Goal: Task Accomplishment & Management: Manage account settings

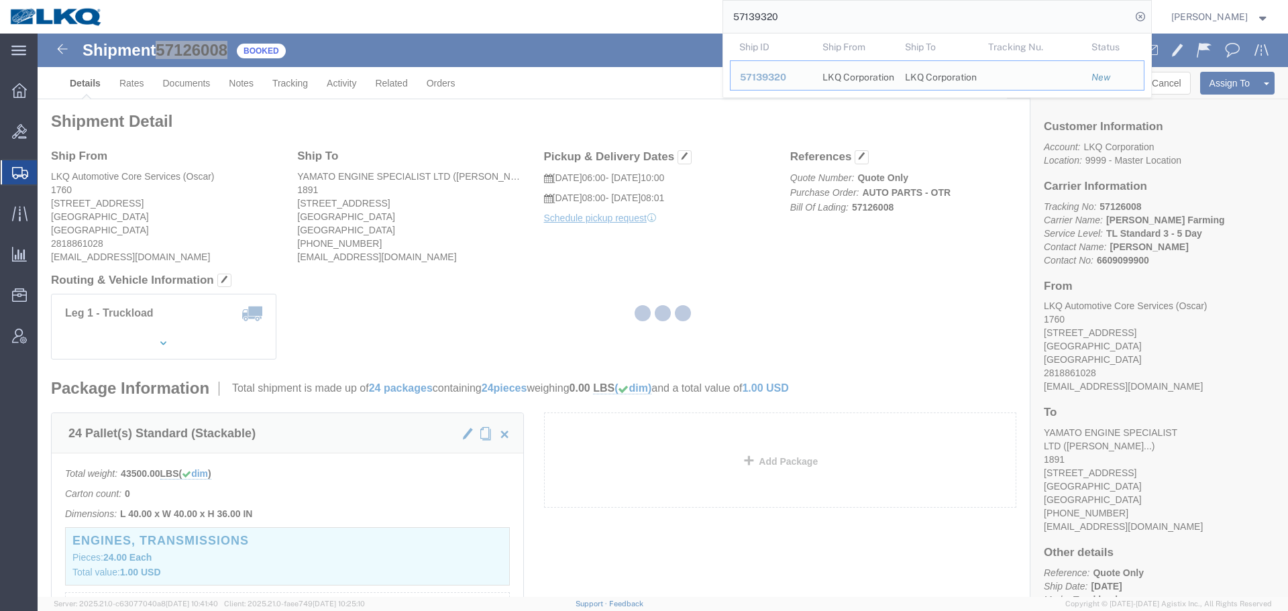
click at [726, 297] on div at bounding box center [663, 316] width 1251 height 564
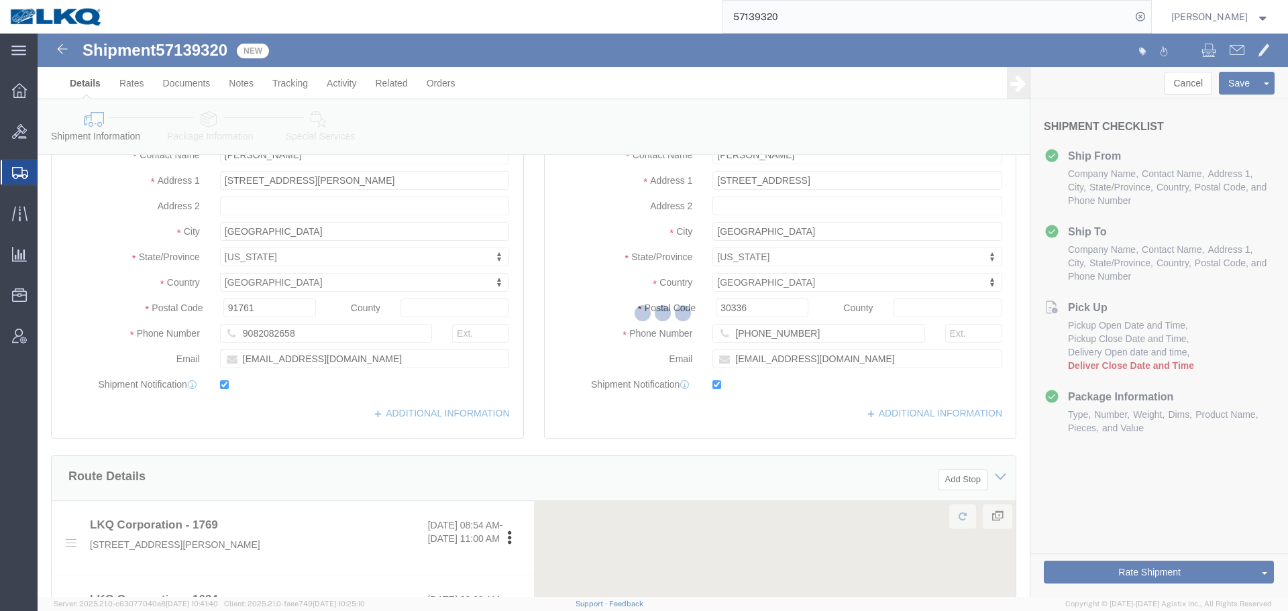
scroll to position [848, 0]
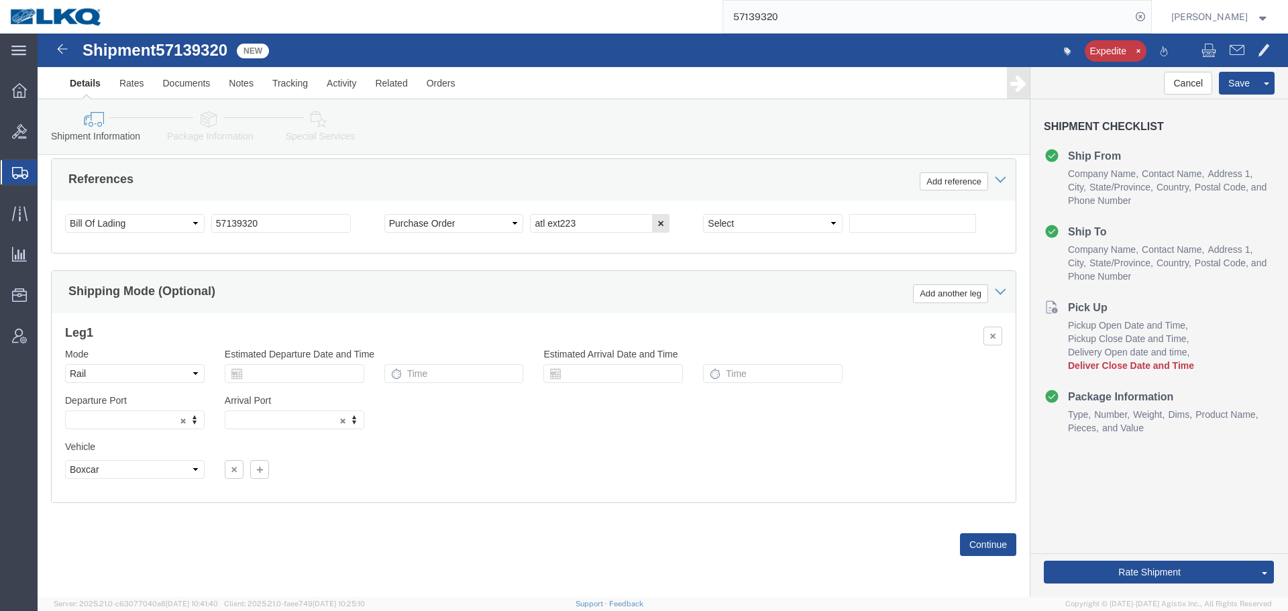
select select "28716"
select select "28712"
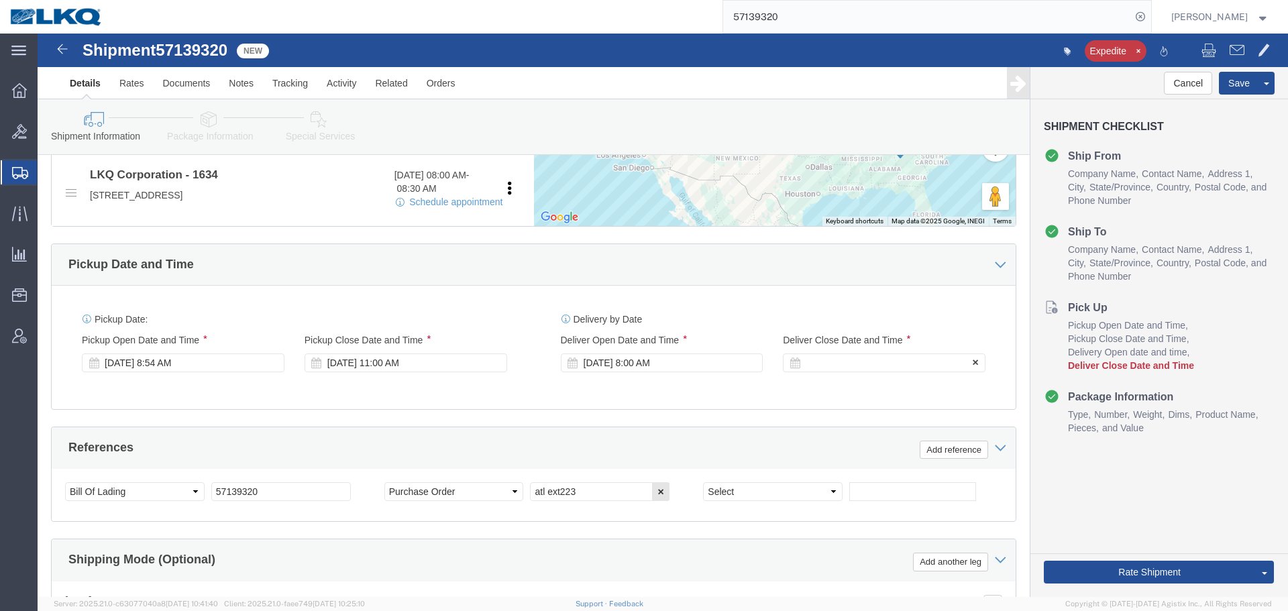
click div
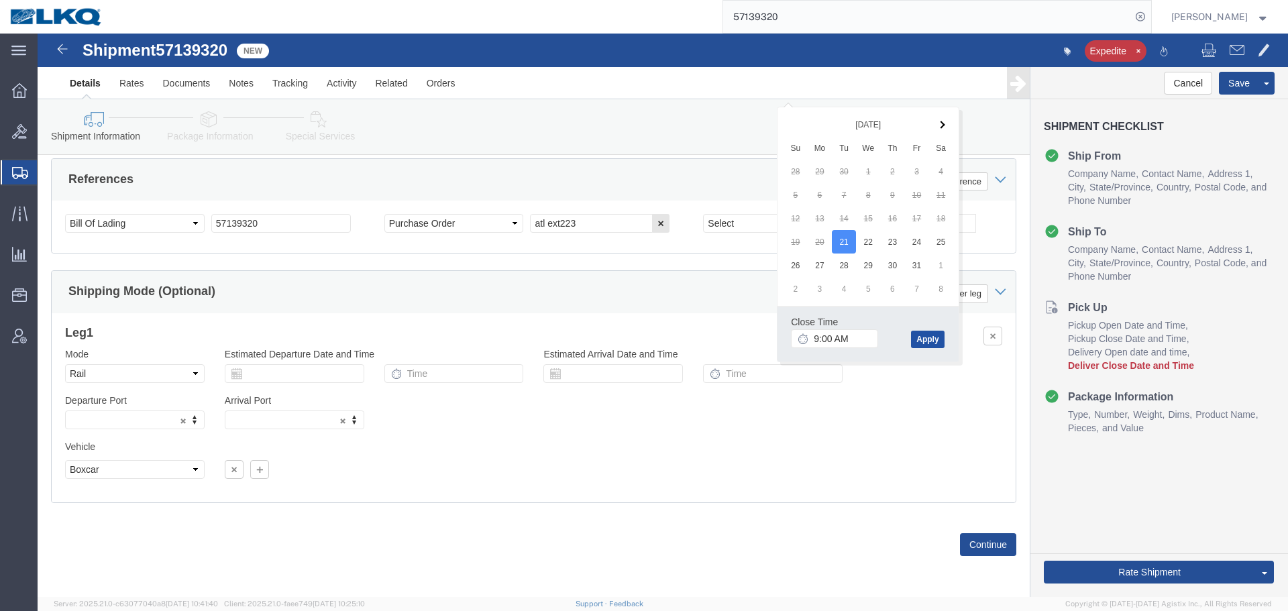
click button "Apply"
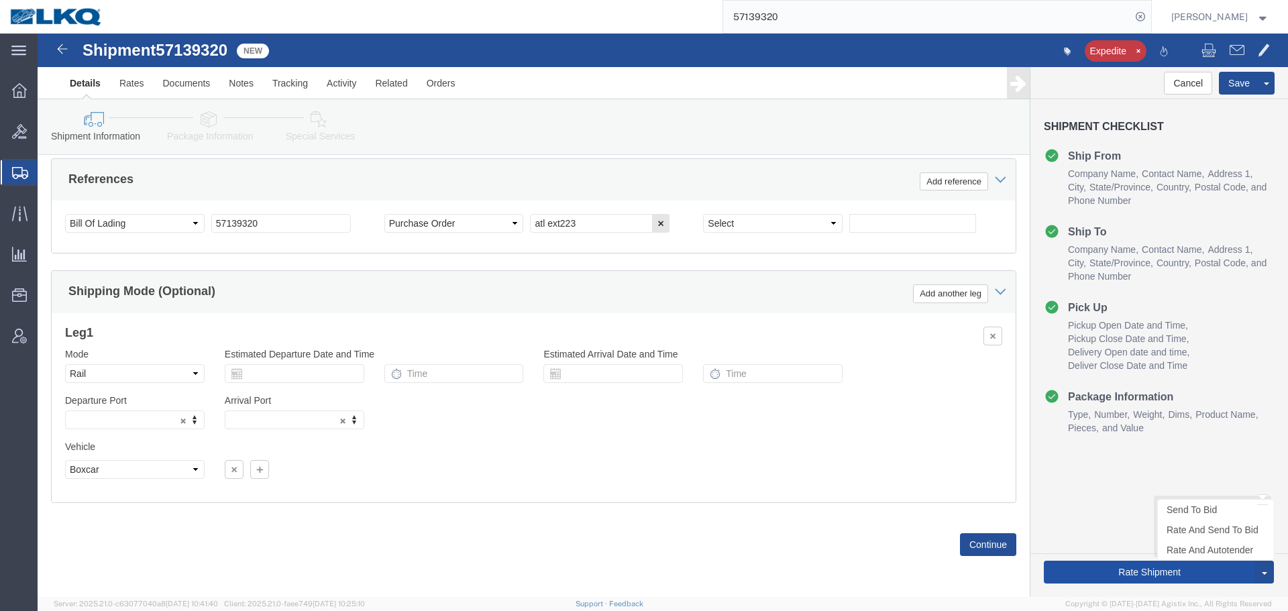
click button "Rate Shipment"
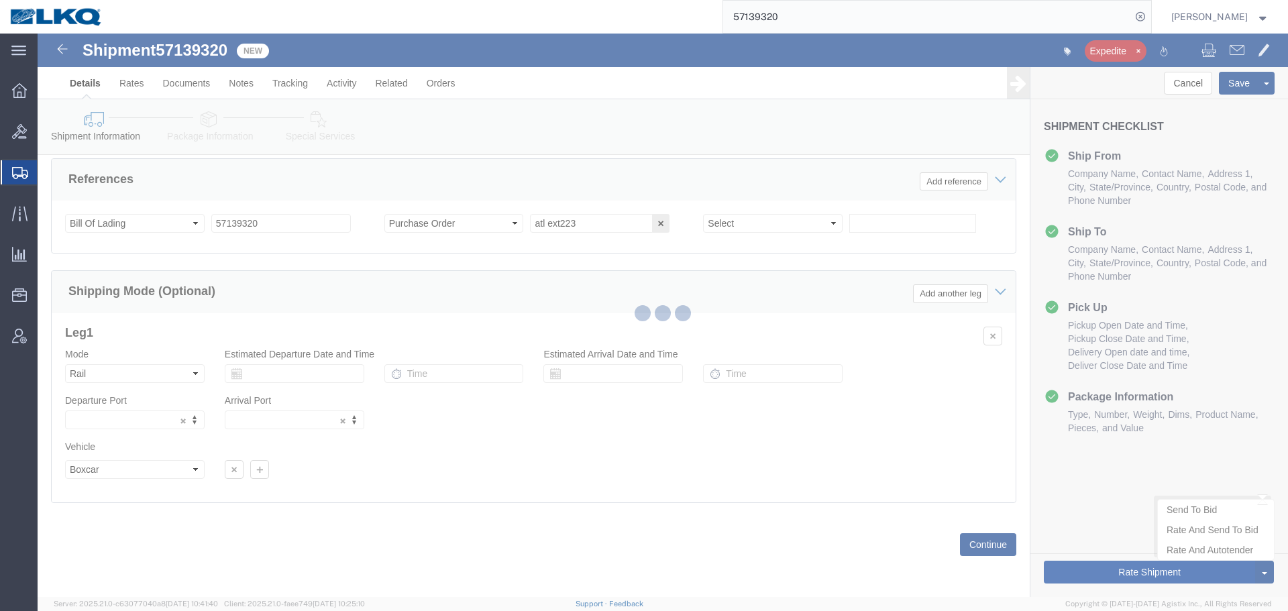
type button "Rate Shipment"
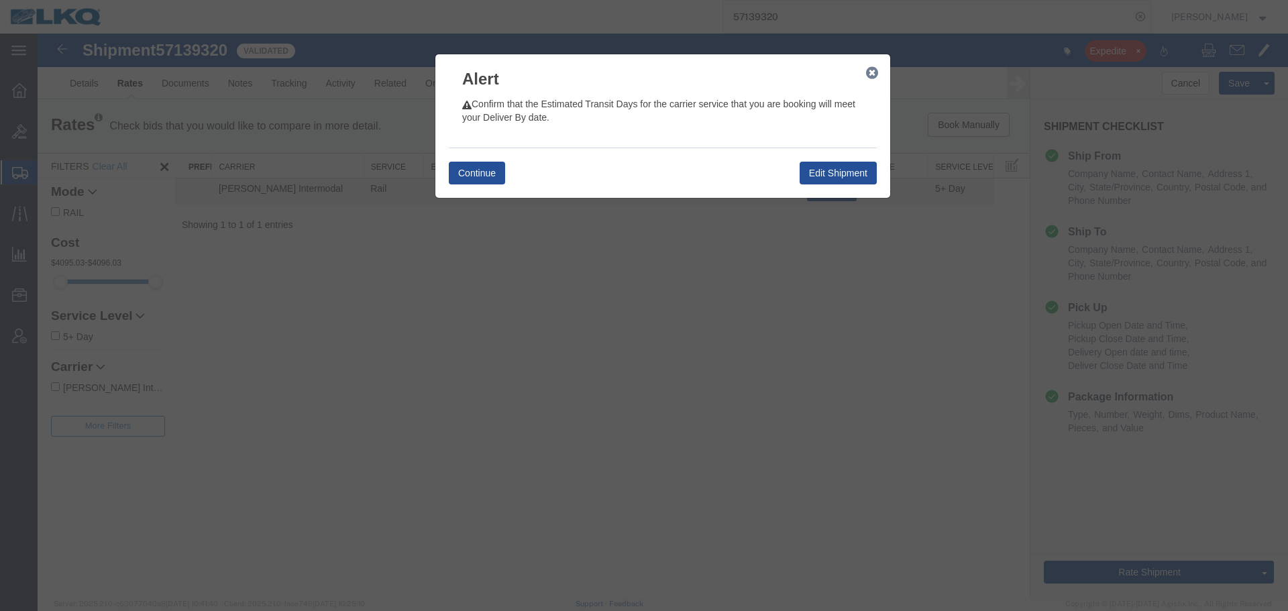
click at [872, 68] on icon "button" at bounding box center [872, 73] width 12 height 11
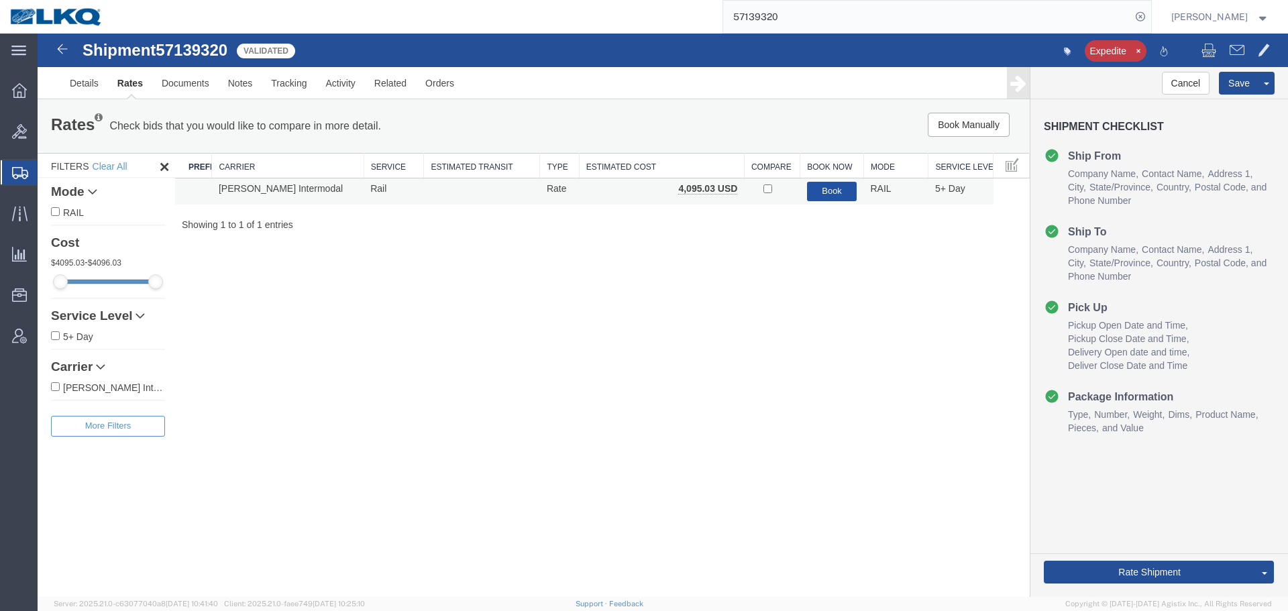
click at [825, 191] on button "Book" at bounding box center [832, 191] width 50 height 19
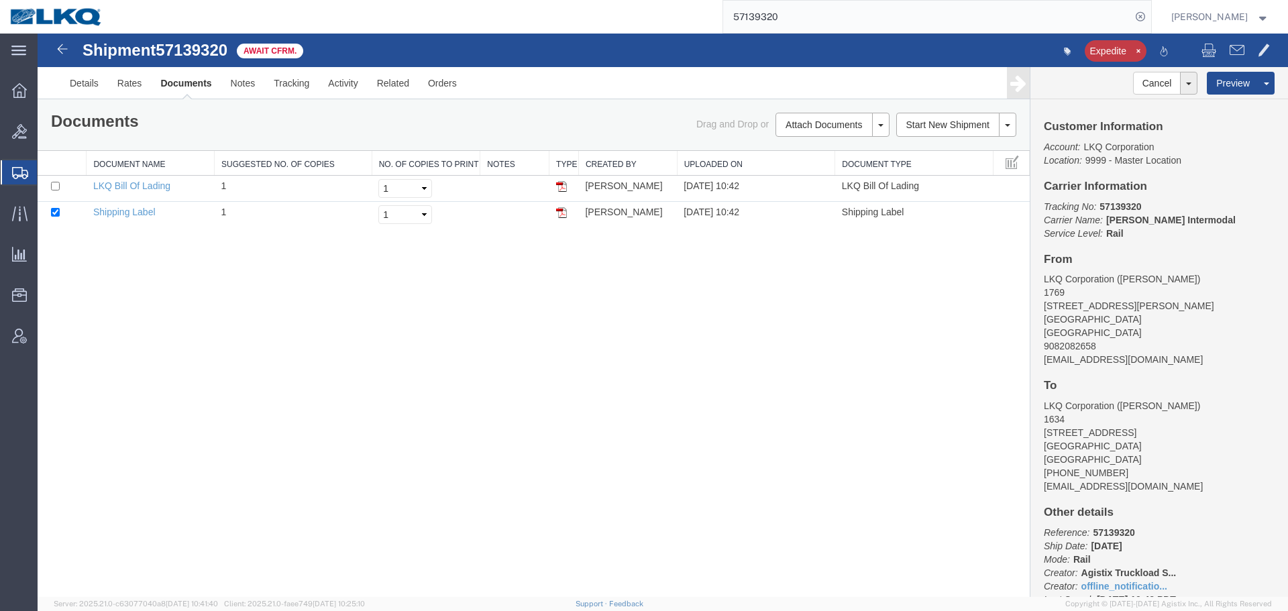
click at [841, 17] on input "57139320" at bounding box center [927, 17] width 408 height 32
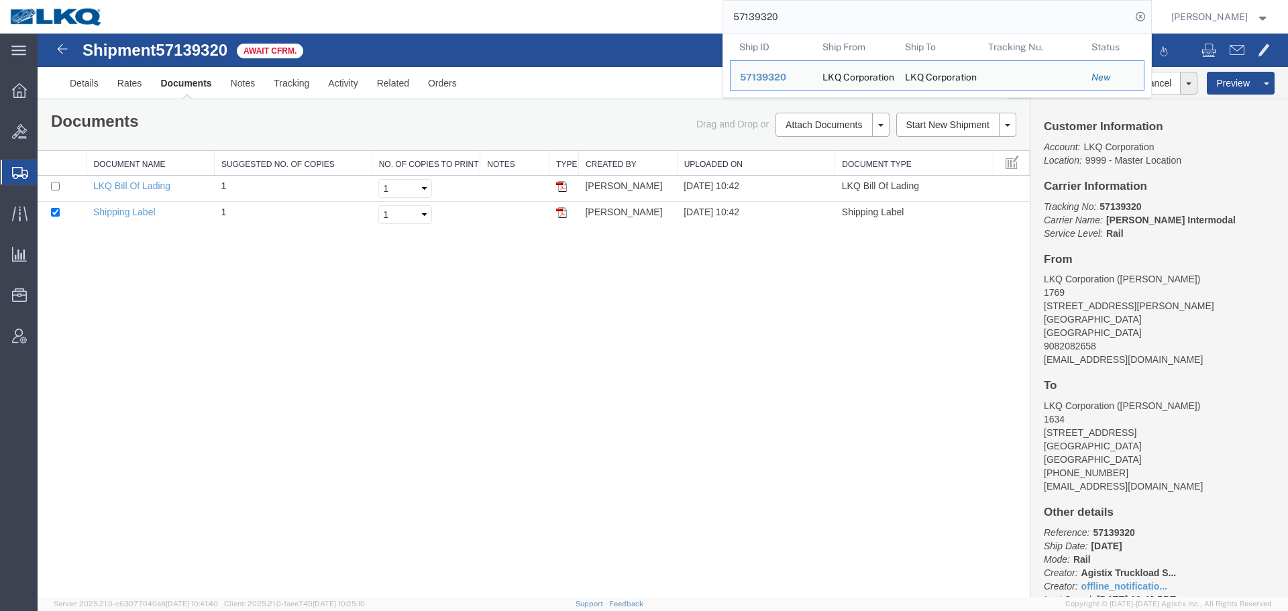
paste input "28112"
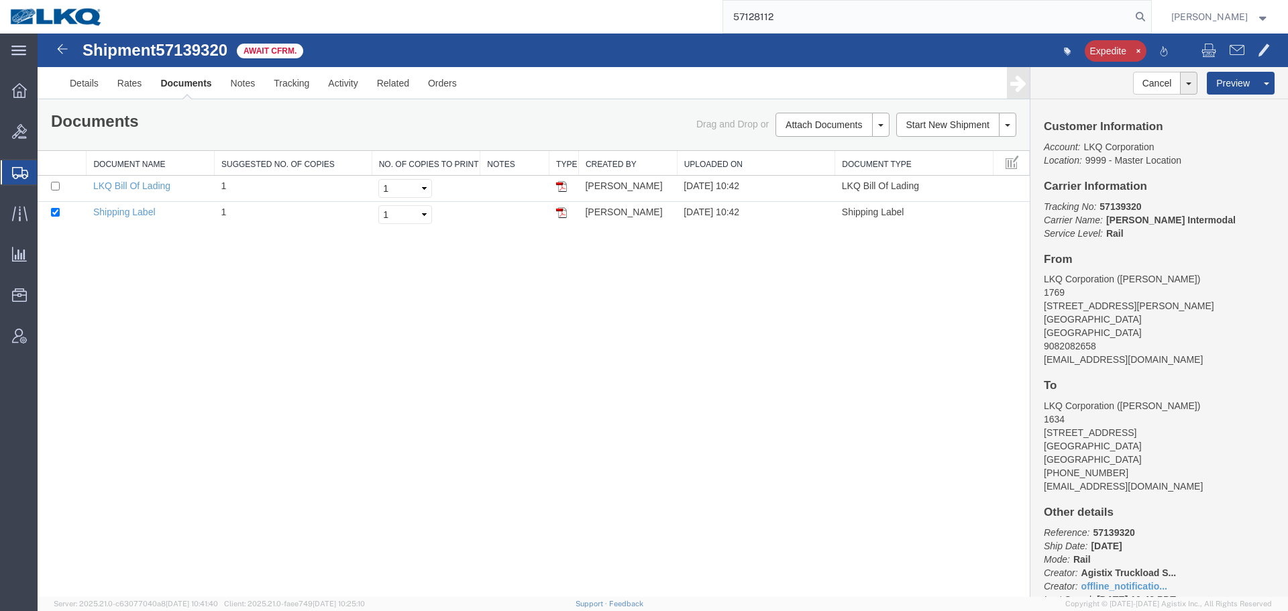
type input "57128112"
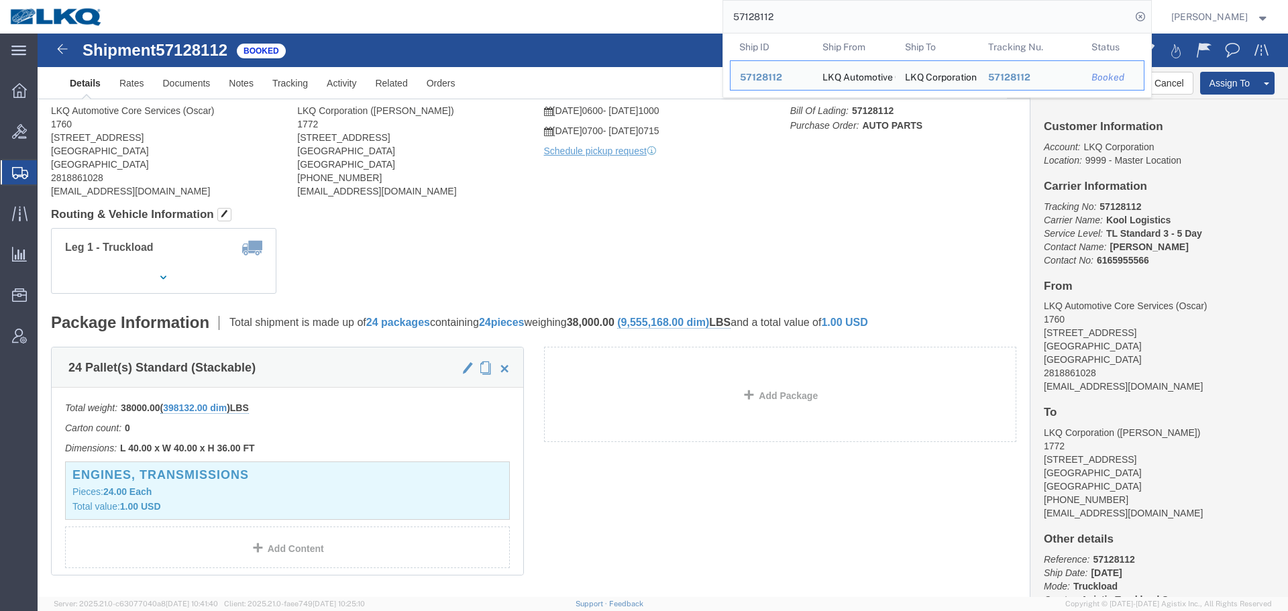
click div "Leg 1 - Truckload Vehicle 1: Standard Dry Van (53 Feet) Number of trucks: 1"
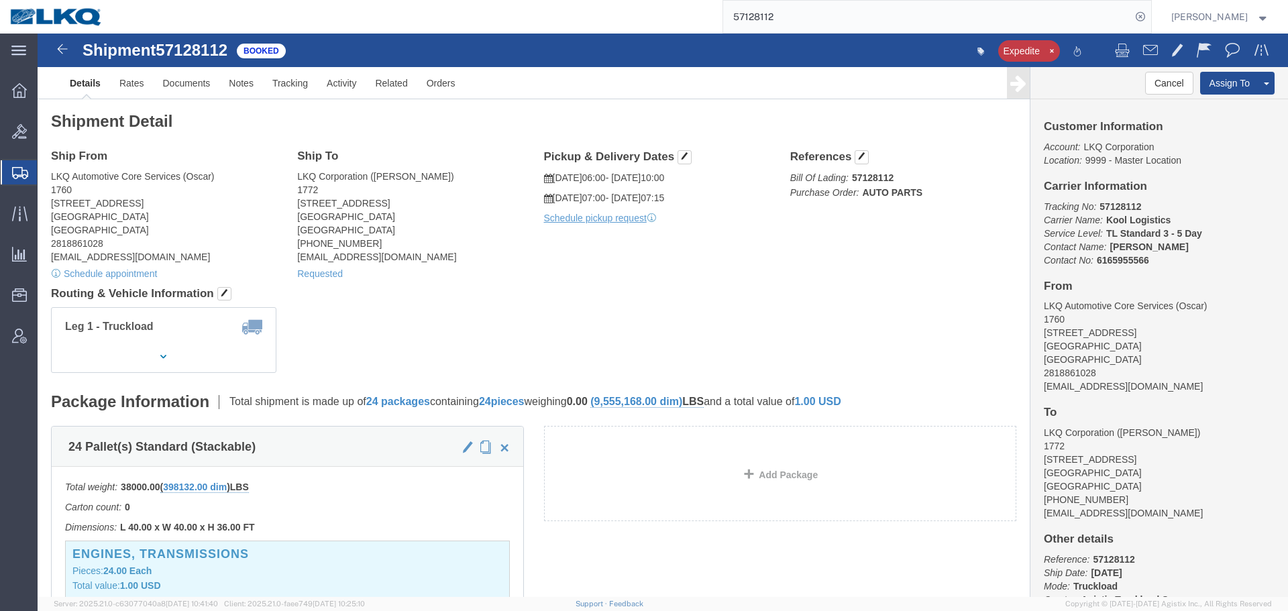
click div "Leg 1 - Truckload Vehicle 1: Standard Dry Van (53 Feet) Number of trucks: 1"
click div "Ship From LKQ Automotive Core Services (Oscar) 1760 1714 West Mount Houston Rd …"
click button "button"
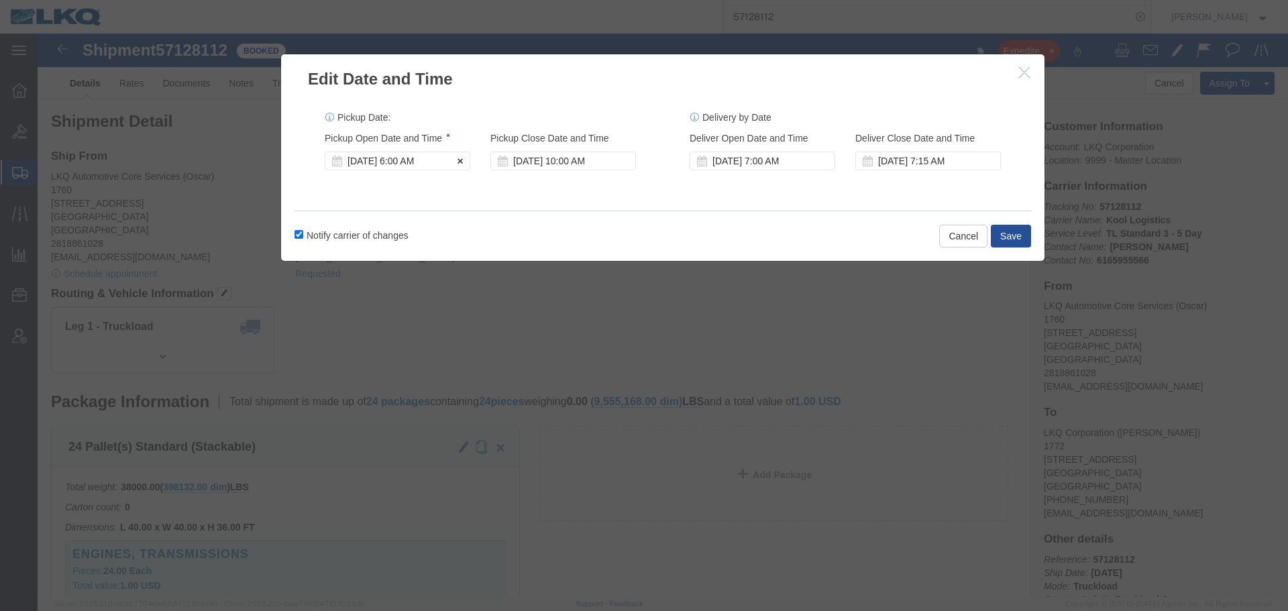
click div "Oct 15 2025 6:00 AM"
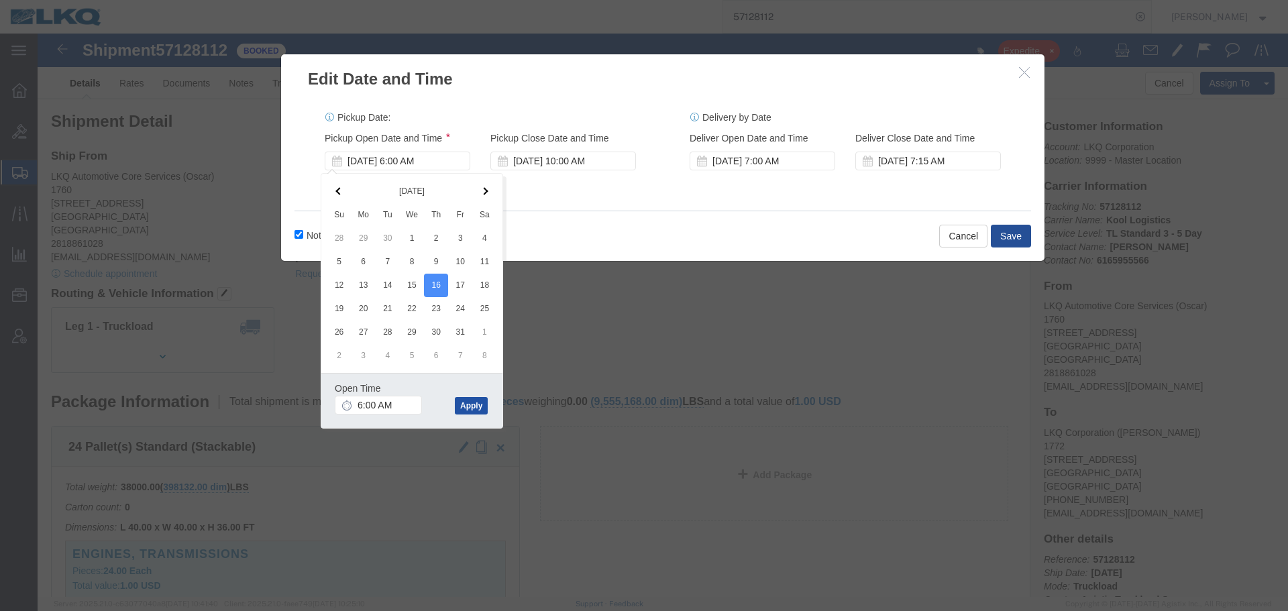
click button "Apply"
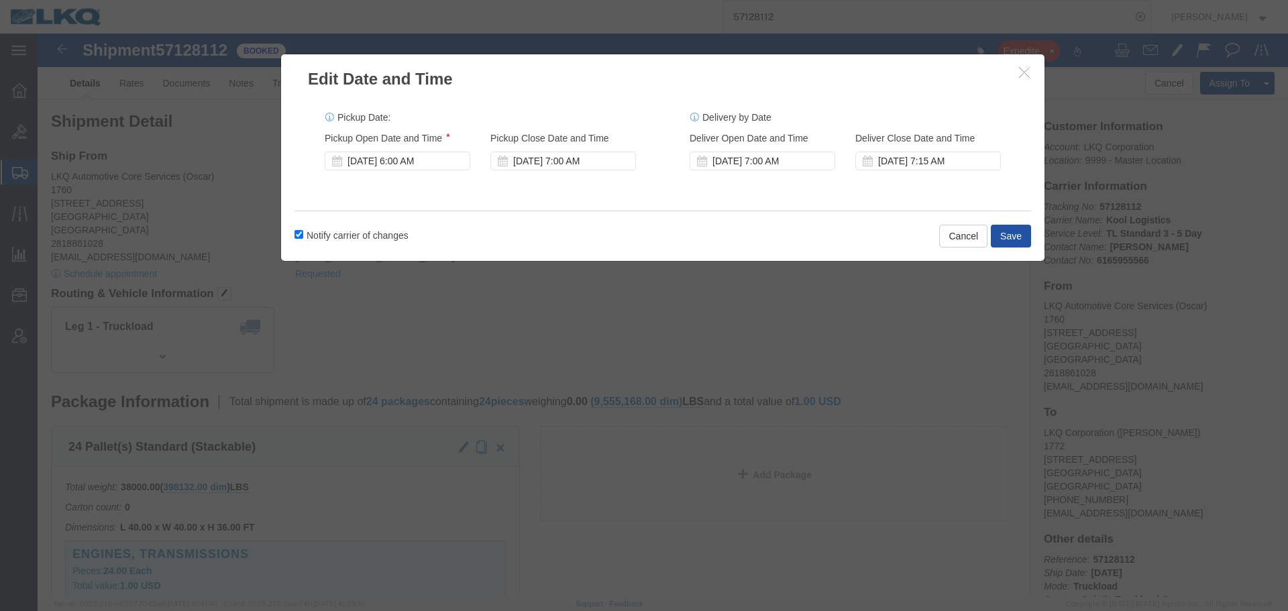
click button "Save"
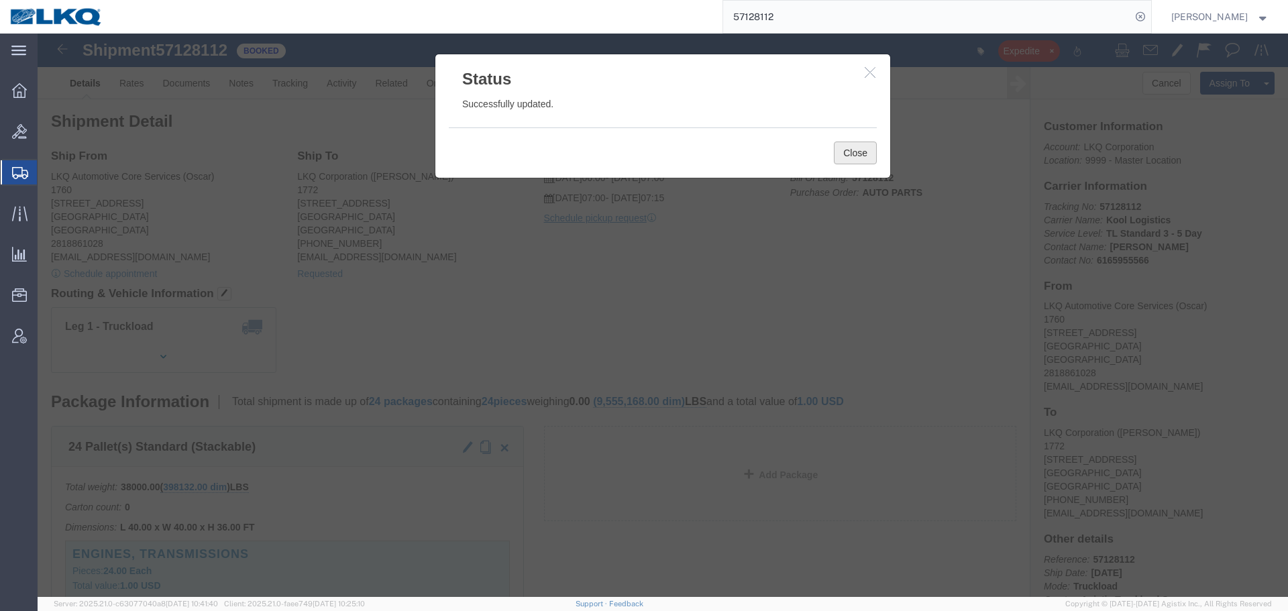
click button "Close"
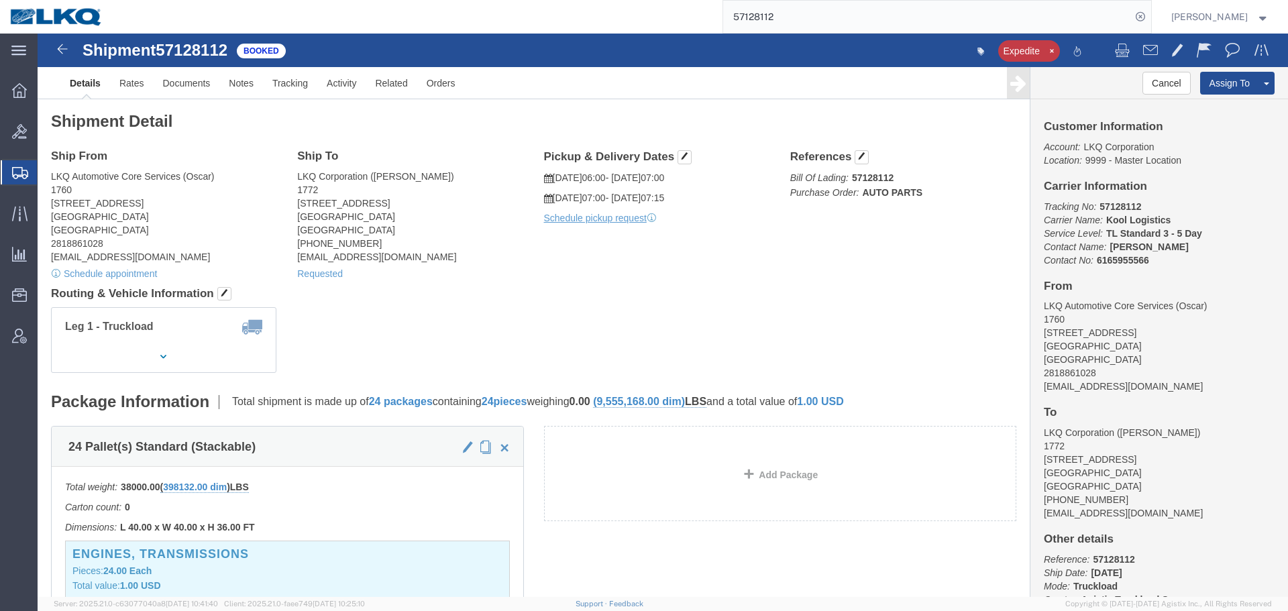
click div "Shipment Detail Ship From LKQ Automotive Core Services (Oscar) 1760 1714 West M…"
click link "Clone Shipment"
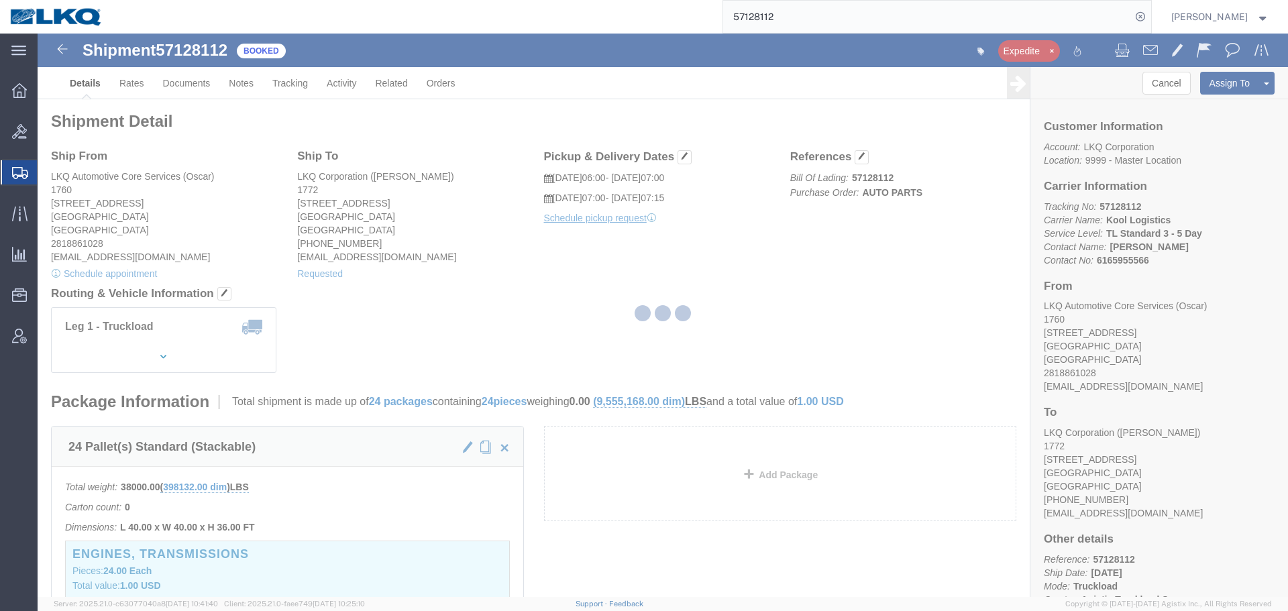
select select "27634"
select select "30704"
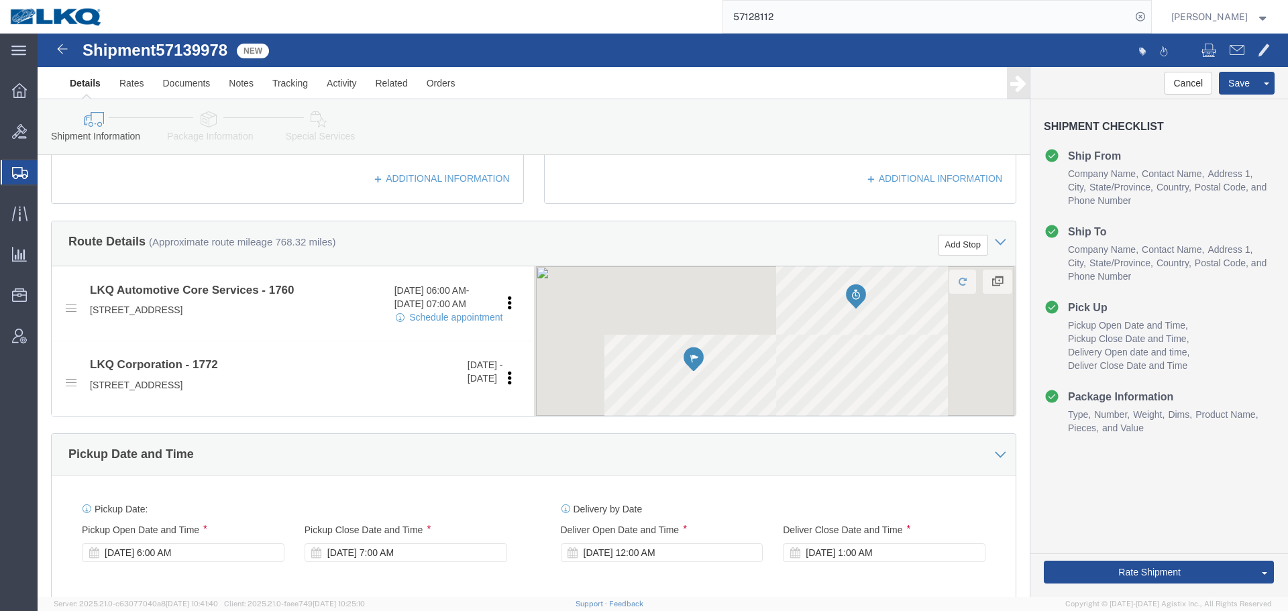
scroll to position [470, 0]
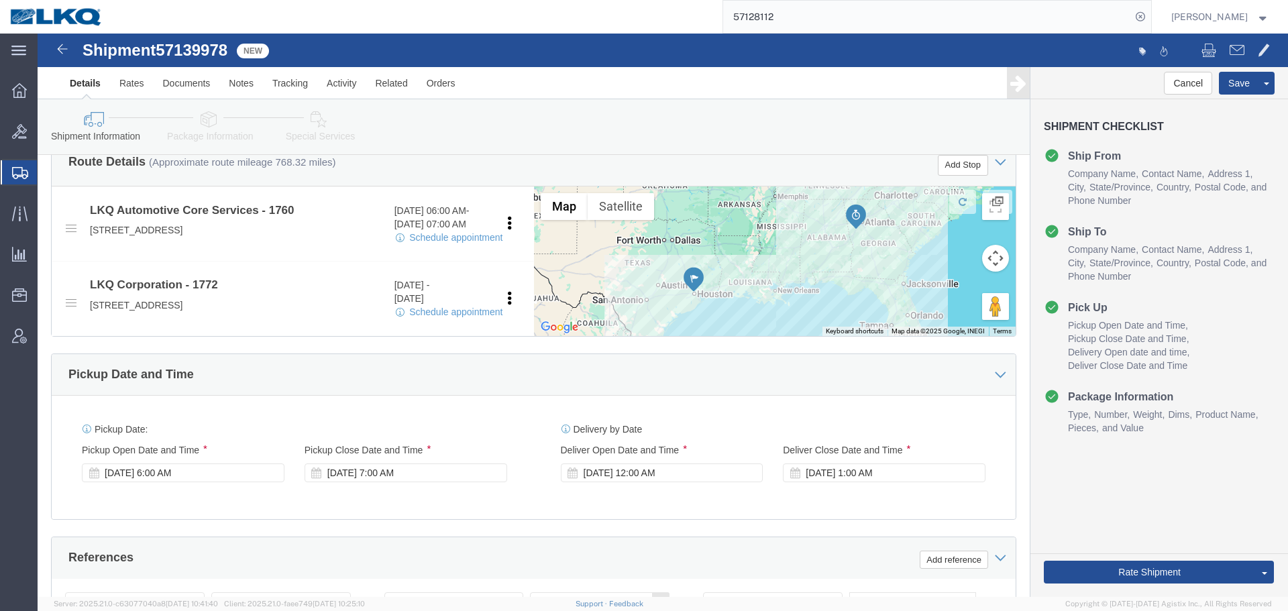
click span "57139978"
copy span "57139978"
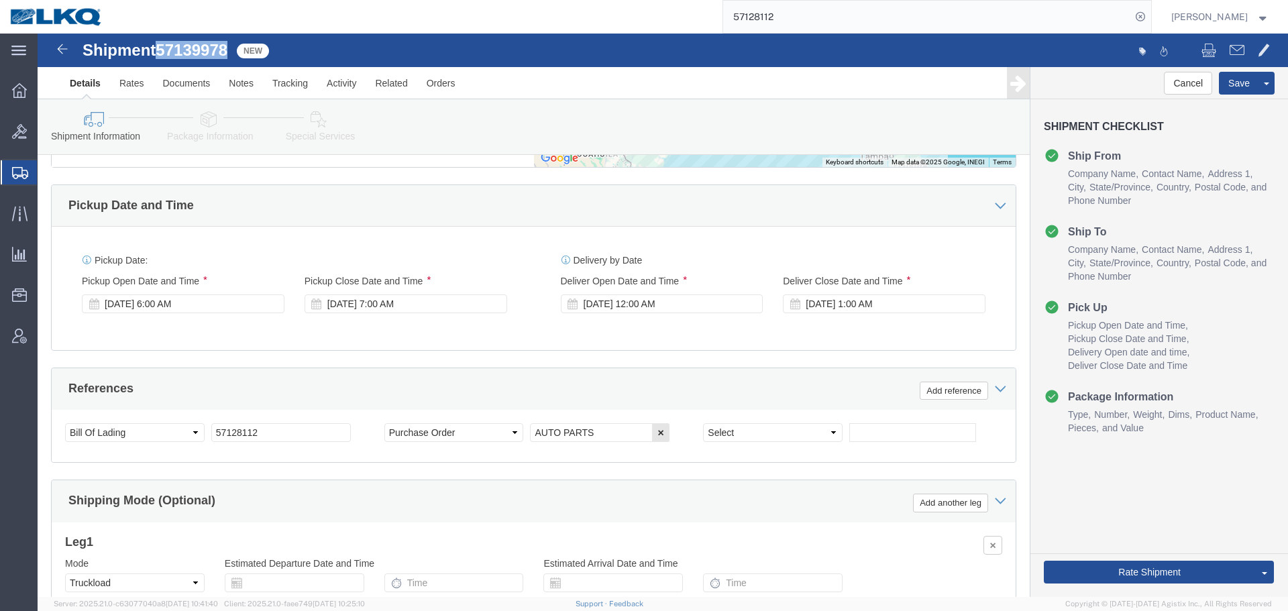
scroll to position [803, 0]
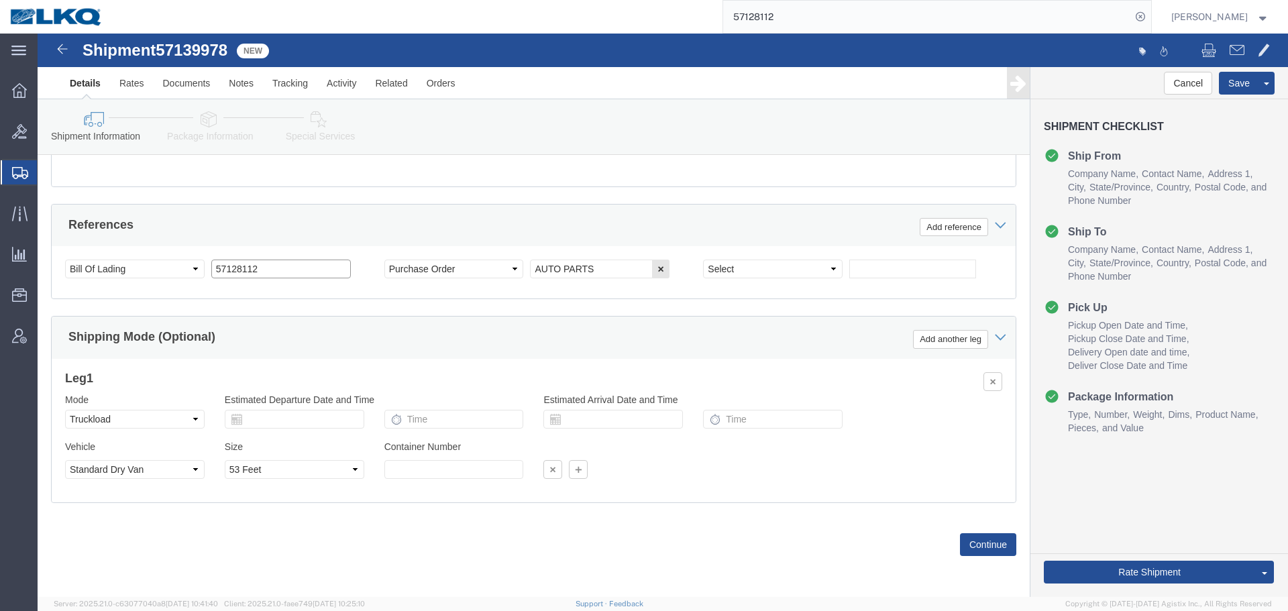
click input "57128112"
paste input "39978"
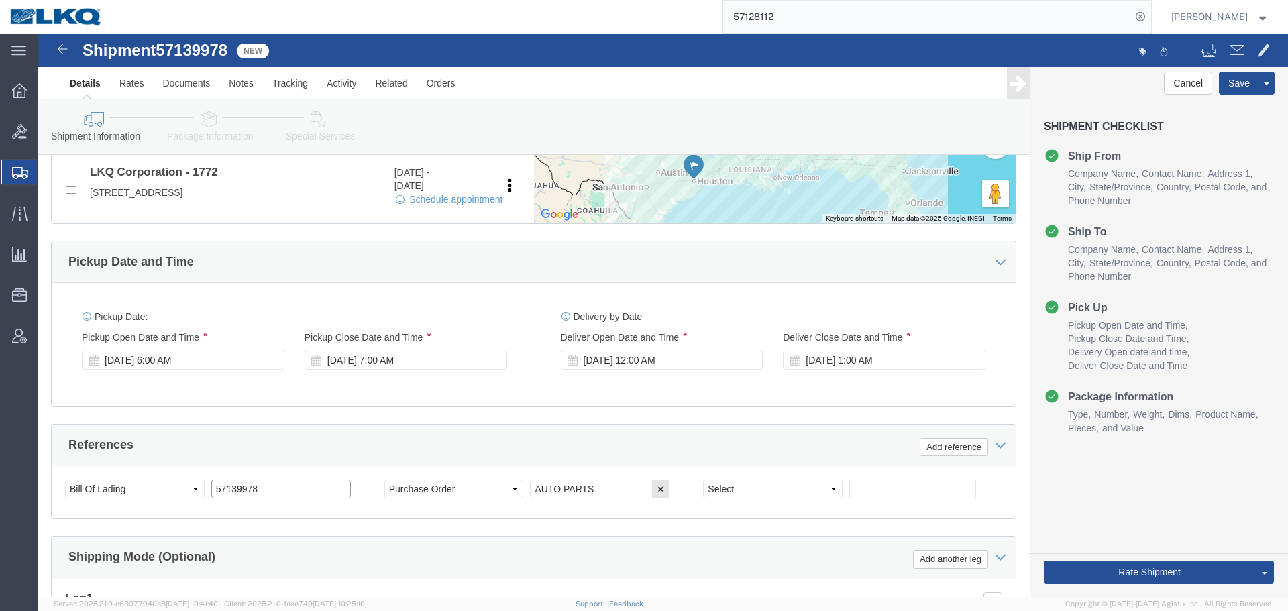
scroll to position [467, 0]
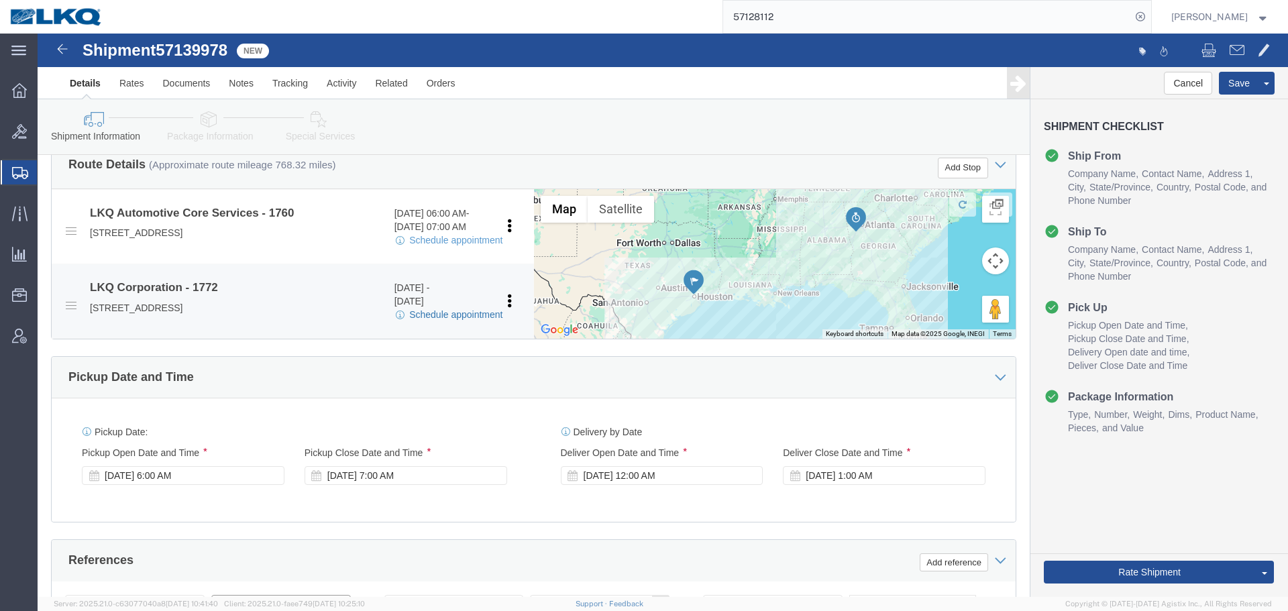
type input "57139978"
click link "Schedule appointment"
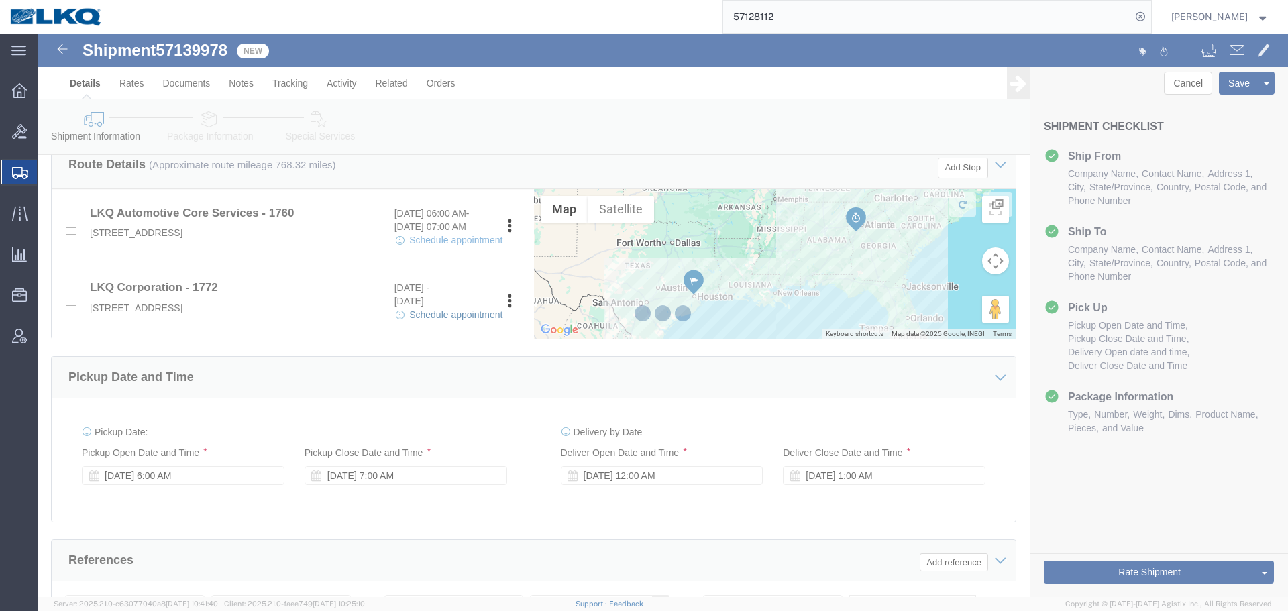
select select
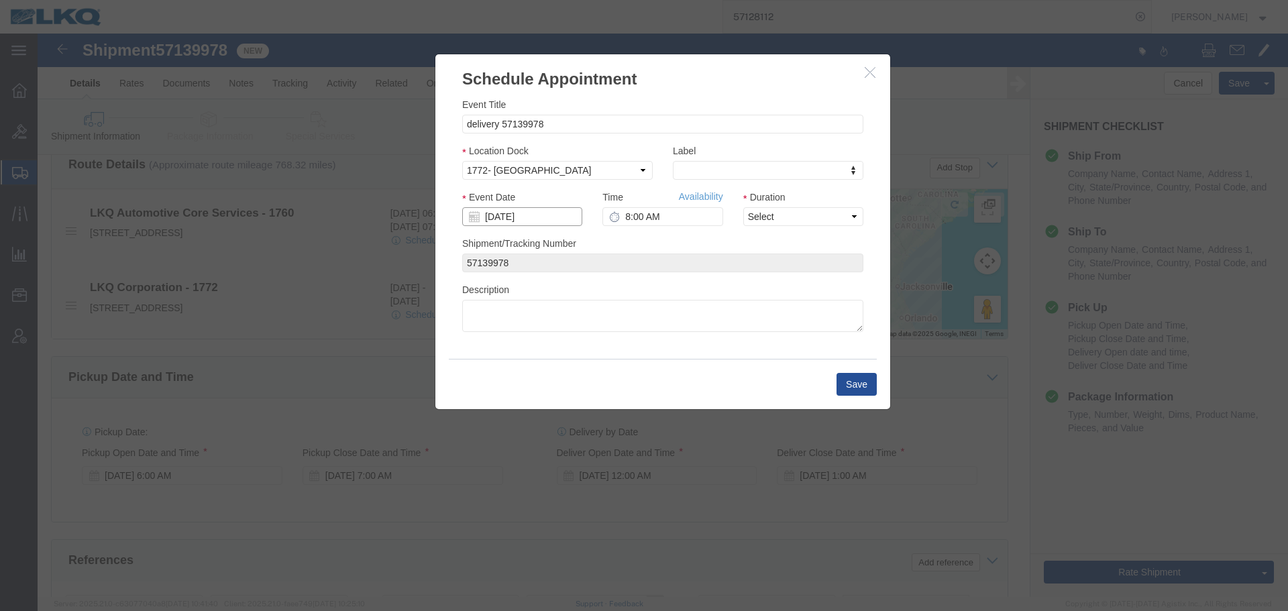
click input "10/16/2025"
click td "17"
type input "10/17/2025"
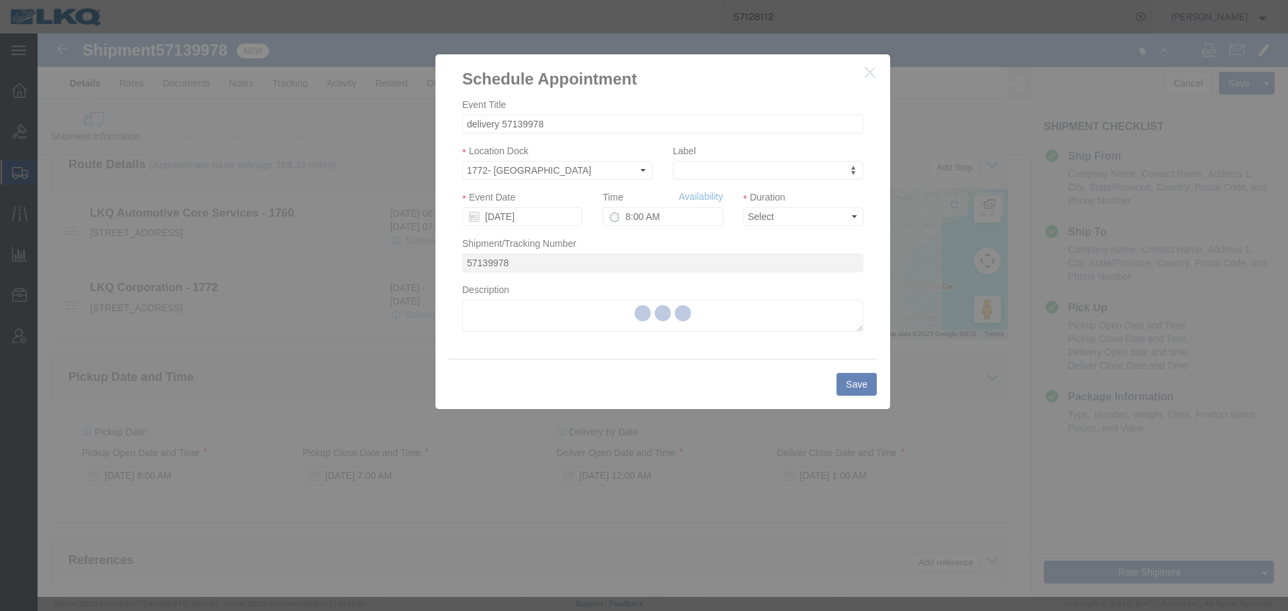
click at [670, 217] on div at bounding box center [663, 316] width 1251 height 564
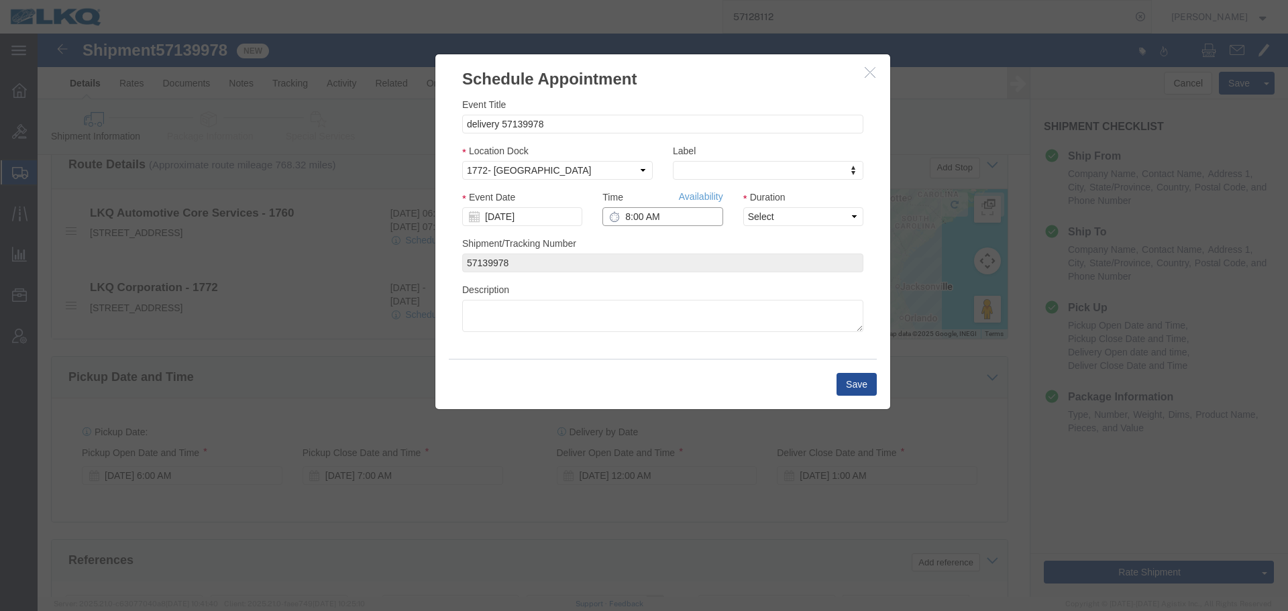
click input "8:00 AM"
type input "12:00 PM"
click select "Select 15 min 30 min 45 min 1 hr 2 hr 3 hr 4 hr"
select select "15"
click select "Select 15 min 30 min 45 min 1 hr 2 hr 3 hr 4 hr"
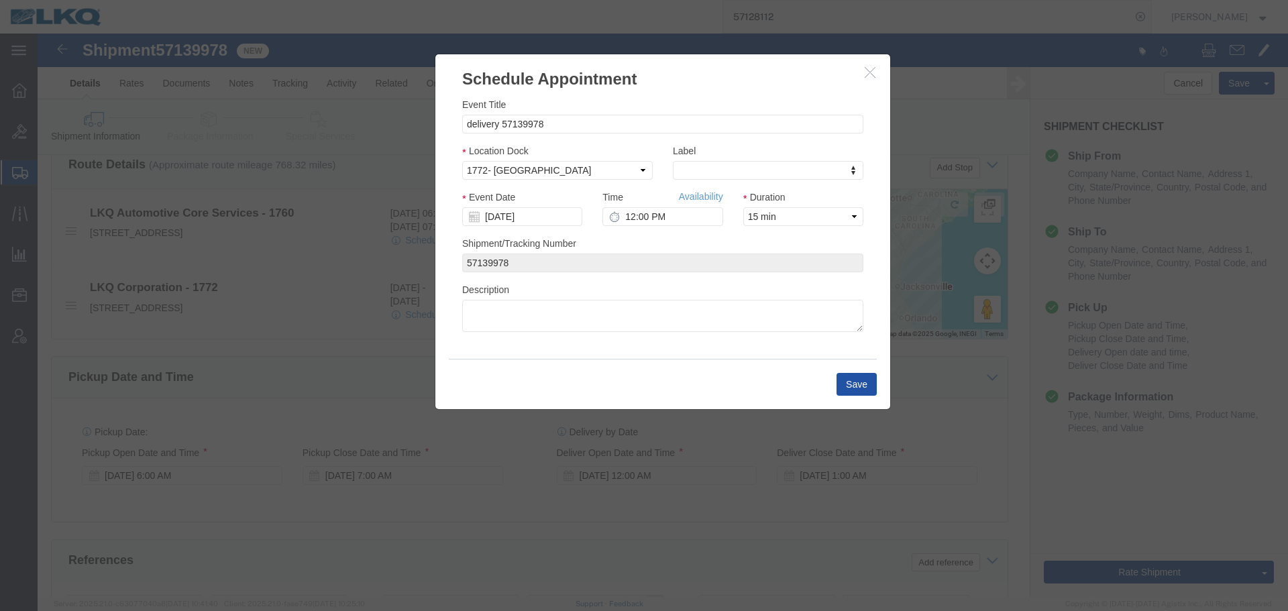
click button "Save"
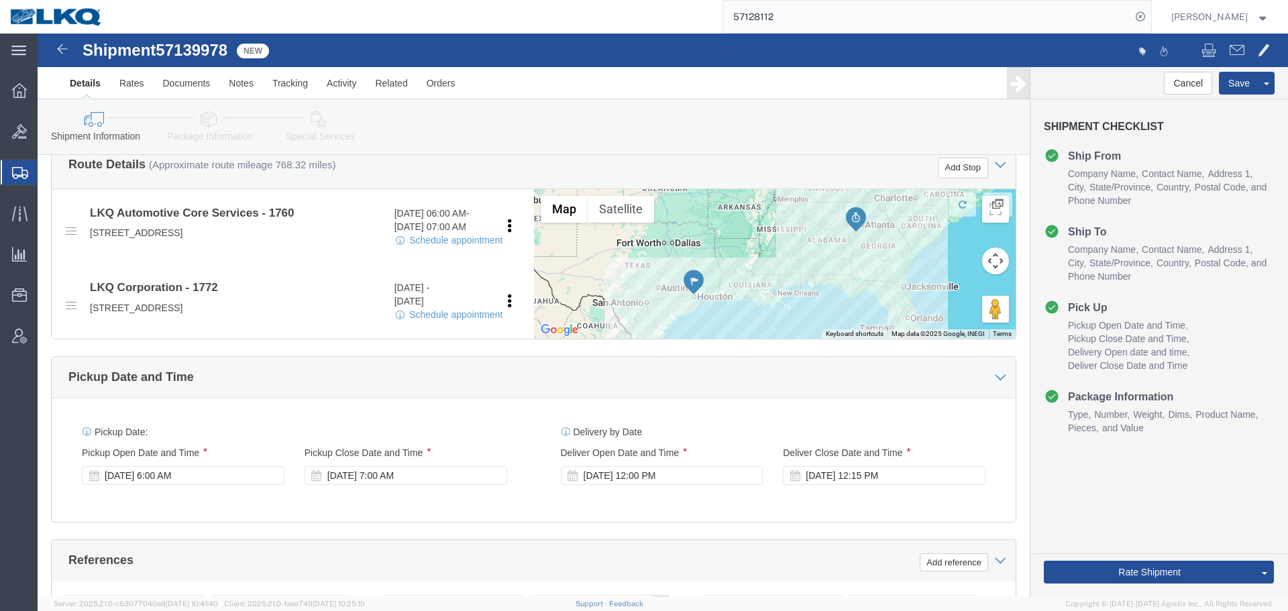
click span "57139978"
copy span "57139978"
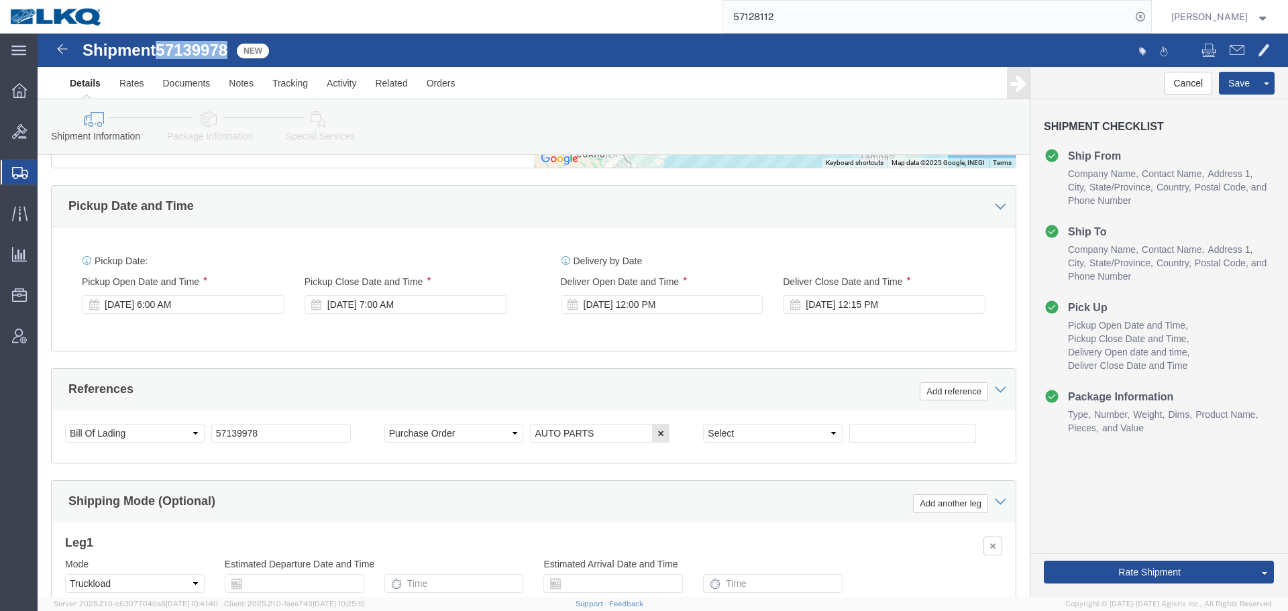
scroll to position [803, 0]
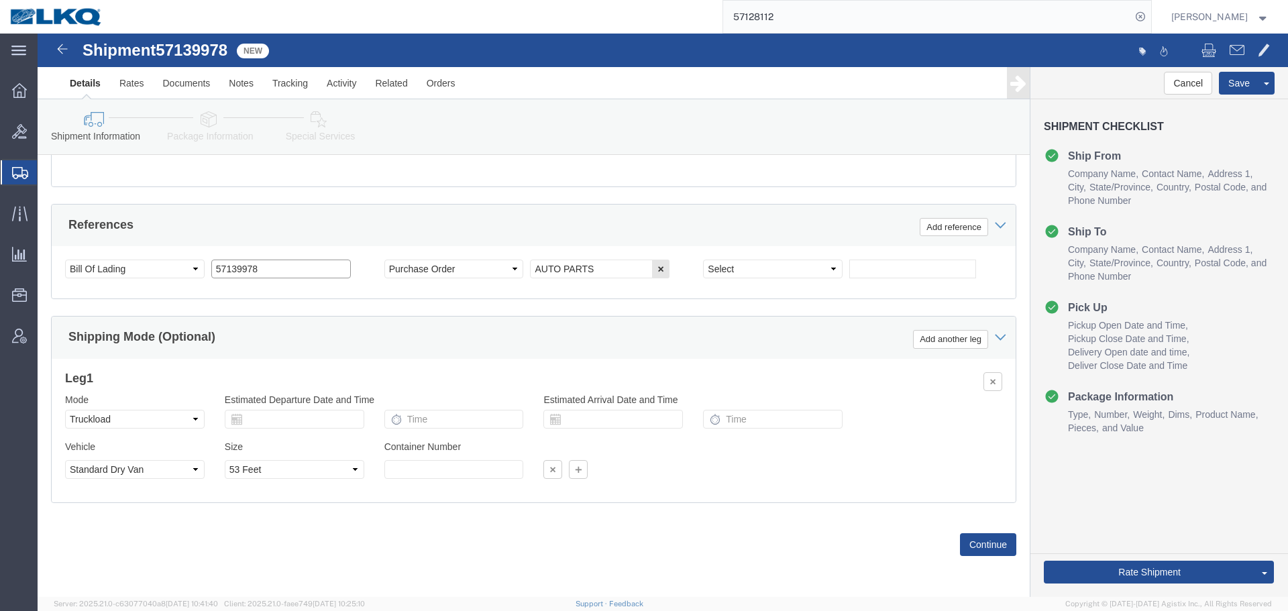
click input "57139978"
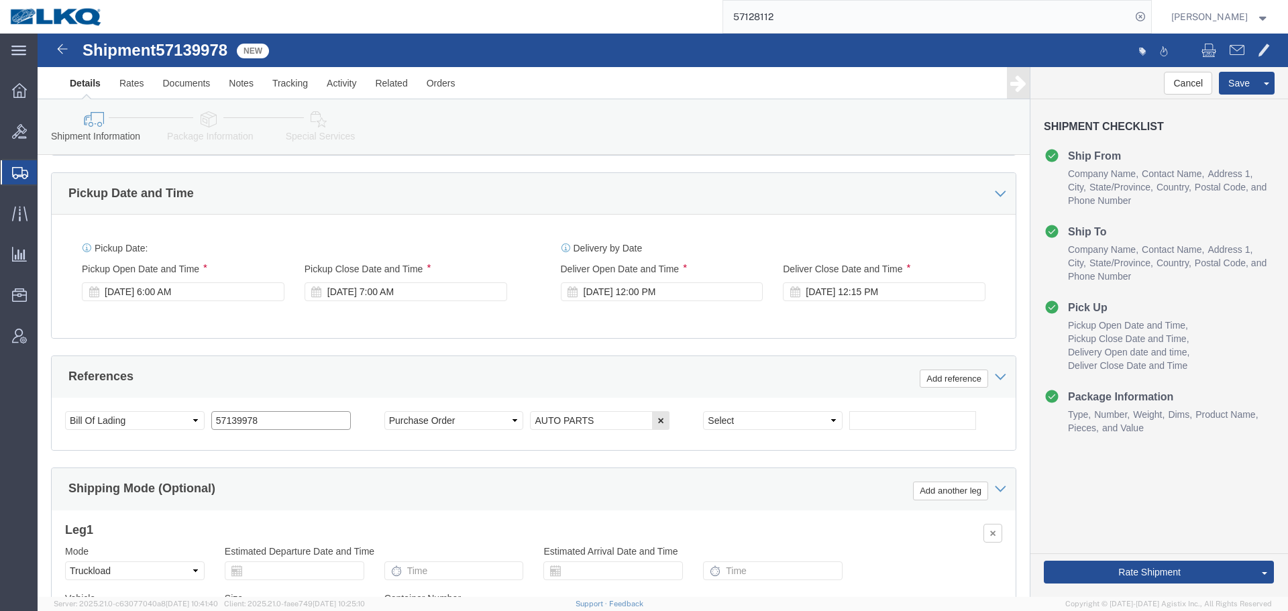
scroll to position [467, 0]
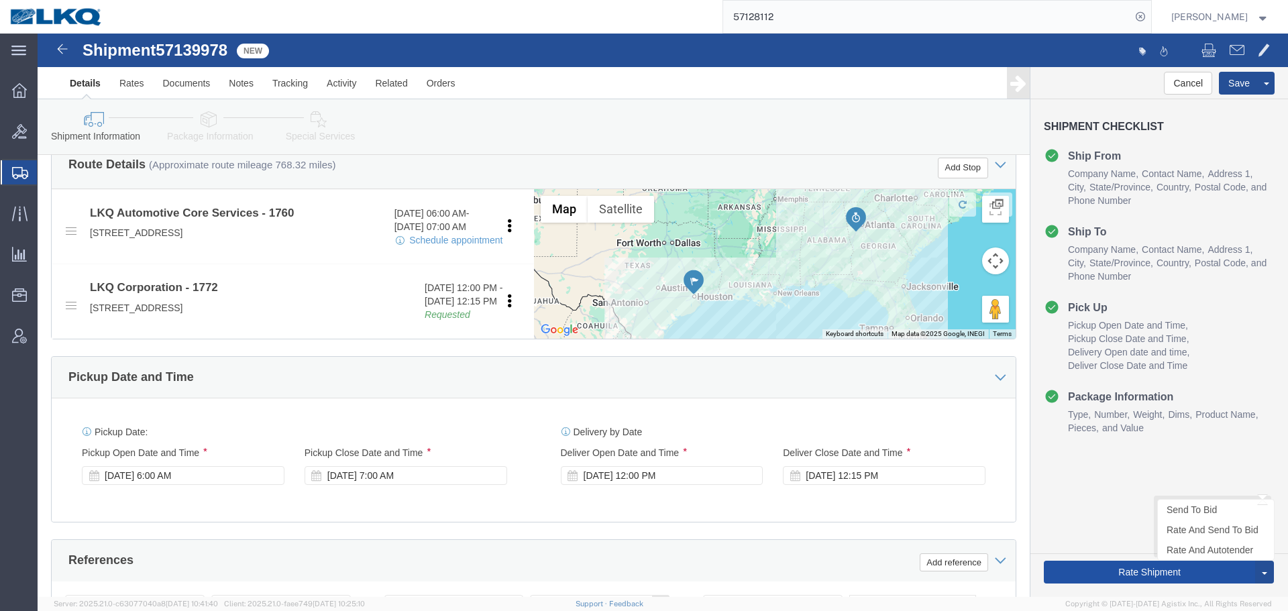
click button "Rate Shipment"
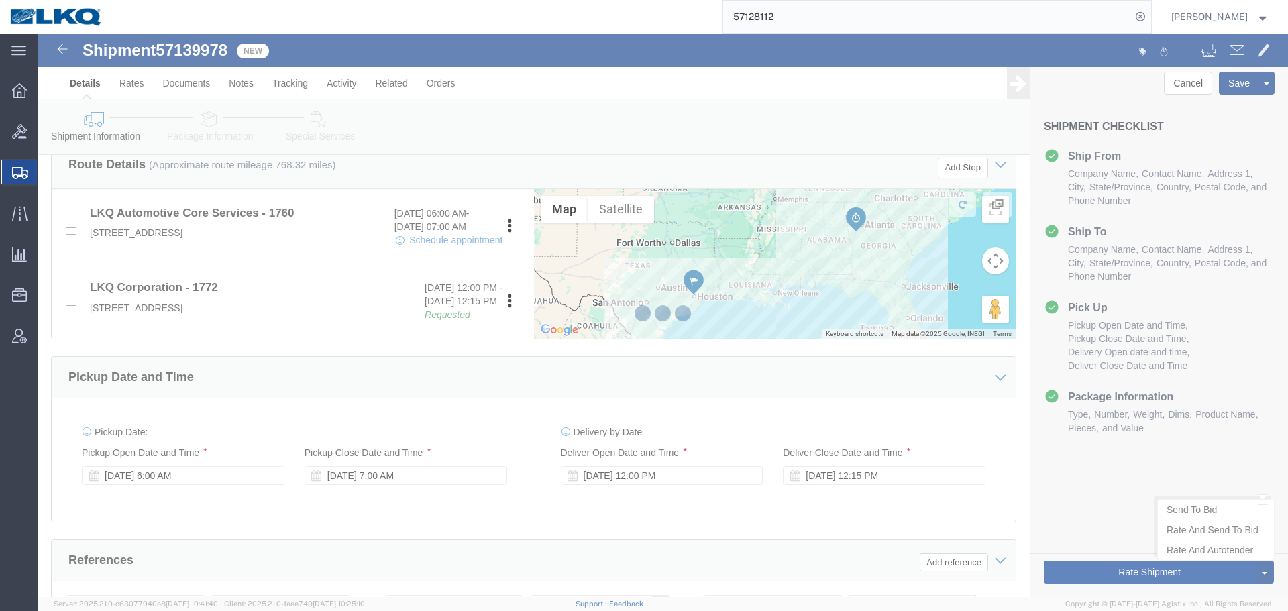
type button "Rate Shipment"
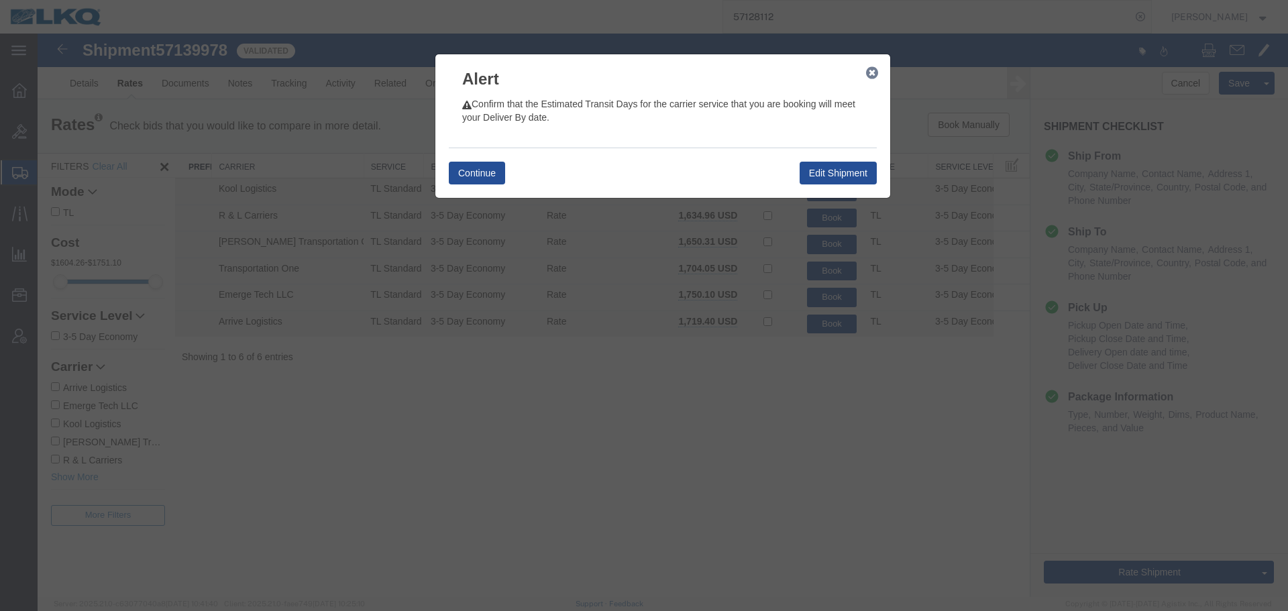
click at [875, 70] on icon "button" at bounding box center [872, 73] width 12 height 11
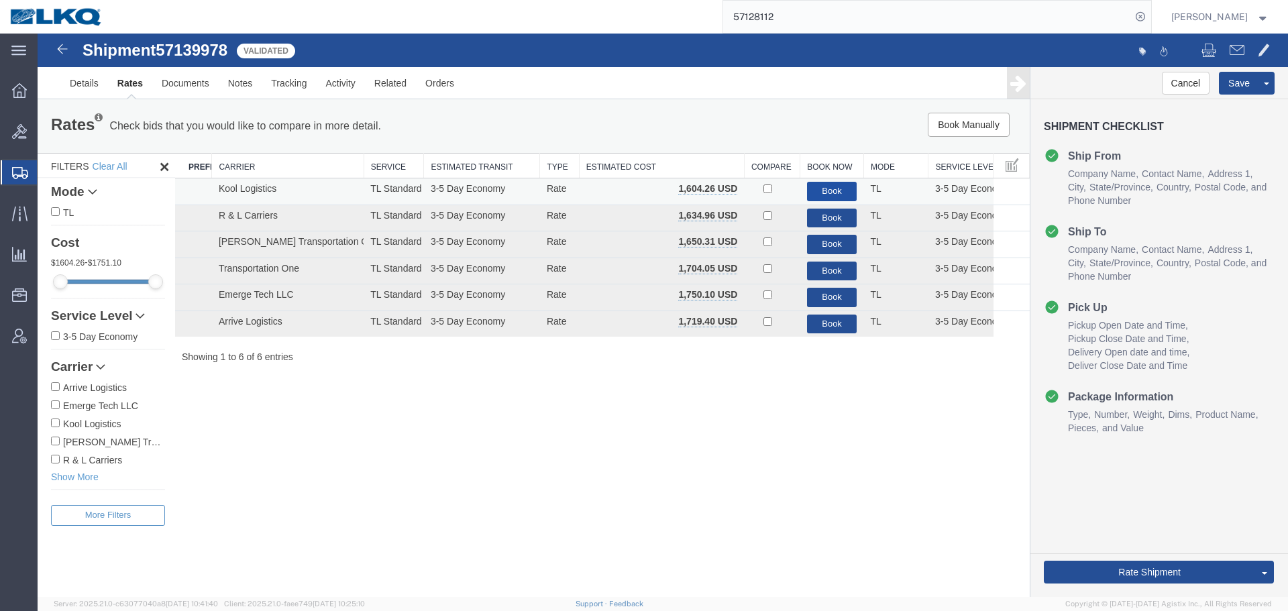
click at [831, 186] on button "Book" at bounding box center [832, 191] width 50 height 19
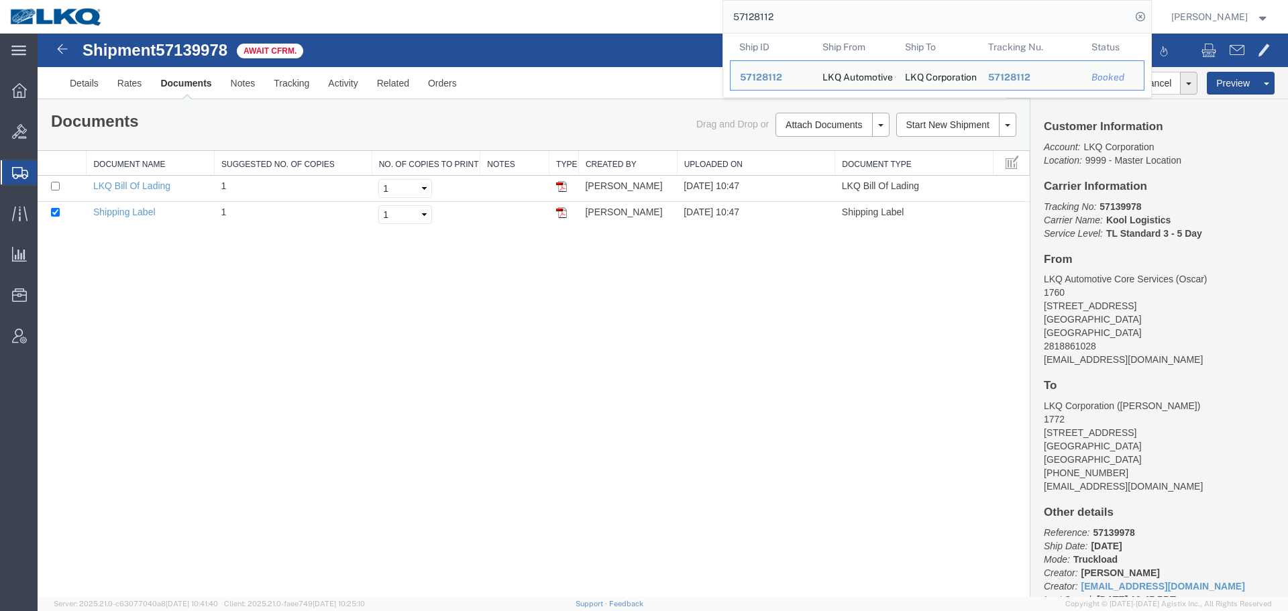
click at [860, 11] on input "57128112" at bounding box center [927, 17] width 408 height 32
paste input "009098"
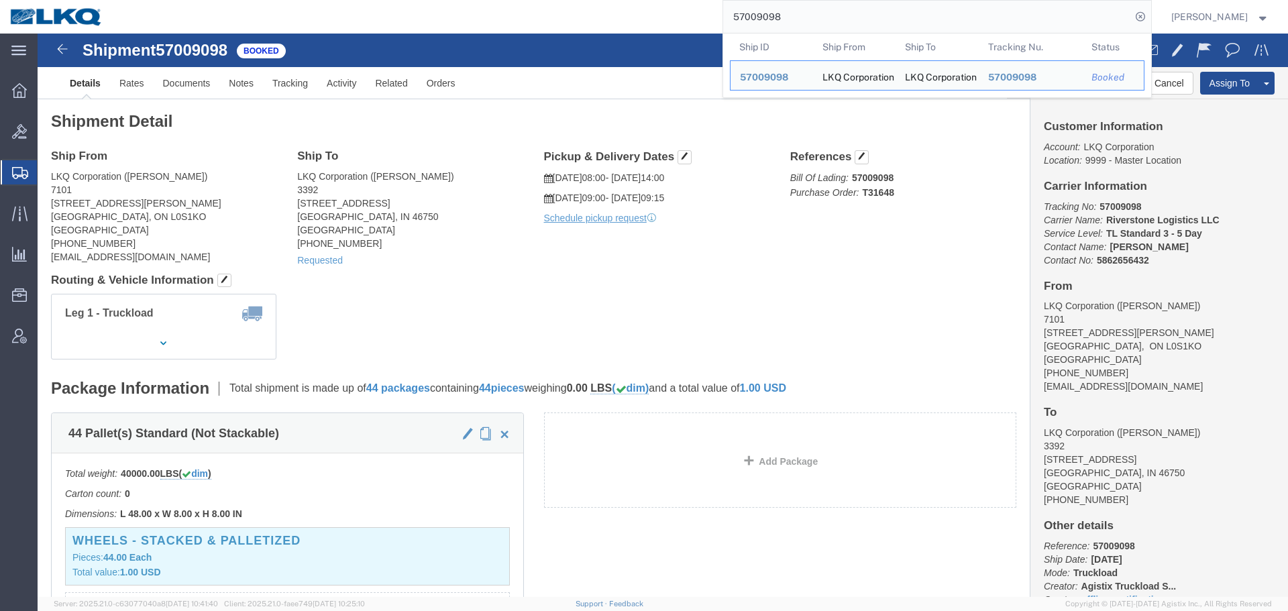
click div "Leg 1 - Truckload Vehicle 1: Standard Dry Van (53 Feet) Number of trucks: 1"
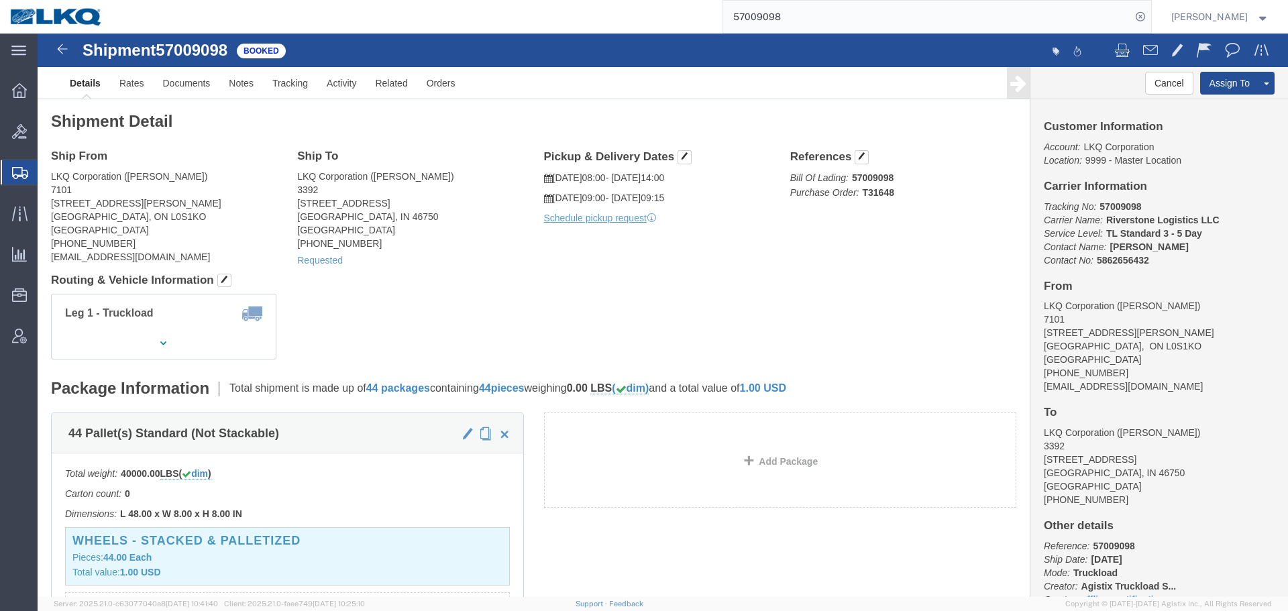
click div "Leg 1 - Truckload Vehicle 1: Standard Dry Van (53 Feet) Number of trucks: 1"
click div "Ship From LKQ Corporation (jesse) 7101 6740 Marshall Road Niagra Falls, ON L0S1…"
click div "Leg 1 - Truckload Vehicle 1: Standard Dry Van (53 Feet) Number of trucks: 1"
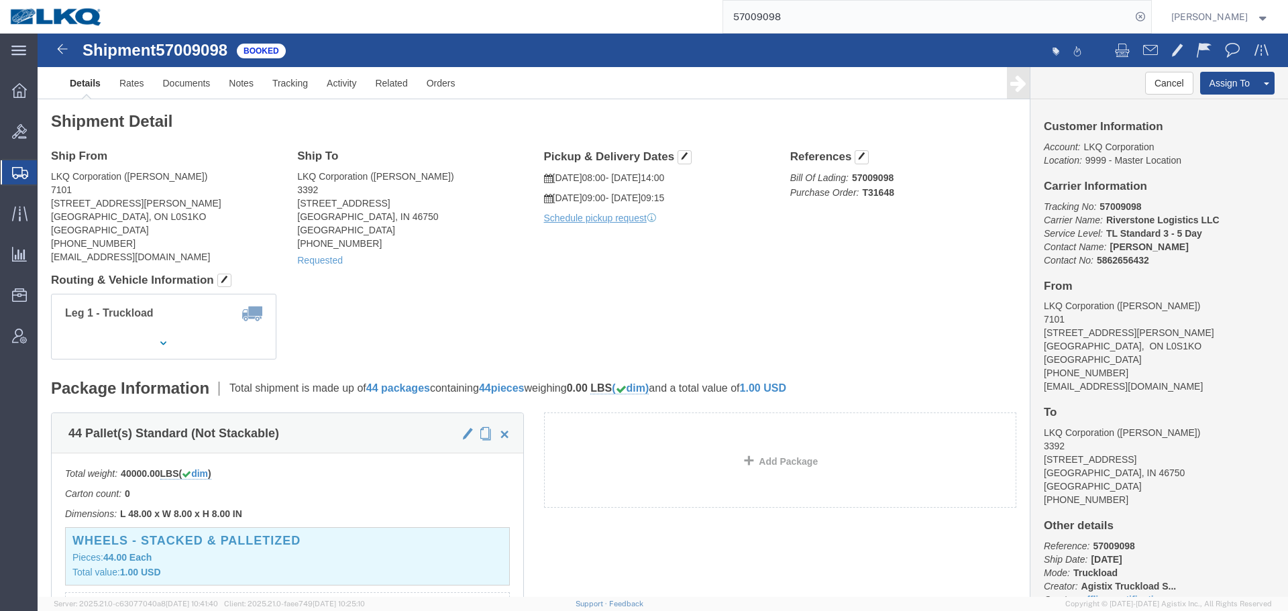
click div "Leg 1 - Truckload Vehicle 1: Standard Dry Van (53 Feet) Number of trucks: 1"
click div "Requested"
click div "Leg 1 - Truckload Vehicle 1: Standard Dry Van (53 Feet) Number of trucks: 1"
click div "Shipment Detail Ship From LKQ Corporation (jesse) 7101 6740 Marshall Road Niagr…"
click div "Ship From LKQ Corporation (jesse) 7101 6740 Marshall Road Niagra Falls, ON L0S1…"
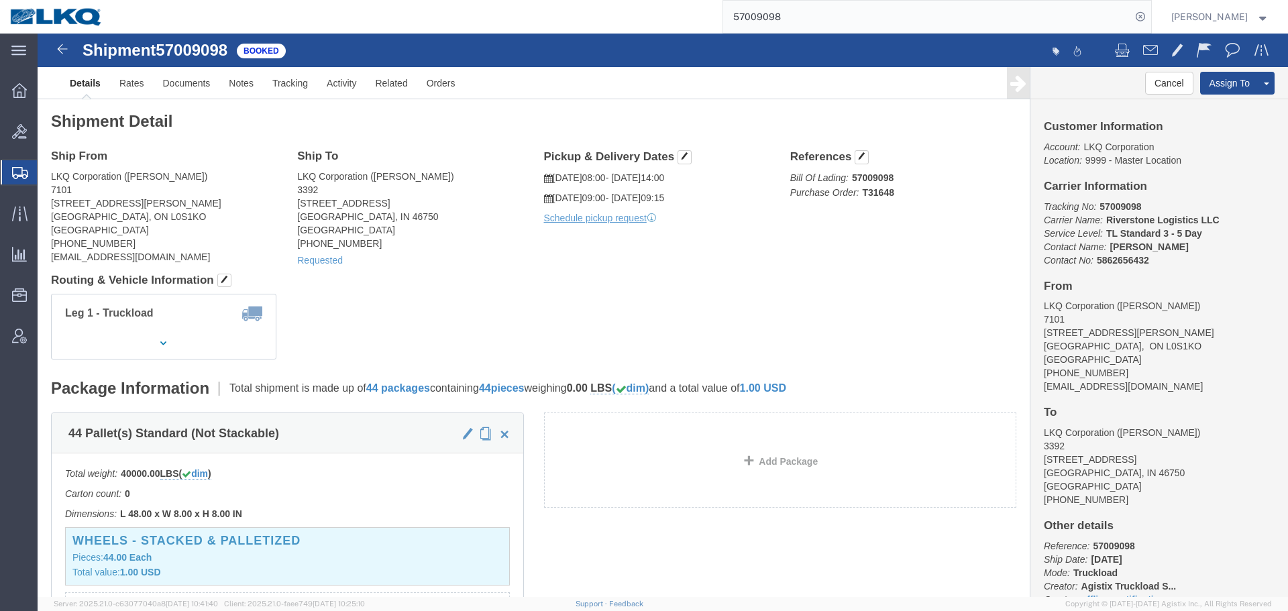
click at [872, 3] on input "57009098" at bounding box center [927, 17] width 408 height 32
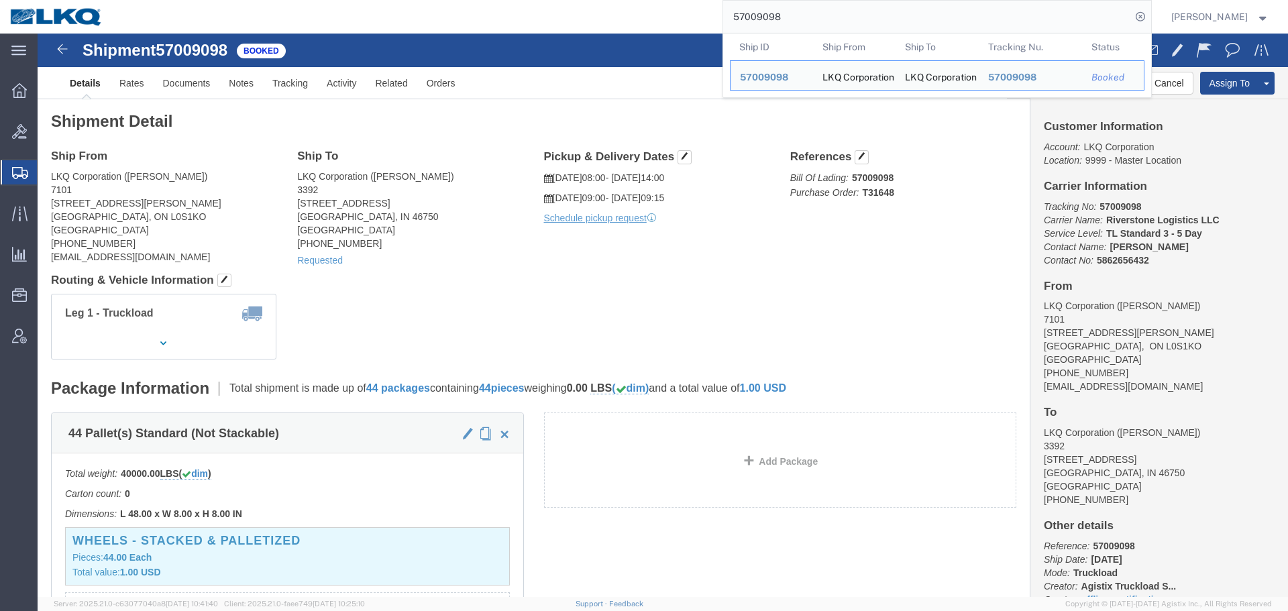
paste input "12162"
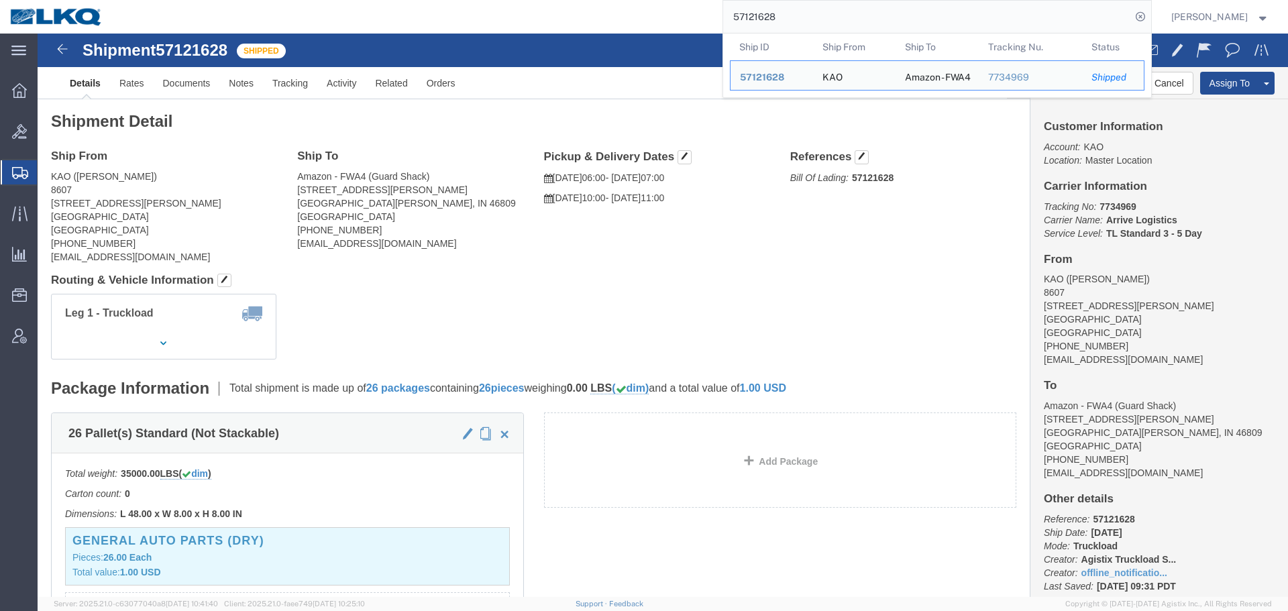
click h4 "Routing & Vehicle Information"
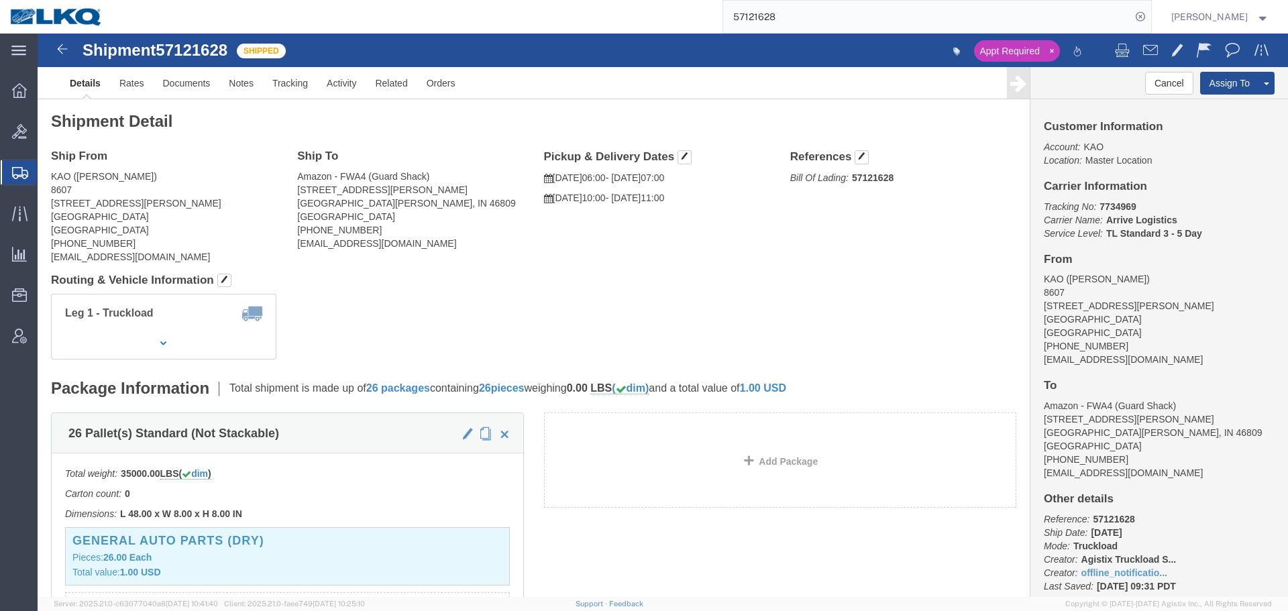
click div "Shipment Detail Ship From KAO (Eric Smith) 8607 17950 Dix Toledo Highway Browns…"
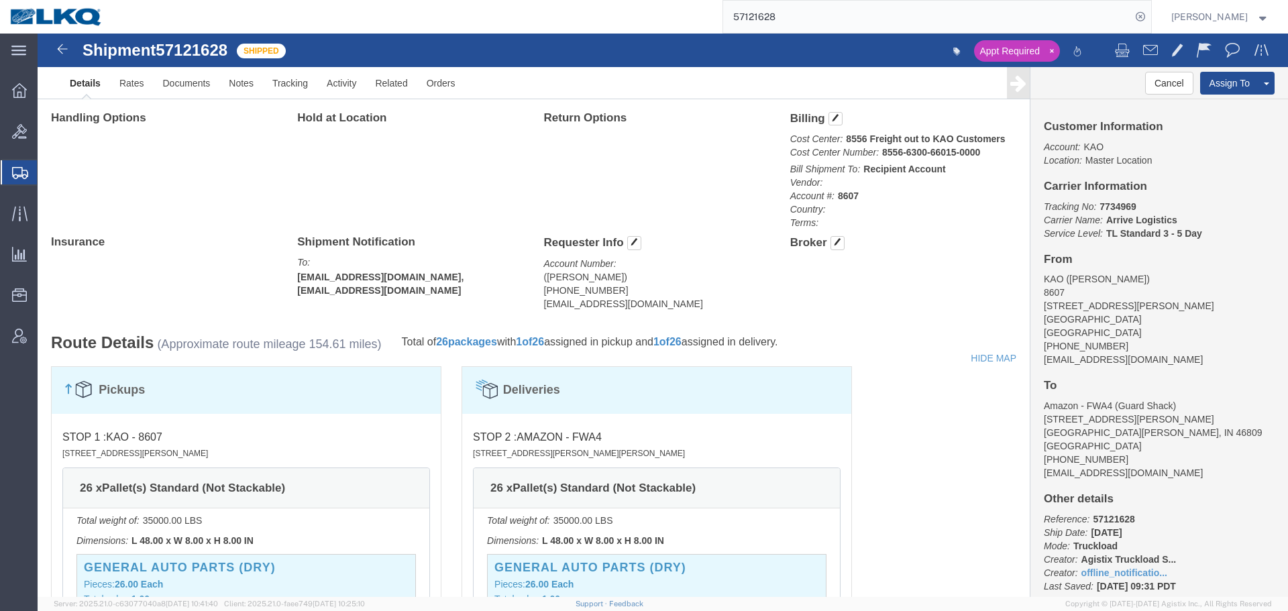
click address "(Brian Jones) 585-301-3285 bcjones@lkqcorp.com"
copy div "bcjones@lkqcorp.com Edit Requester Info Location Select Select My Profile Locat…"
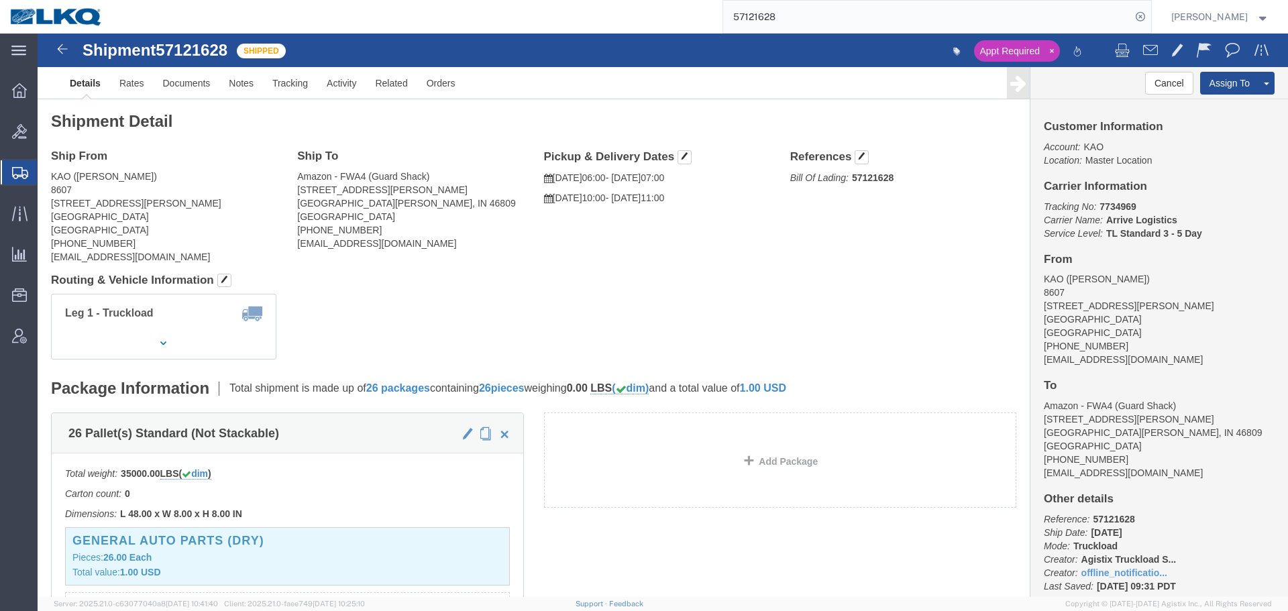
click address "KAO (Eric Smith) 8607 17950 Dix Toledo Highway Brownstown, MI 48193 United Stat…"
copy div "exsmith@lkqcorp.com"
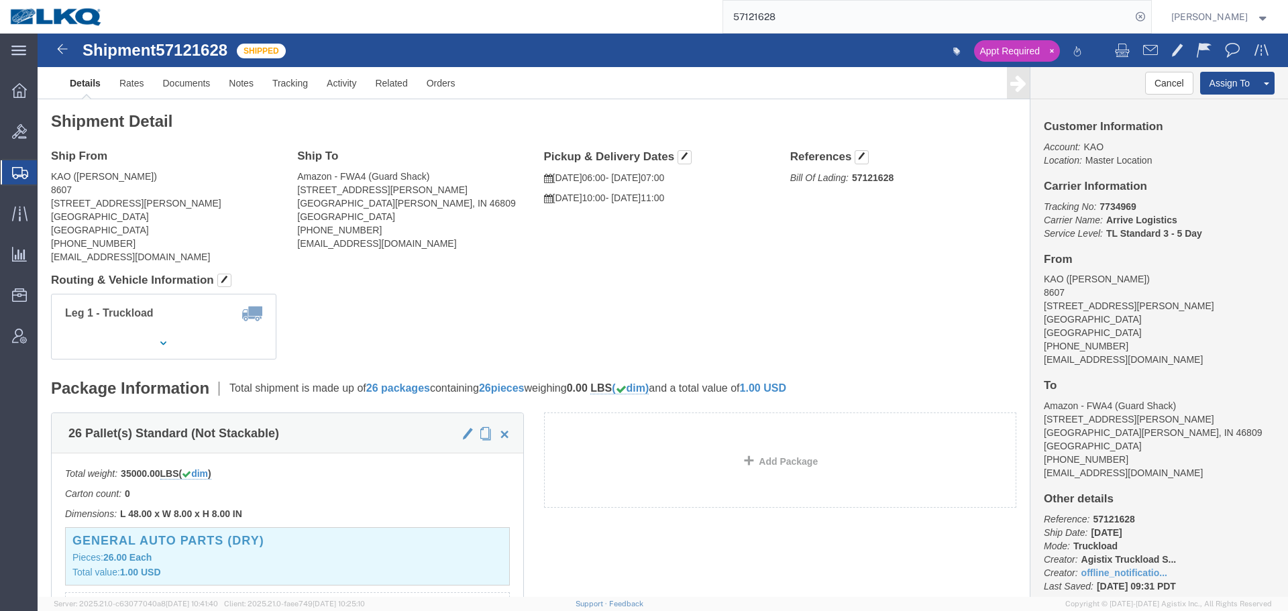
click div "Leg 1 - Truckload Vehicle 1: Standard Dry Van (53 Feet) Number of trucks: 1"
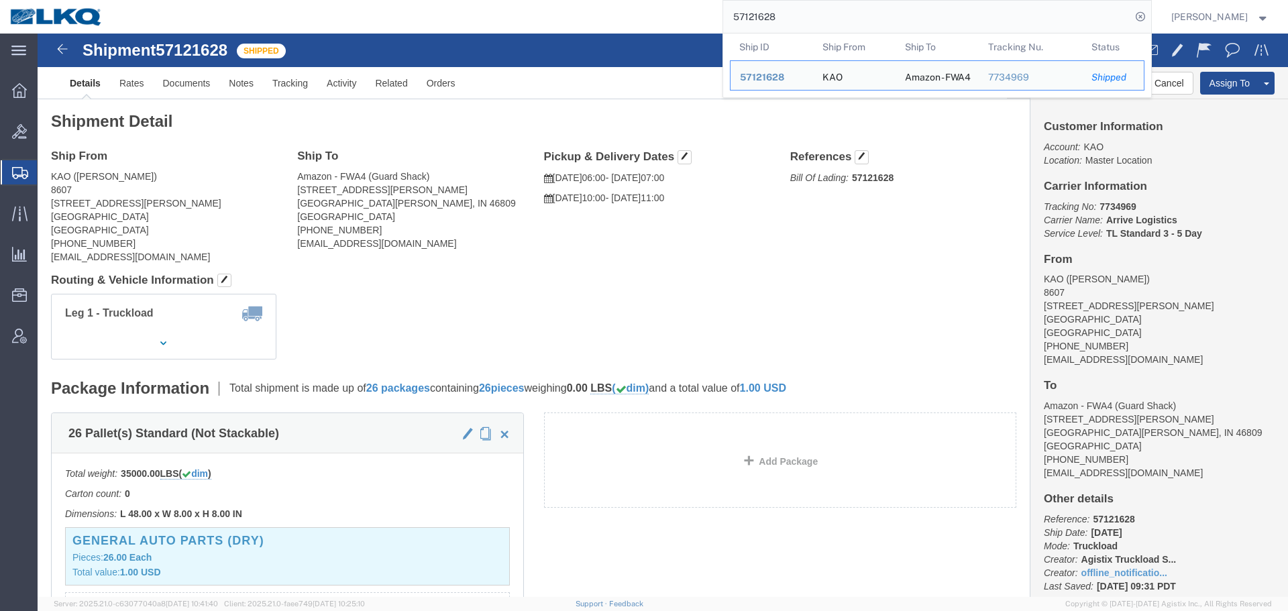
click at [796, 21] on input "57121628" at bounding box center [927, 17] width 408 height 32
paste input "6776189"
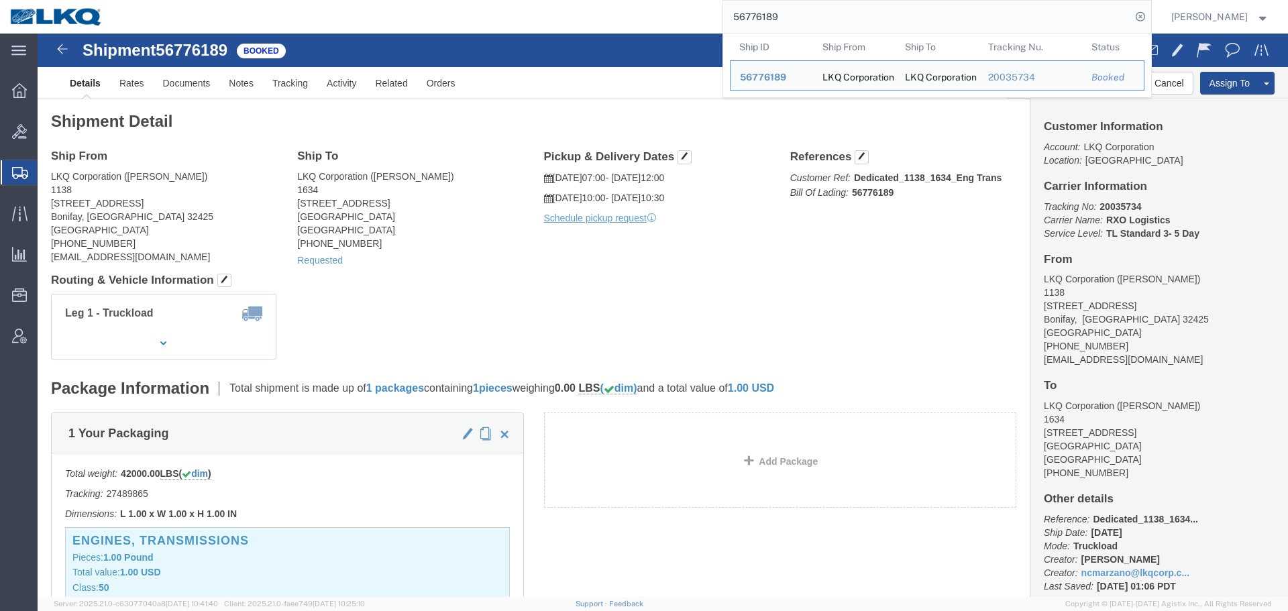
click at [848, 9] on input "56776189" at bounding box center [927, 17] width 408 height 32
paste input "203"
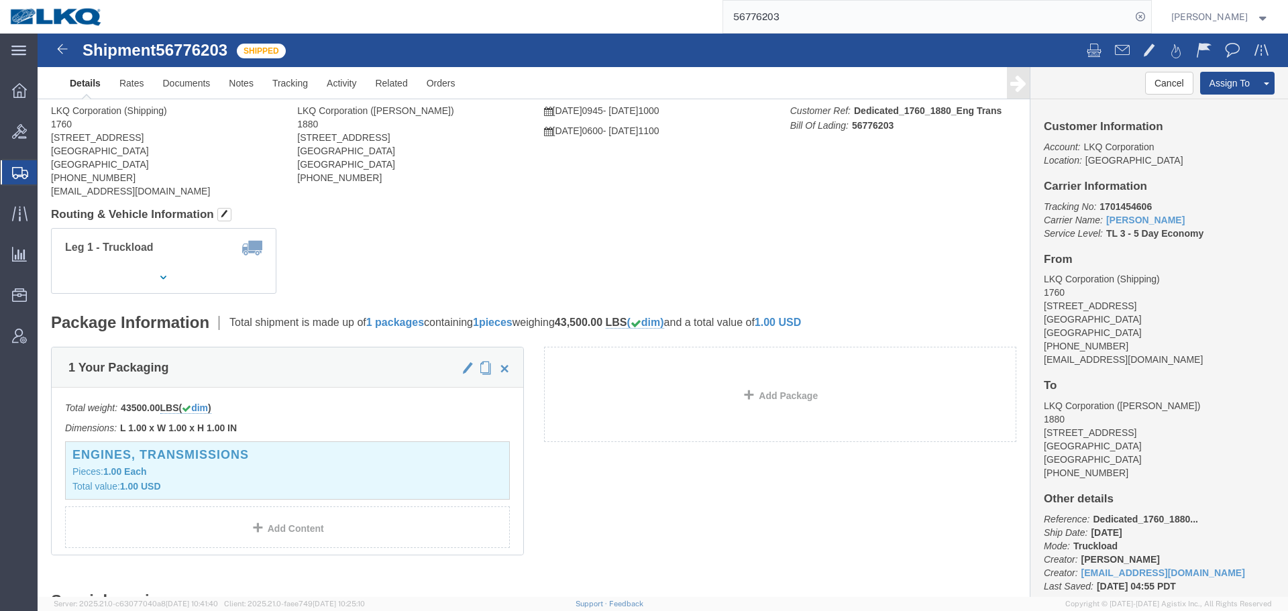
click div "Shipment Detail Ship From LKQ Corporation (Shipping) 1760 1710 W Mount Houston …"
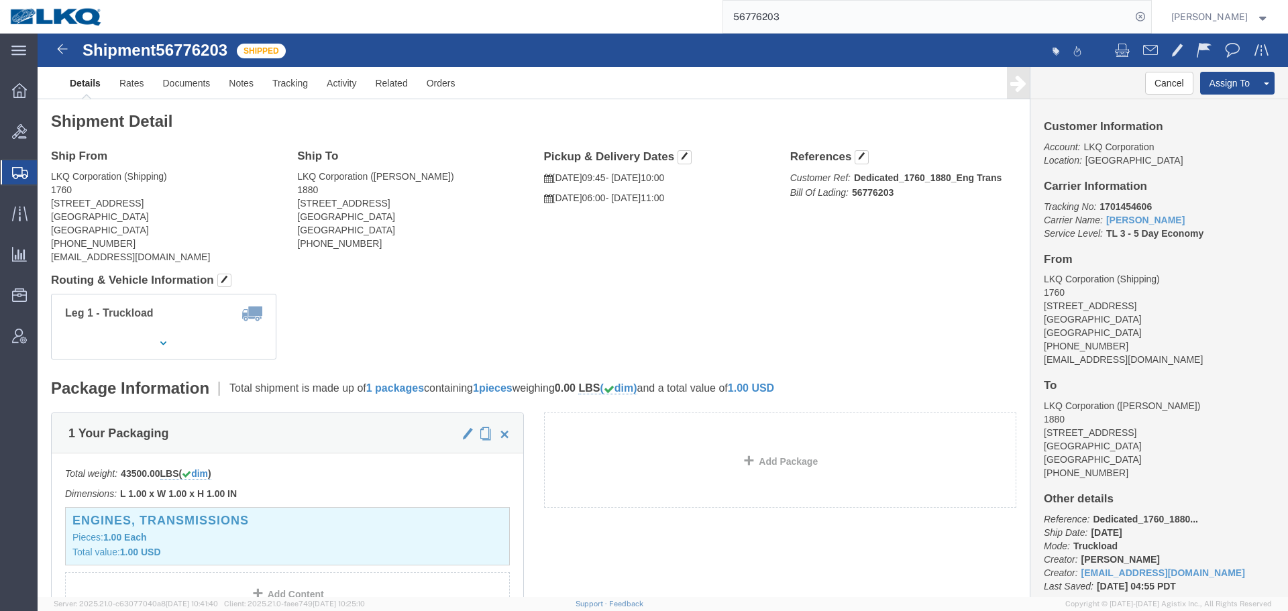
click div "Ship From LKQ Corporation (Shipping) 1760 1710 W Mount Houston Rd Houston, TX 7…"
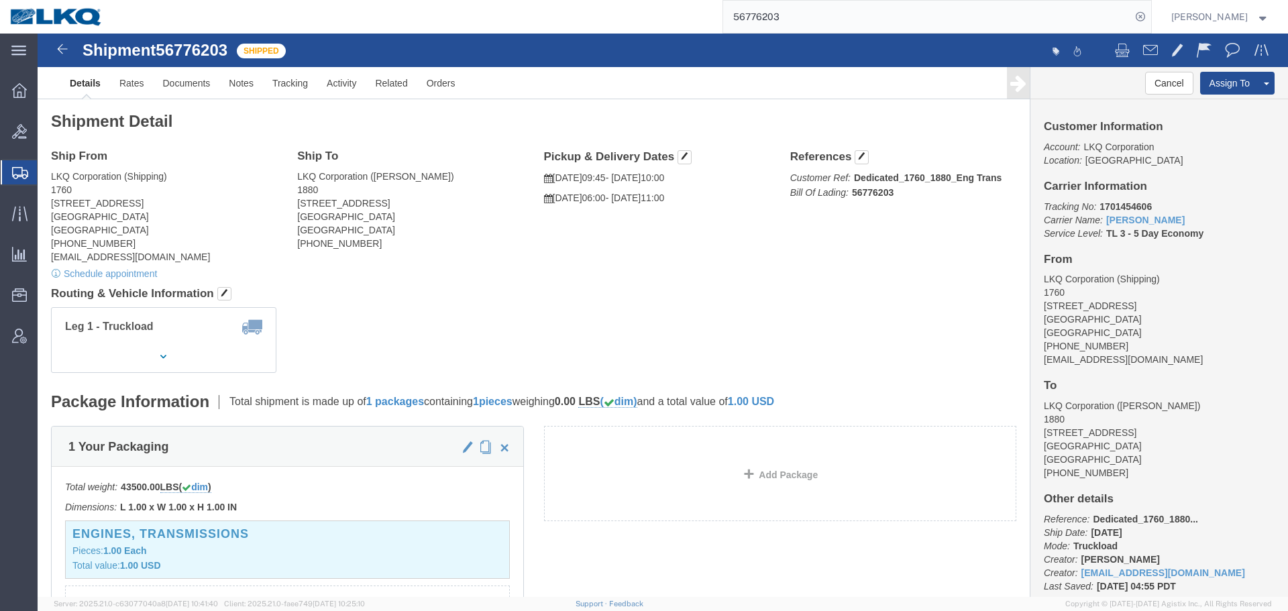
click div "Ship From LKQ Corporation (Shipping) 1760 1710 W Mount Houston Rd Houston, TX 7…"
click h4 "Routing & Vehicle Information"
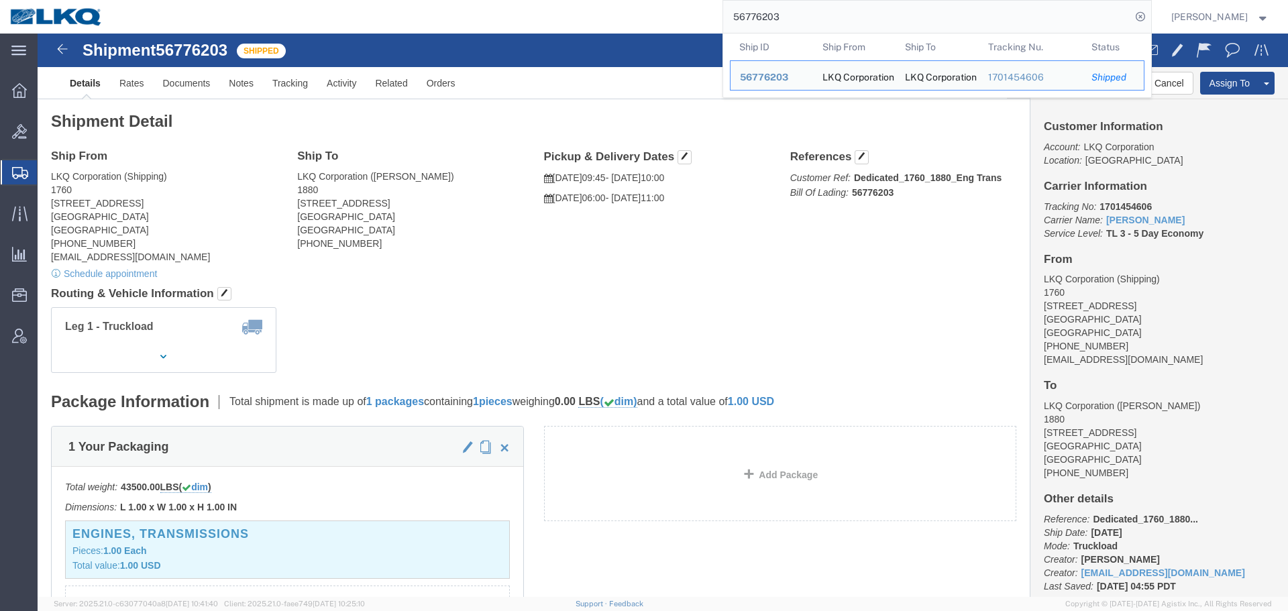
click at [878, 9] on input "56776203" at bounding box center [927, 17] width 408 height 32
paste input "7121628"
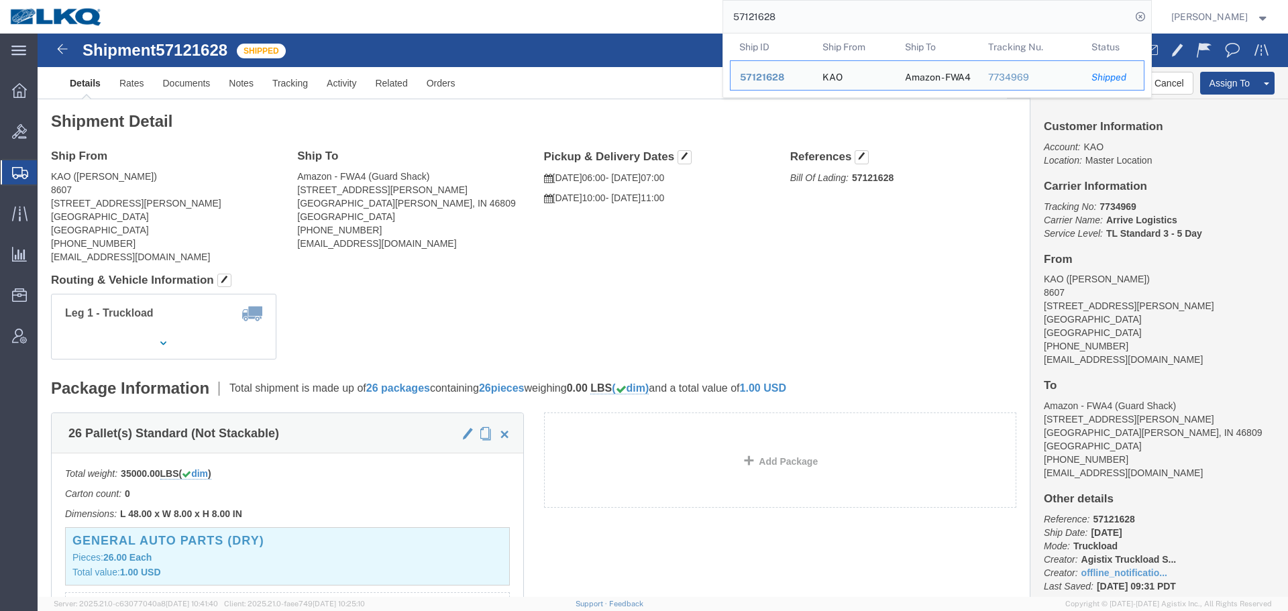
click div "Ship From KAO (Eric Smith) 8607 17950 Dix Toledo Highway Brownstown, MI 48193 U…"
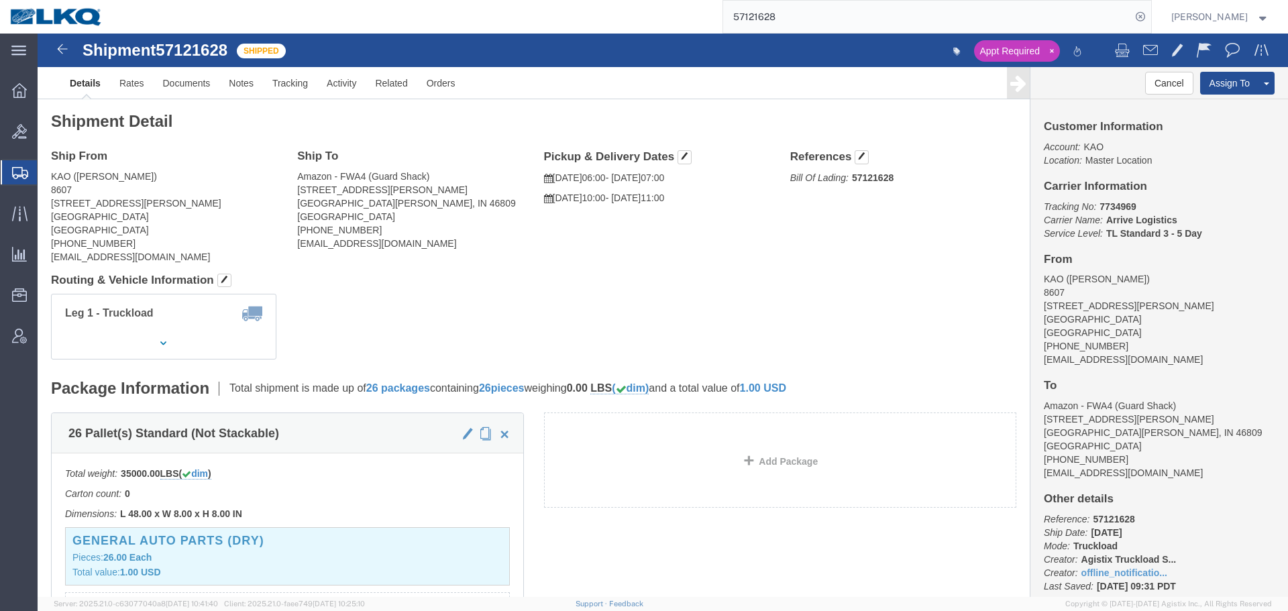
click div "Shipment Detail Ship From KAO (Eric Smith) 8607 17950 Dix Toledo Highway Browns…"
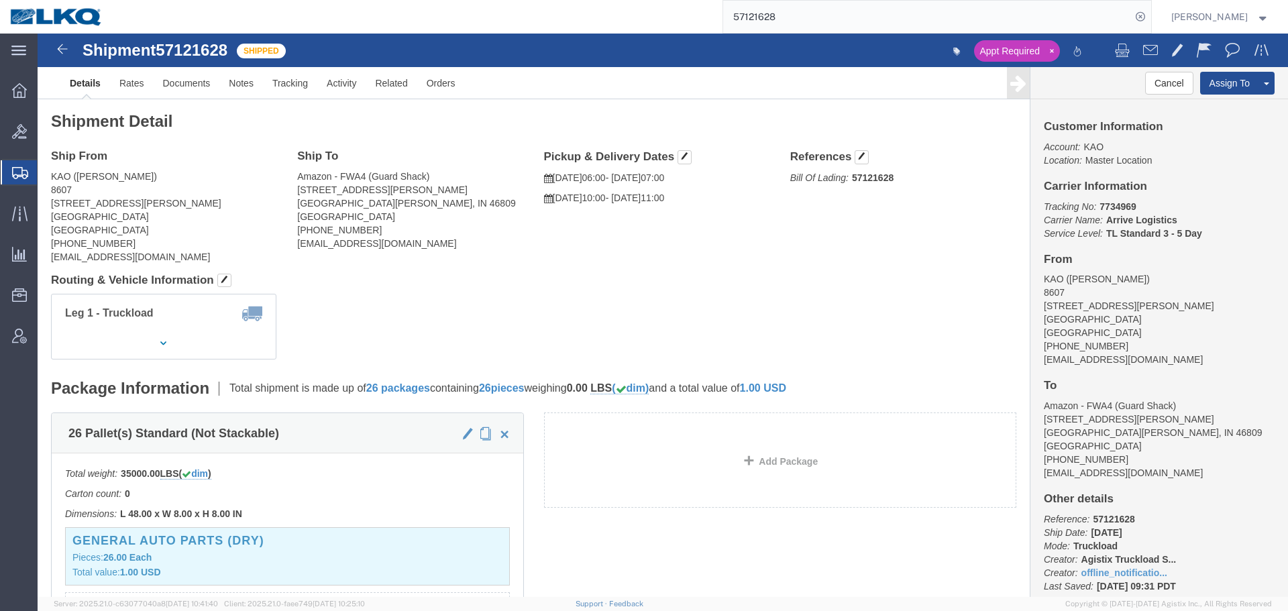
click div "Leg 1 - Truckload Vehicle 1: Standard Dry Van (53 Feet) Number of trucks: 1"
click at [801, 26] on input "57121628" at bounding box center [927, 17] width 408 height 32
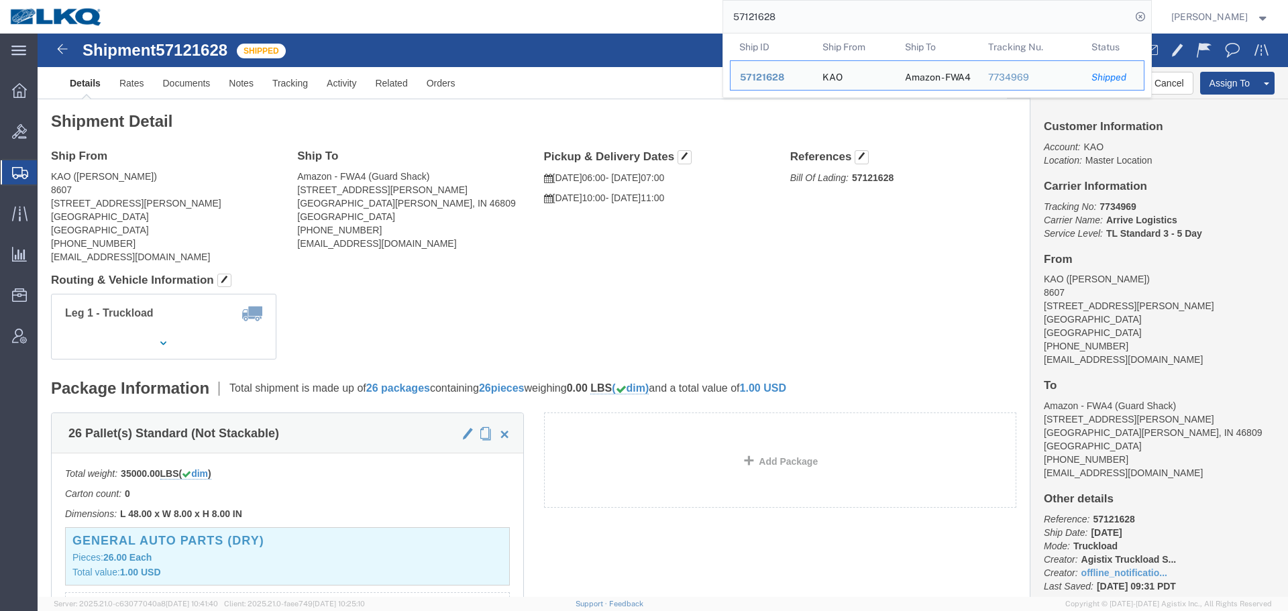
paste input "39978"
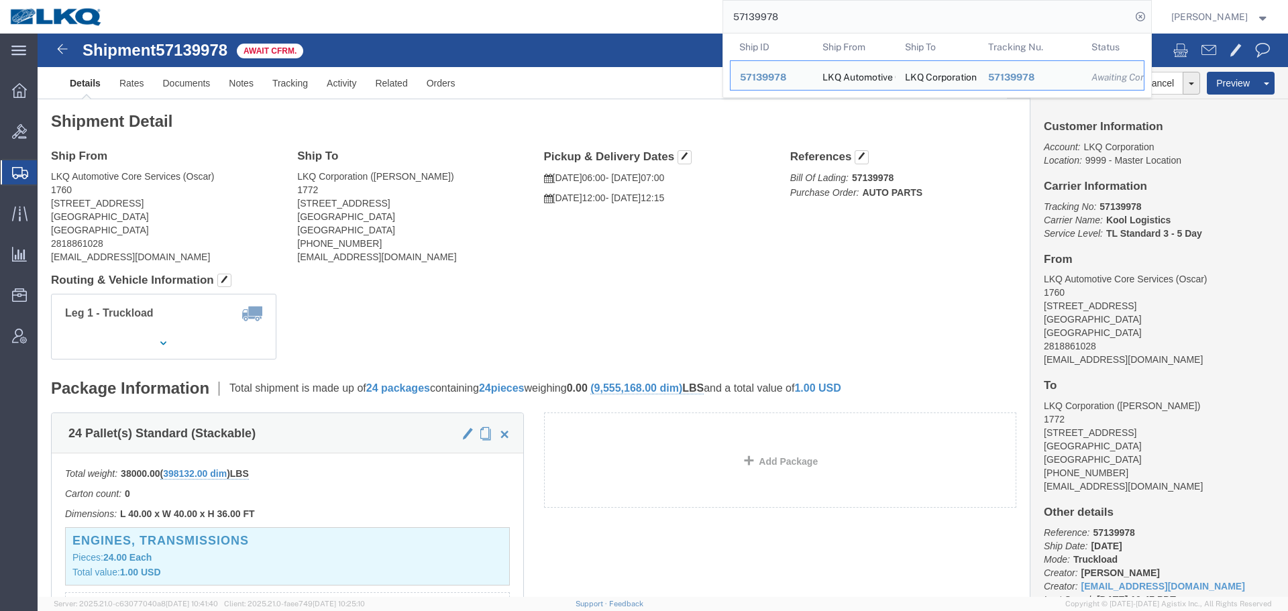
click div "Ship From LKQ Automotive Core Services (Oscar) 1760 1714 West Mount Houston Rd …"
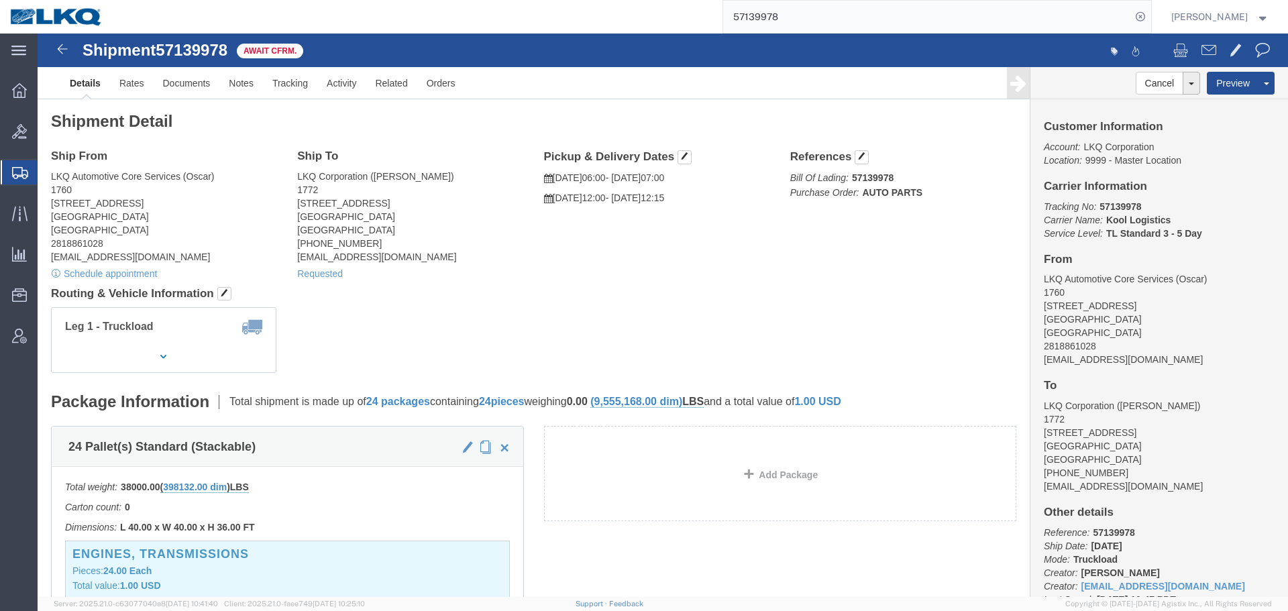
click address "LKQ Corporation (Brian Schmidt) 1772 32 Dart Rd Newnan, GA 30265 United States …"
copy address "Newnan"
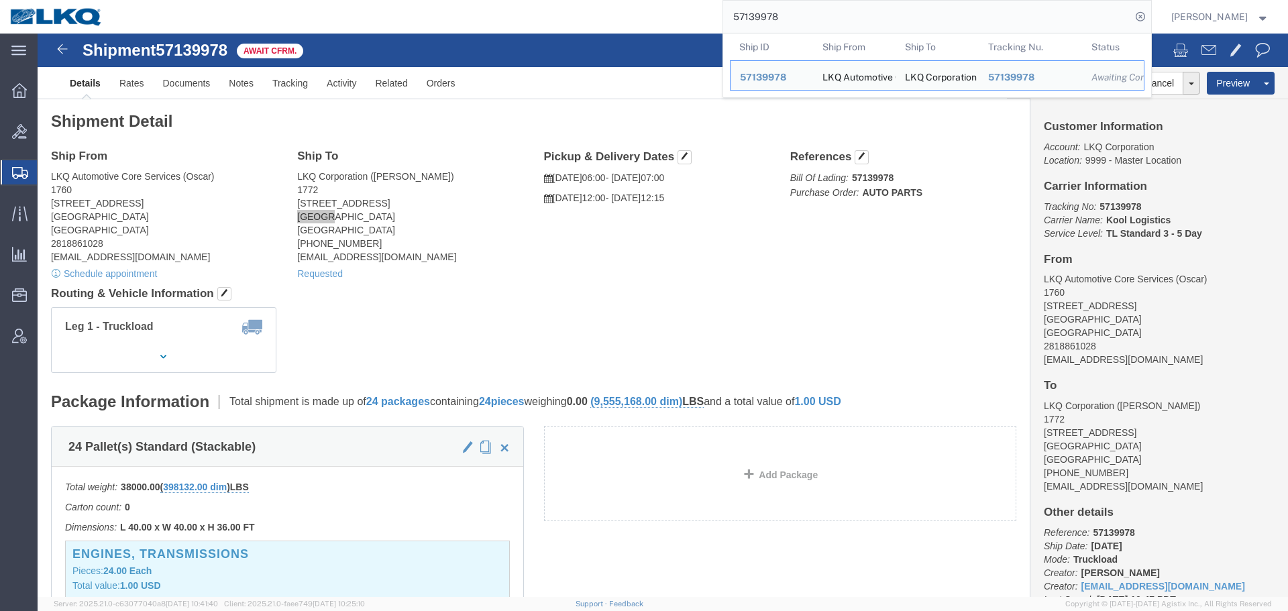
click at [860, 7] on input "57139978" at bounding box center [927, 17] width 408 height 32
paste input "6776203"
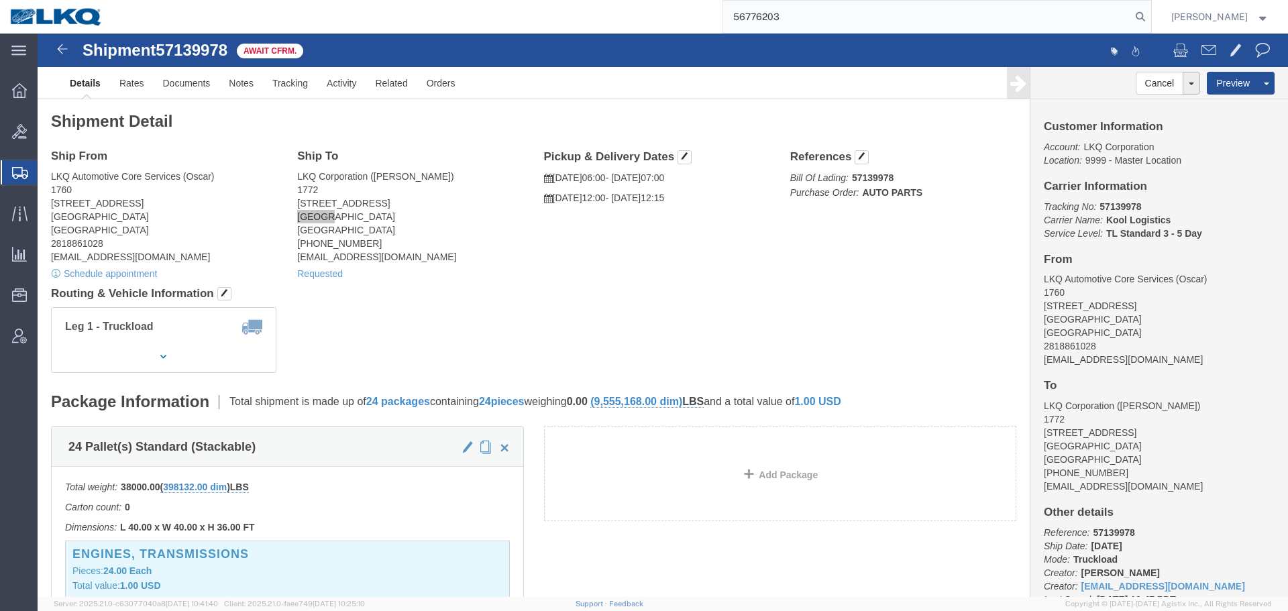
type input "56776203"
click div "Ship From LKQ Automotive Core Services (Oscar) 1760 1714 West Mount Houston Rd …"
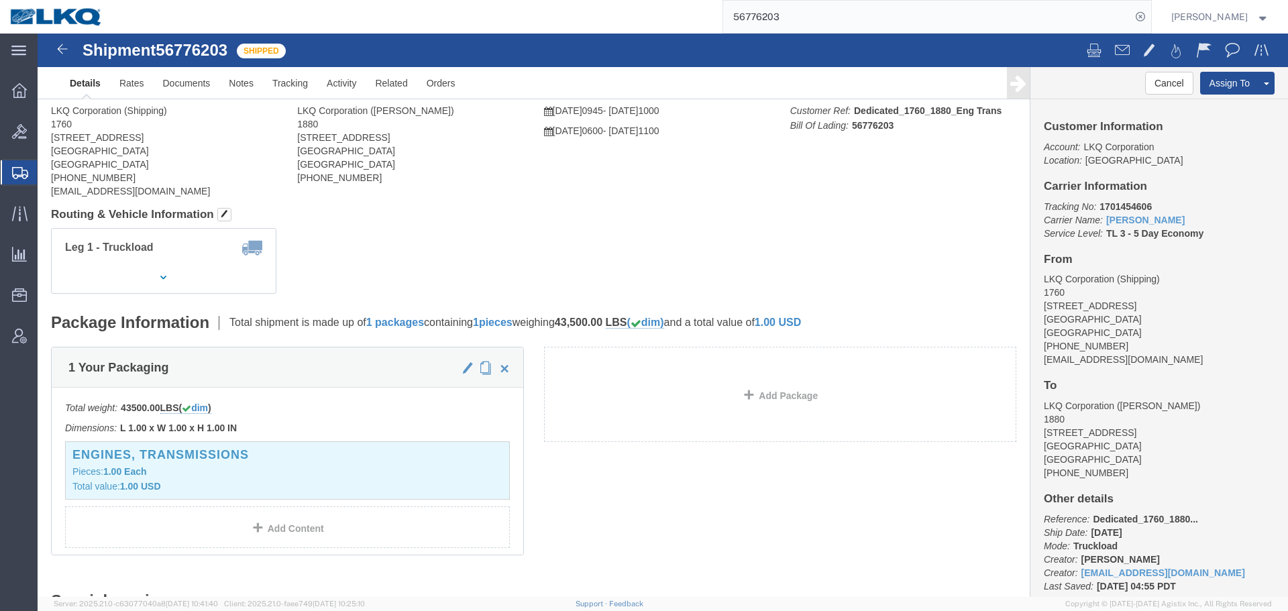
click div "Ship From LKQ Corporation (Shipping) 1760 1710 W Mount Houston Rd Houston, TX 7…"
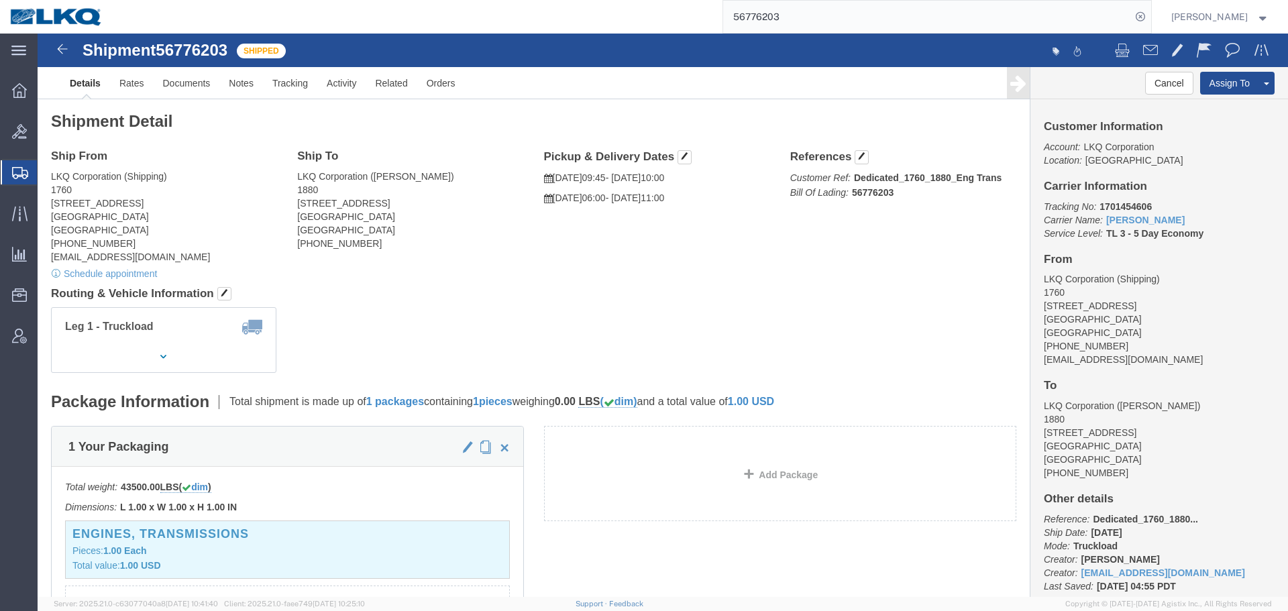
click div "Shipment Detail Ship From LKQ Corporation (Shipping) 1760 1710 W Mount Houston …"
click h4 "Routing & Vehicle Information"
click button "button"
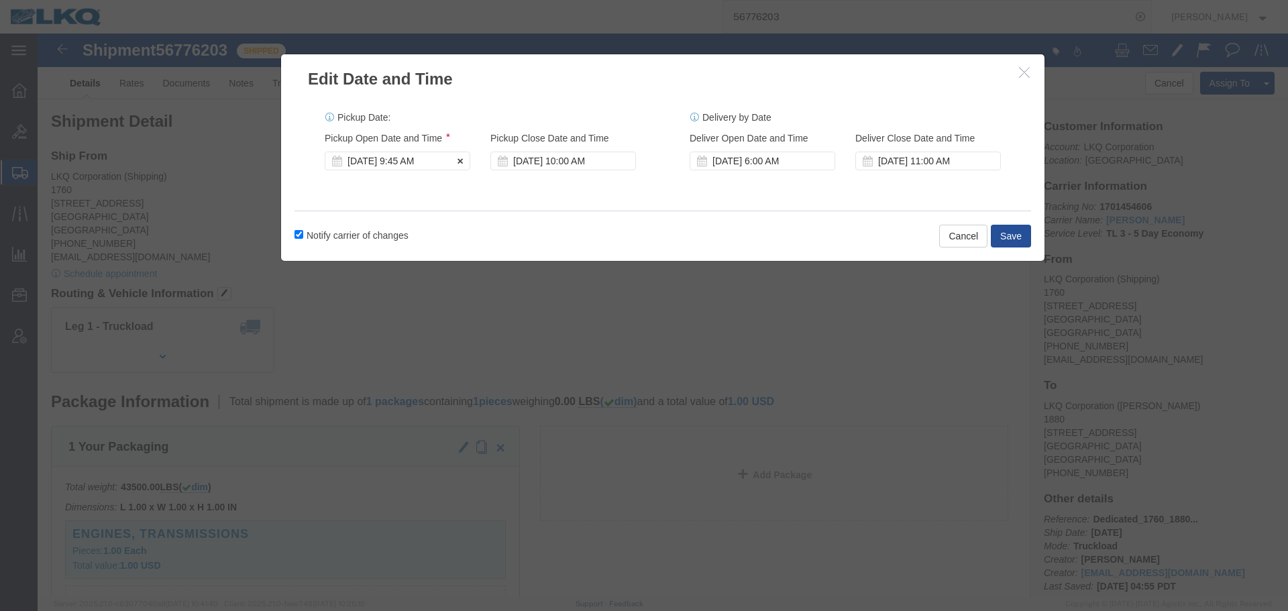
click div "Oct 15 2025 9:45 AM"
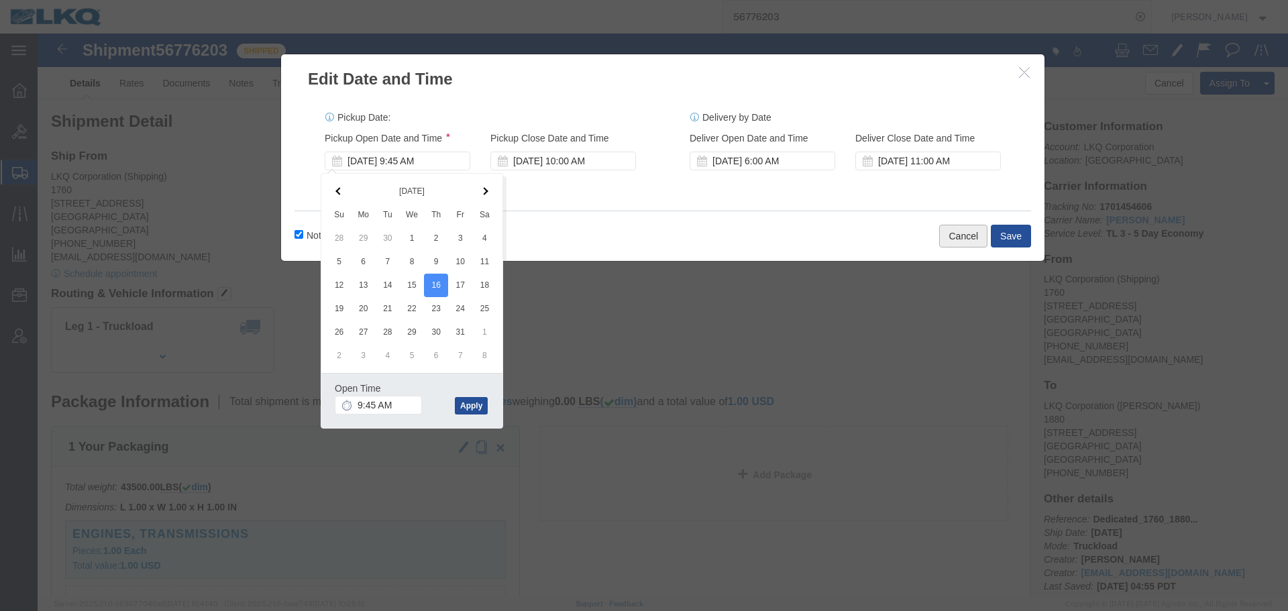
click button "Cancel"
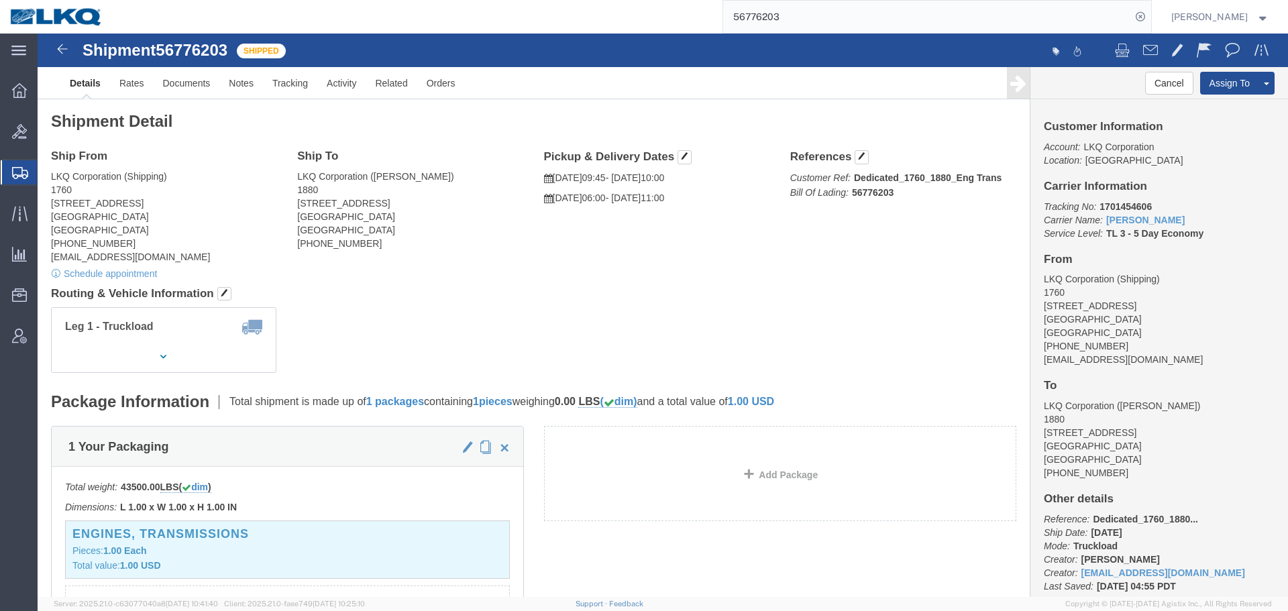
click div "Shipment Detail Ship From LKQ Corporation (Shipping) 1760 1710 W Mount Houston …"
click span "button"
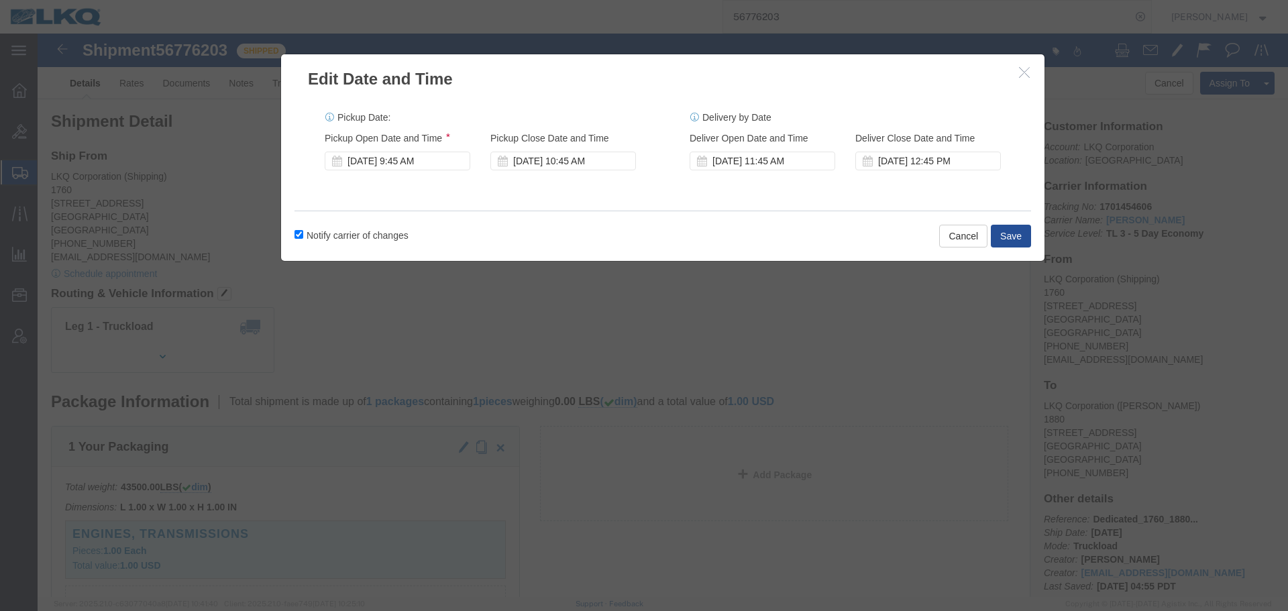
click div "Pickup Start Date Pickup Start Time Pickup Open Date and Time Oct 16 2025 9:45 …"
click div "Oct 16 2025 9:45 AM"
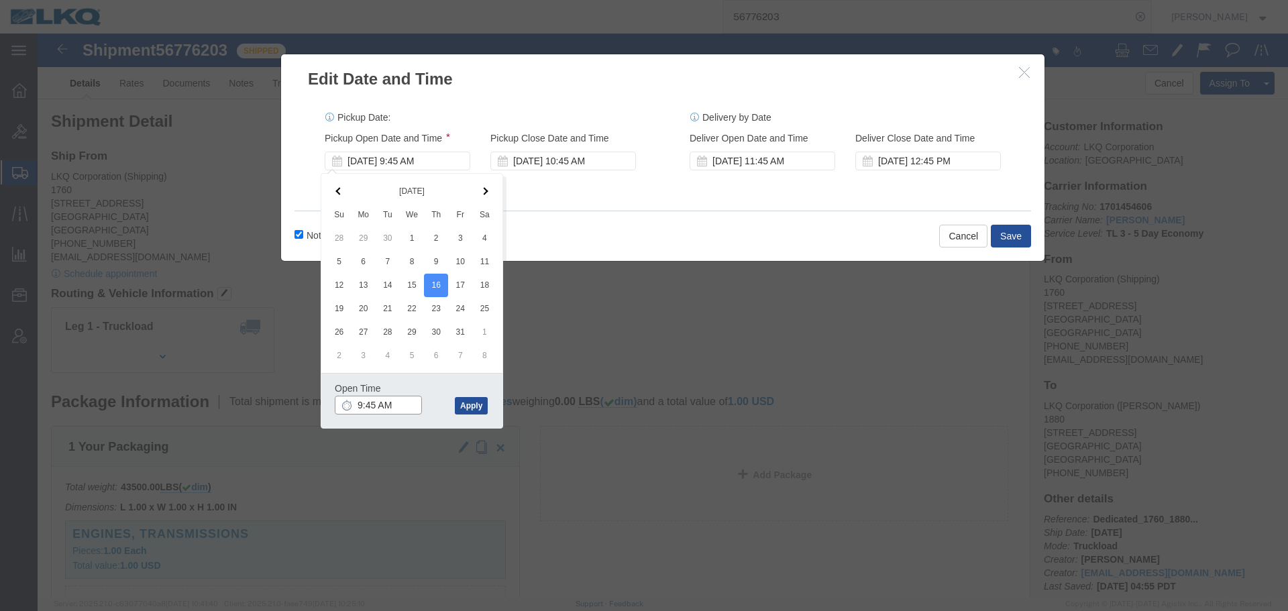
click input "9:45 AM"
type input "7:00 AM"
click button "Apply"
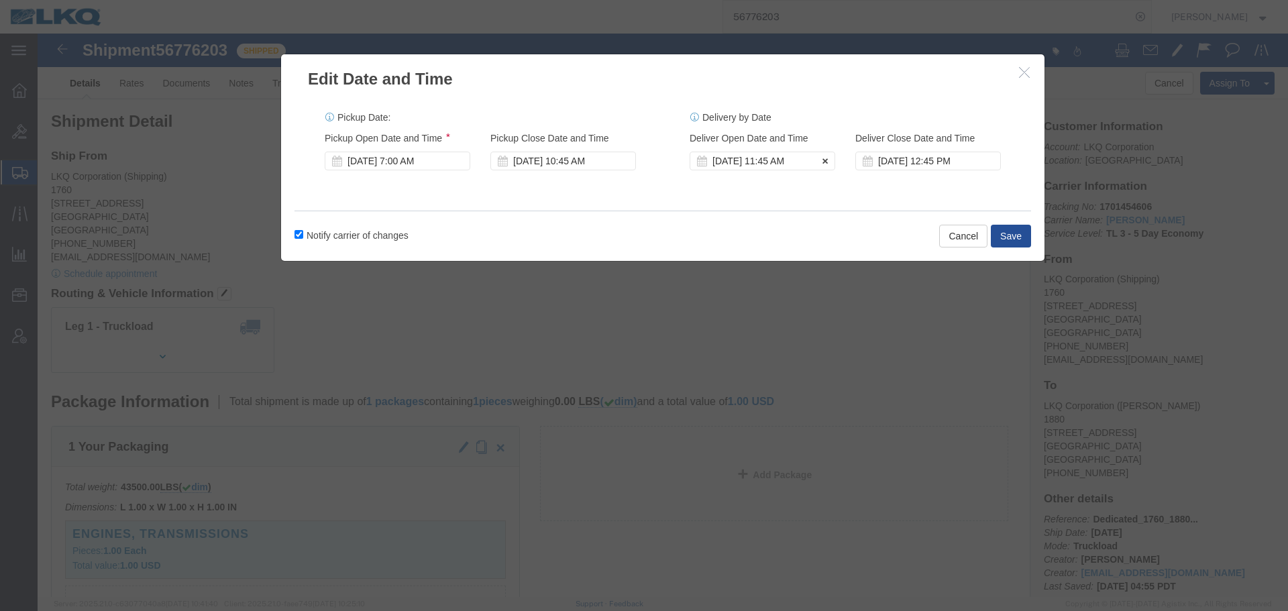
click div "Oct 16 2025 11:45 AM"
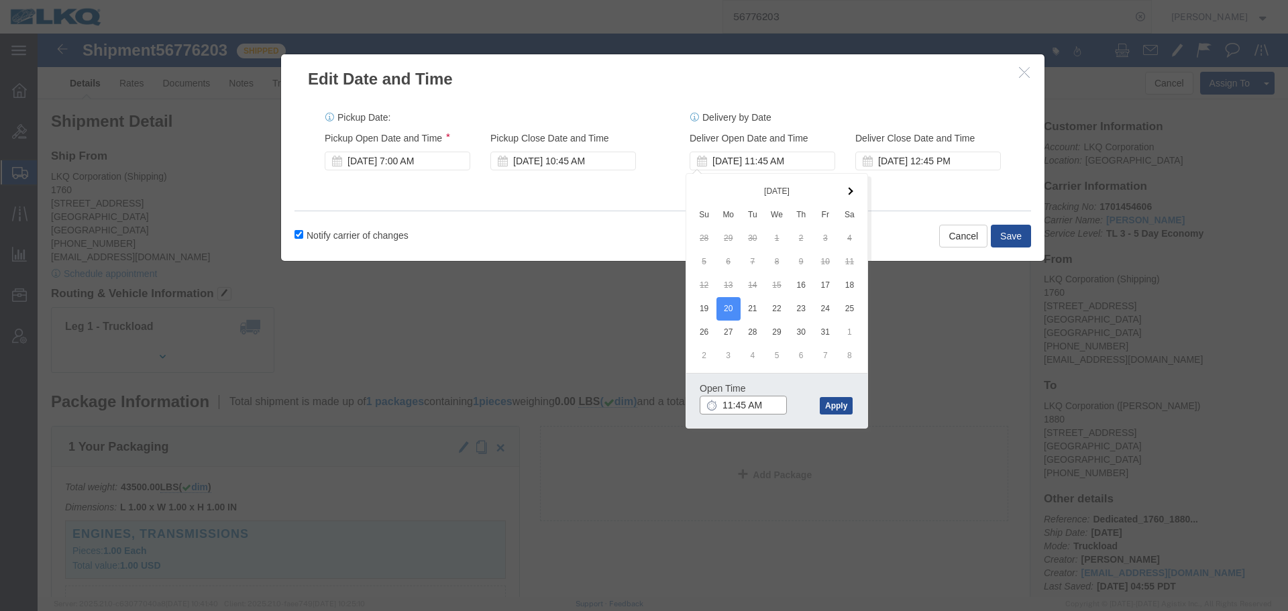
click input "11:45 AM"
type input "7:00 AM"
click button "Apply"
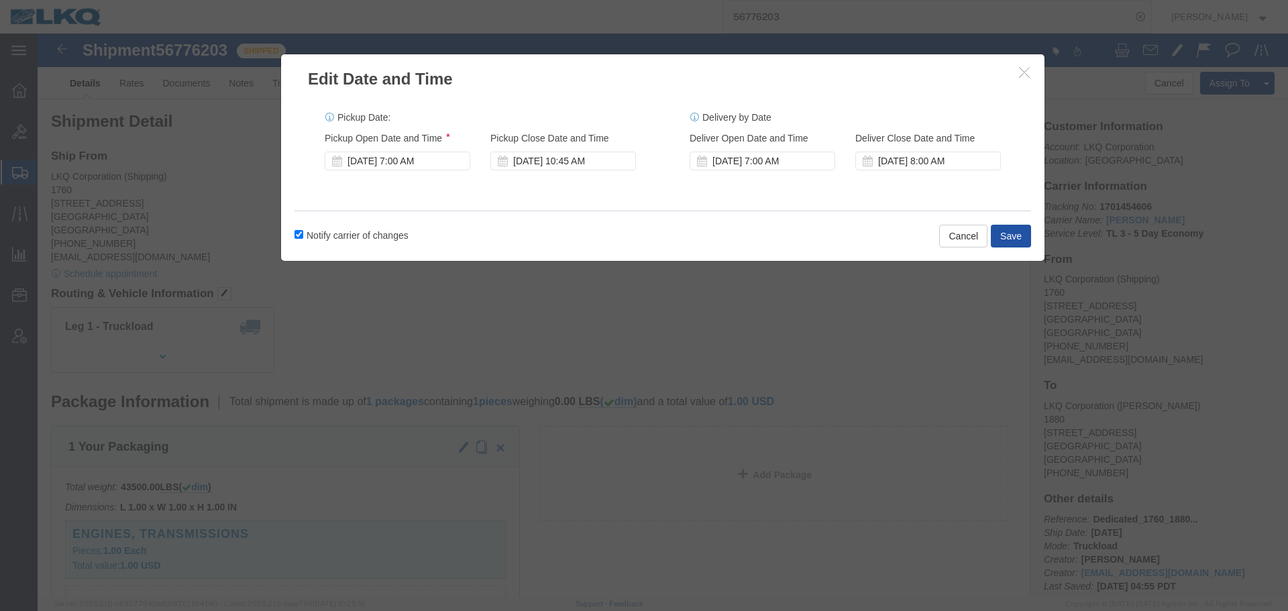
click button "Save"
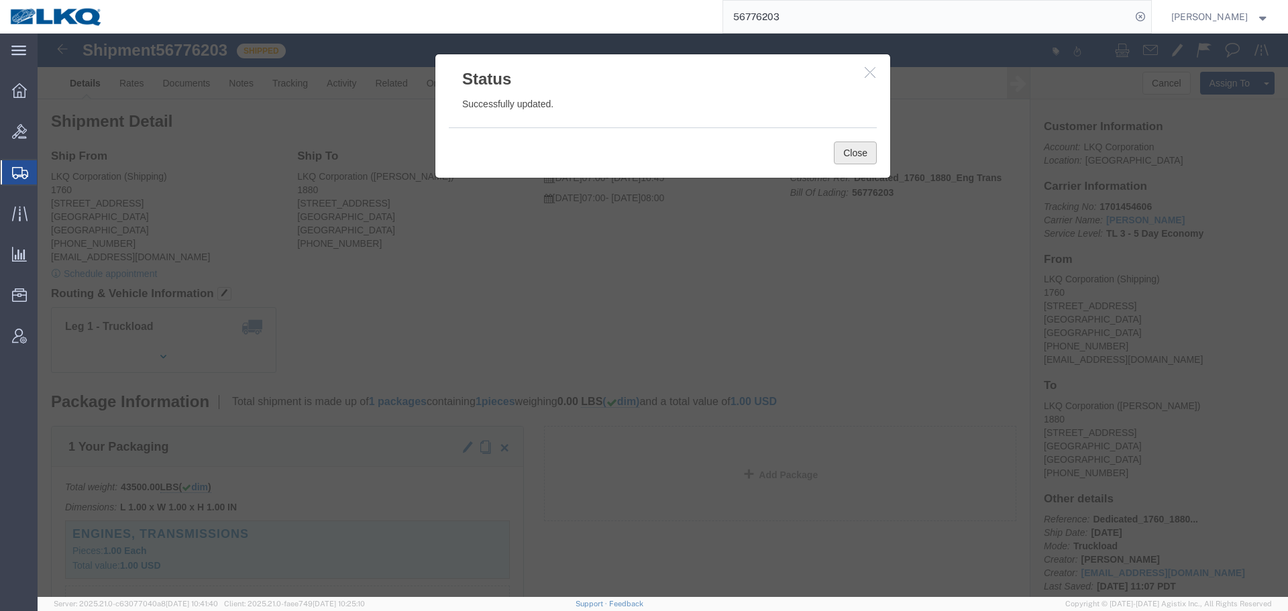
click button "Close"
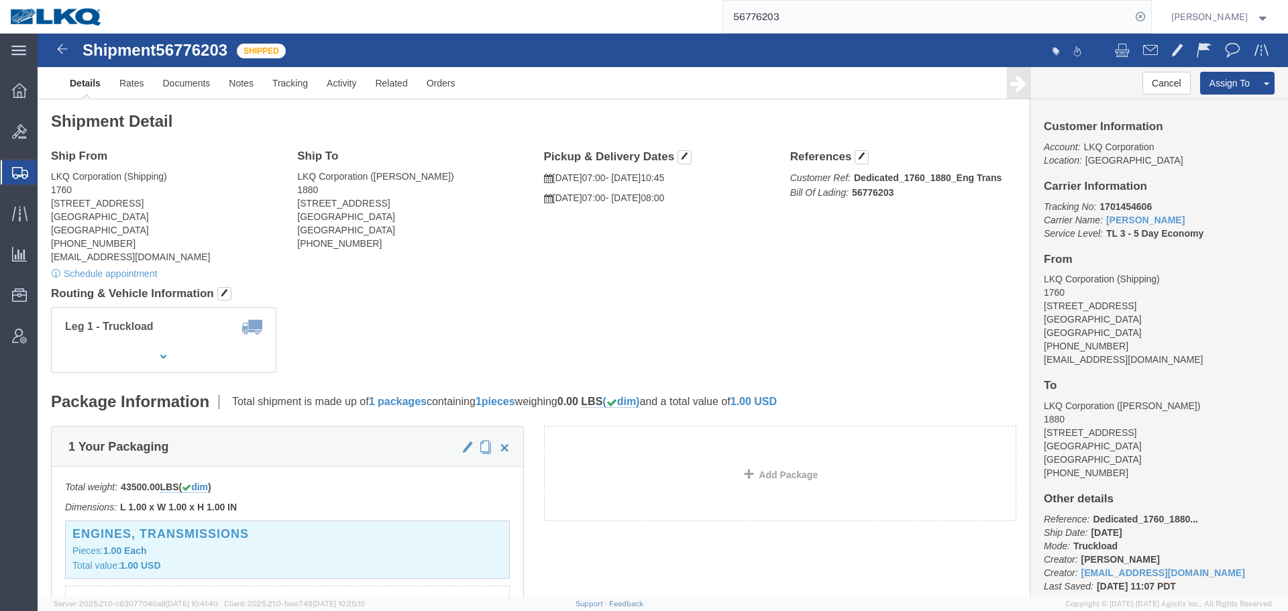
click address "LKQ Corporation (Justin Venable) 1880 2720 N Airport Commerce Avenue Springfiel…"
click link "Notes"
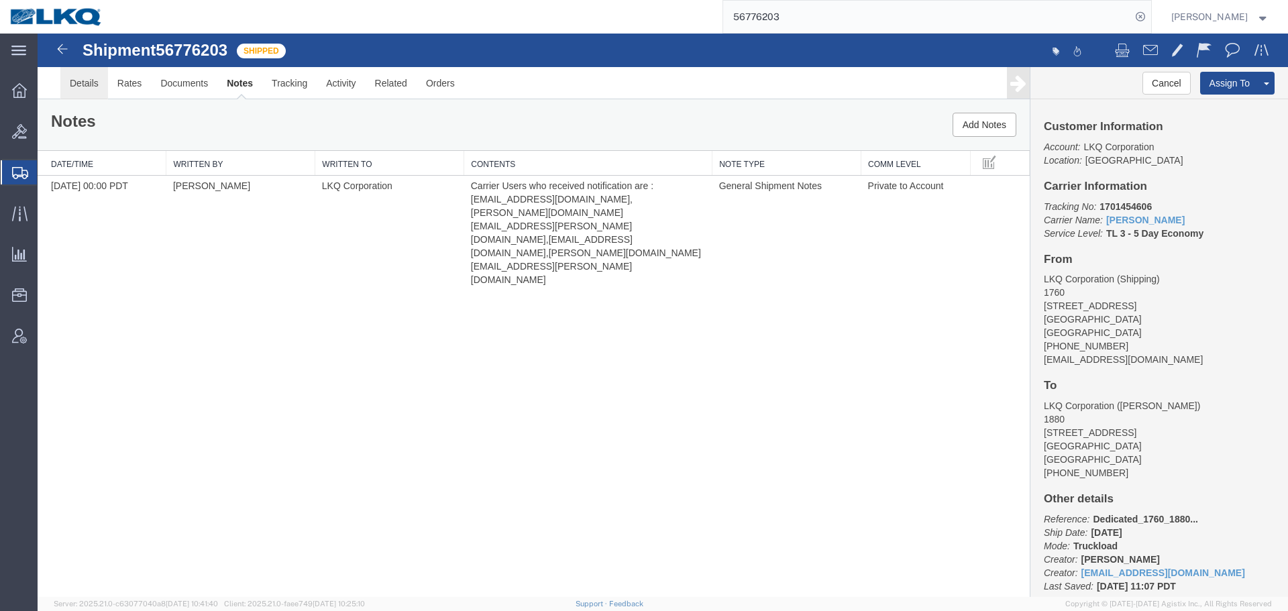
click at [97, 83] on link "Details" at bounding box center [84, 83] width 48 height 32
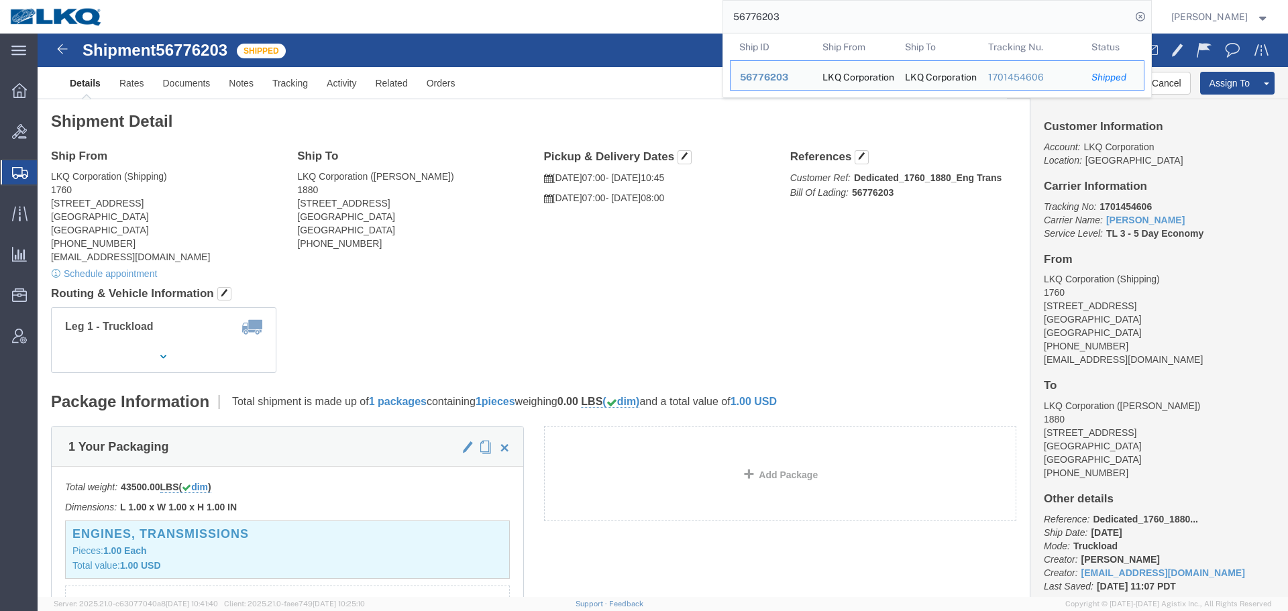
click at [828, 14] on input "56776203" at bounding box center [927, 17] width 408 height 32
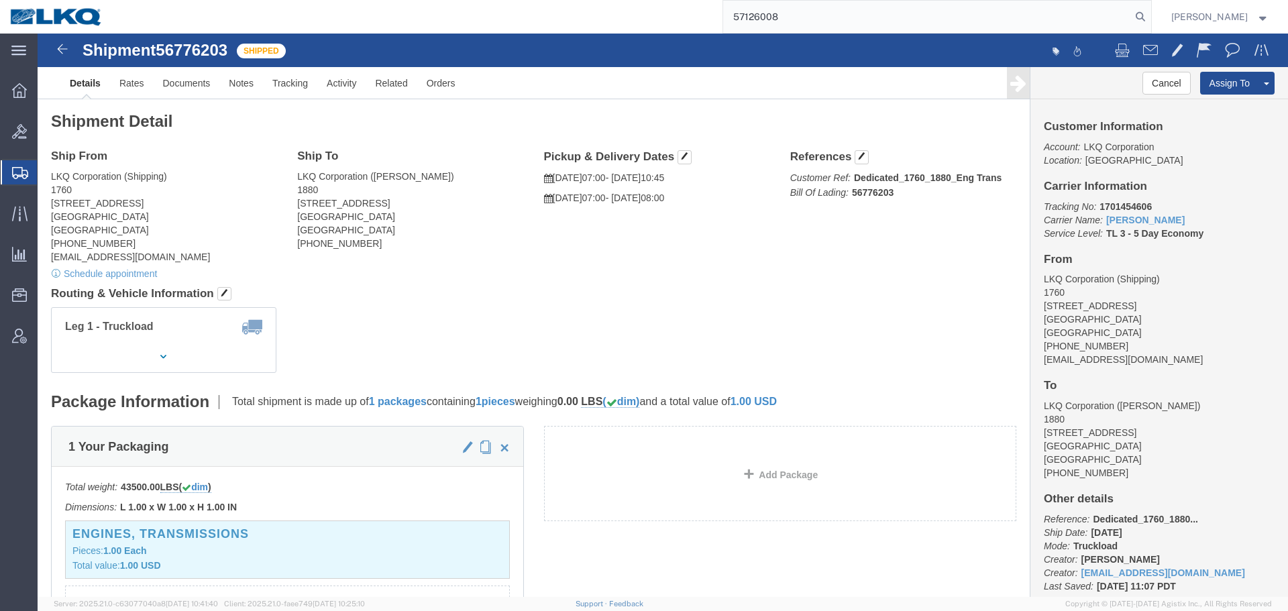
type input "57126008"
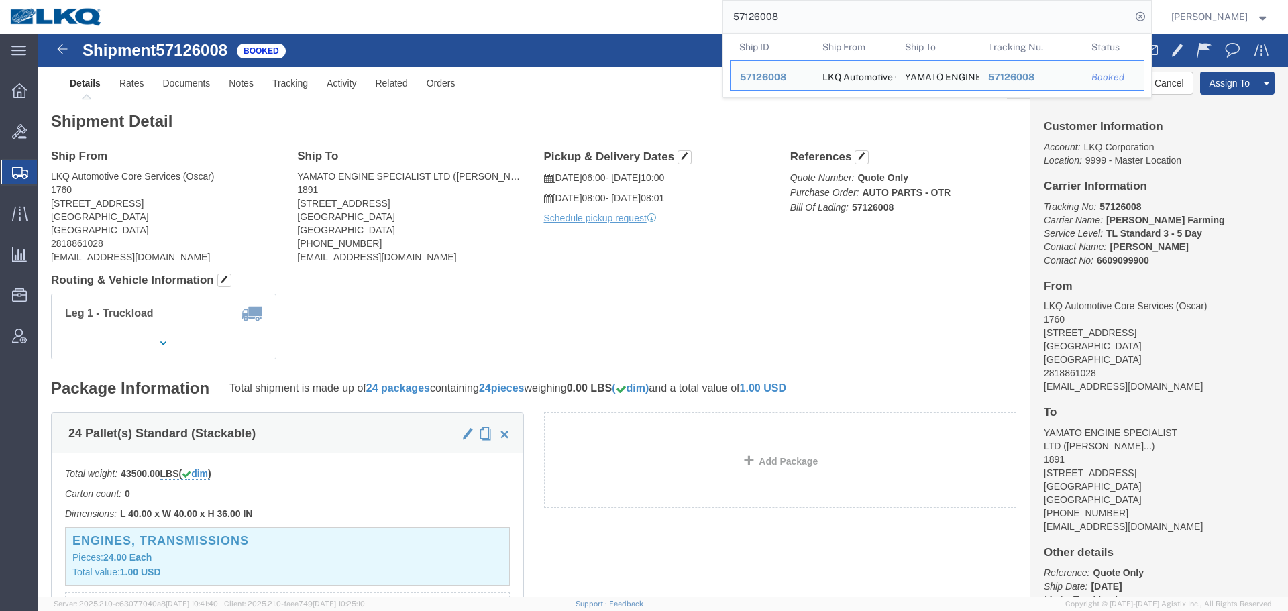
click div "Ship From LKQ Automotive Core Services (Oscar) 1760 1714 West Mout Houston Rd H…"
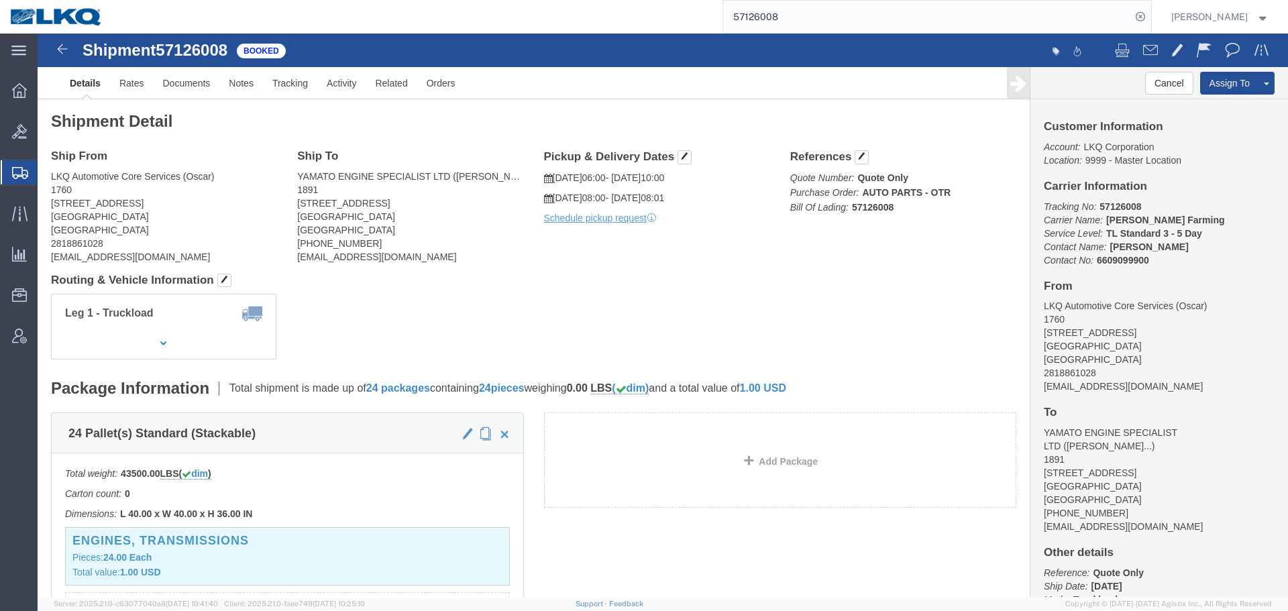
click div "Ship From LKQ Automotive Core Services (Oscar) 1760 1714 West Mout Houston Rd H…"
click span "button"
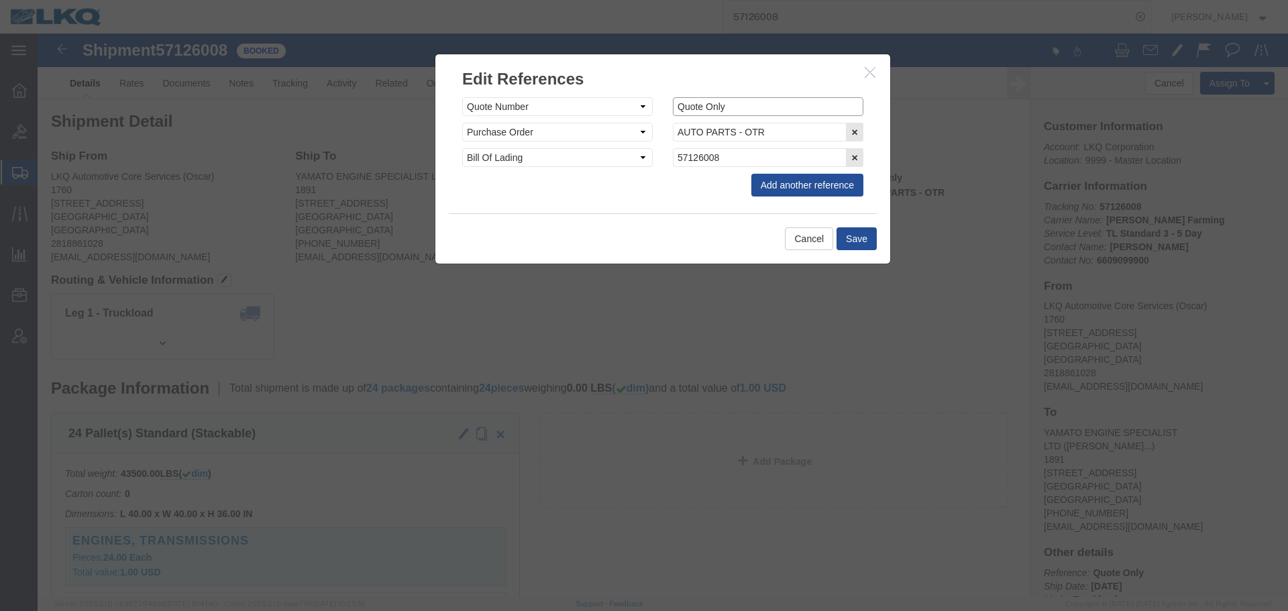
drag, startPoint x: 690, startPoint y: 71, endPoint x: 610, endPoint y: 68, distance: 79.9
click div "Select Account Type Activity ID Airline Appointment Number ASN Batch Request # …"
click button "Save"
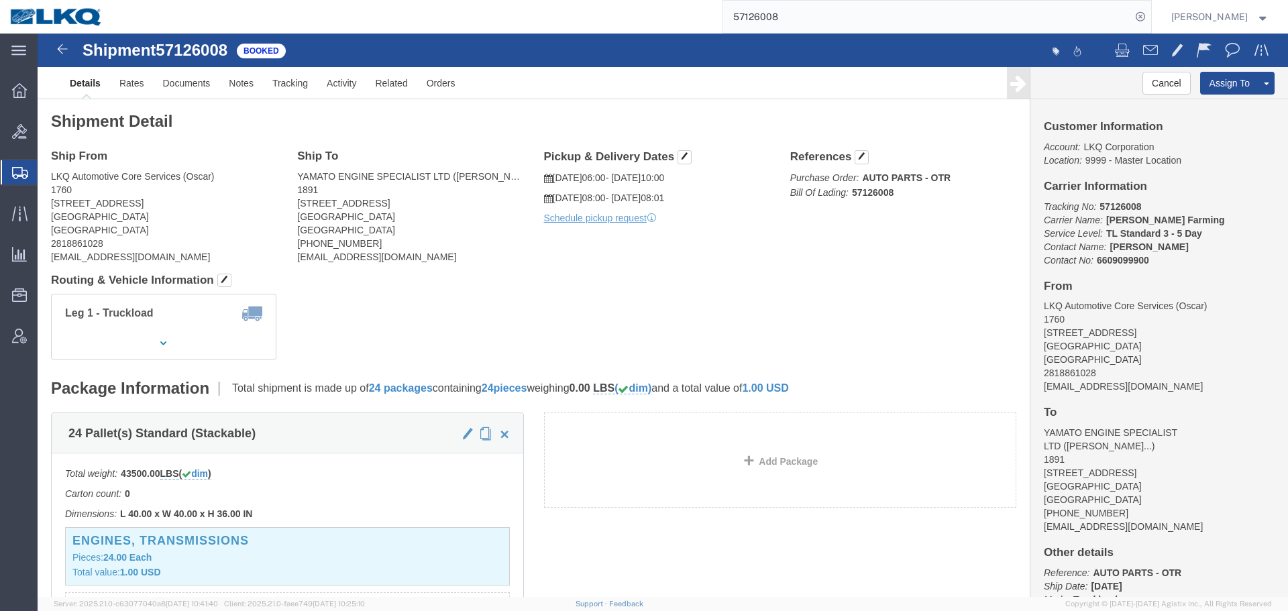
click h4 "Routing & Vehicle Information"
click div "Ship From LKQ Automotive Core Services (Oscar) 1760 1714 West Mout Houston Rd H…"
click div "Leg 1 - Truckload Vehicle 1: Standard Dry Van (53 Feet) Number of trucks: 1"
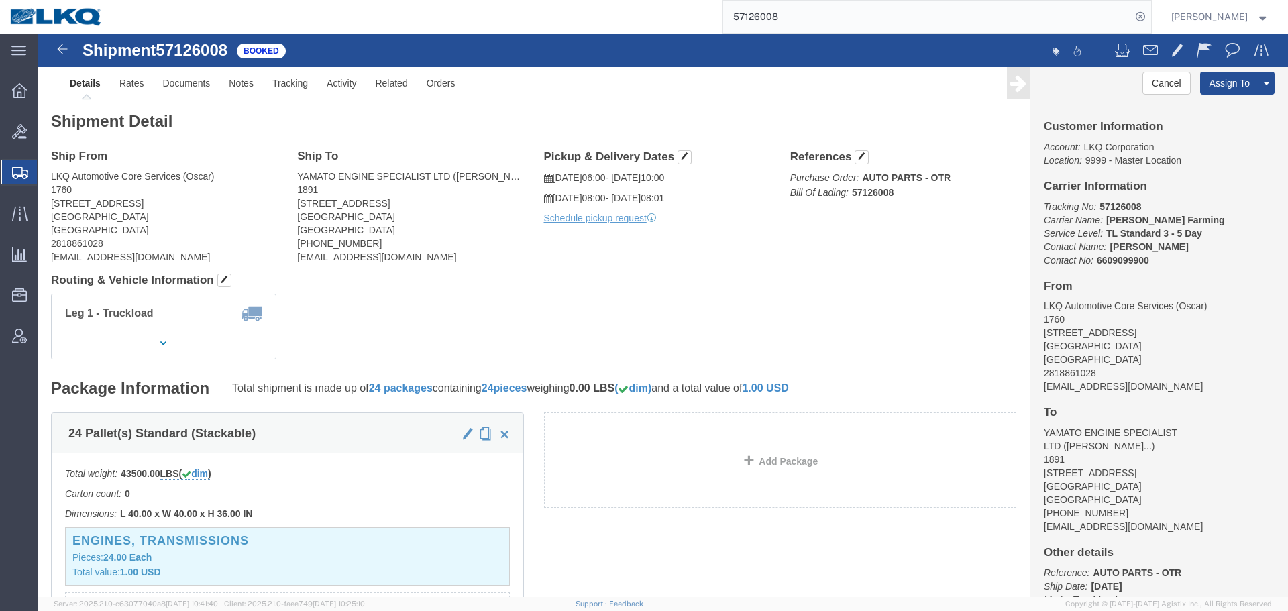
click address "YAMATO ENGINE SPECIALIST LTD (John Charles Guillory) 1891 2020 E BAKERVIEW RD B…"
copy div "jjguillory@lkqcorp.com"
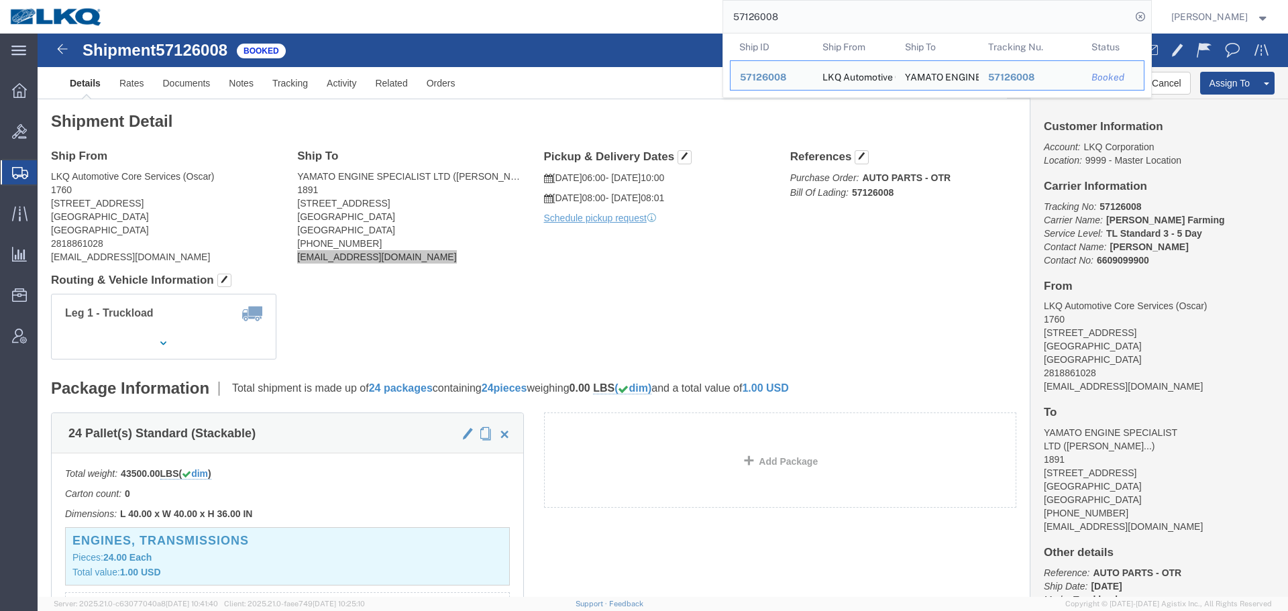
click at [877, 7] on input "57126008" at bounding box center [927, 17] width 408 height 32
paste input "079075"
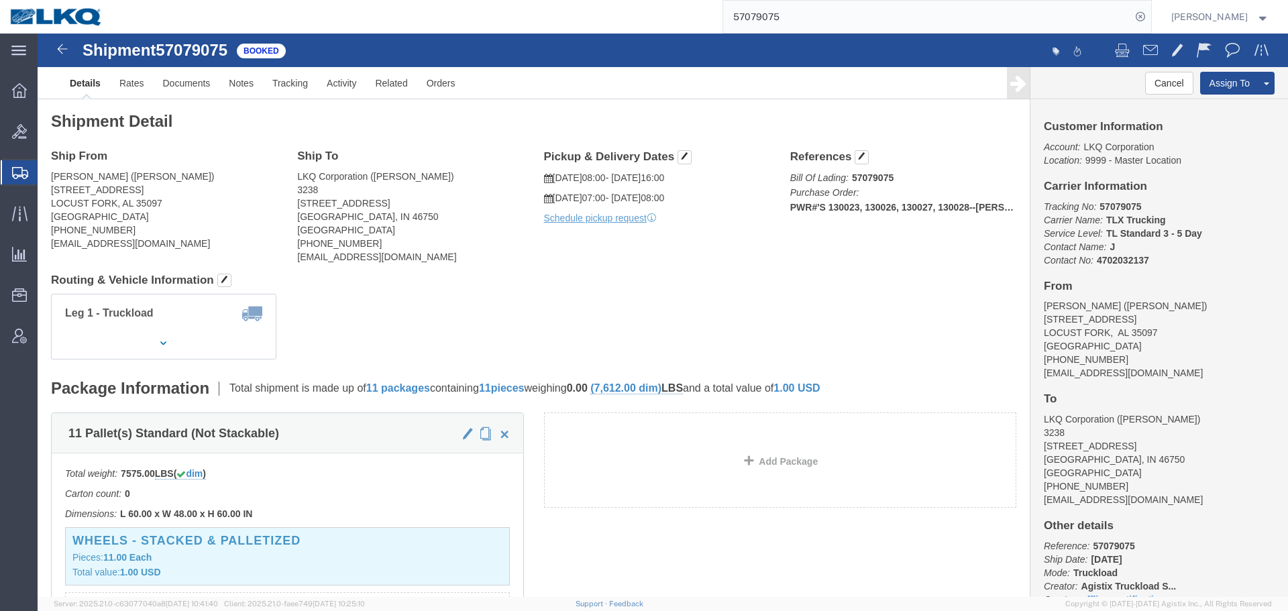
click div "Leg 1 - Truckload Vehicle 1: Standard Dry Van (53 Feet) Number of trucks: 1"
click h4 "Routing & Vehicle Information"
drag, startPoint x: 604, startPoint y: 254, endPoint x: 433, endPoint y: 232, distance: 172.6
click div "Shipment Detail Ship From JEFF CHILDERS (JEFF CHILDERS) 117 SHADY POINT ROAD LO…"
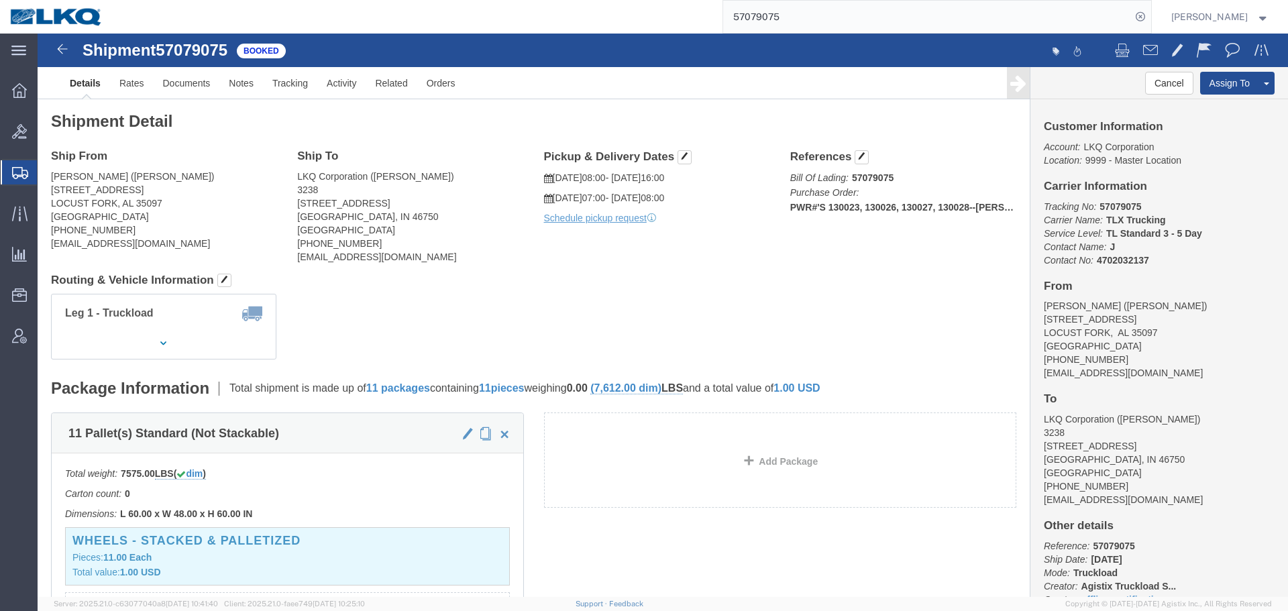
click address "JEFF CHILDERS (JEFF CHILDERS) 117 SHADY POINT ROAD LOCUST FORK, AL 35097 United…"
copy div "jimmydtire@gmail.com"
click at [745, 7] on input "57079075" at bounding box center [927, 17] width 408 height 32
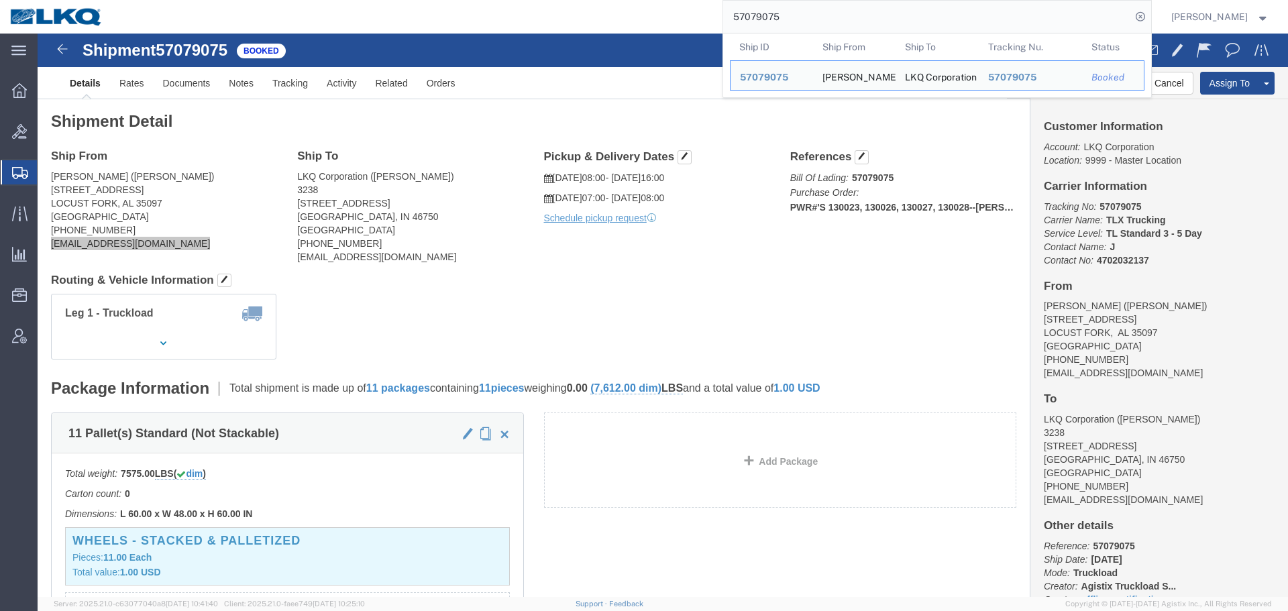
paste input "6712806"
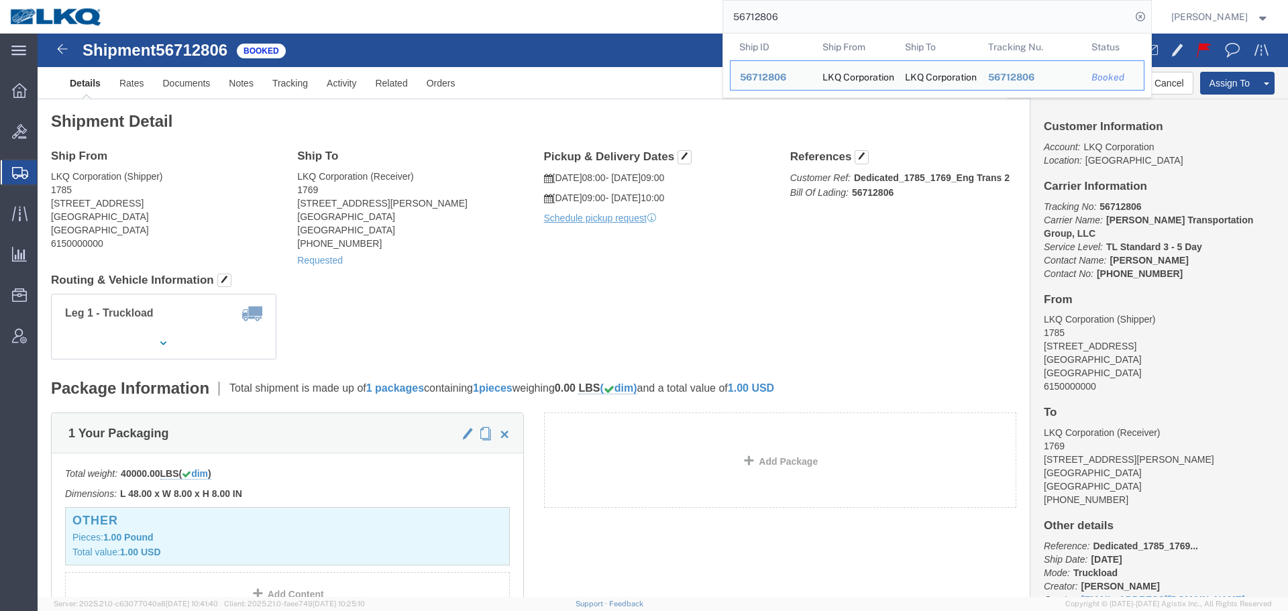
paste input "7137730"
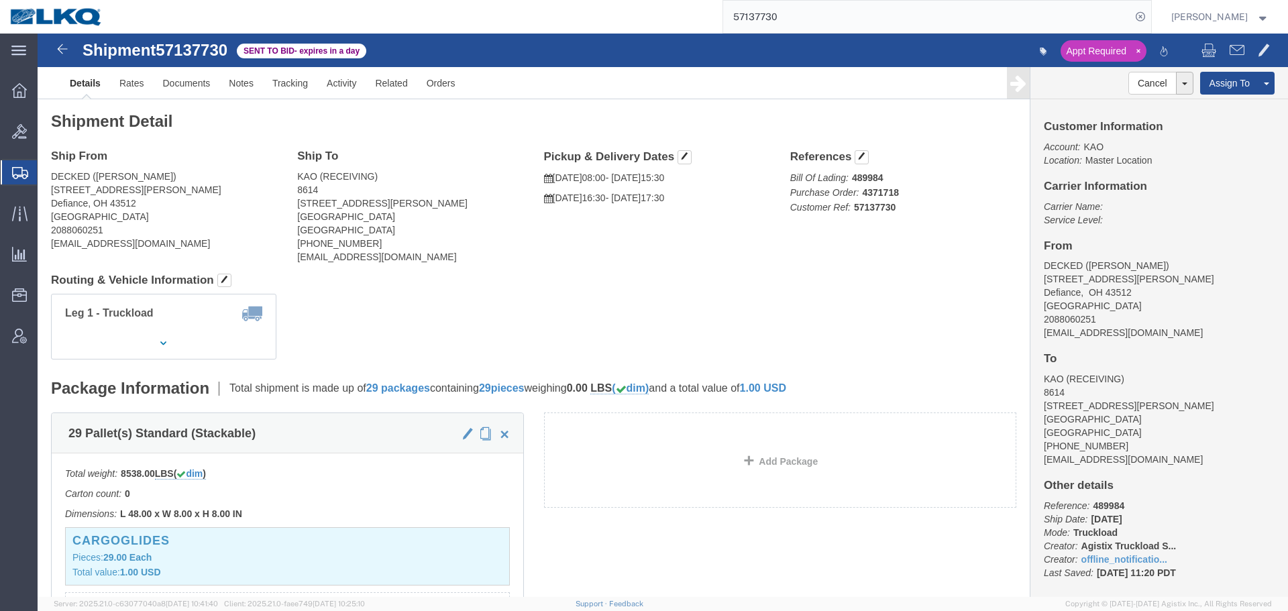
click div "Ship From DECKED (Ashley Schwarzman) 25401 Elliott Rd Defiance, OH 43512 United…"
click link "Rates"
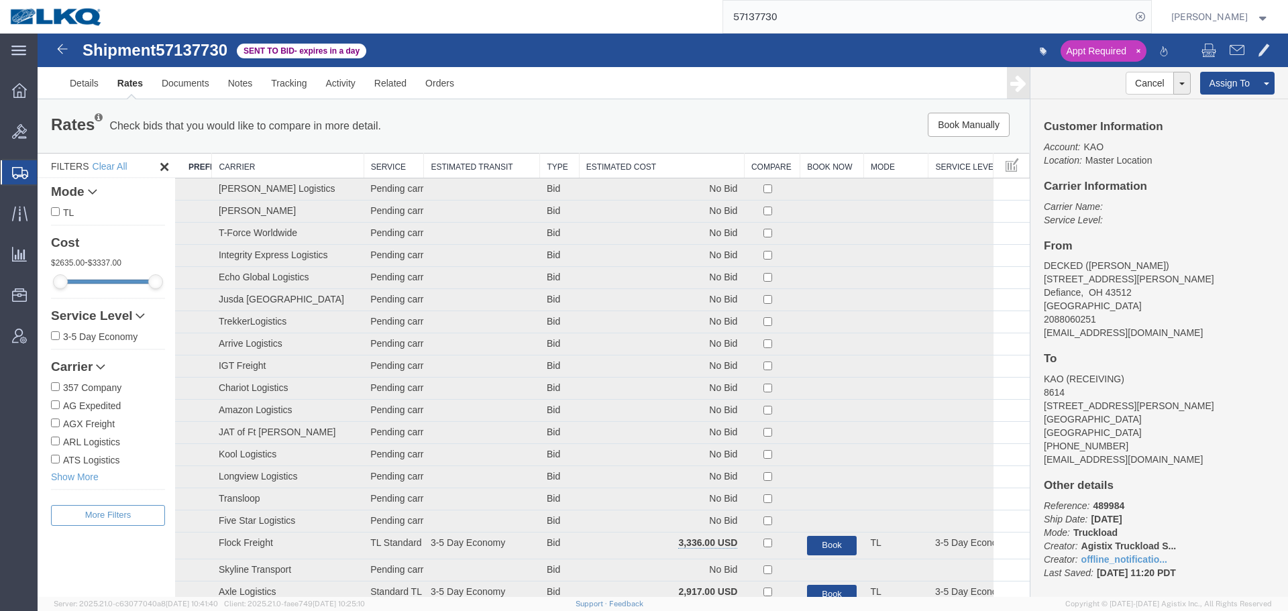
click at [621, 172] on th "Estimated Cost" at bounding box center [661, 166] width 165 height 25
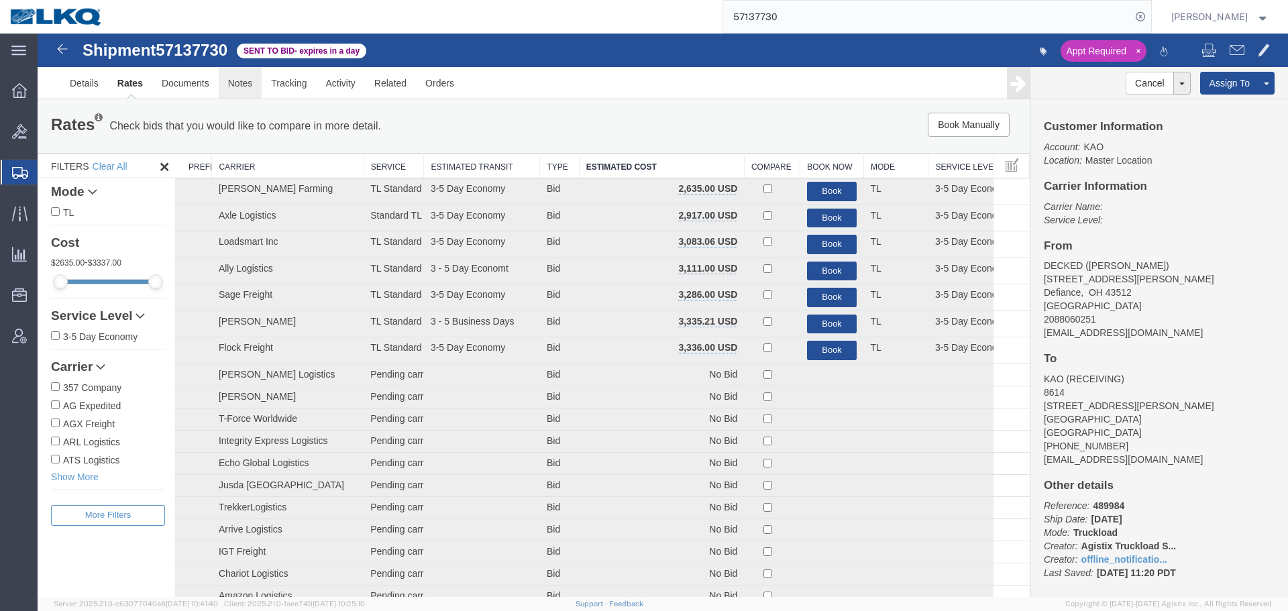
click at [238, 86] on link "Notes" at bounding box center [241, 83] width 44 height 32
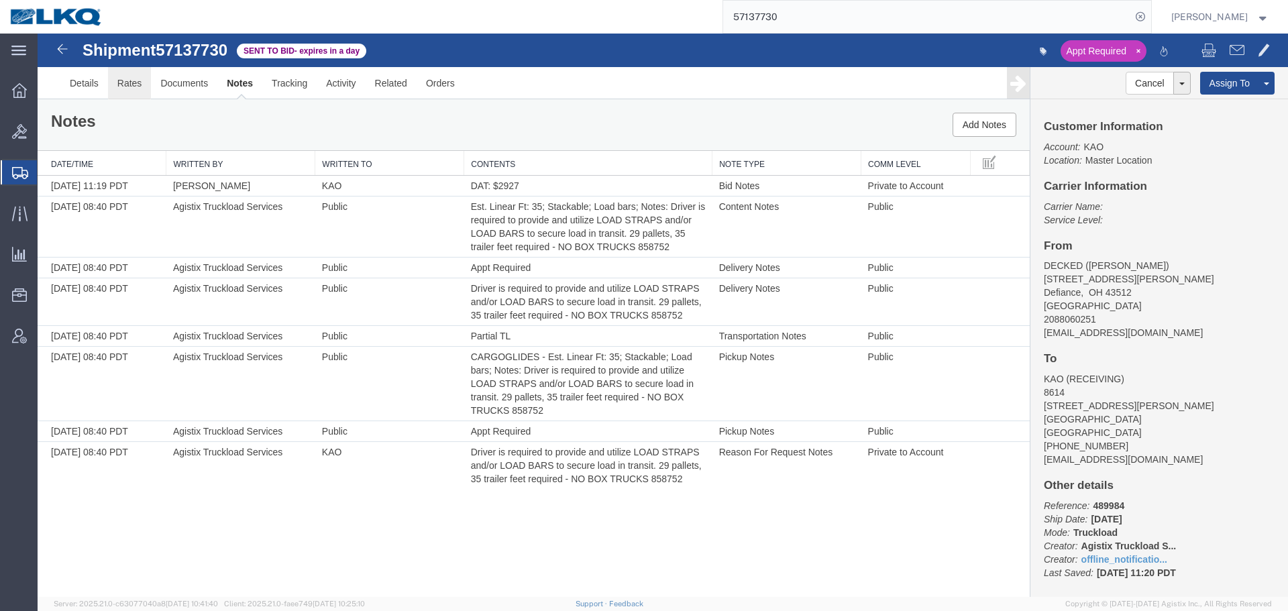
click at [140, 85] on link "Rates" at bounding box center [130, 83] width 44 height 32
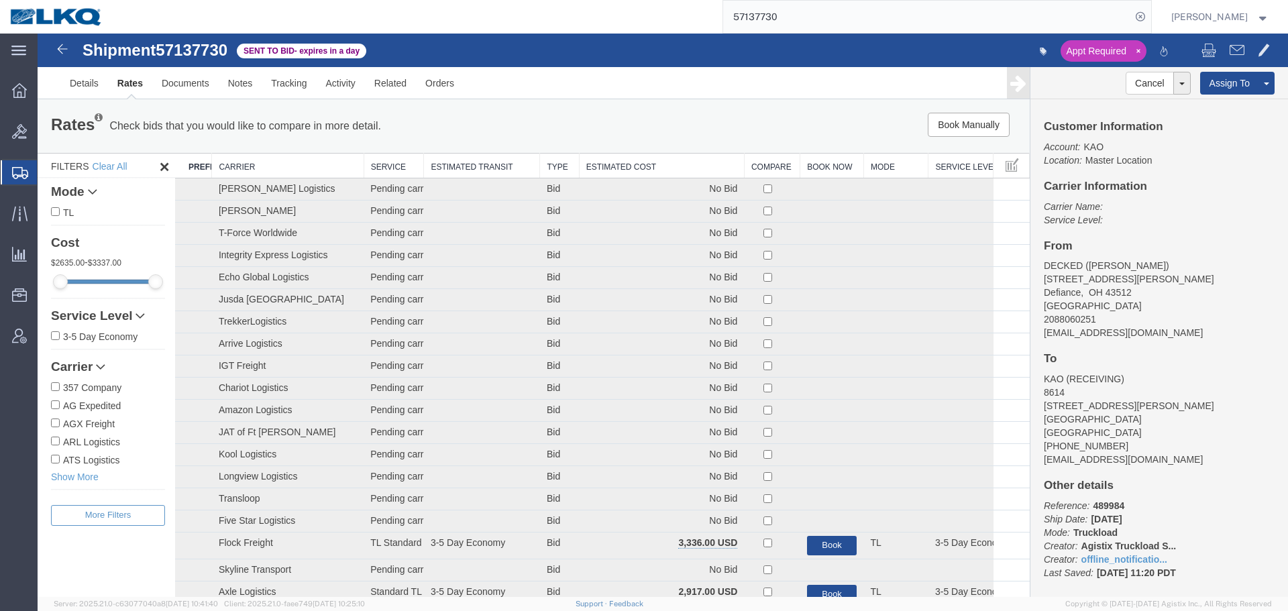
click at [609, 164] on th "Estimated Cost" at bounding box center [661, 166] width 165 height 25
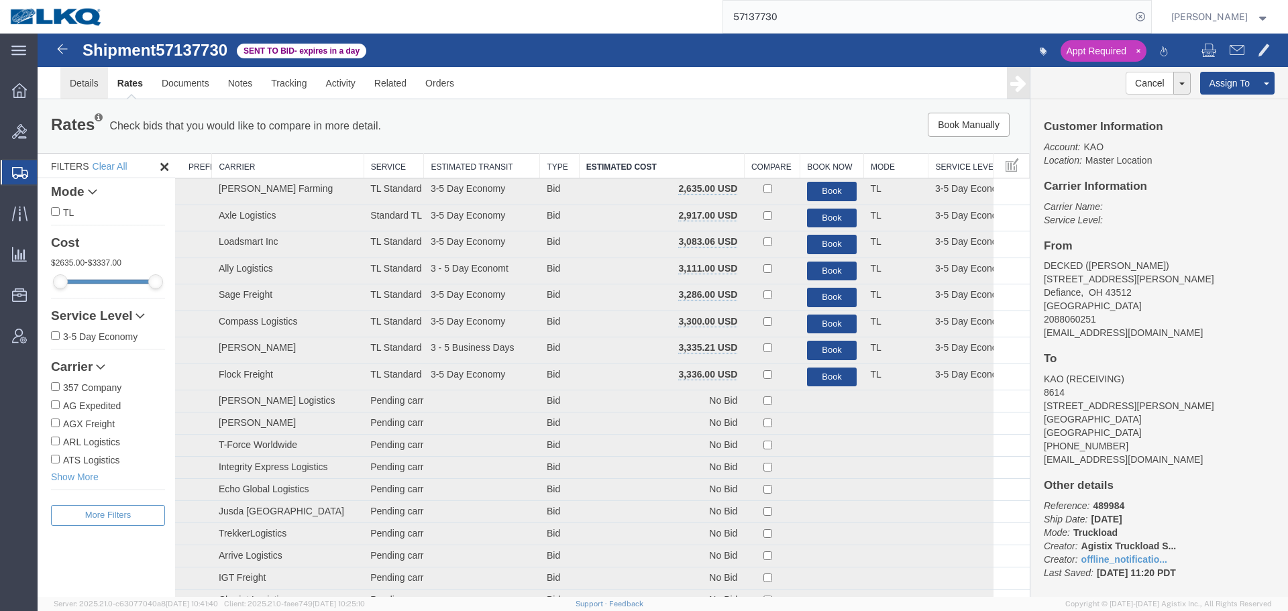
click at [91, 94] on link "Details" at bounding box center [84, 83] width 48 height 32
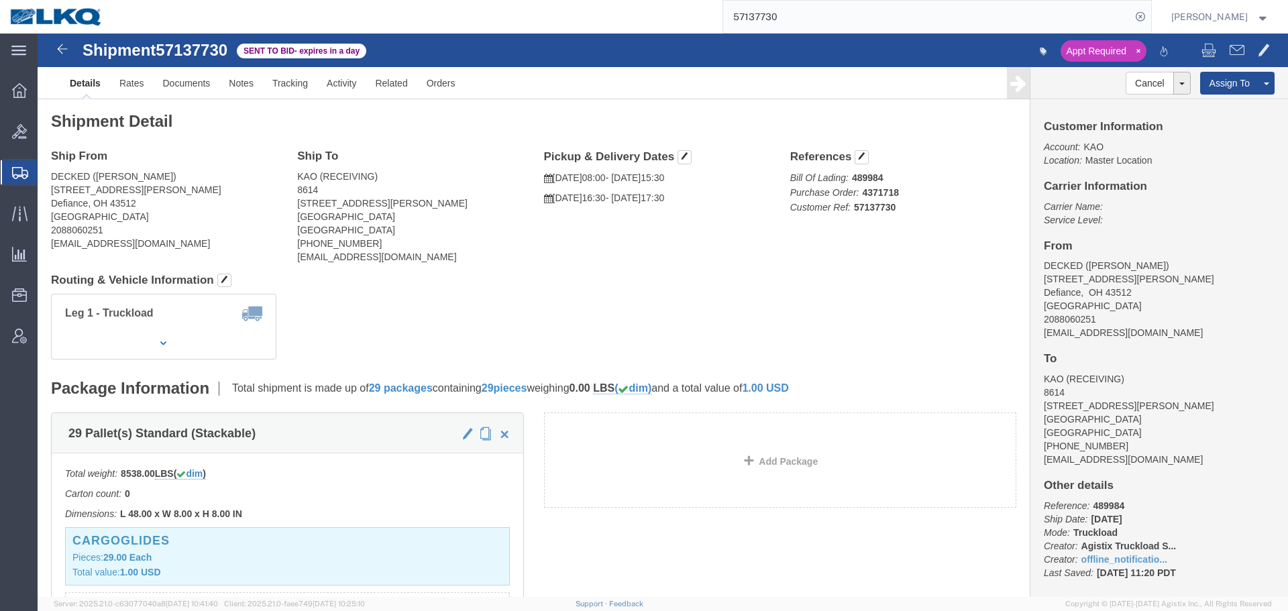
click b "489984"
click h4 "Routing & Vehicle Information"
click span "57137730"
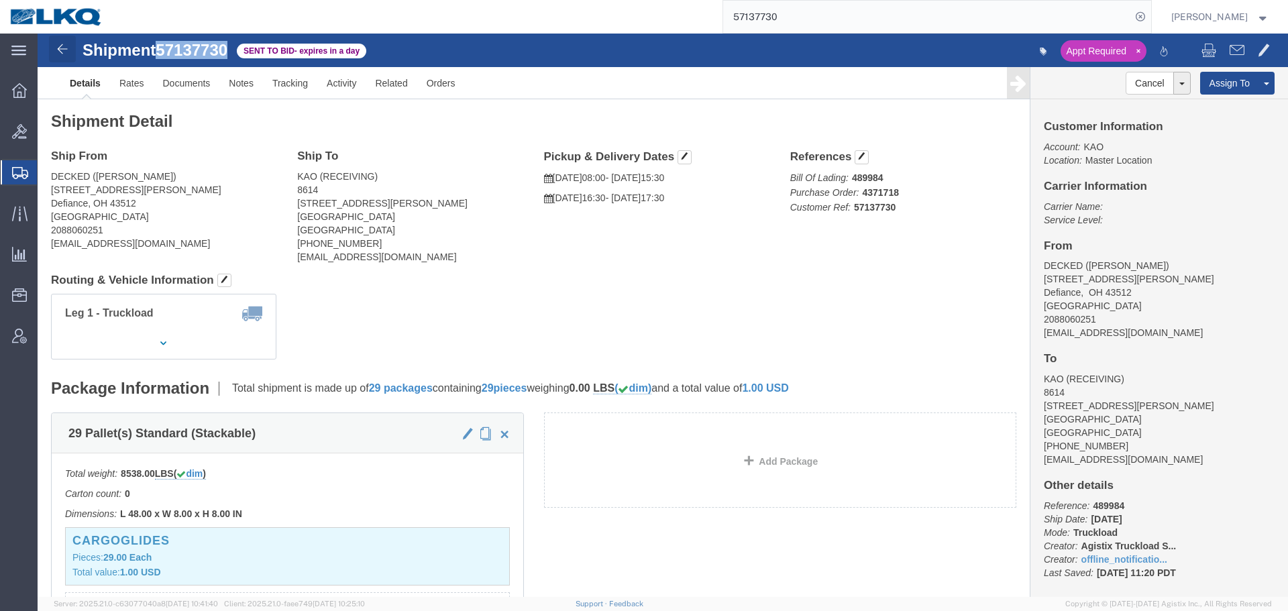
copy span "57137730"
click div "Leg 1 - Truckload Vehicle 1: Standard Dry Van (53 Feet) Number of trucks: 1"
click b "489984"
copy b "489984"
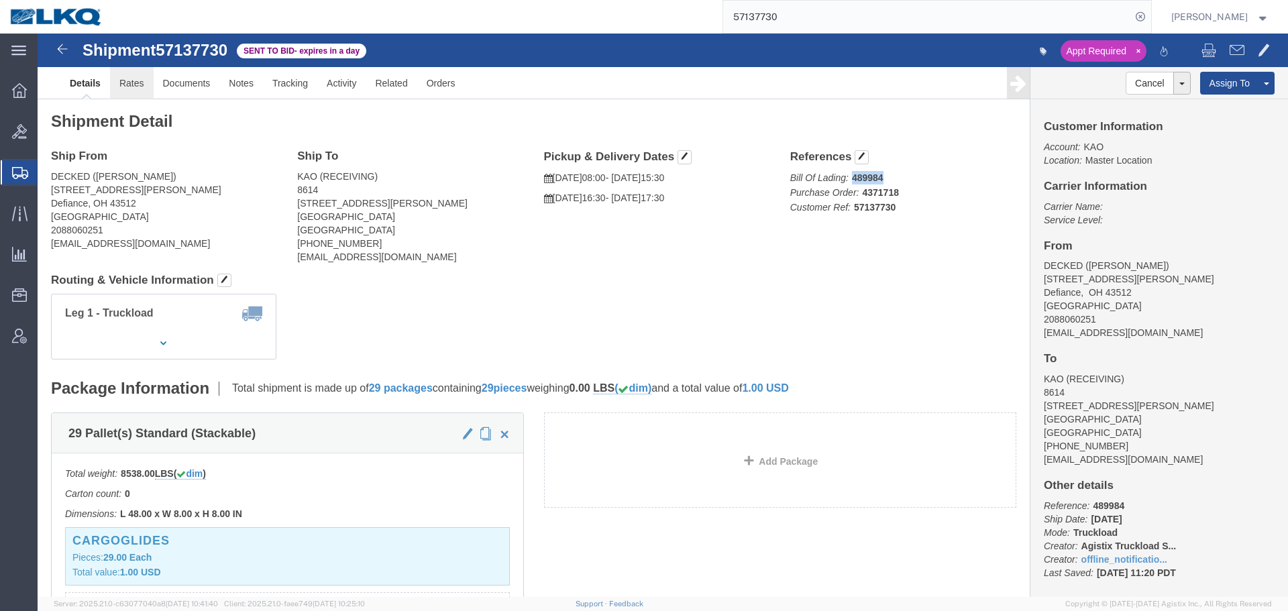
click link "Rates"
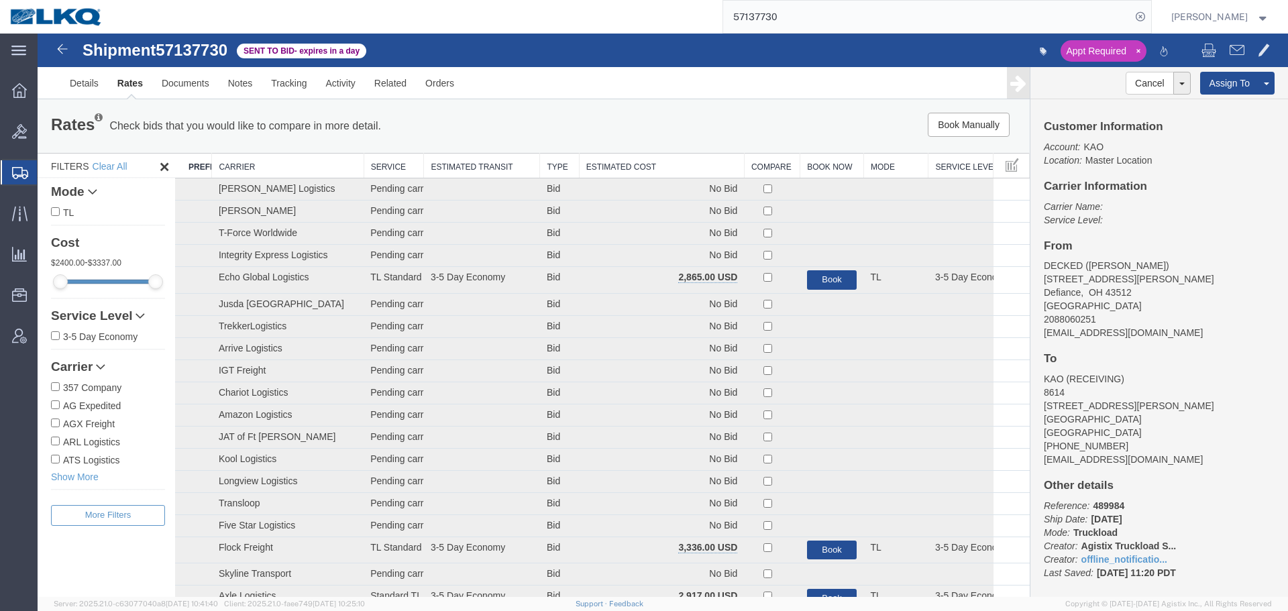
click at [651, 166] on th "Estimated Cost" at bounding box center [661, 166] width 165 height 25
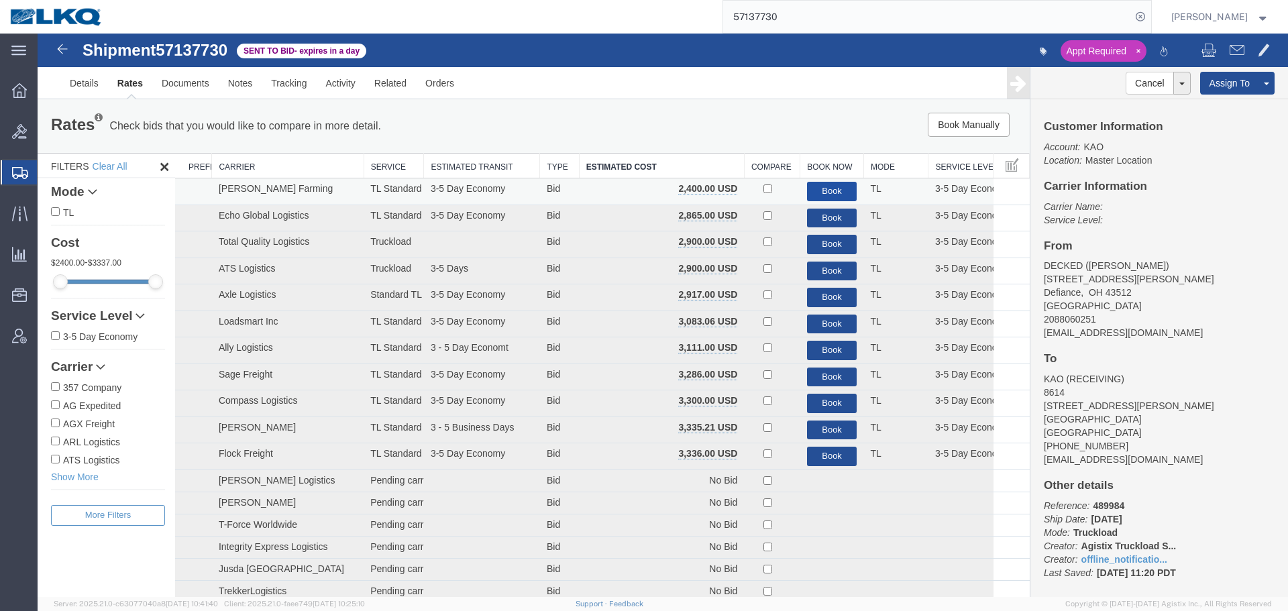
click at [825, 191] on button "Book" at bounding box center [832, 191] width 50 height 19
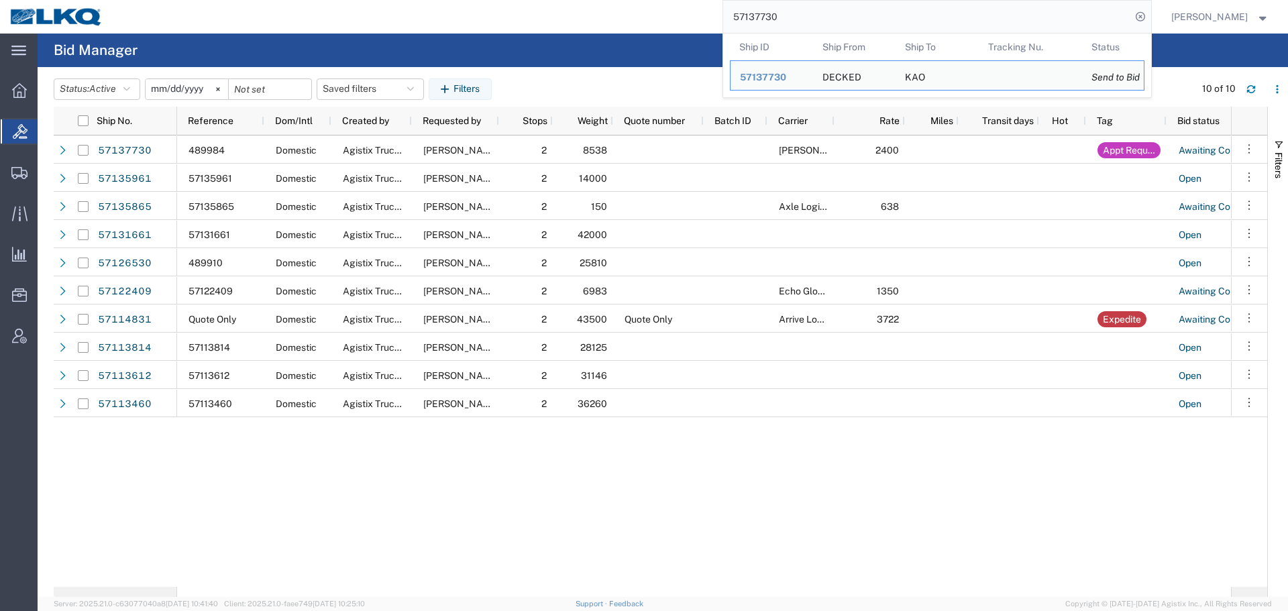
click at [770, 24] on input "57137730" at bounding box center [927, 17] width 408 height 32
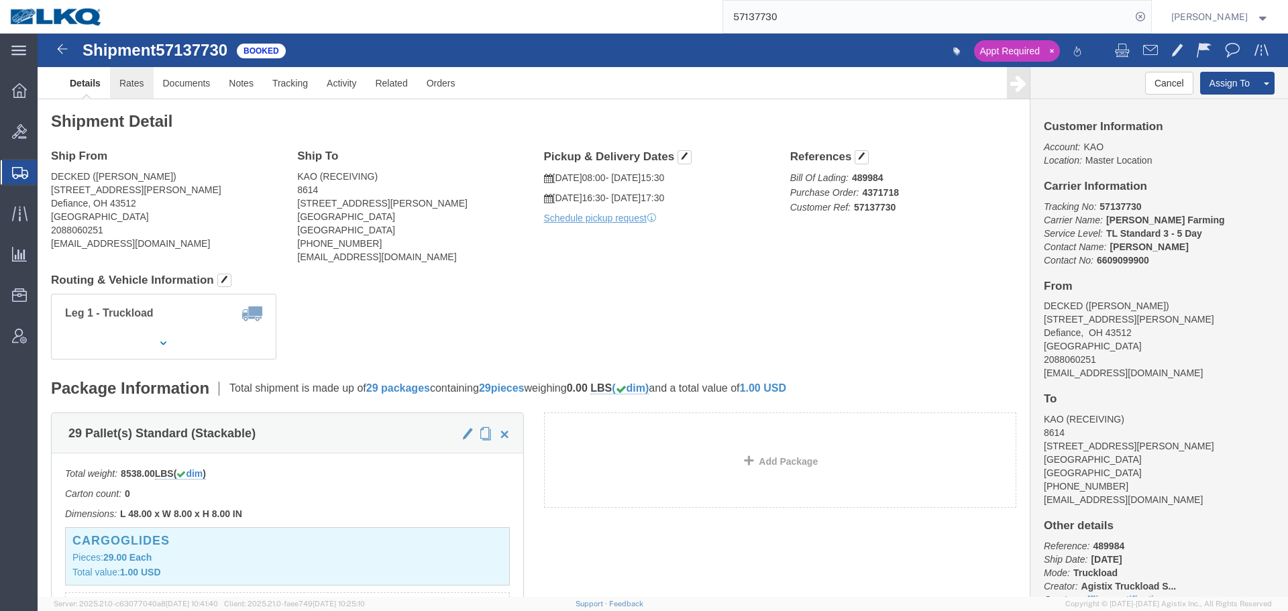
click link "Rates"
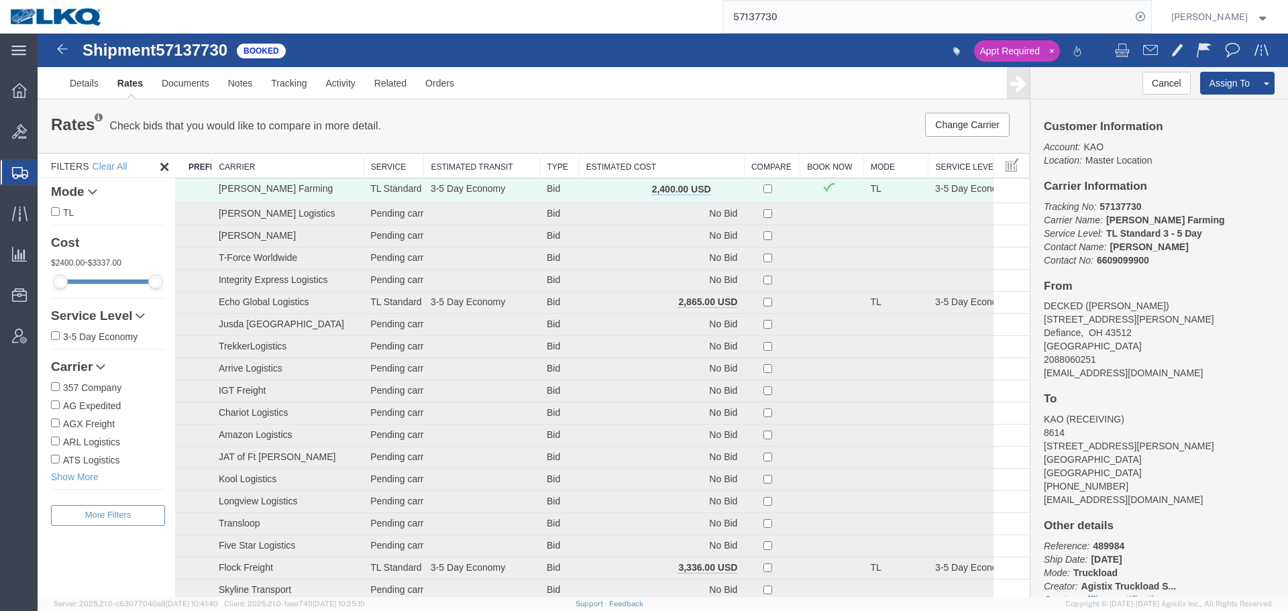
click at [662, 173] on th "Estimated Cost" at bounding box center [661, 166] width 165 height 25
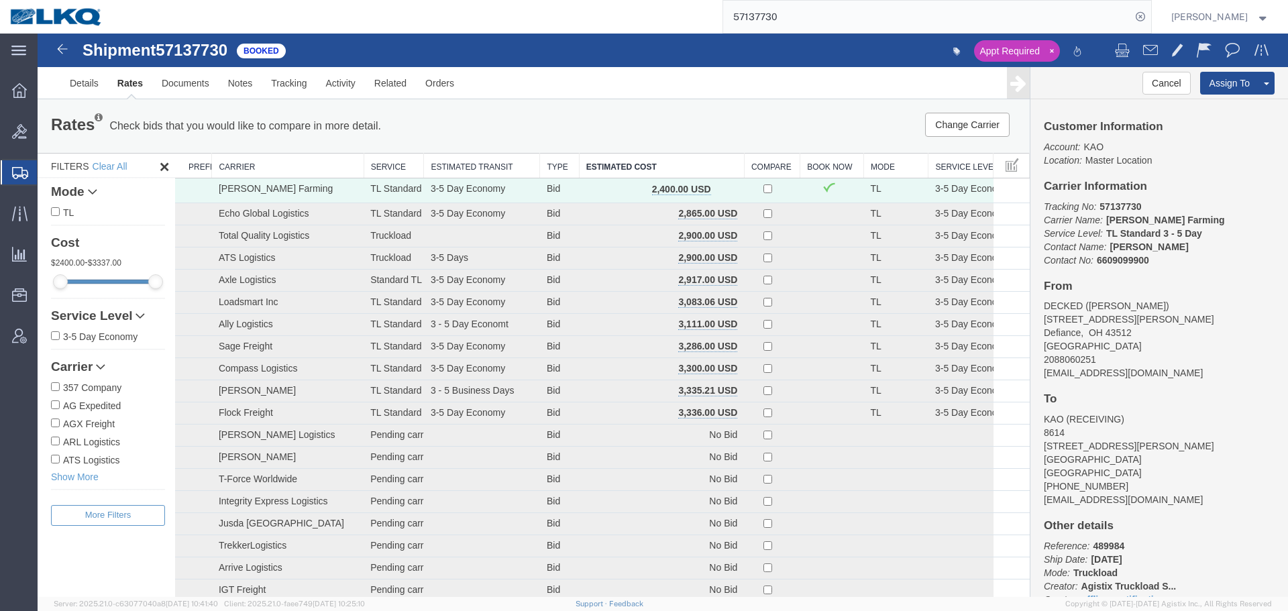
click at [672, 115] on div "Change Carrier Pause Continue" at bounding box center [821, 125] width 411 height 24
click at [78, 91] on link "Details" at bounding box center [84, 83] width 48 height 32
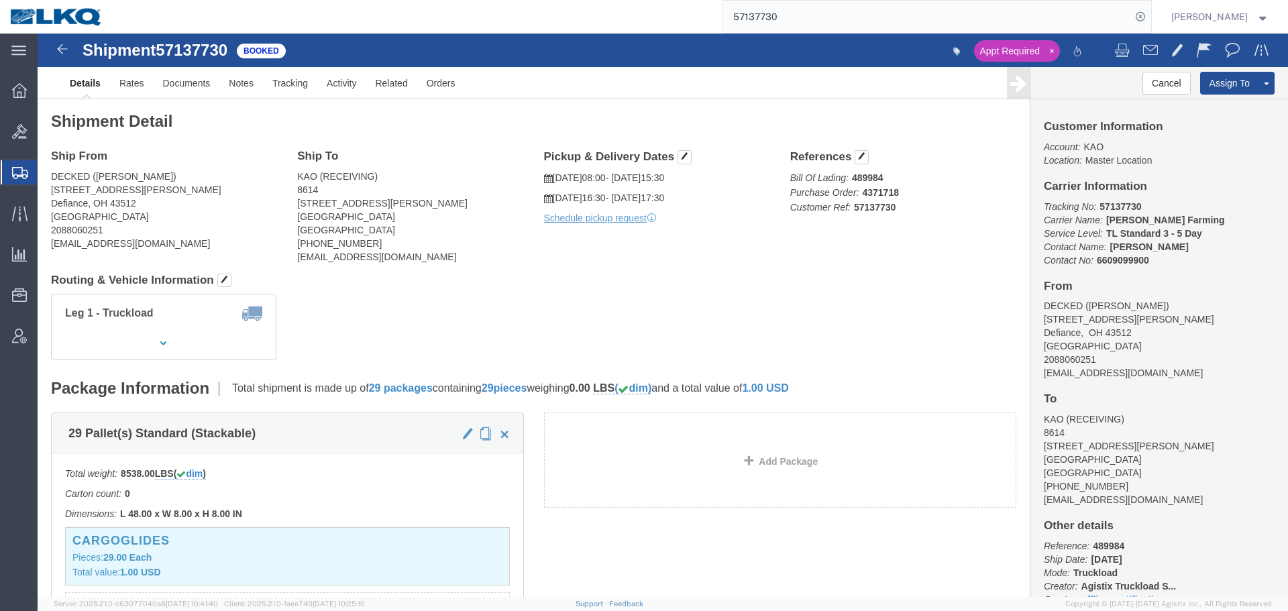
click h4 "Routing & Vehicle Information"
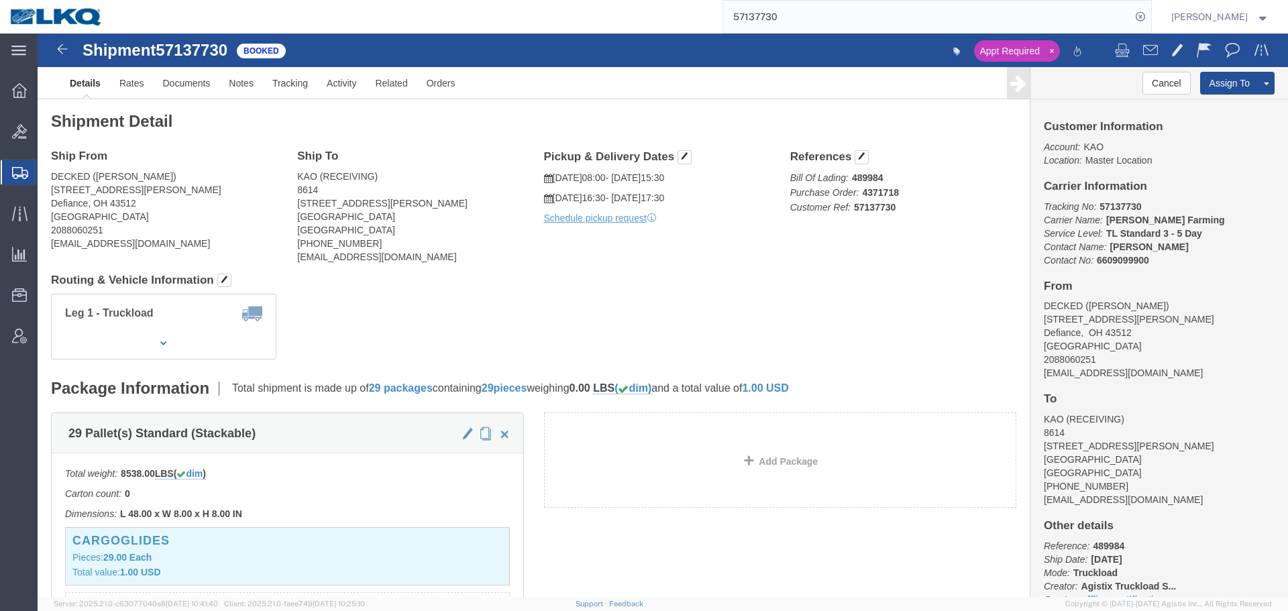
click div "Leg 1 - Truckload Vehicle 1: Standard Dry Van (53 Feet) Number of trucks: 1"
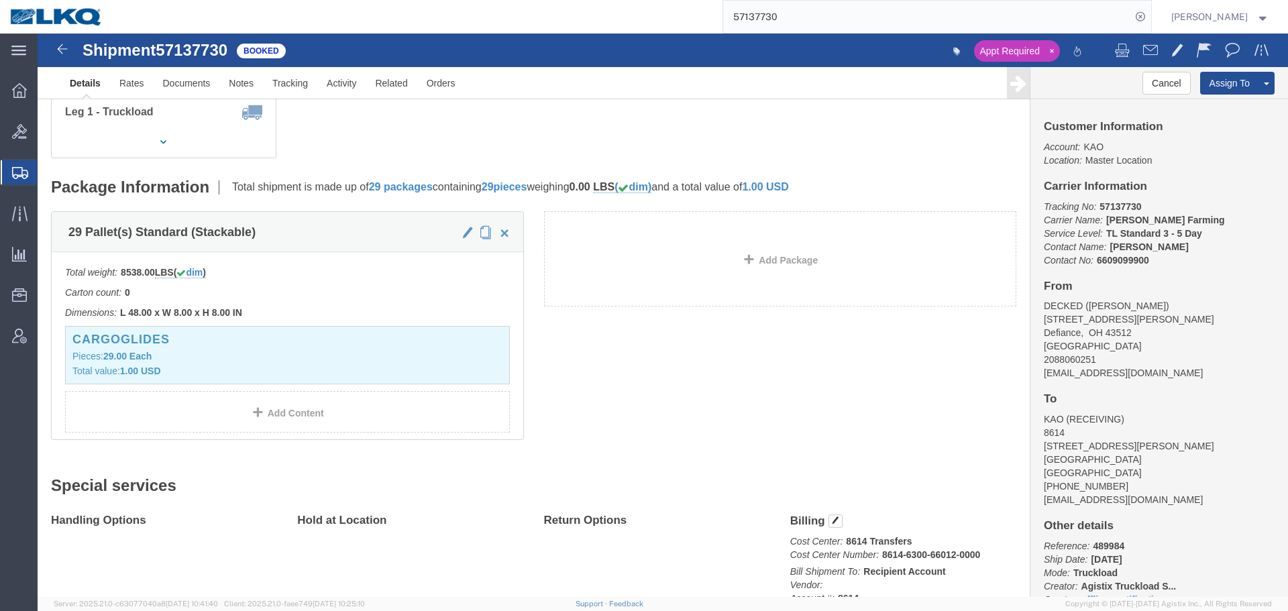
scroll to position [403, 0]
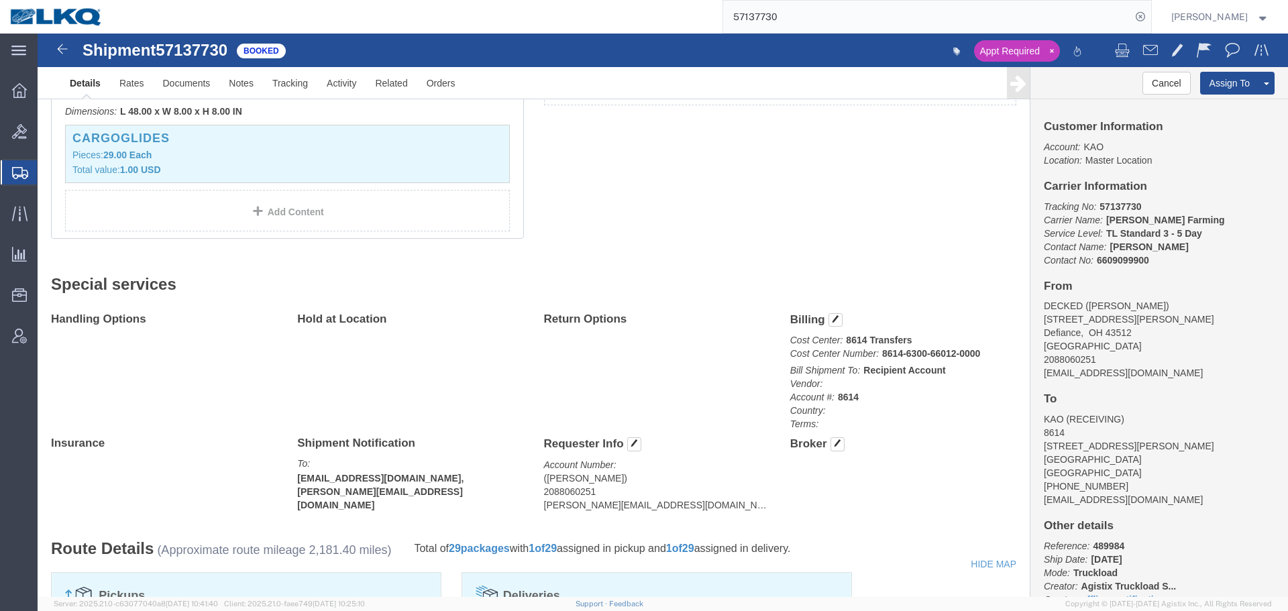
click div "Handling Options Hold at Location Return Options Billing Cost Center: 8614 Tran…"
click div "29 Pallet(s) Standard (Stackable) Total weight: 8538.00 LBS ( dim ) Carton coun…"
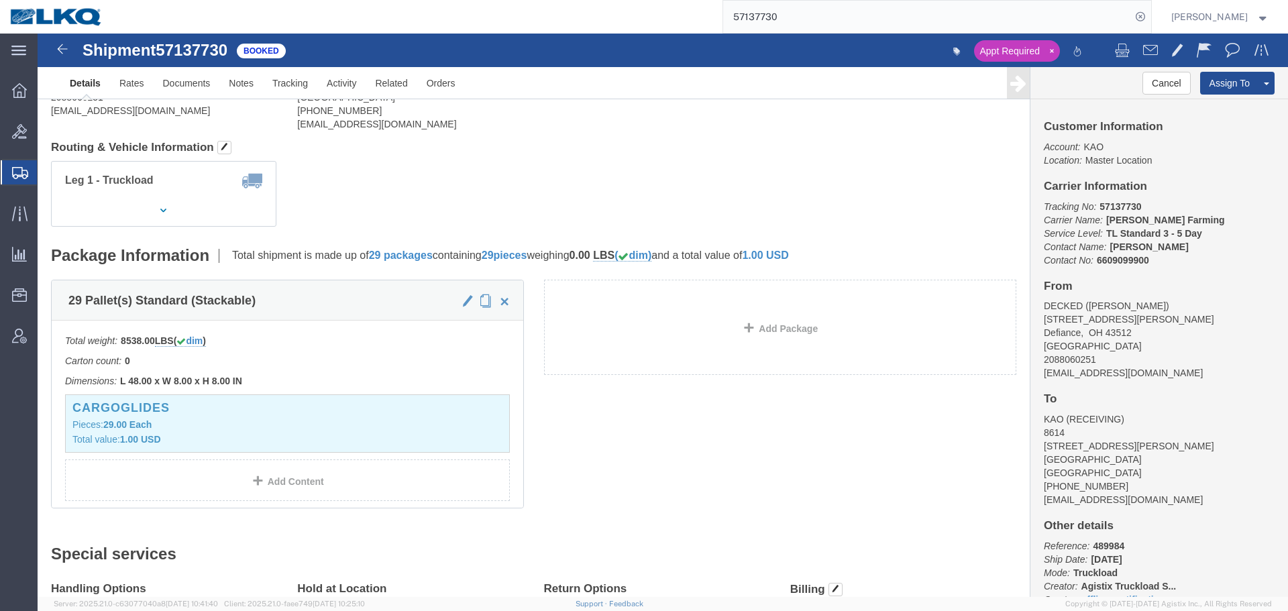
scroll to position [0, 0]
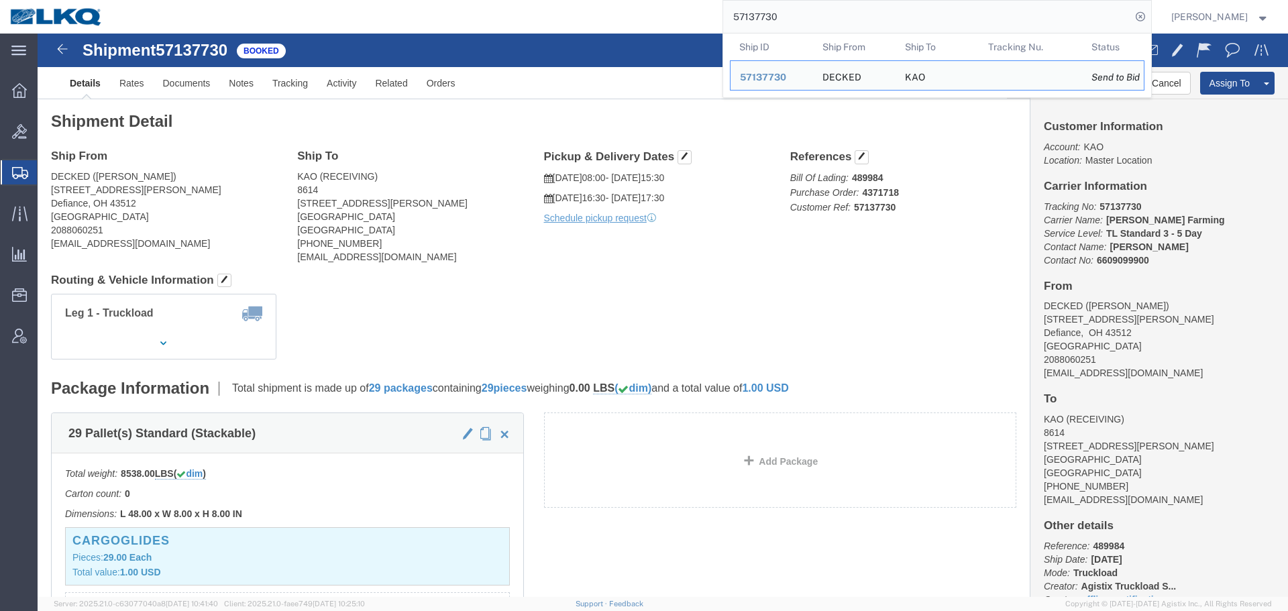
click at [868, 18] on input "57137730" at bounding box center [927, 17] width 408 height 32
paste input "92"
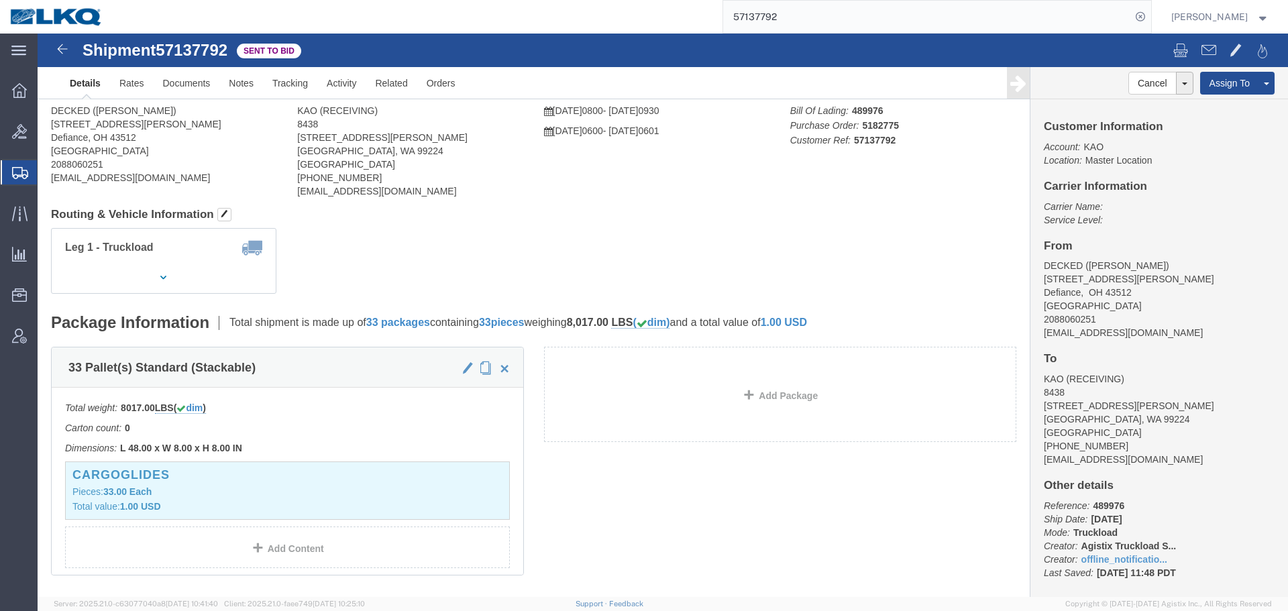
click div
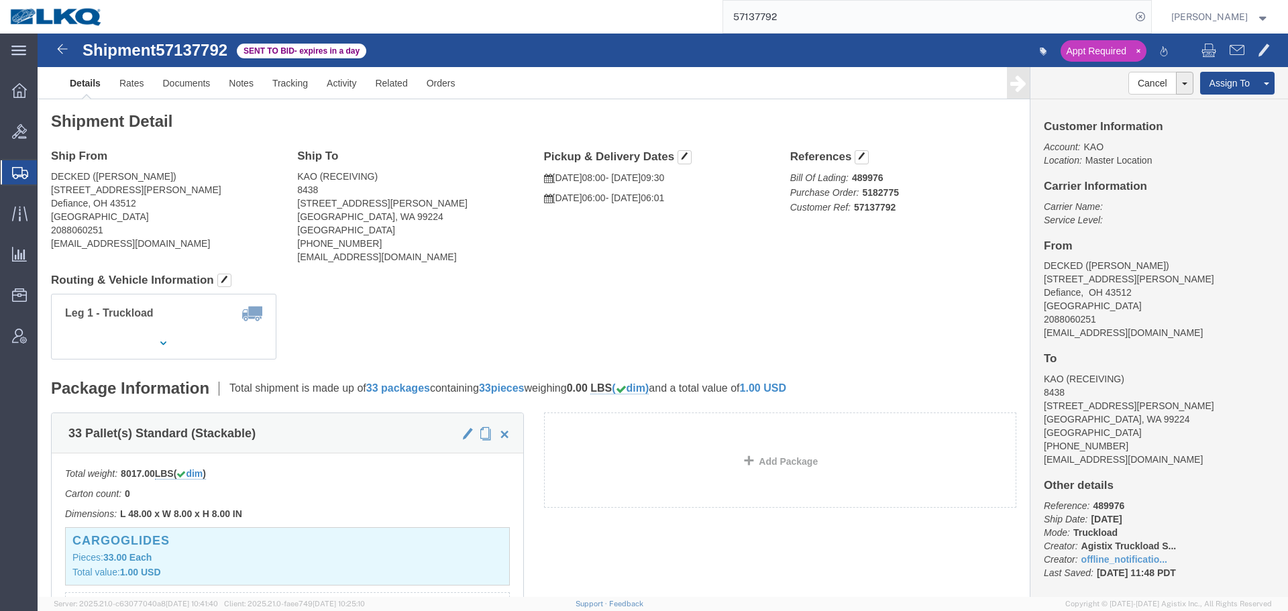
click div "Ship From DECKED (Ashley Schwarzman) 25401 Elliott Rd Defiance, OH 43512 United…"
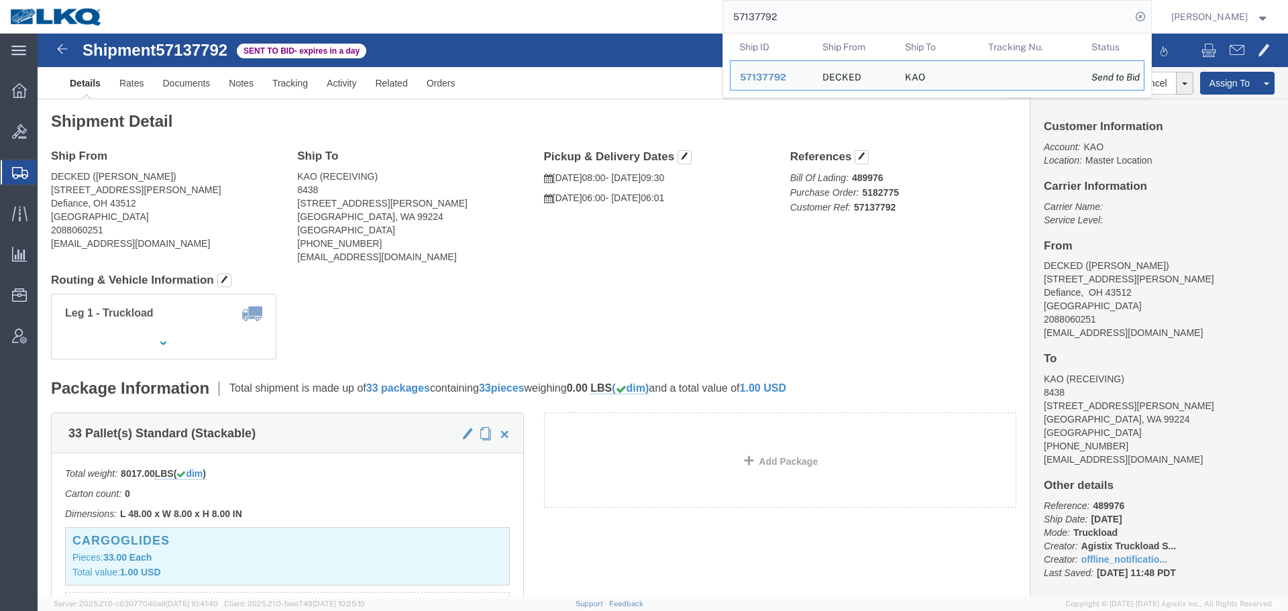
click at [803, 21] on input "57137792" at bounding box center [927, 17] width 408 height 32
paste input "30"
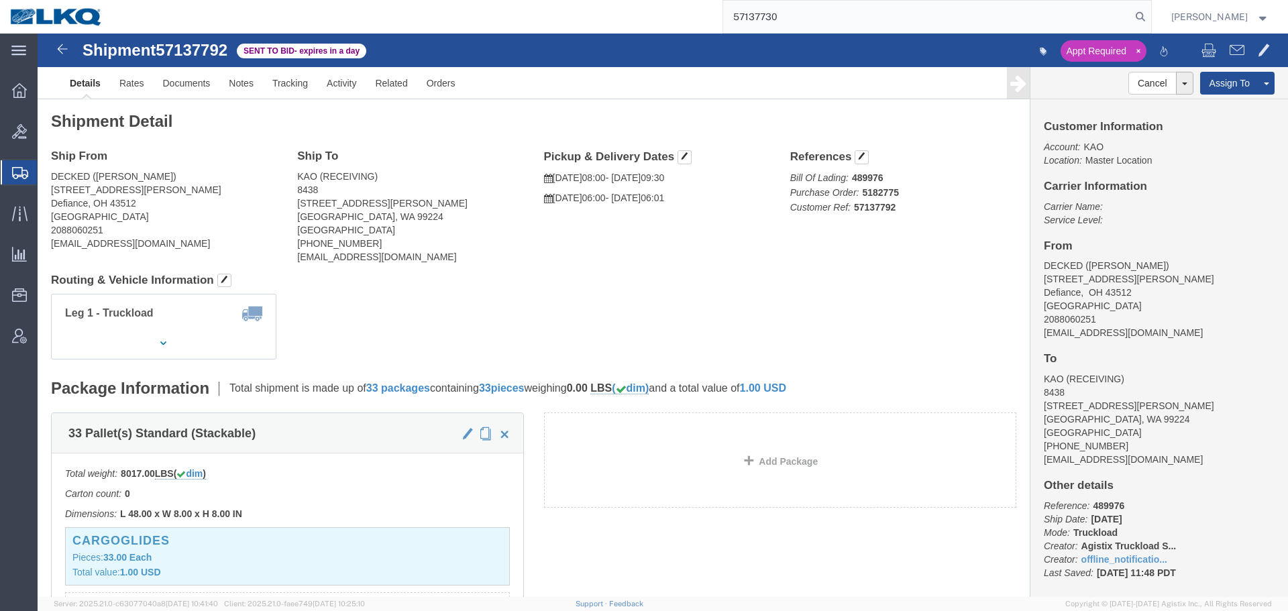
type input "57137730"
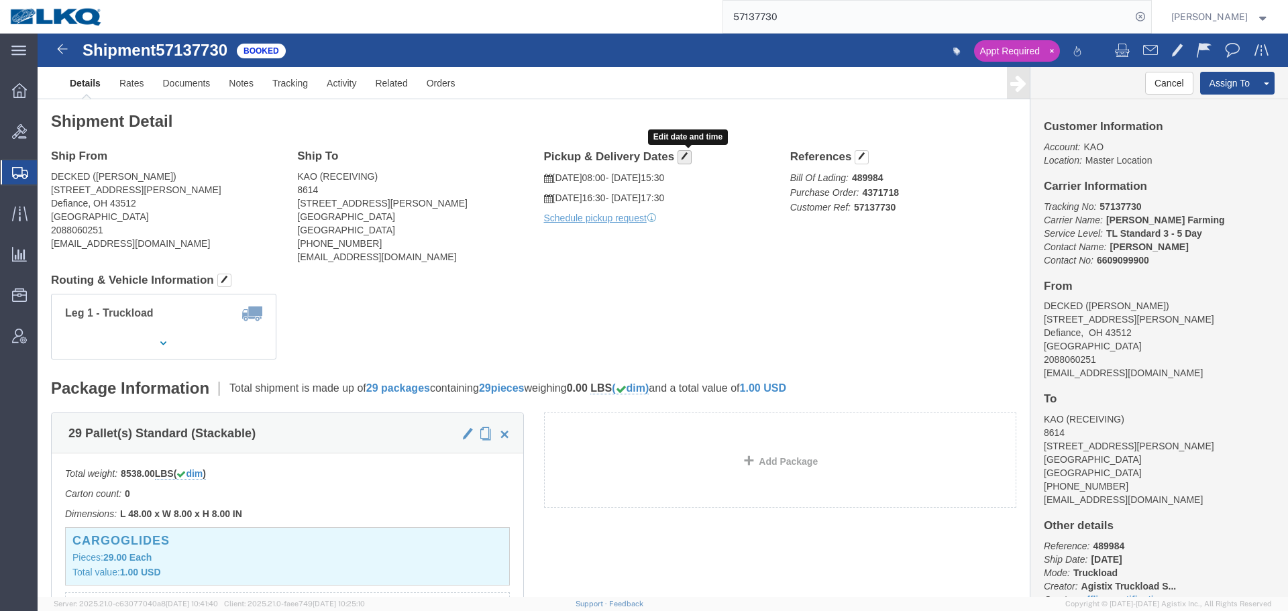
click button "button"
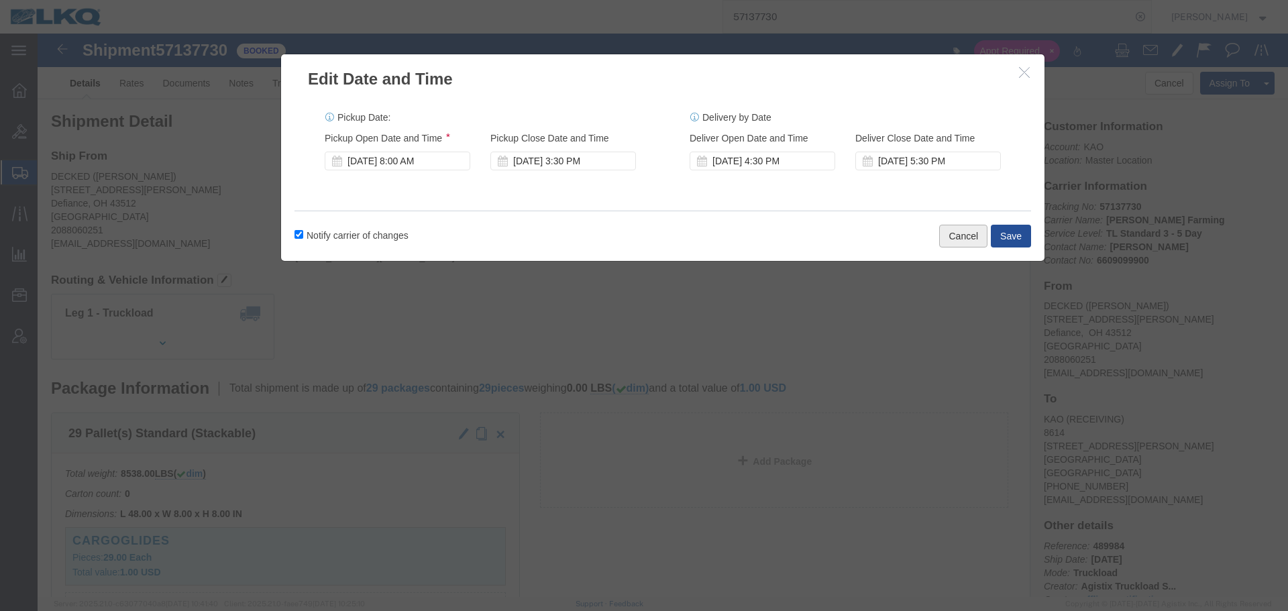
click button "Cancel"
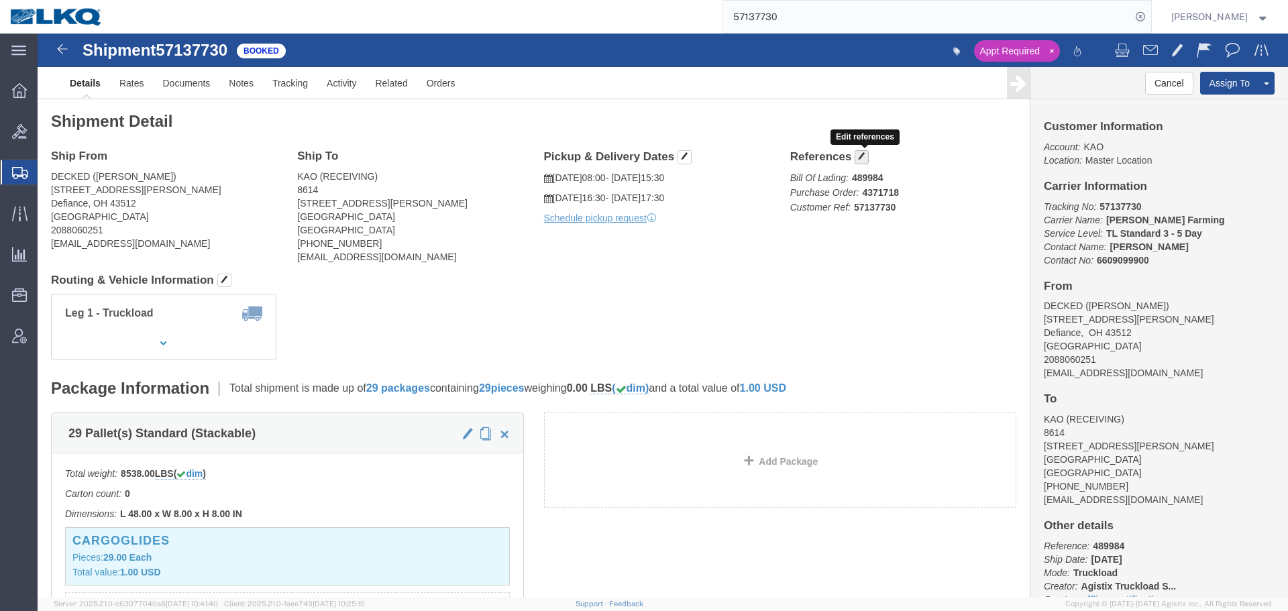
click span "button"
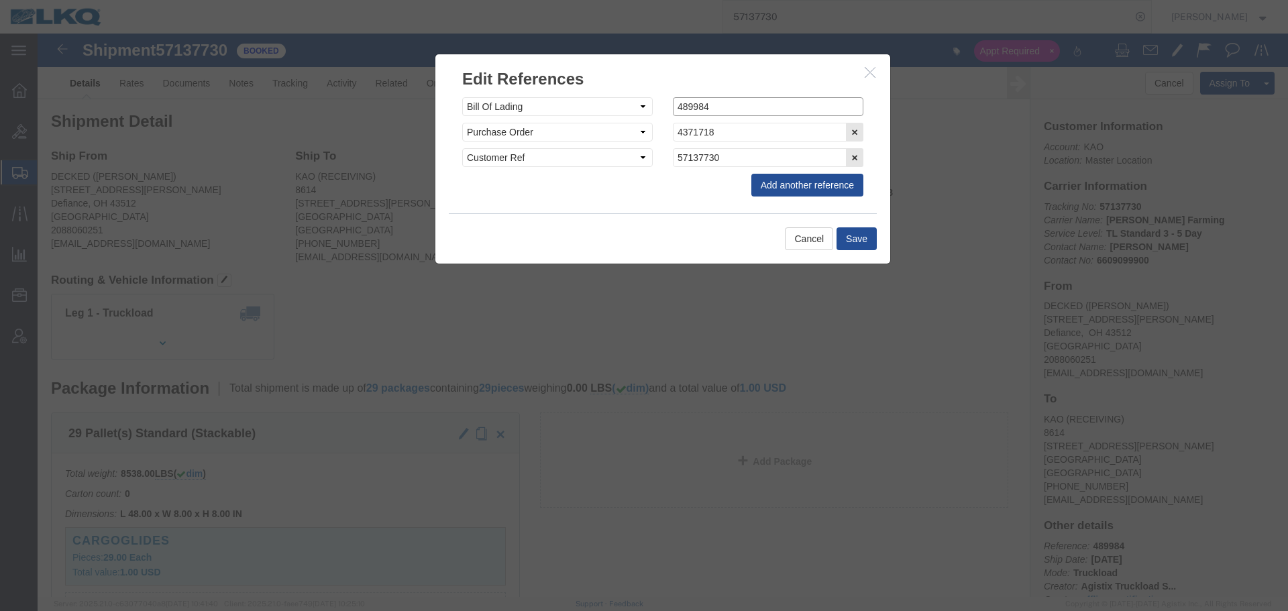
click input "489984"
paste input "90002"
type input "490002"
click button "Save"
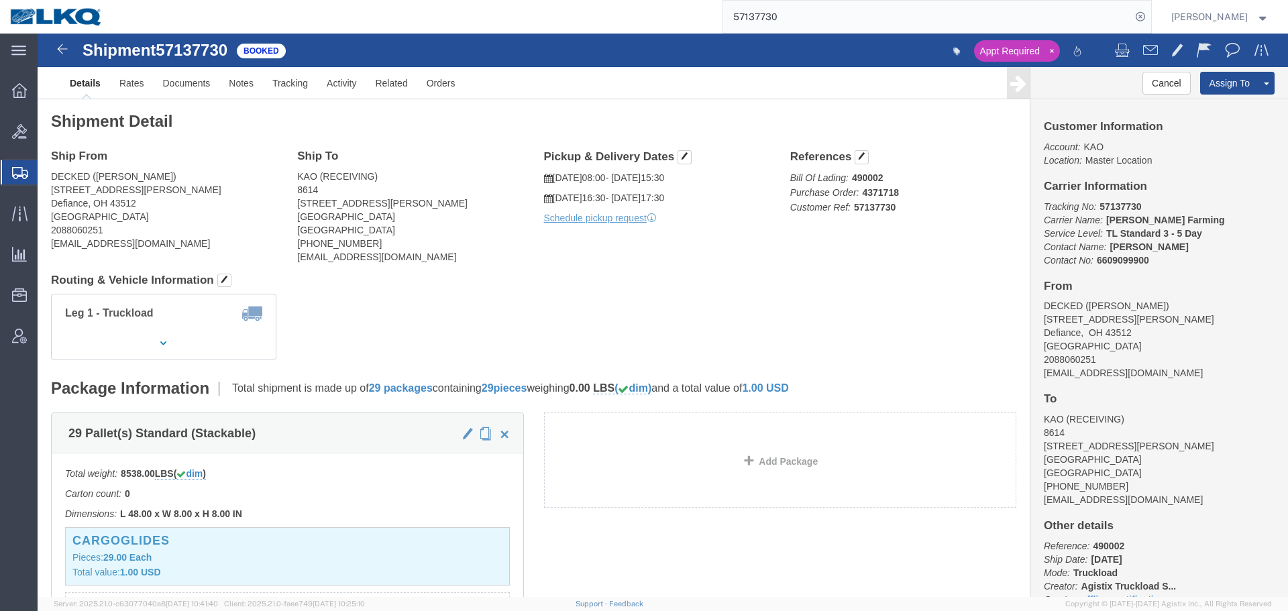
click div "Pickup & Delivery Dates 10/17/2025 08:00 - 10/17/2025 15:30 10/21/2025 16:30 - …"
click span "button"
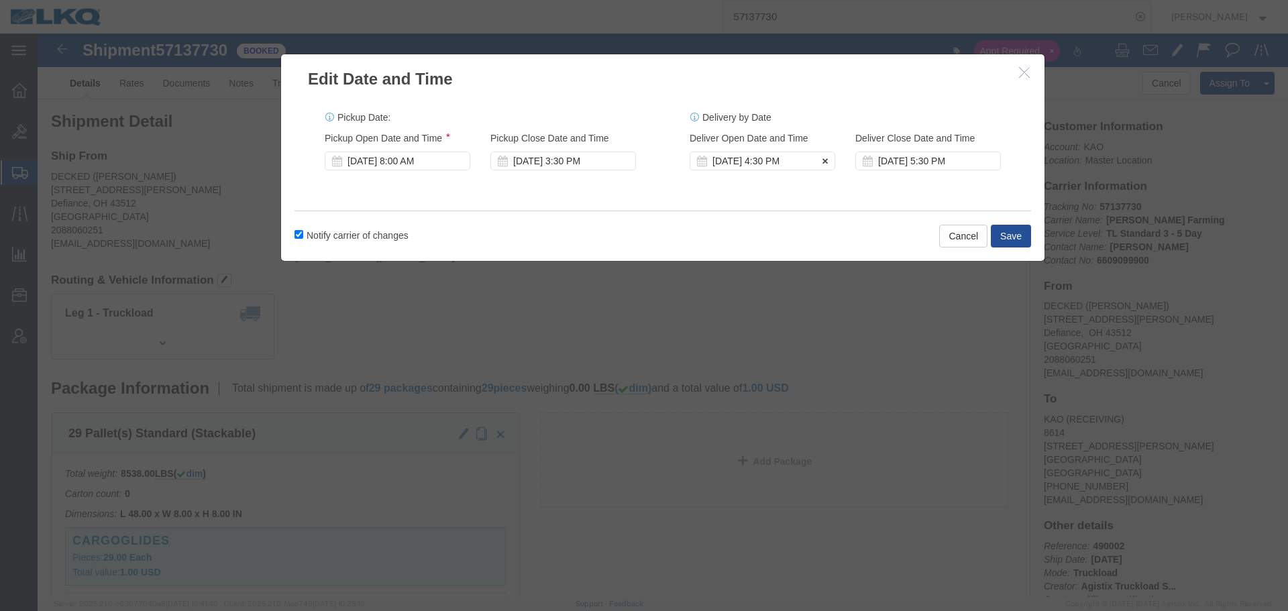
click div "Oct 21 2025 4:30 PM"
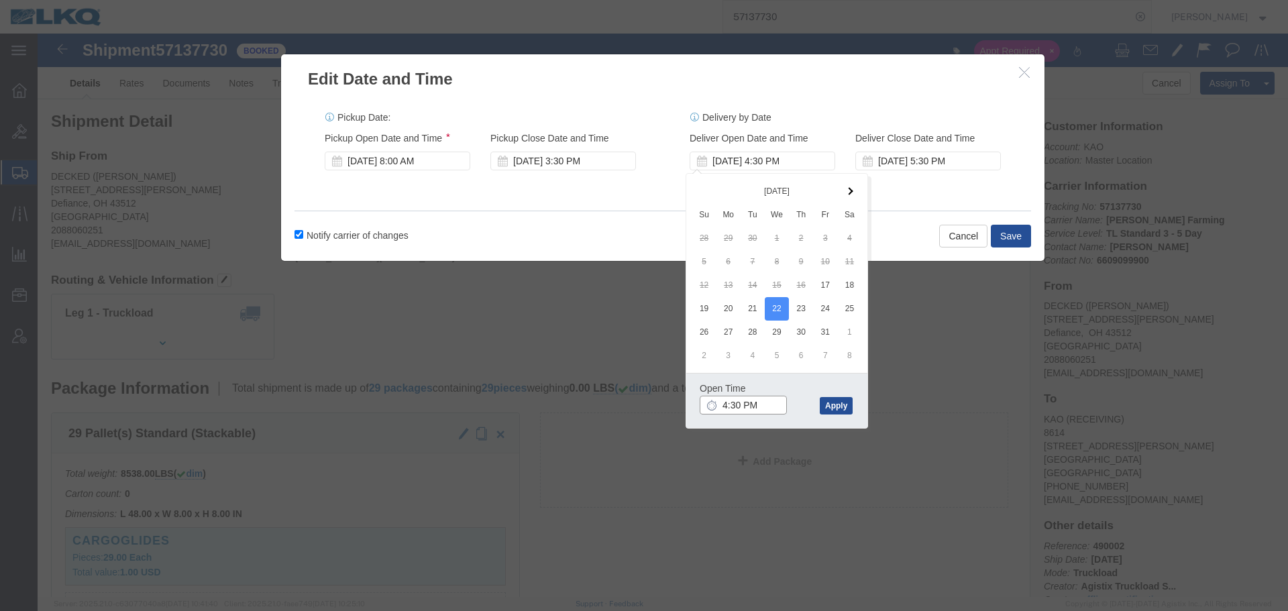
click input "4:30 PM"
type input "9:00 AM"
click button "Apply"
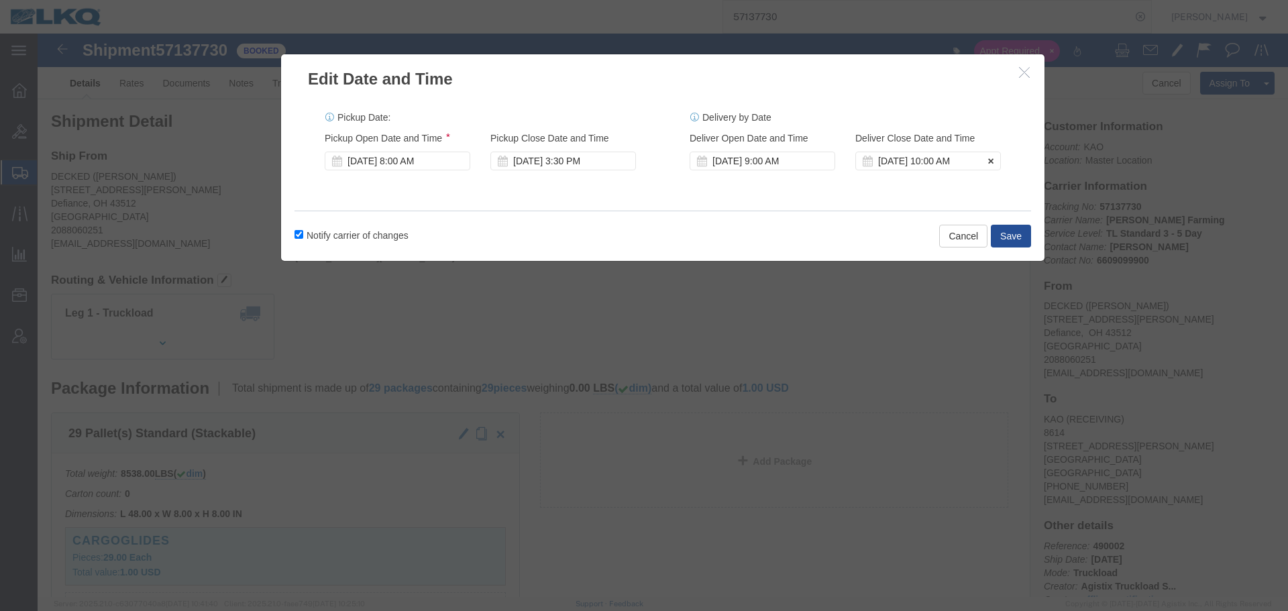
click div "Oct 22 2025 10:00 AM"
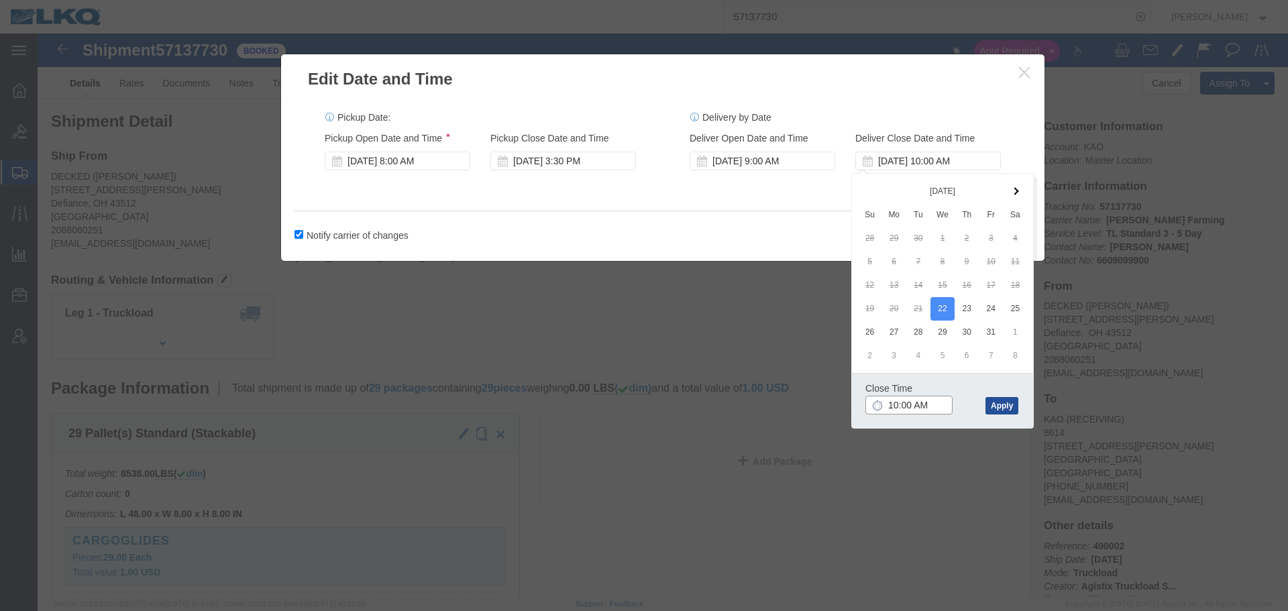
click input "10:00 AM"
type input "9:01 AM"
click button "Apply"
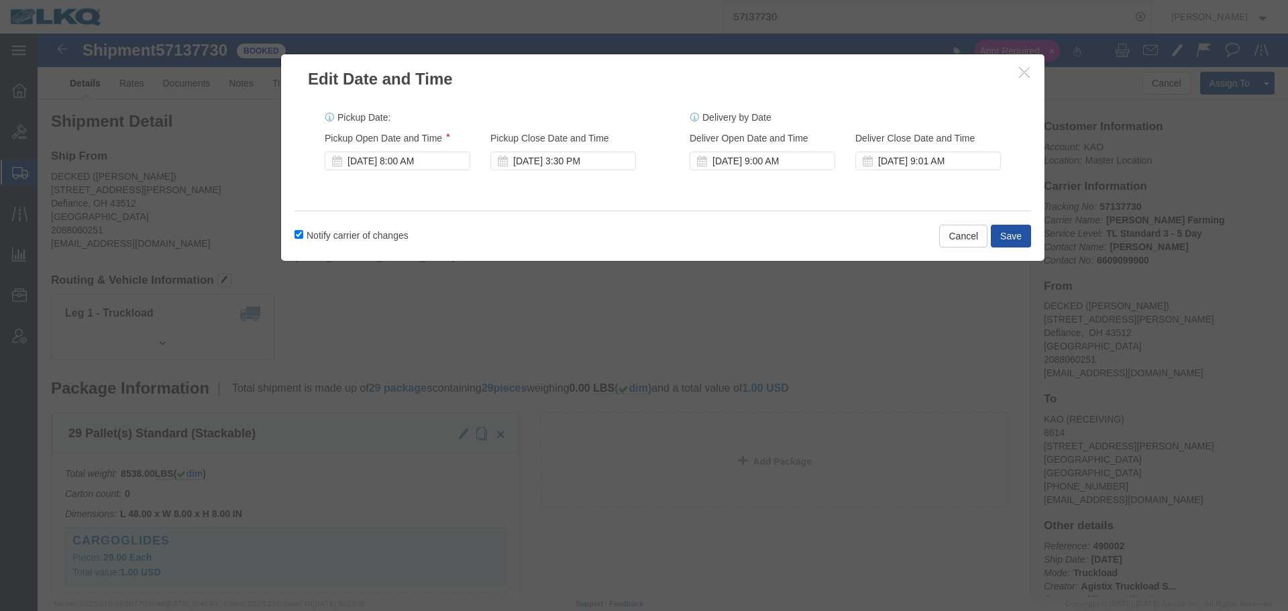
click button "Save"
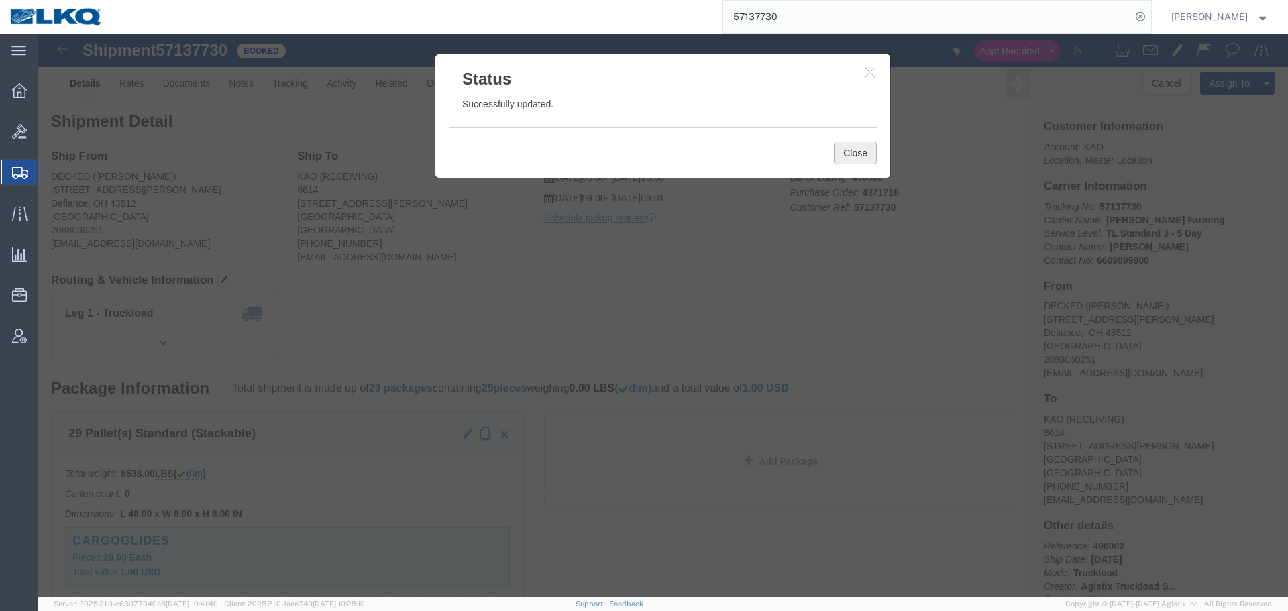
click button "Close"
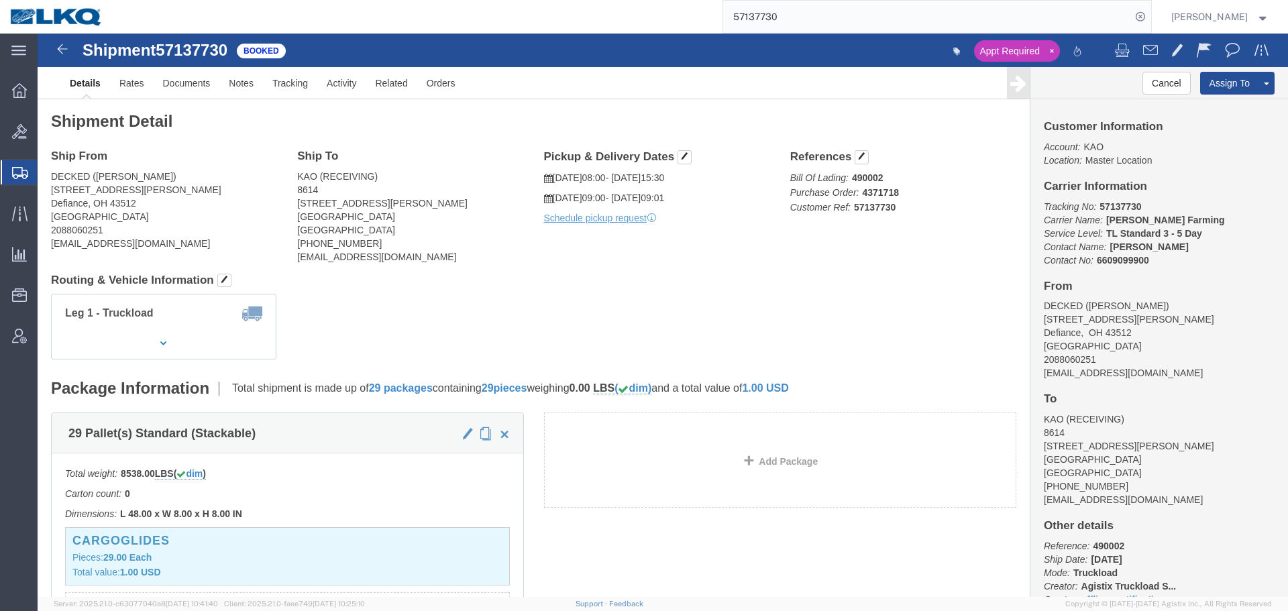
click at [817, 12] on input "57137730" at bounding box center [927, 17] width 408 height 32
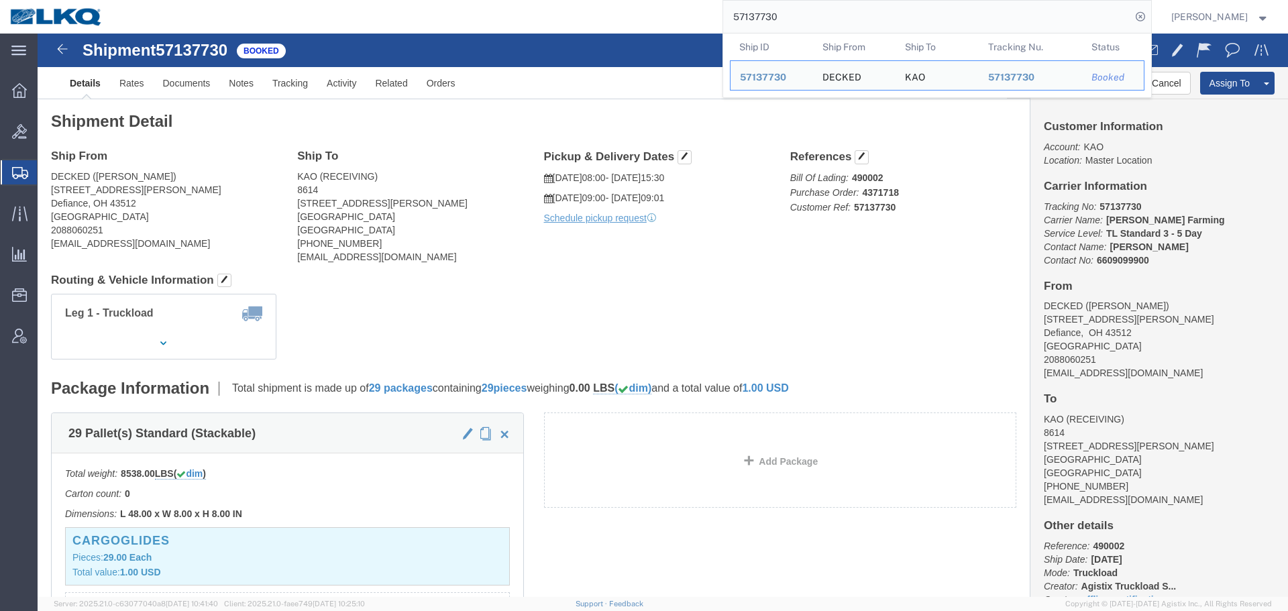
paste input "92"
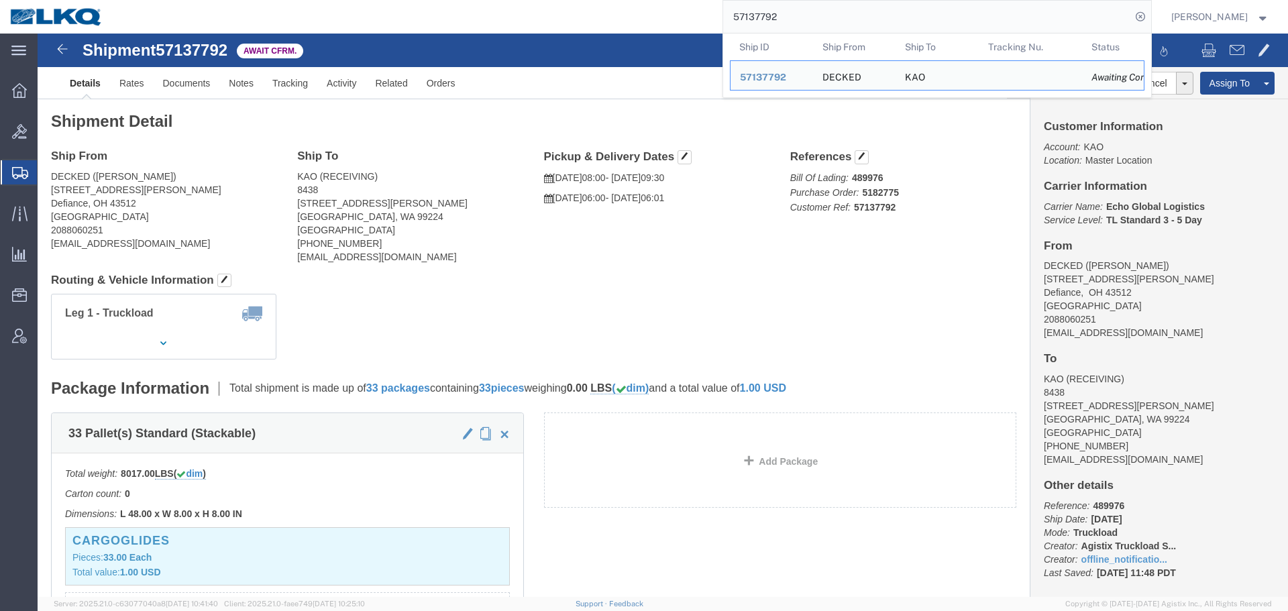
click div "Ship From DECKED (Ashley Schwarzman) 25401 Elliott Rd Defiance, OH 43512 United…"
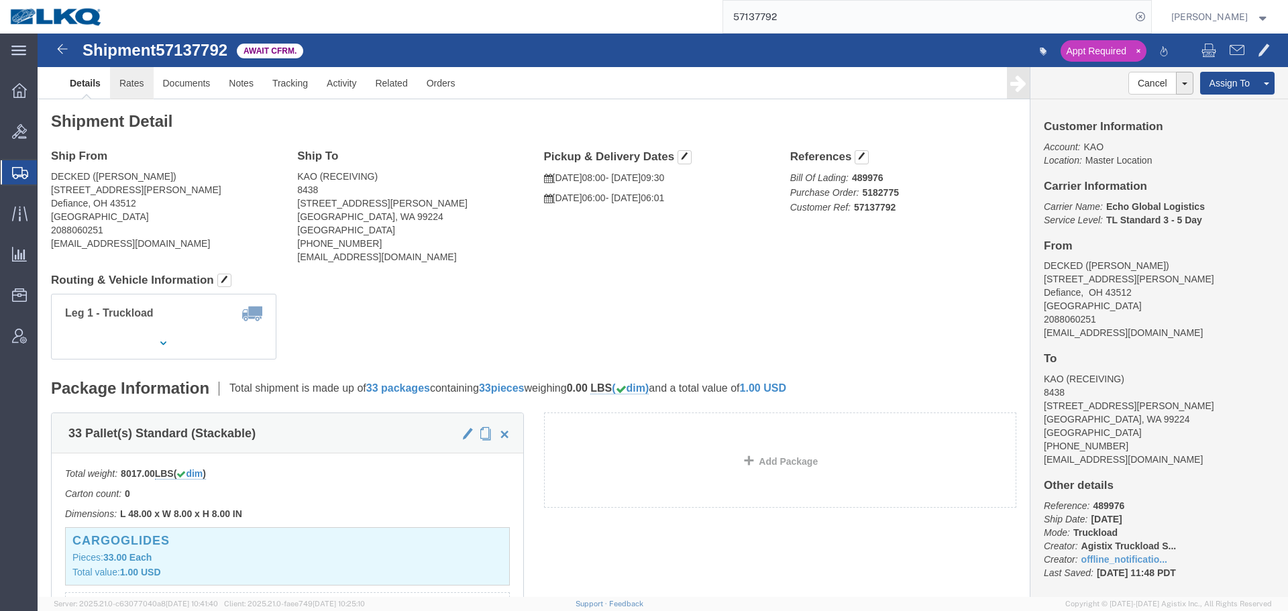
click link "Rates"
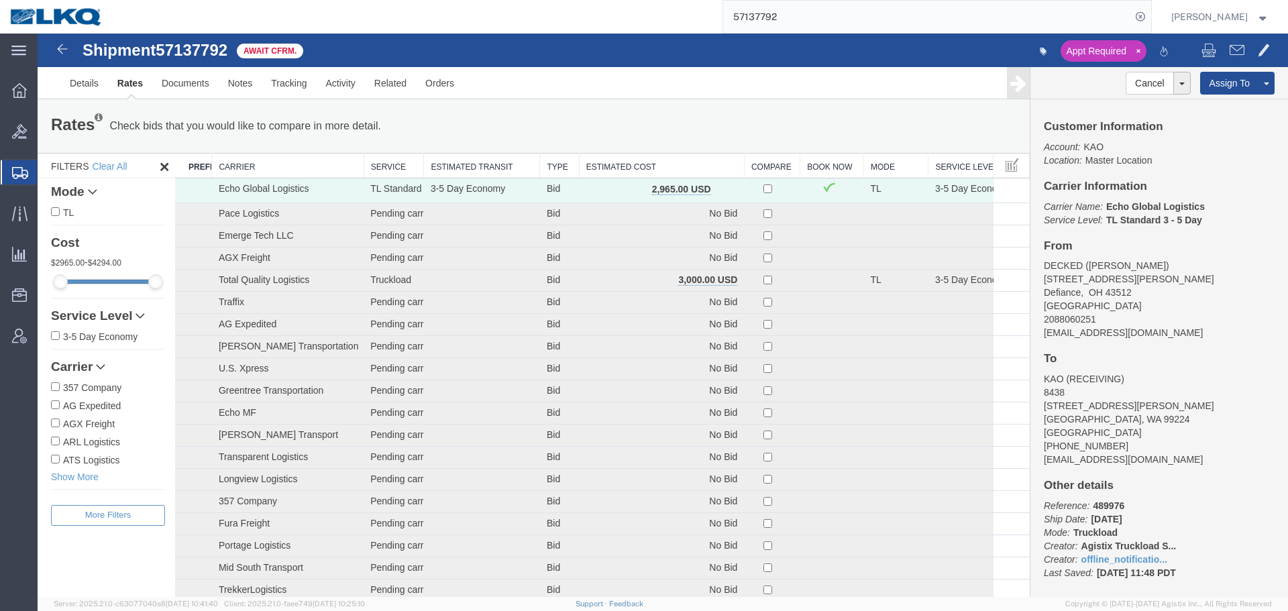
click at [666, 170] on th "Estimated Cost" at bounding box center [661, 166] width 165 height 25
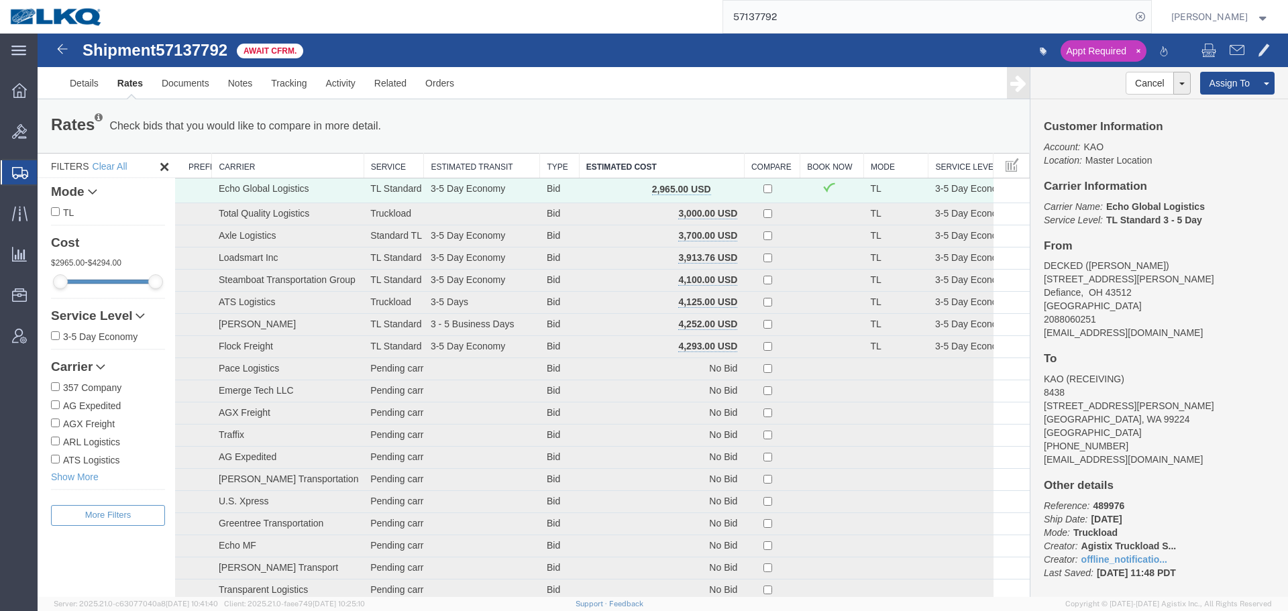
click at [676, 107] on div "Rates Check bids that you would like to compare in more detail. Compare Filter …" at bounding box center [534, 126] width 992 height 54
click at [252, 93] on link "Notes" at bounding box center [241, 83] width 44 height 32
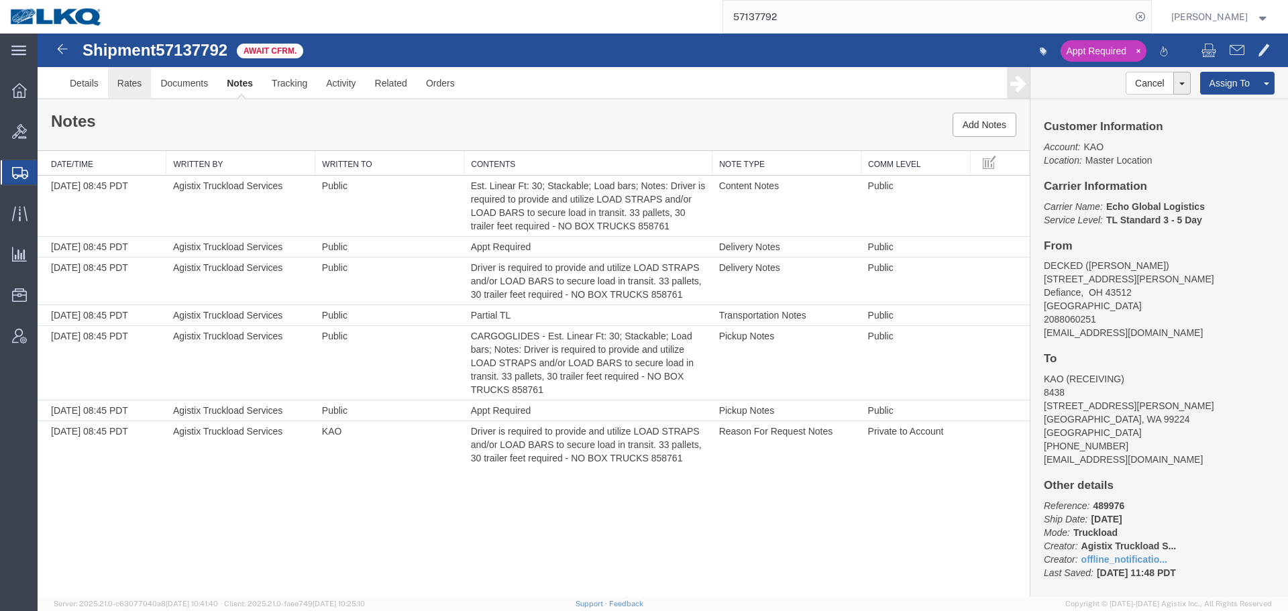
click at [127, 88] on link "Rates" at bounding box center [130, 83] width 44 height 32
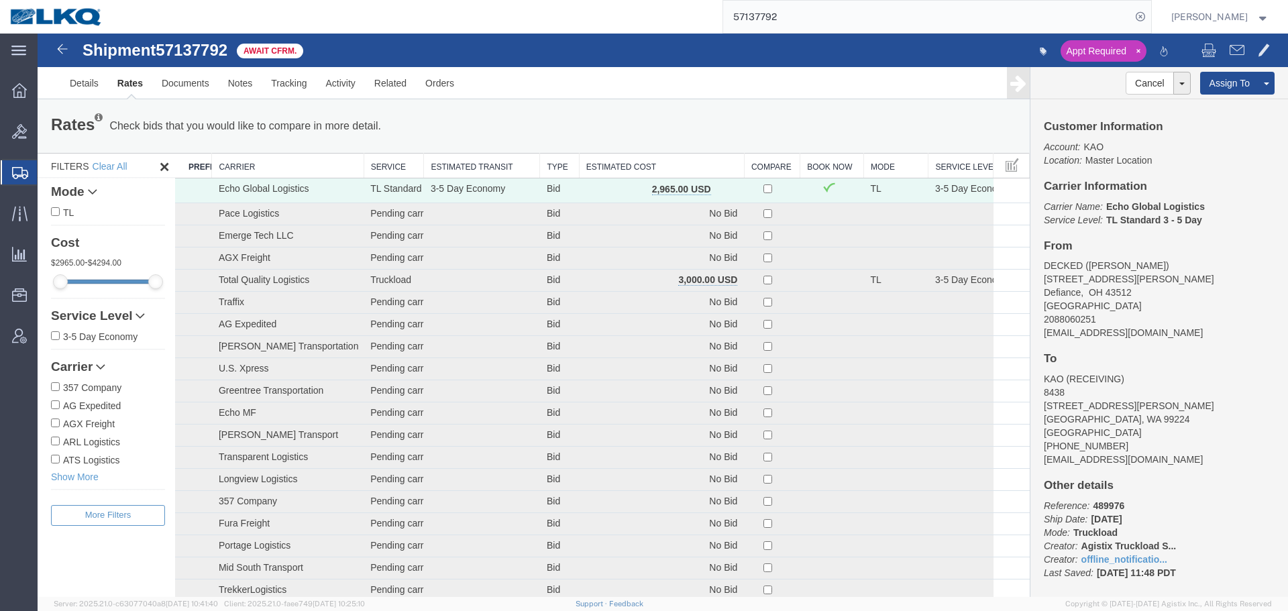
click at [638, 172] on th "Estimated Cost" at bounding box center [661, 166] width 165 height 25
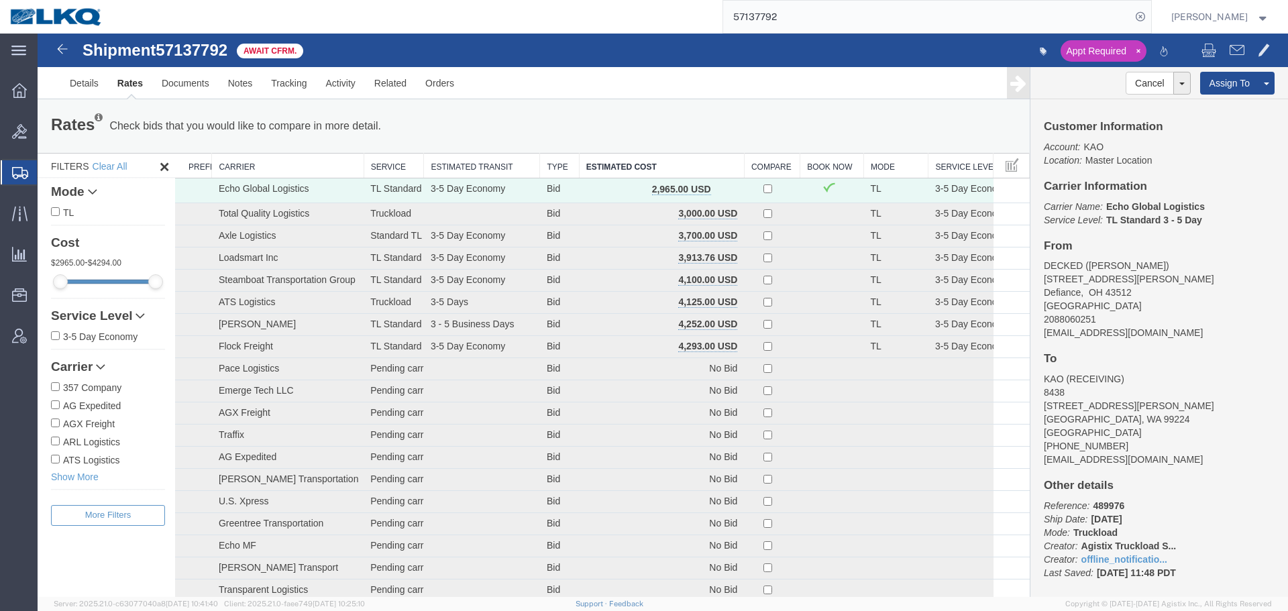
click at [648, 123] on div "Rates Check bids that you would like to compare in more detail. Compare Filter …" at bounding box center [534, 126] width 986 height 27
click at [623, 26] on div "57137792" at bounding box center [632, 17] width 1039 height 34
click at [809, 10] on input "57137792" at bounding box center [927, 17] width 408 height 32
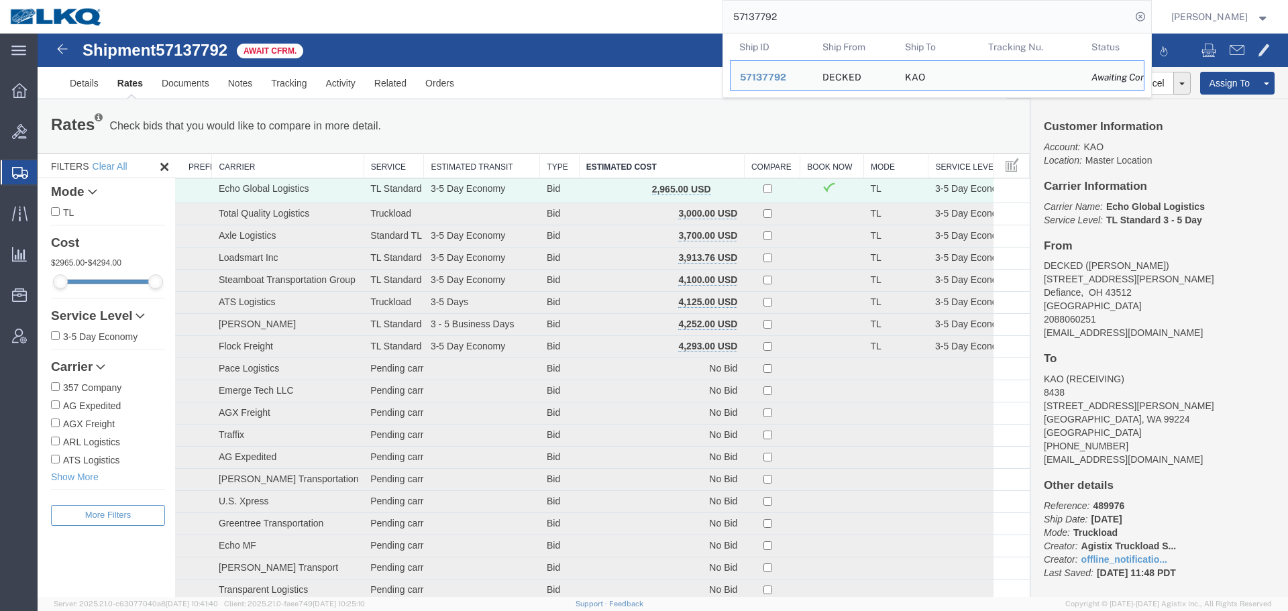
paste input "6789586"
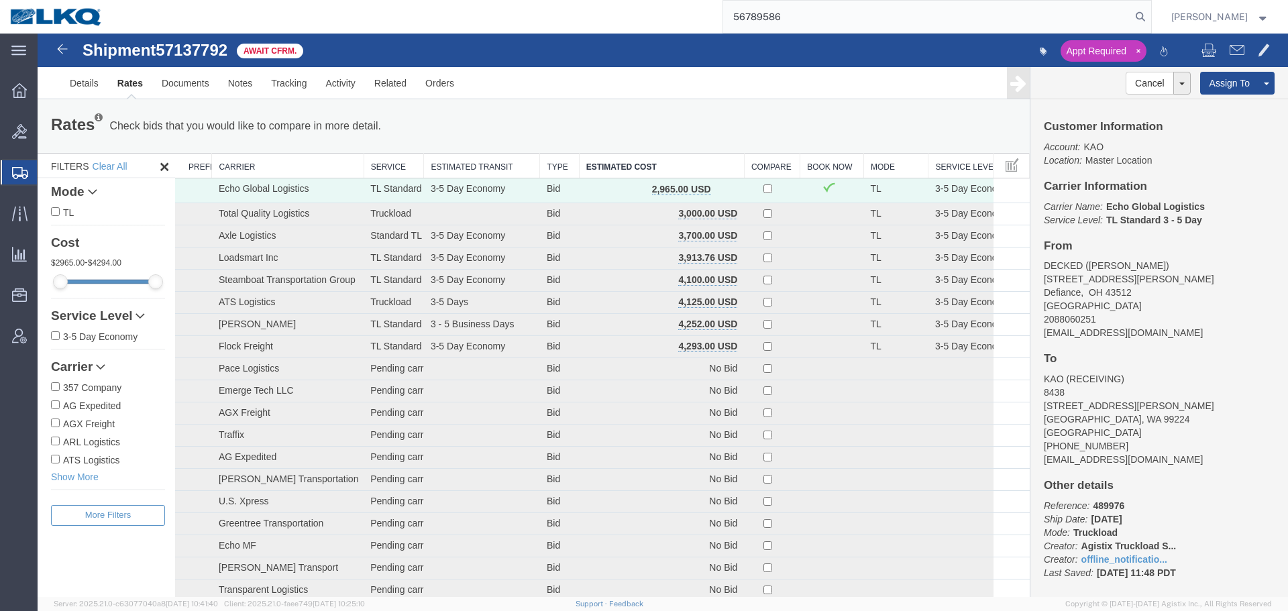
type input "56789586"
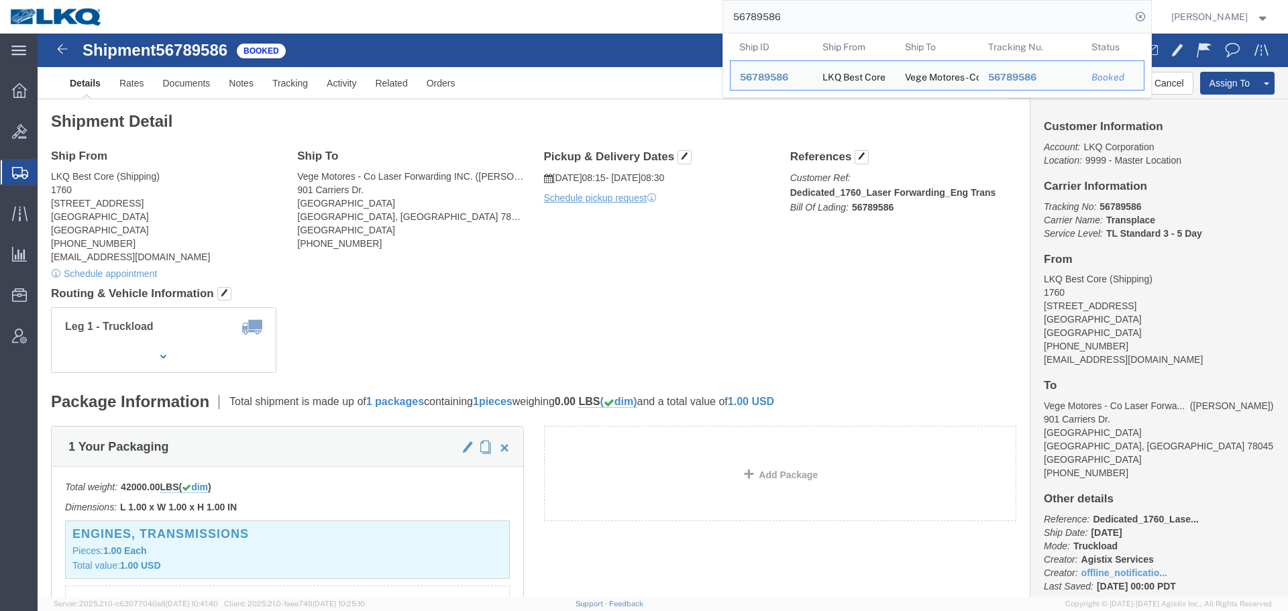
click b "Transplace"
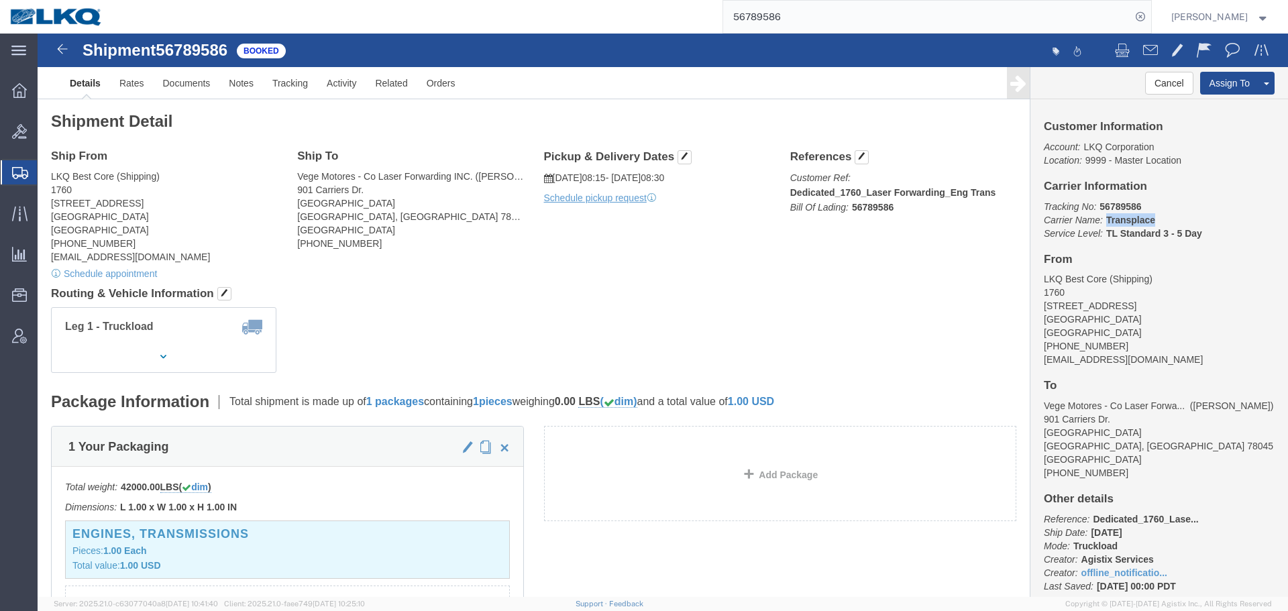
click b "Transplace"
copy b "Transplace"
click button "Cancel"
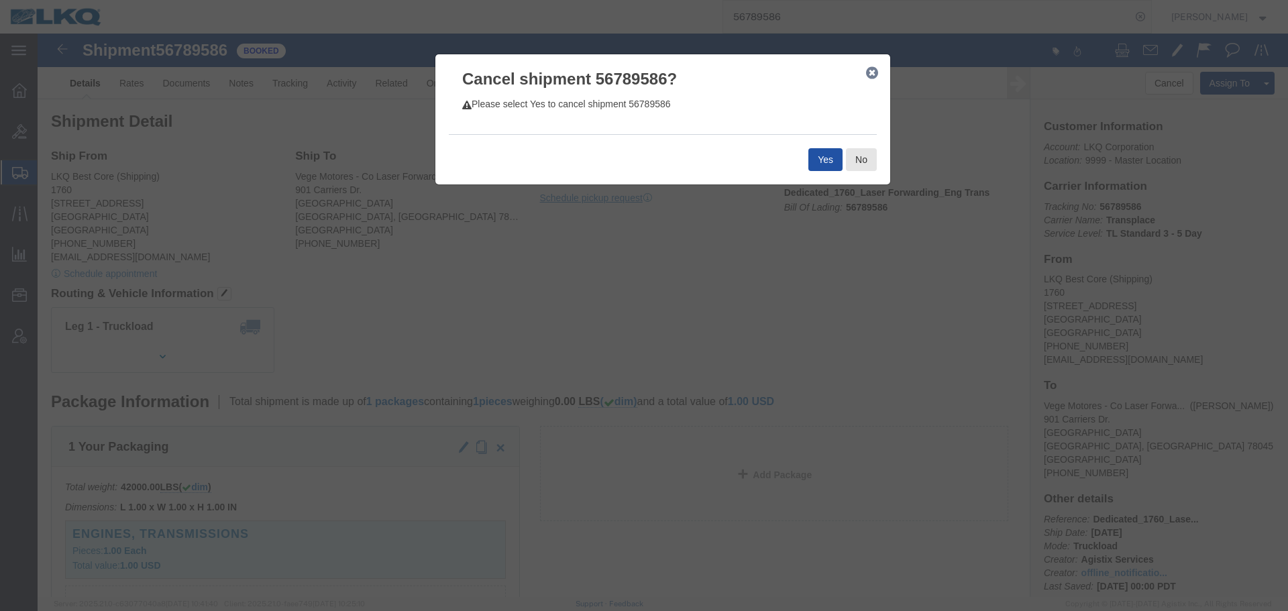
click button "Yes"
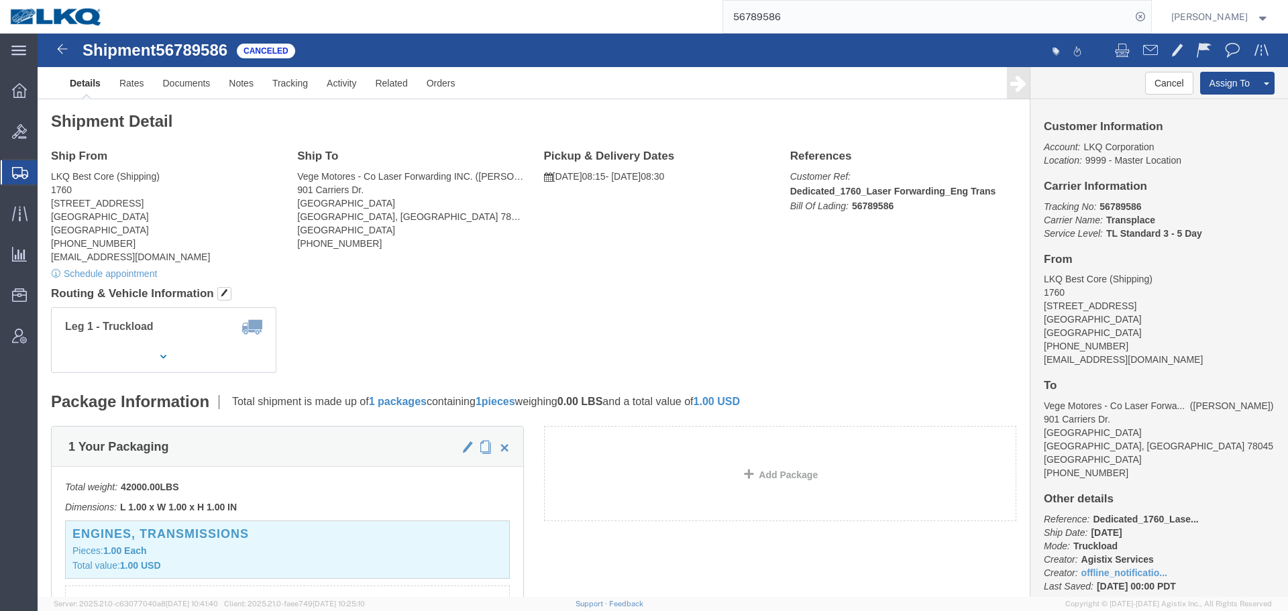
click at [776, 21] on input "56789586" at bounding box center [927, 17] width 408 height 32
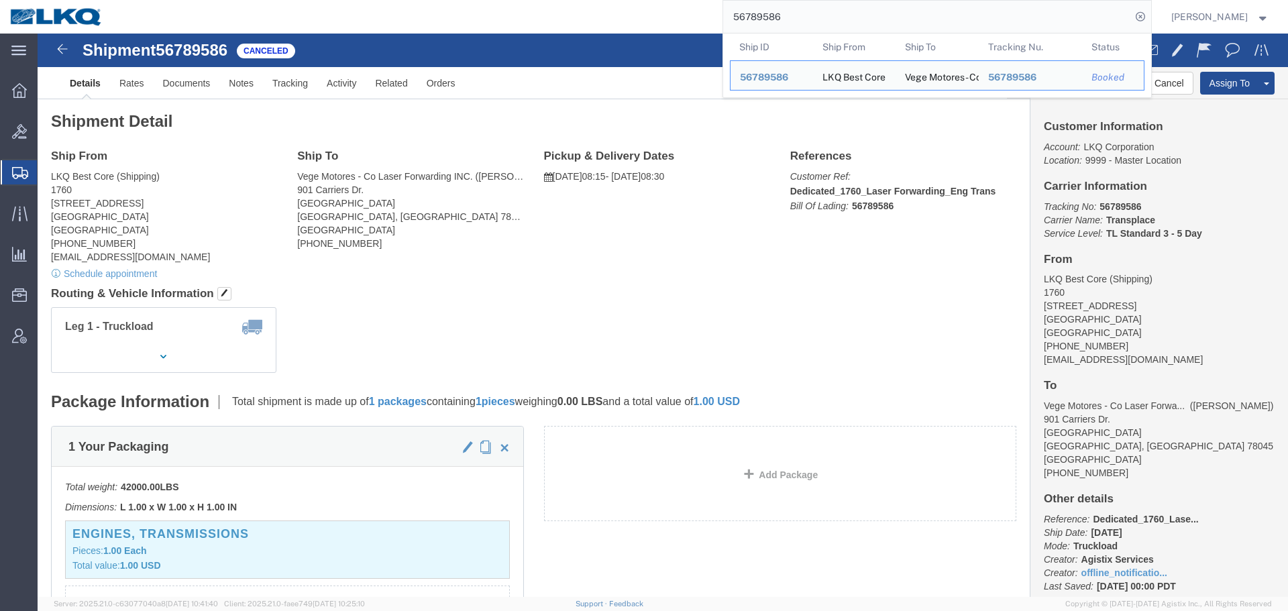
paste input "7121628"
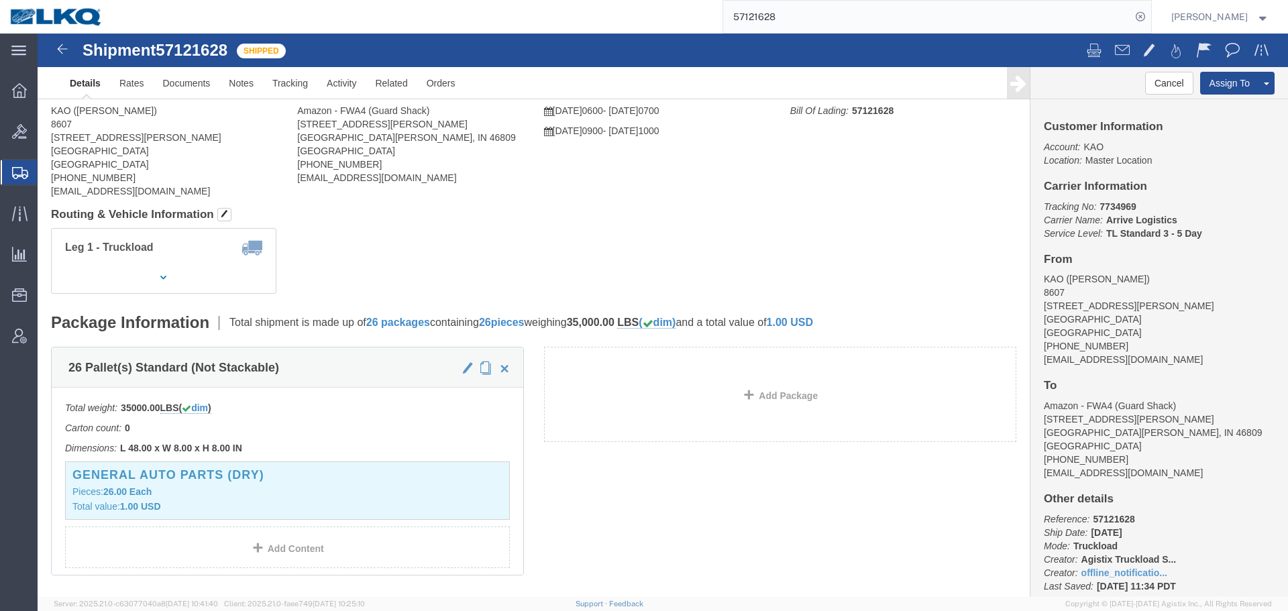
click div "Leg 1 - Truckload Vehicle 1: Standard Dry Van (53 Feet) Number of trucks: 1"
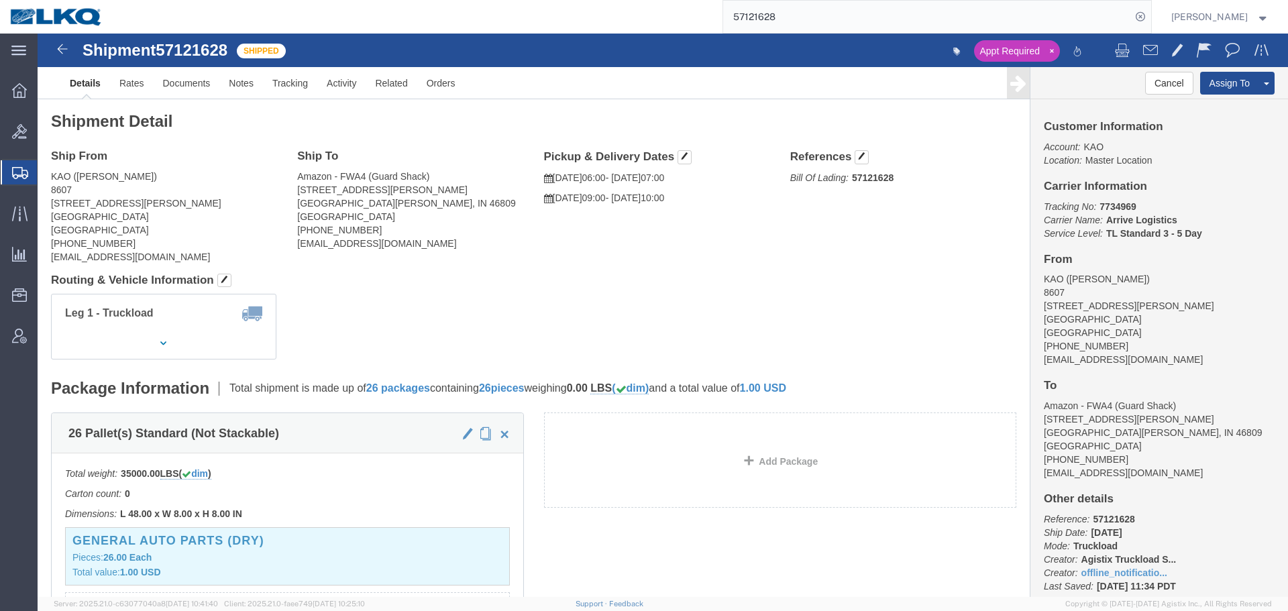
click div "Ship From KAO (Eric Smith) 8607 17950 Dix Toledo Highway Brownstown, MI 48193 U…"
click at [819, 8] on input "57121628" at bounding box center [927, 17] width 408 height 32
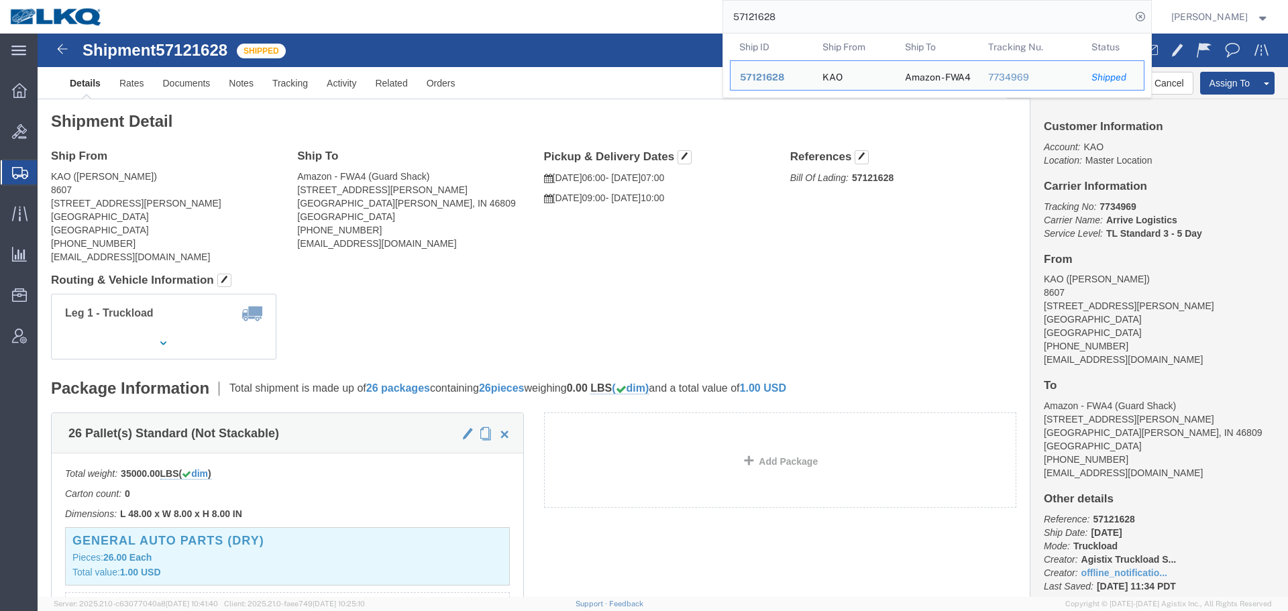
paste input "082653"
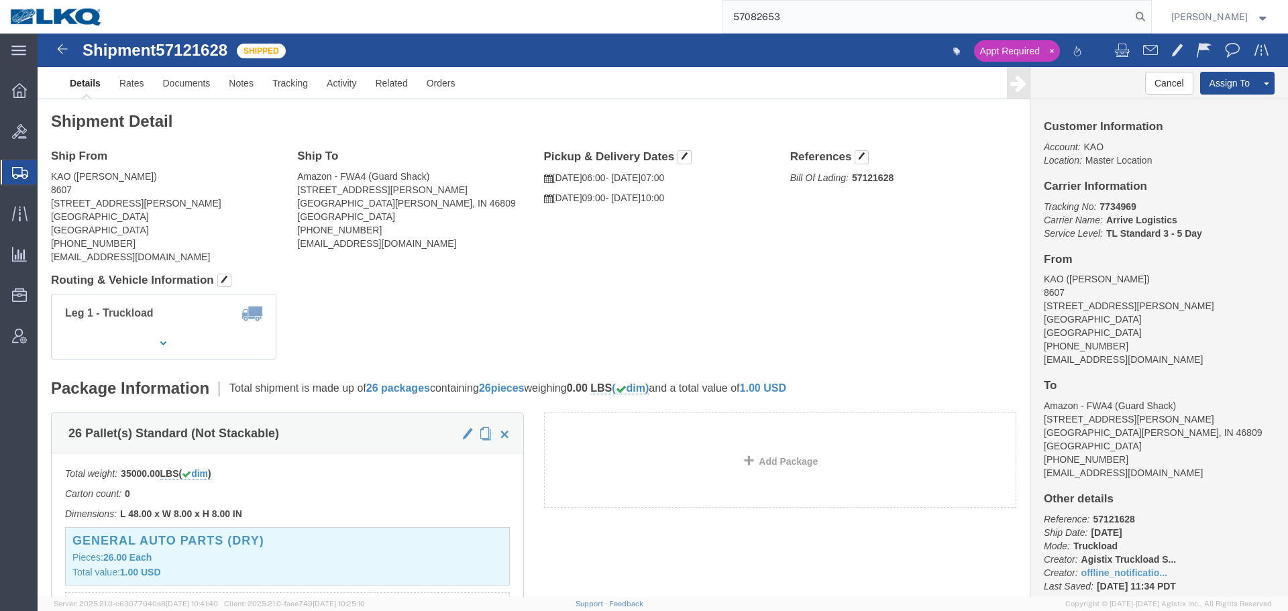
type input "57082653"
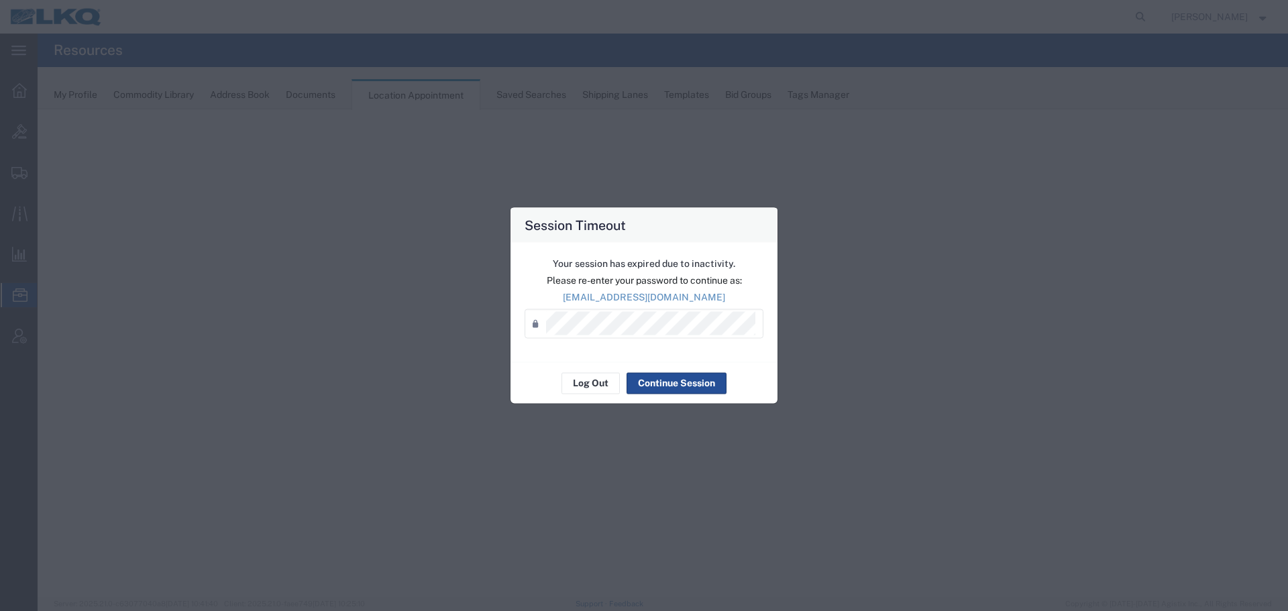
select select "28712"
select select "agendaWeek"
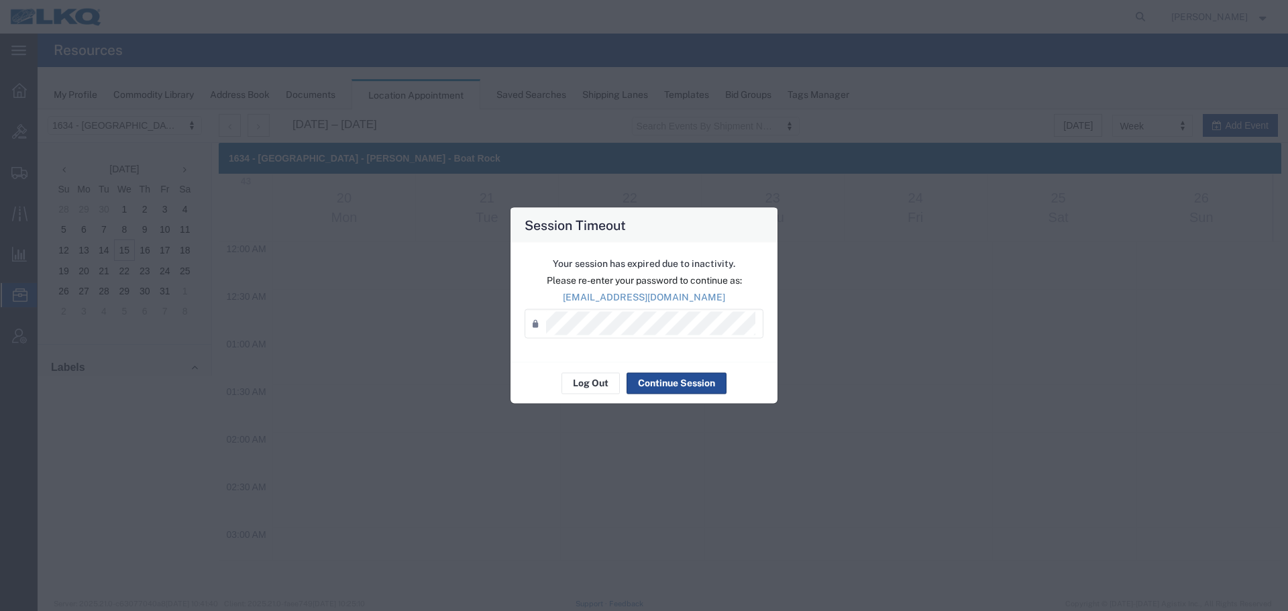
scroll to position [841, 0]
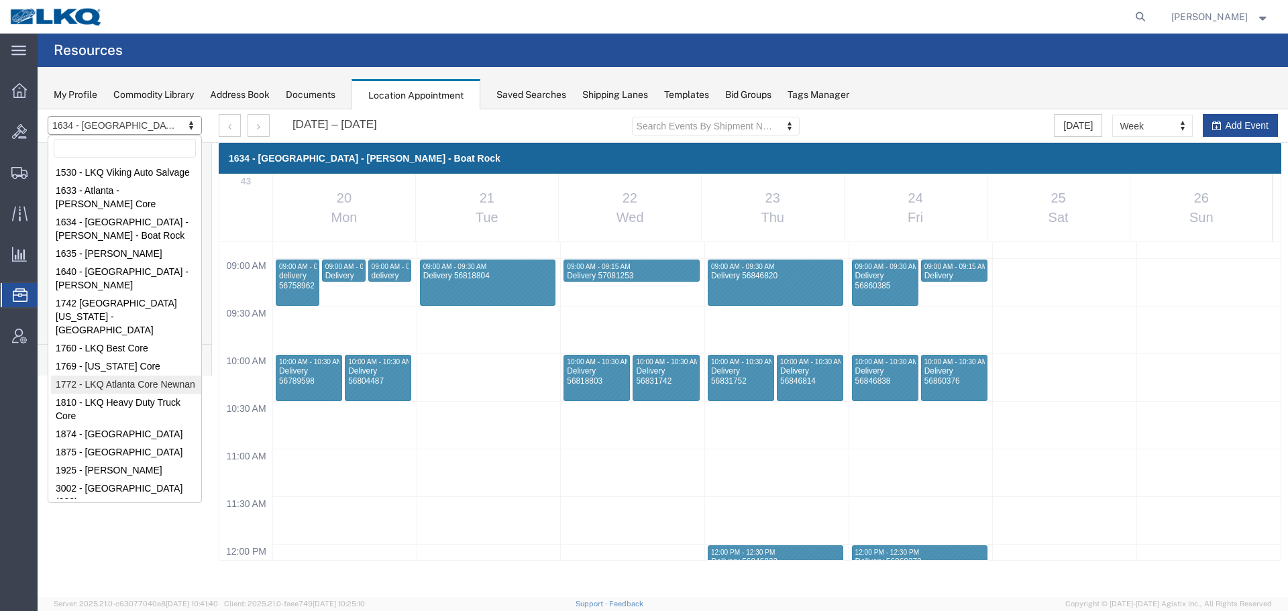
select select "30704"
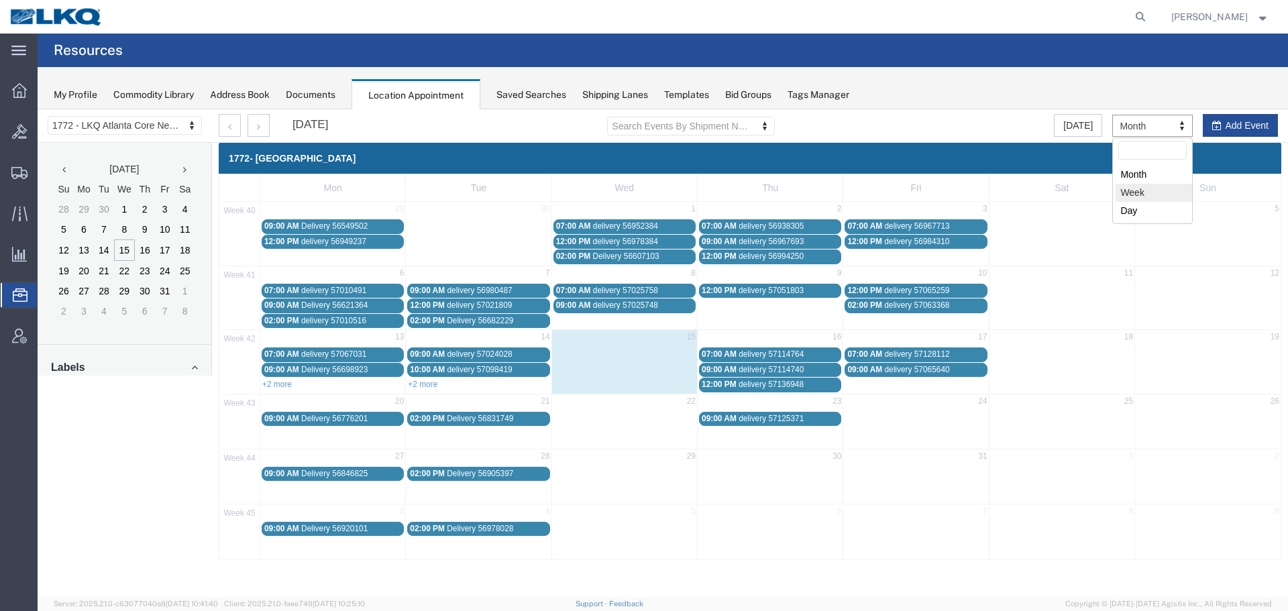
select select "agendaWeek"
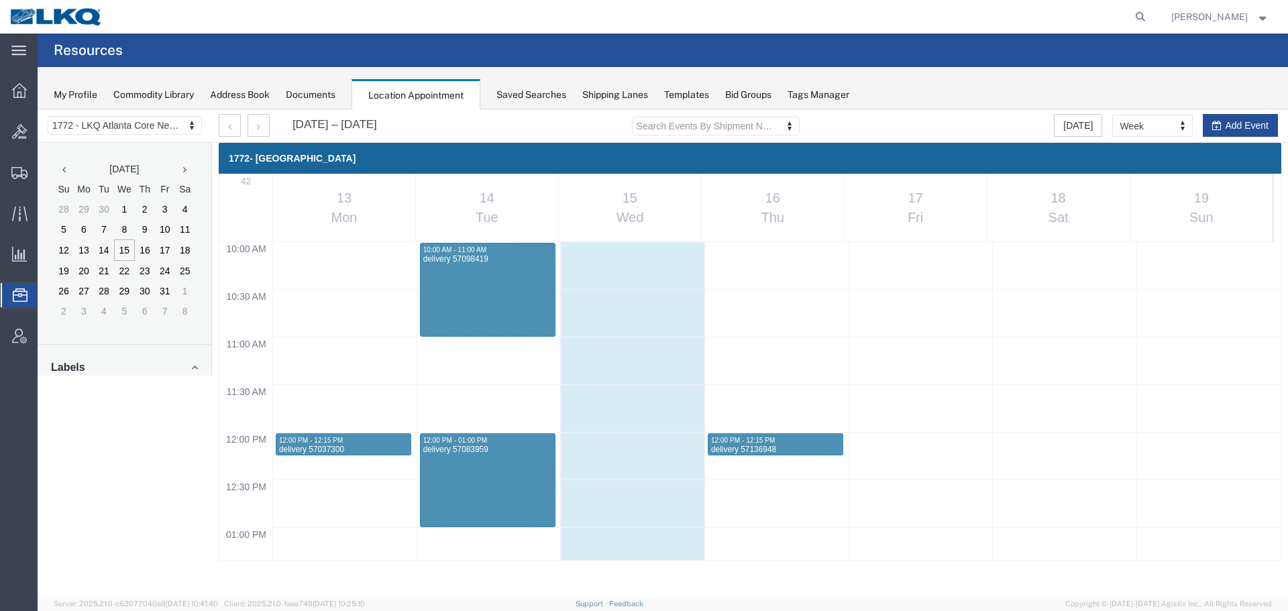
scroll to position [1042, 0]
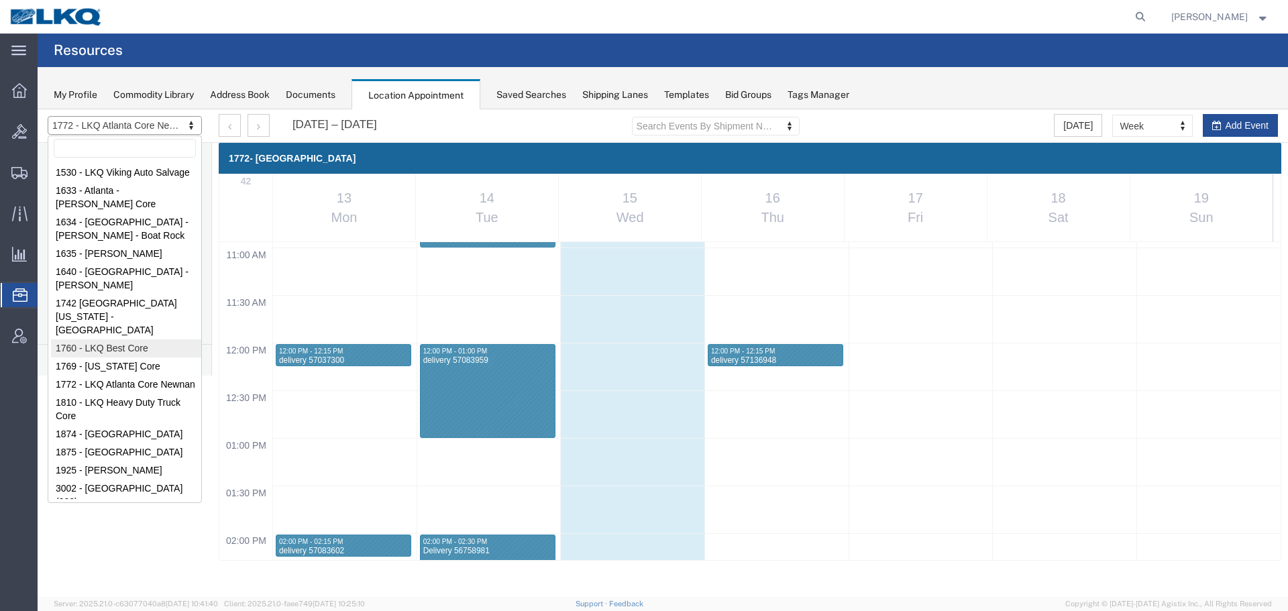
select select "27634"
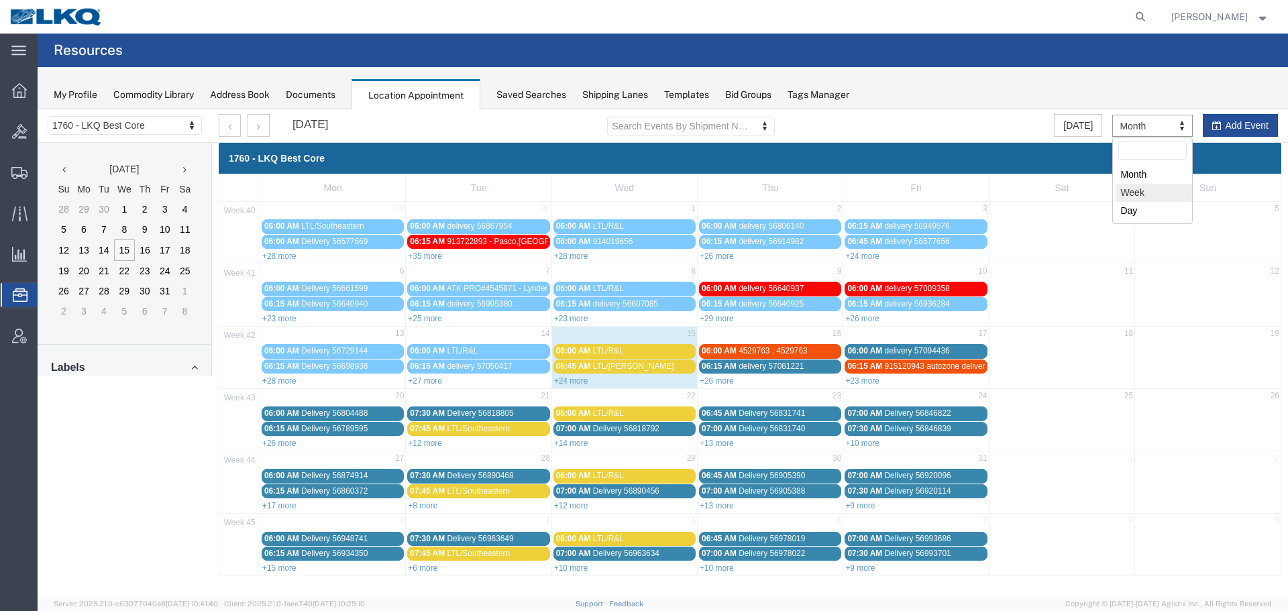
select select "agendaWeek"
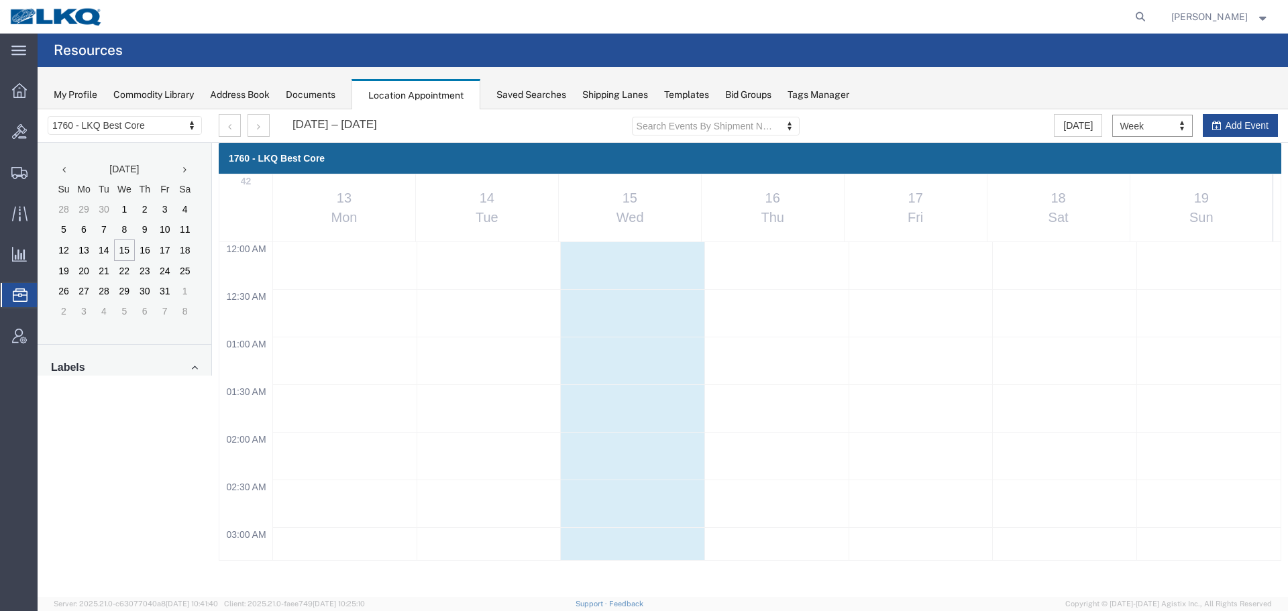
scroll to position [572, 0]
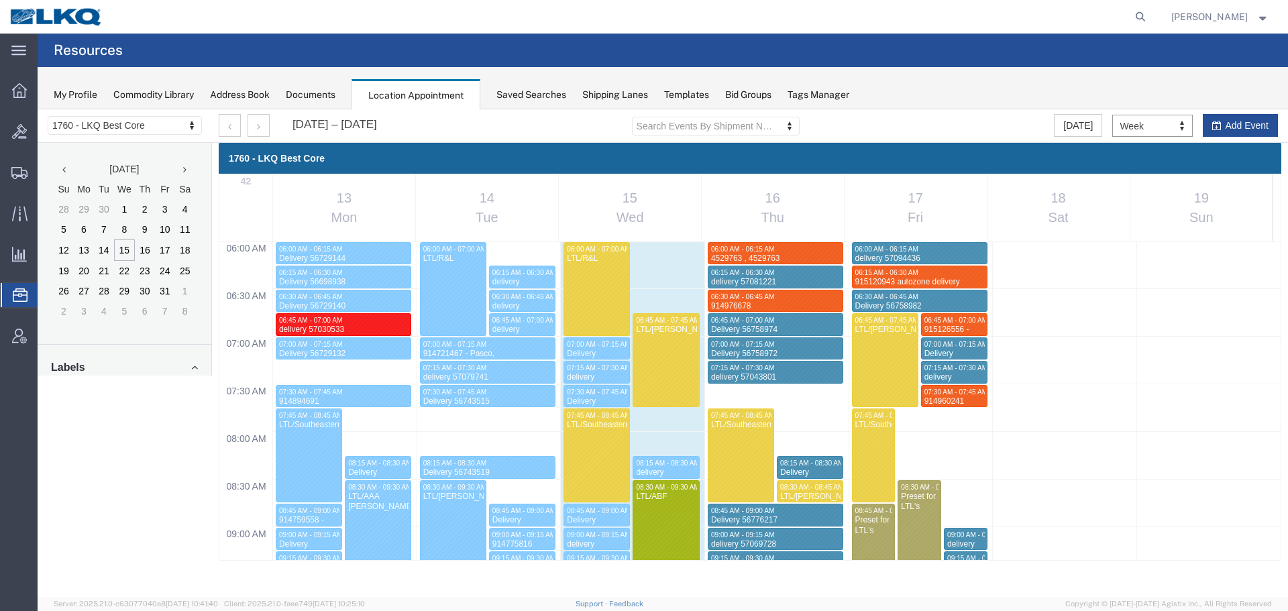
click at [259, 139] on div "Oct 13 – 19, 2025 Search Events By Shipment Number Clear Filter Today Week Mont…" at bounding box center [749, 126] width 1080 height 34
click at [259, 127] on icon "button" at bounding box center [258, 126] width 3 height 9
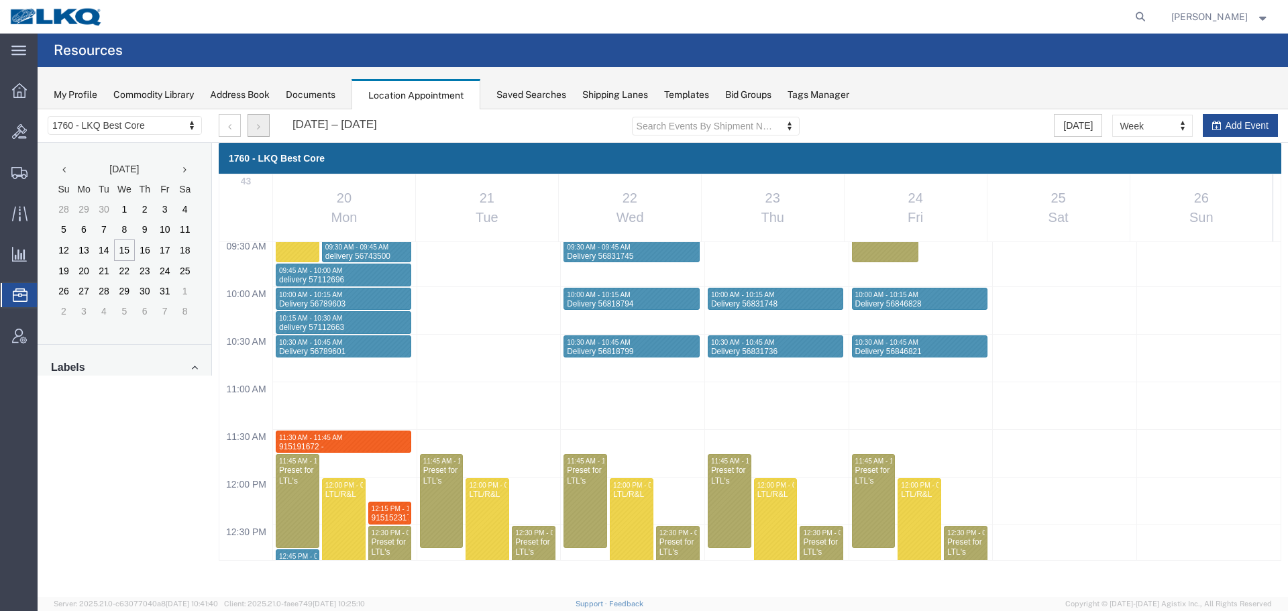
scroll to position [505, 0]
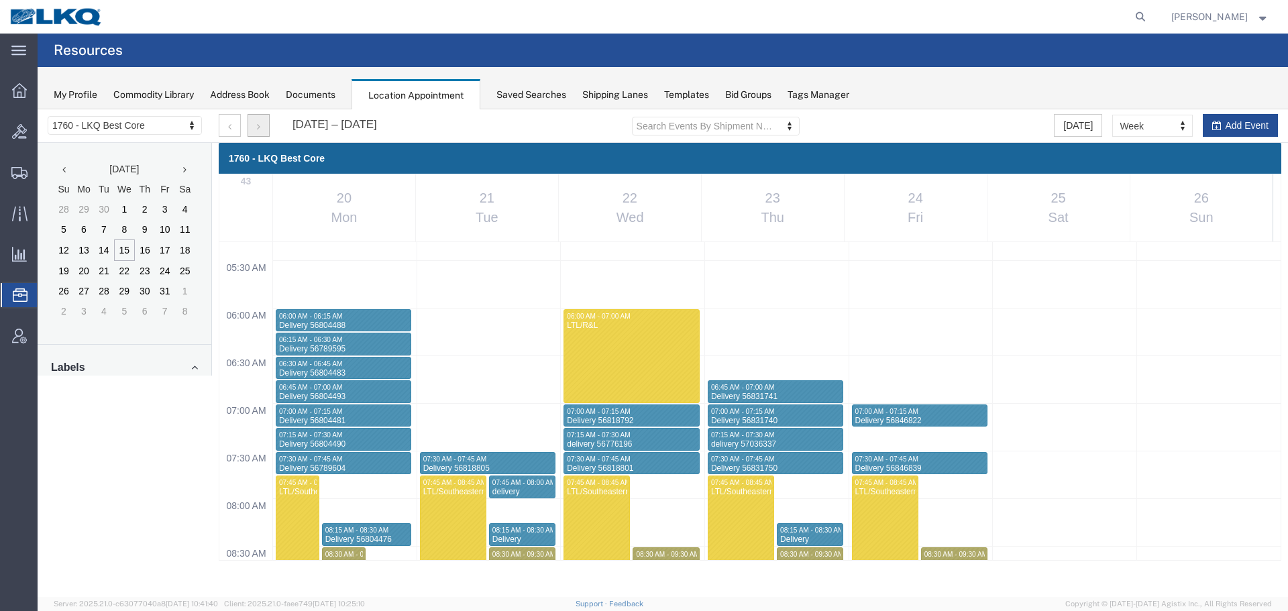
select select "1"
select select
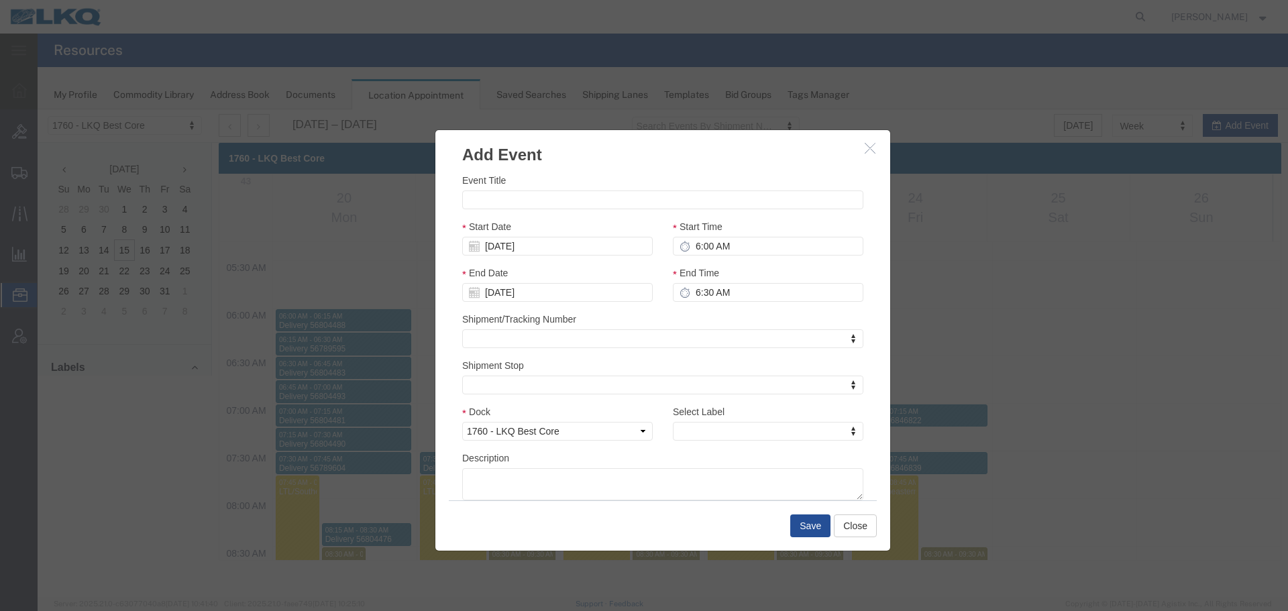
click at [527, 211] on div "Event Title Start Date 10/21/2025 Start Time 6:00 AM End Date 10/21/2025 End Ti…" at bounding box center [662, 336] width 401 height 327
click at [529, 208] on input "Event Title" at bounding box center [662, 200] width 401 height 19
paste input "915275698 - [GEOGRAPHIC_DATA], [GEOGRAPHIC_DATA]"
type input "915275698 - [GEOGRAPHIC_DATA], [GEOGRAPHIC_DATA]"
click at [741, 297] on input "6:30 AM" at bounding box center [768, 292] width 191 height 19
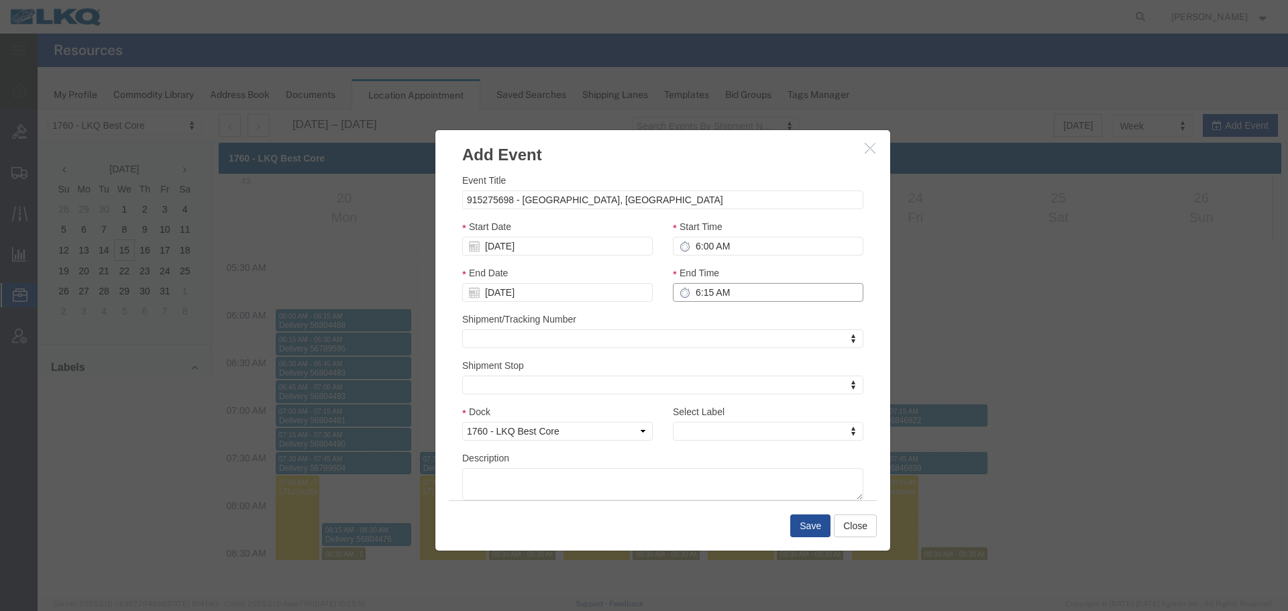
type input "6:15 AM"
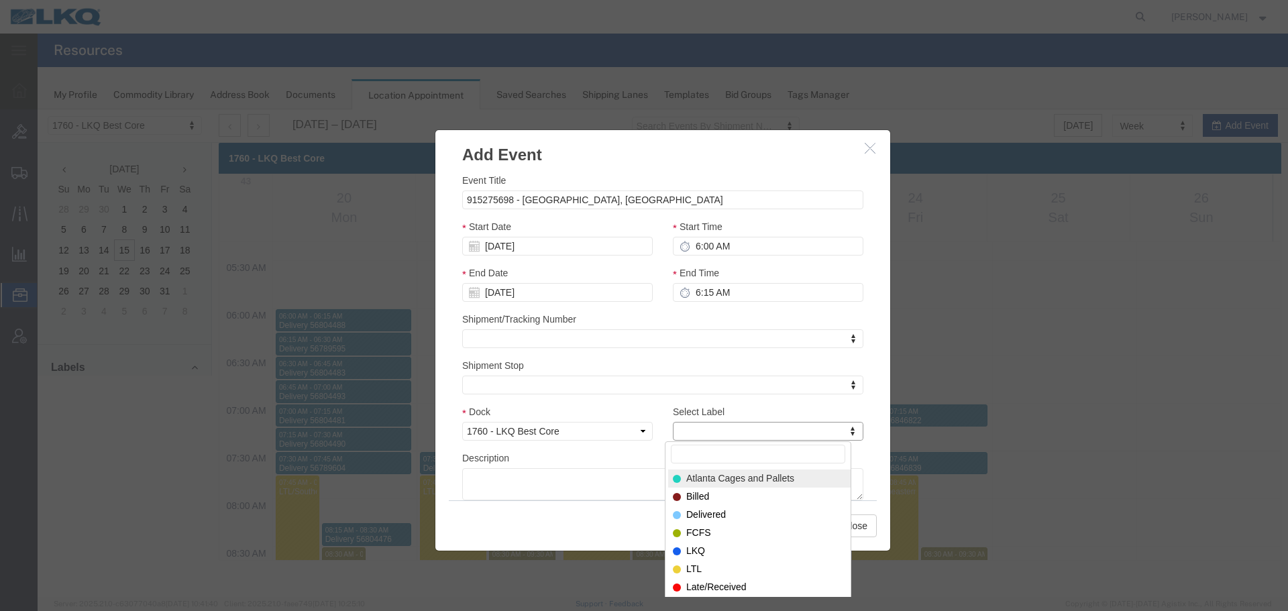
type input "m"
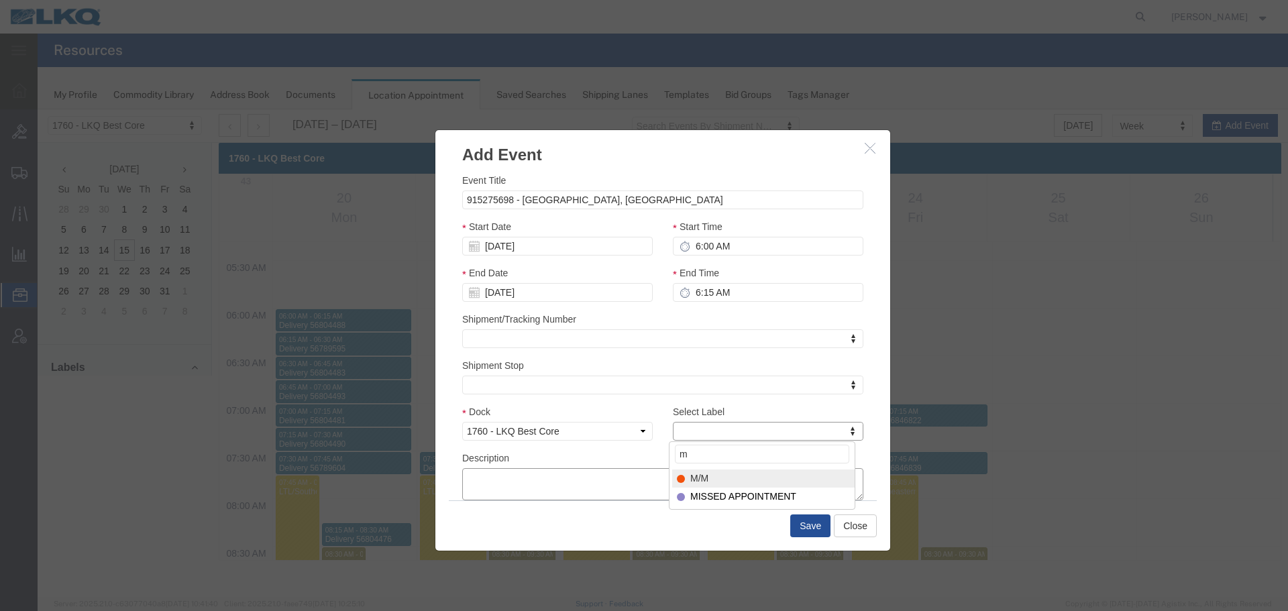
select select "24"
paste textarea "915275698 - [GEOGRAPHIC_DATA], [GEOGRAPHIC_DATA]"
type textarea "915275698 - [GEOGRAPHIC_DATA], [GEOGRAPHIC_DATA]"
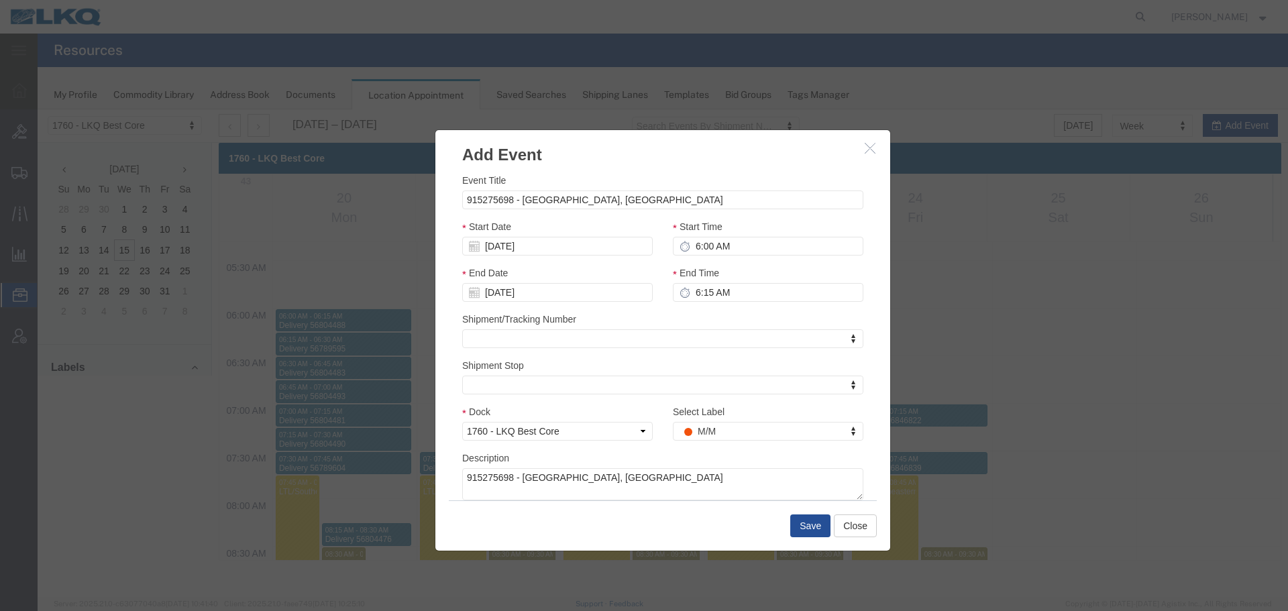
click at [652, 156] on h3 "Add Event" at bounding box center [662, 148] width 455 height 36
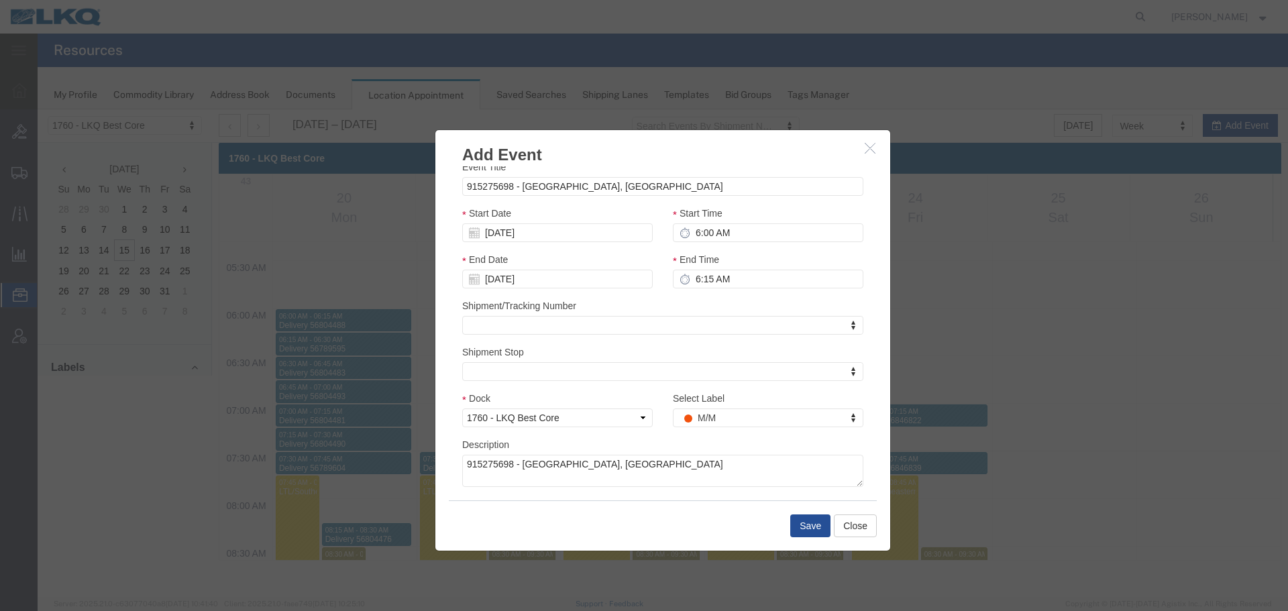
scroll to position [0, 0]
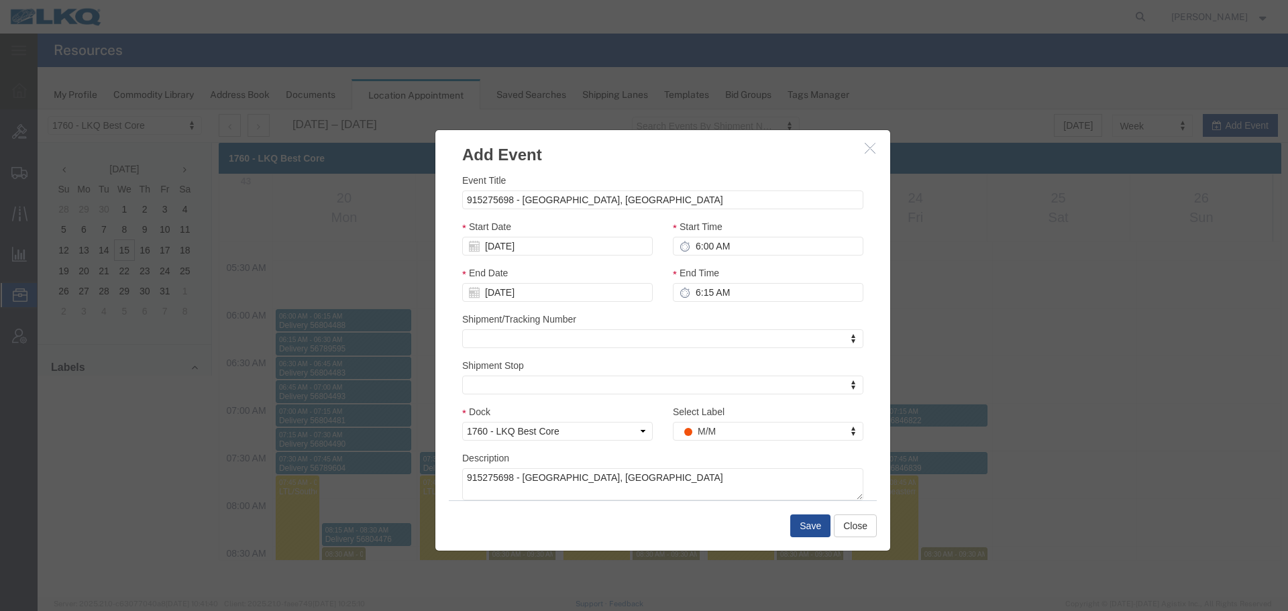
click at [663, 272] on div "End Time 6:15 AM" at bounding box center [768, 289] width 211 height 46
click at [654, 268] on div "End Date 10/21/2025" at bounding box center [557, 289] width 211 height 46
click at [656, 267] on div "End Date 10/21/2025" at bounding box center [557, 289] width 211 height 46
click at [815, 531] on button "Save" at bounding box center [810, 526] width 40 height 23
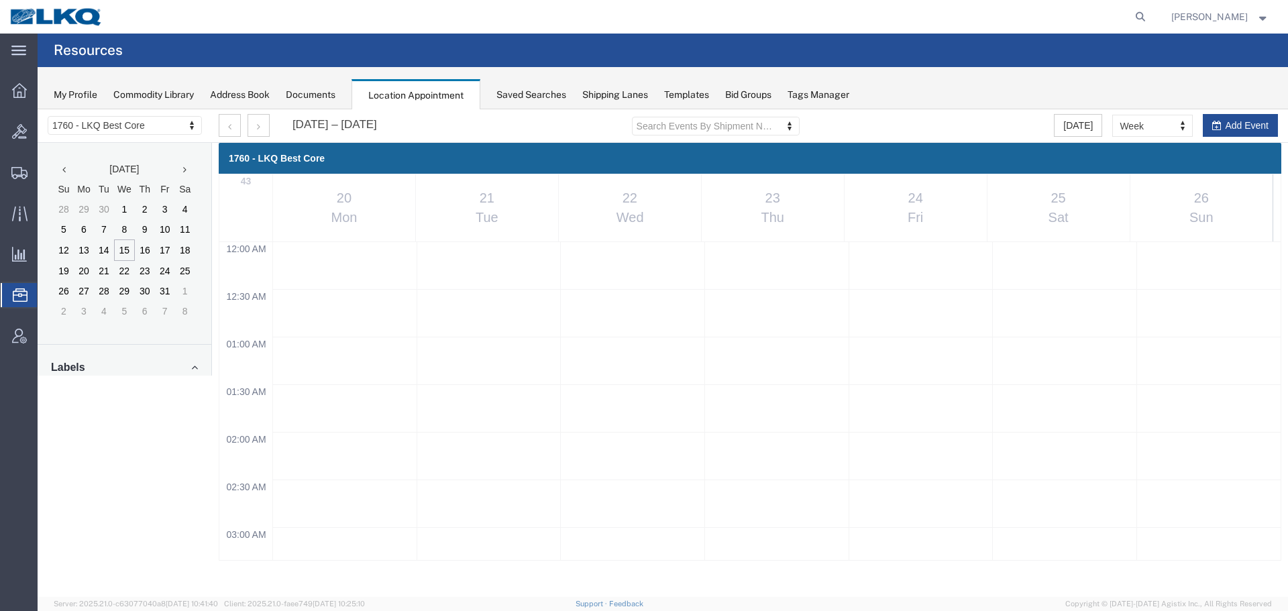
scroll to position [505, 0]
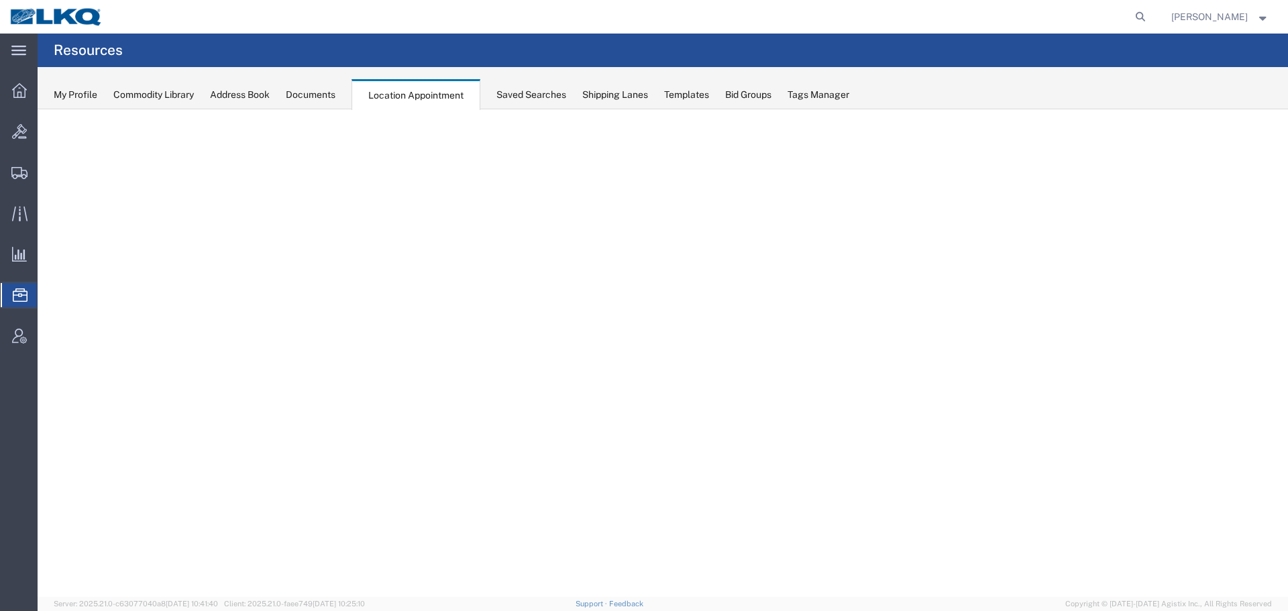
select select "27634"
select select "agendaWeek"
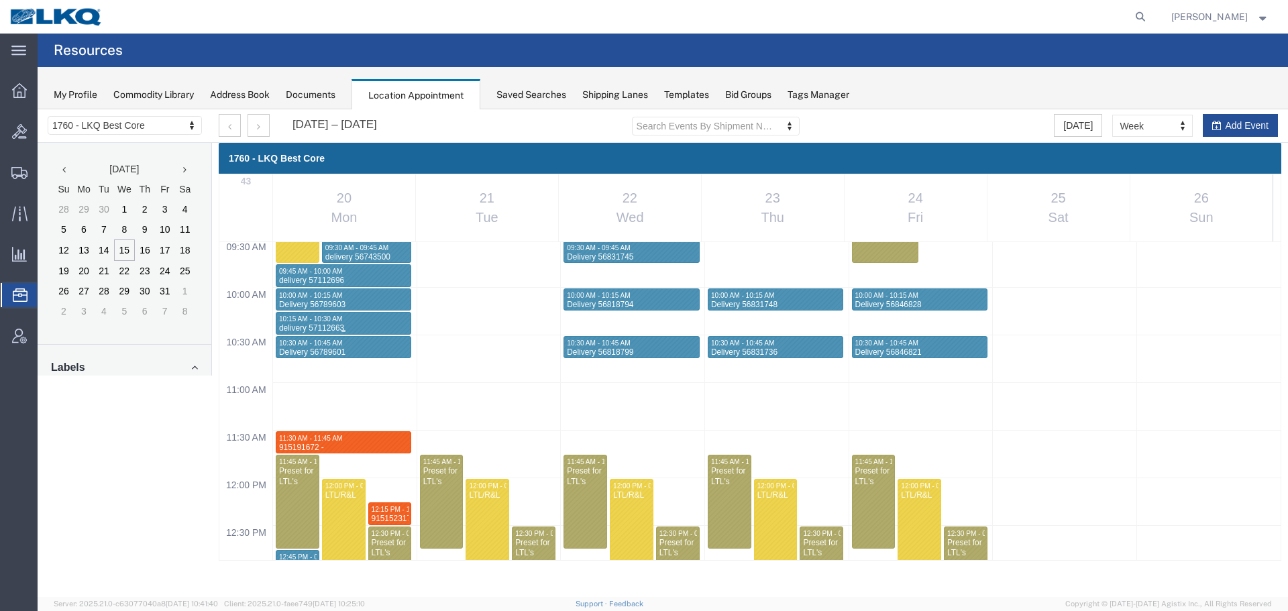
scroll to position [908, 0]
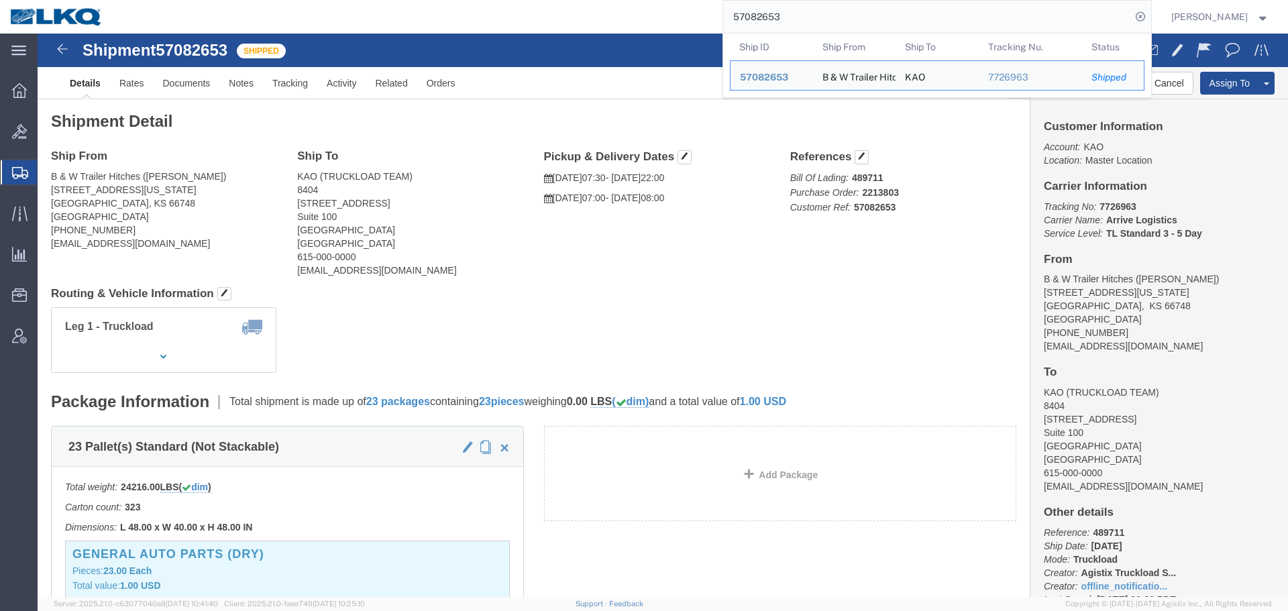
click at [843, 19] on input "57082653" at bounding box center [927, 17] width 408 height 32
paste input "140011"
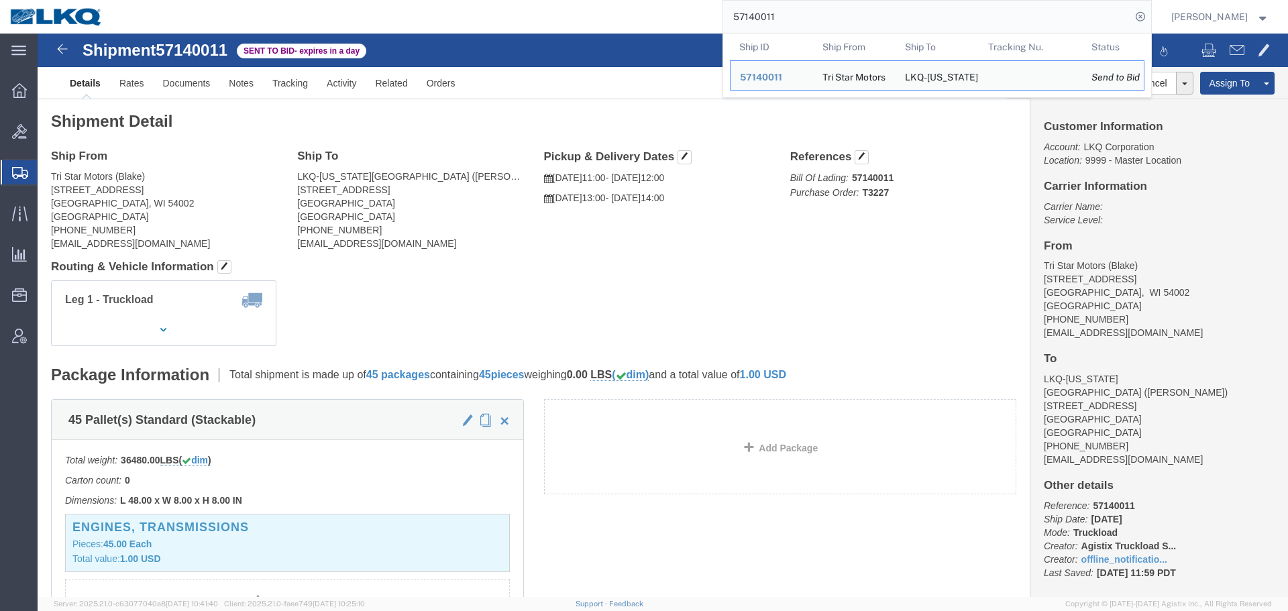
click div "Leg 1 - Truckload Vehicle 1: Standard Dry Van (53 Feet) Number of trucks: 1"
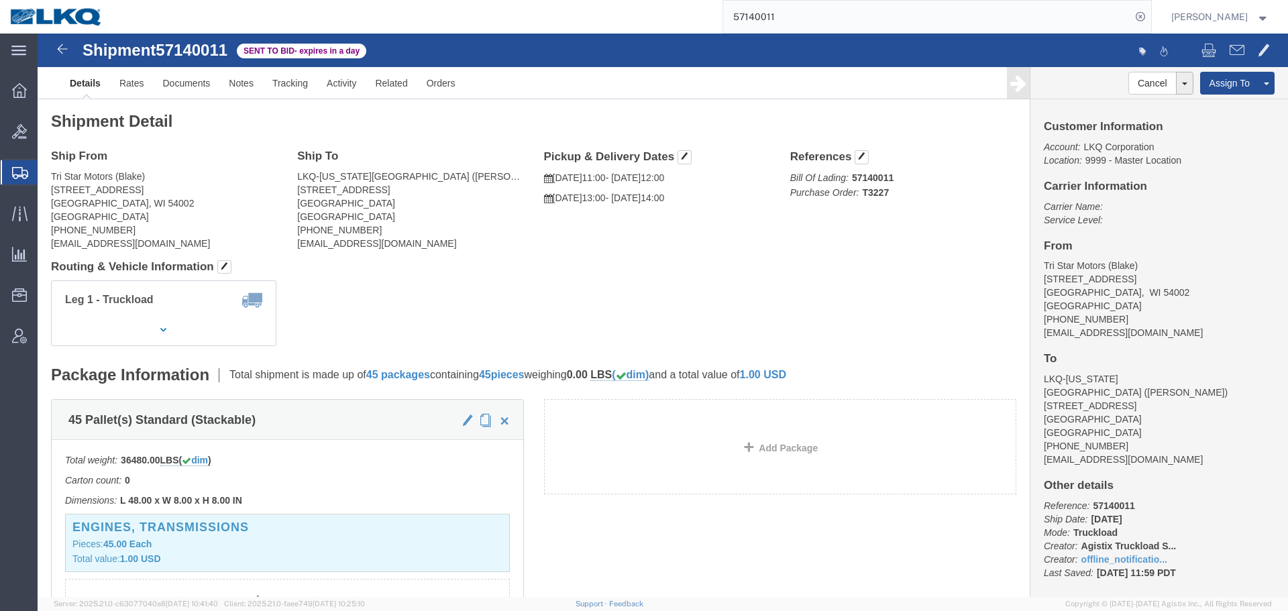
click div "Leg 1 - Truckload Vehicle 1: Standard Dry Van (53 Feet) Number of trucks: 1"
click div "Shipment Detail Ship From Tri Star Motors (Blake) 320 10th Avenue Baldwin, WI 5…"
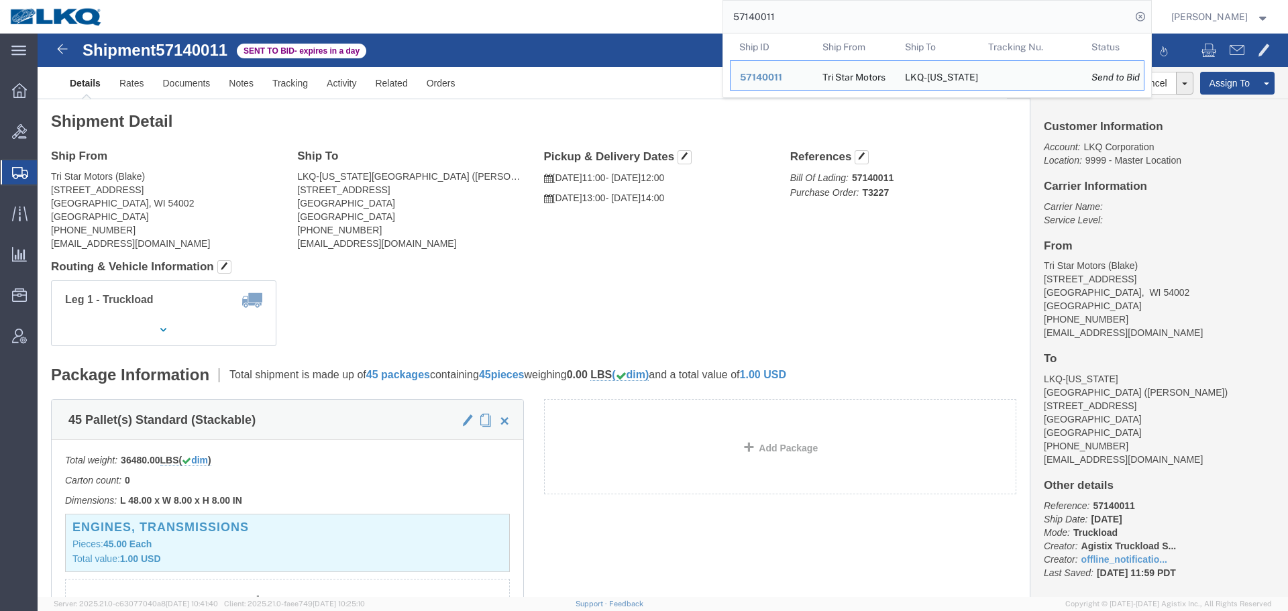
click at [817, 16] on input "57140011" at bounding box center [927, 17] width 408 height 32
paste input "036337"
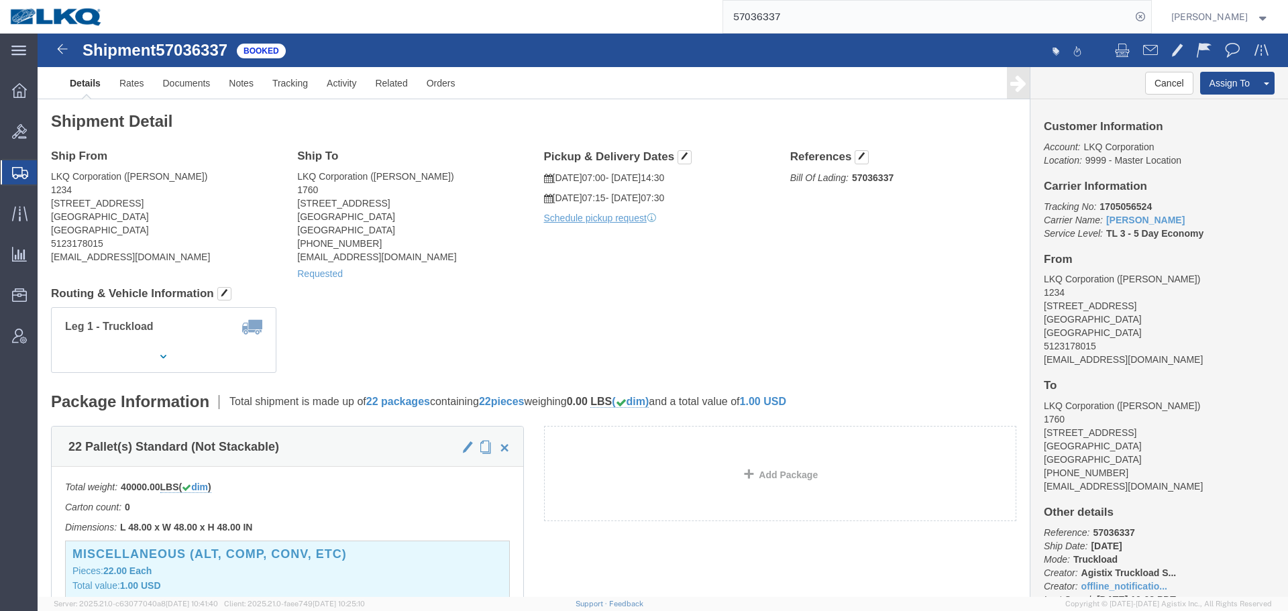
click div "Shipment Detail Ship From LKQ Corporation (Rob Rodriguez) 1234 7900 South Congr…"
click link "Schedule pickup request"
click div "Leg 1 - Truckload Vehicle 1: Standard Dry Van (53 Feet) Number of trucks: 1"
click button "Cancel"
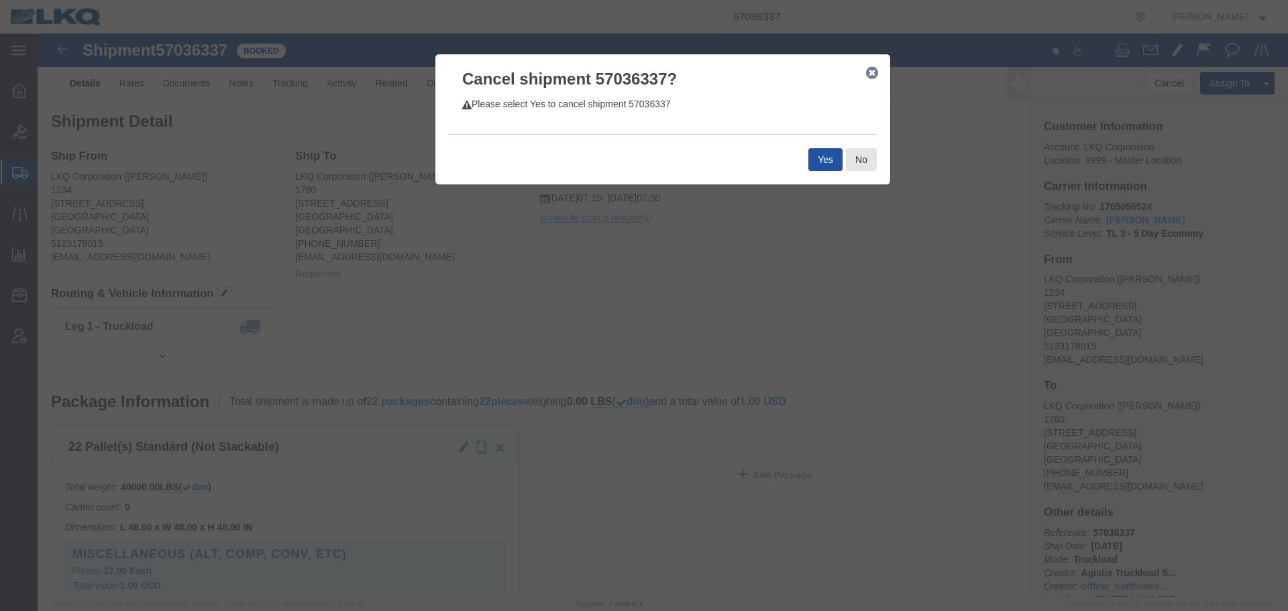
click button "Yes"
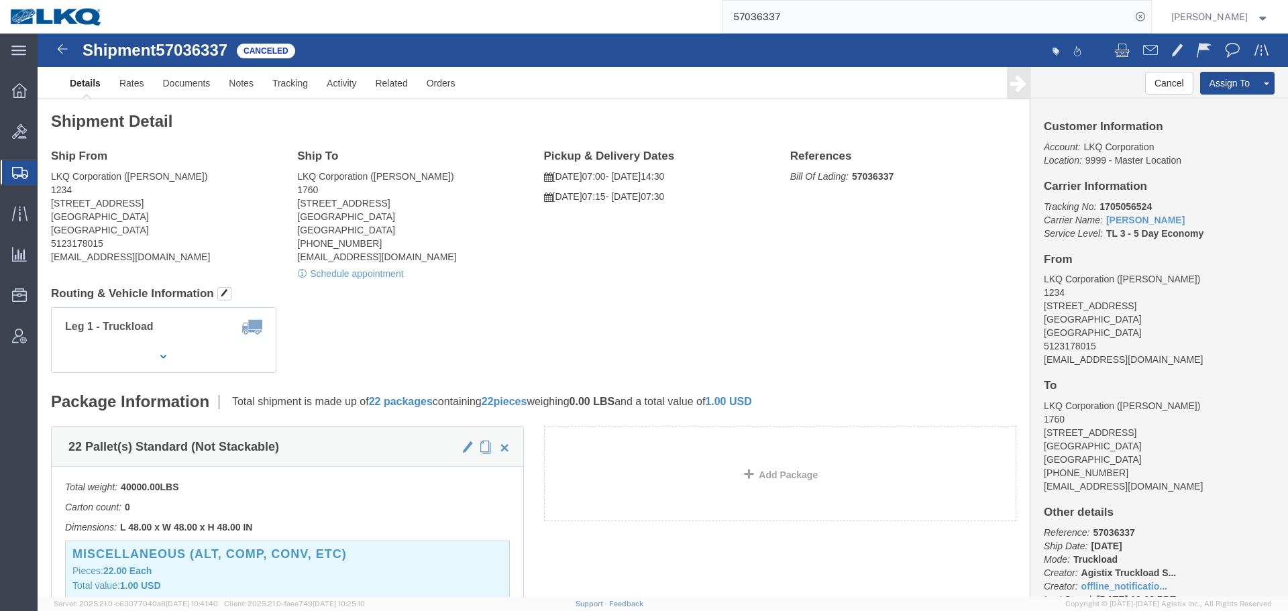
click div "Leg 1 - Truckload Vehicle 1: Standard Dry Van (53 Feet) Number of trucks: 1"
click h4 "Routing & Vehicle Information"
click at [853, 19] on input "57036337" at bounding box center [927, 17] width 408 height 32
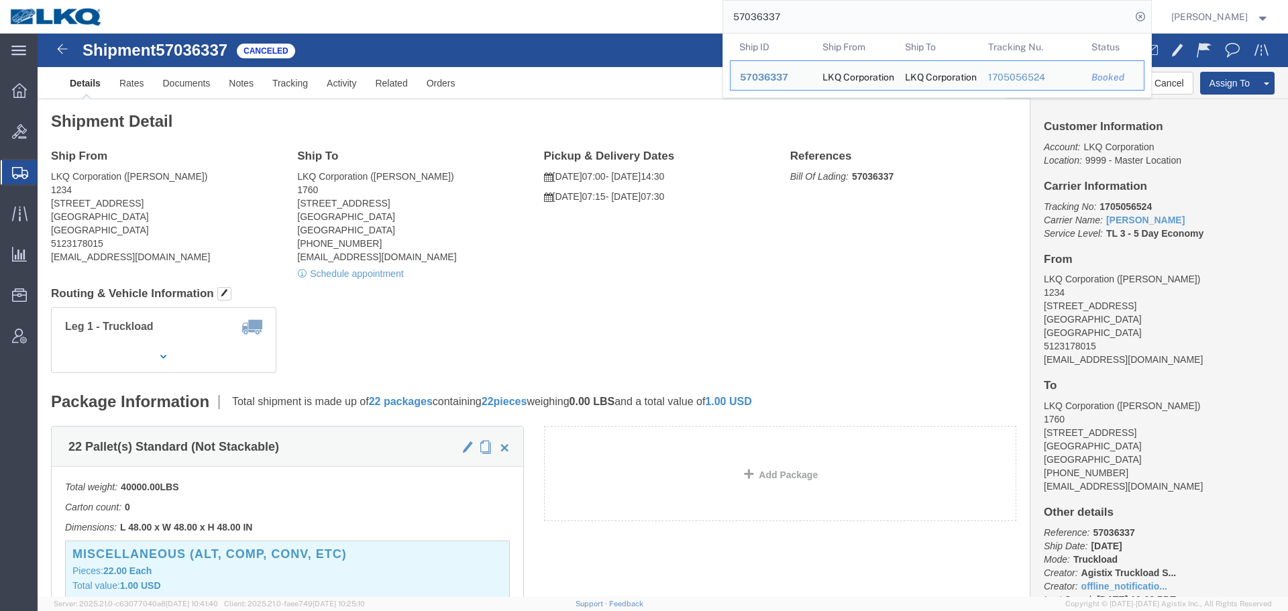
paste input "6733006"
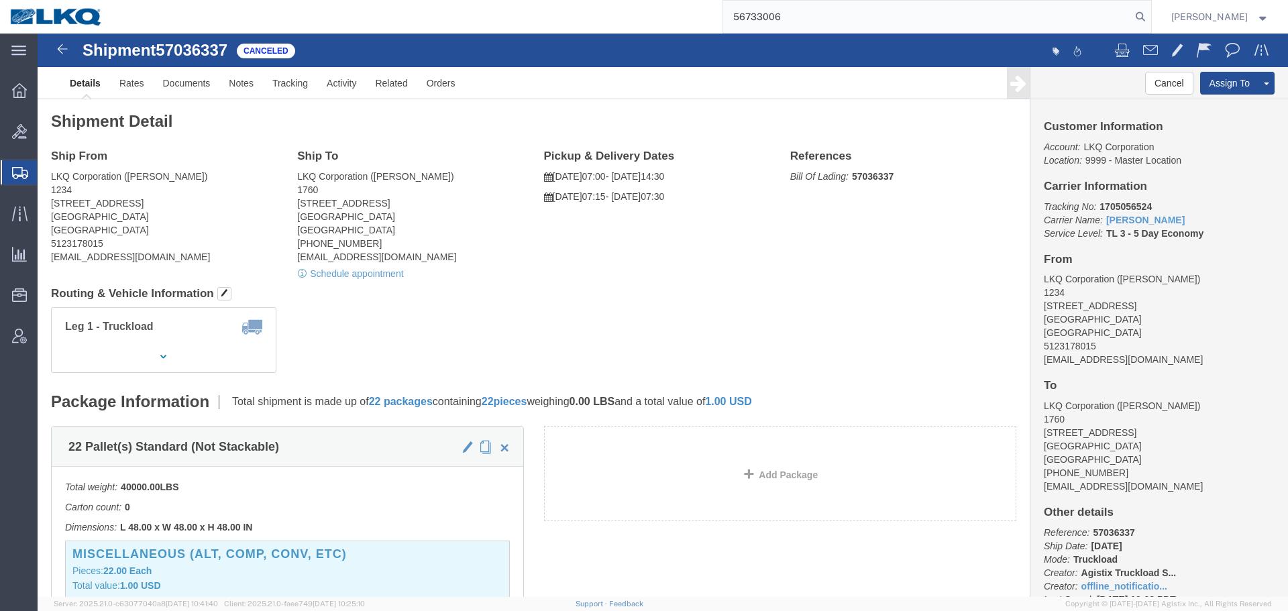
type input "56733006"
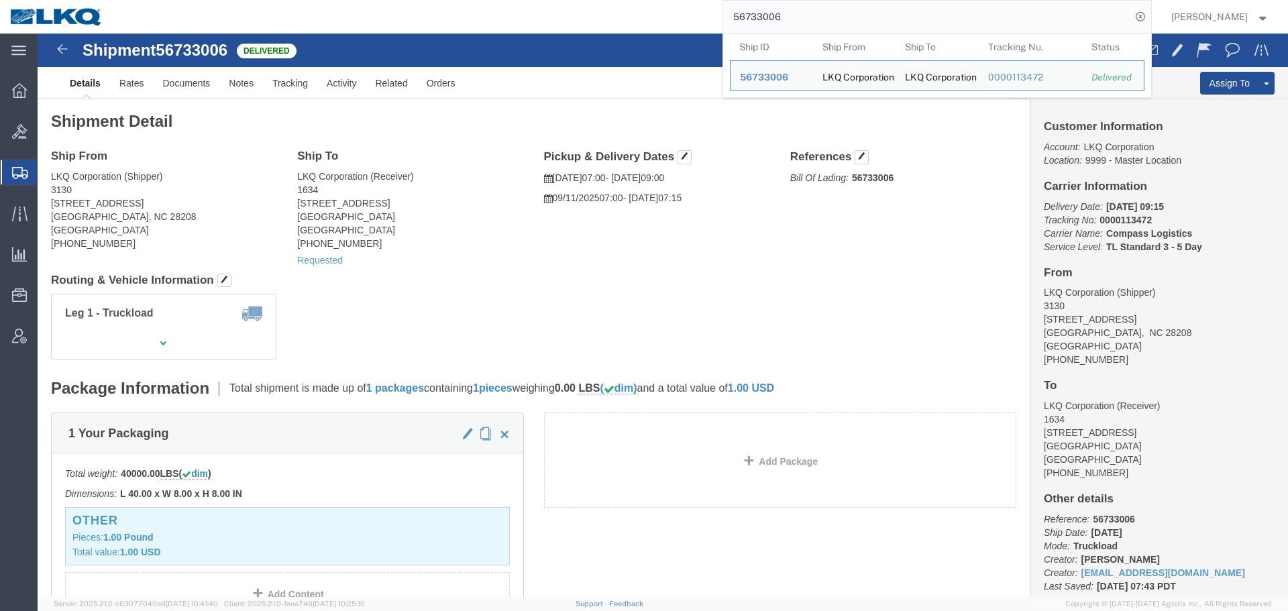
click div "Leg 1 - Truckload Number of trucks: 1"
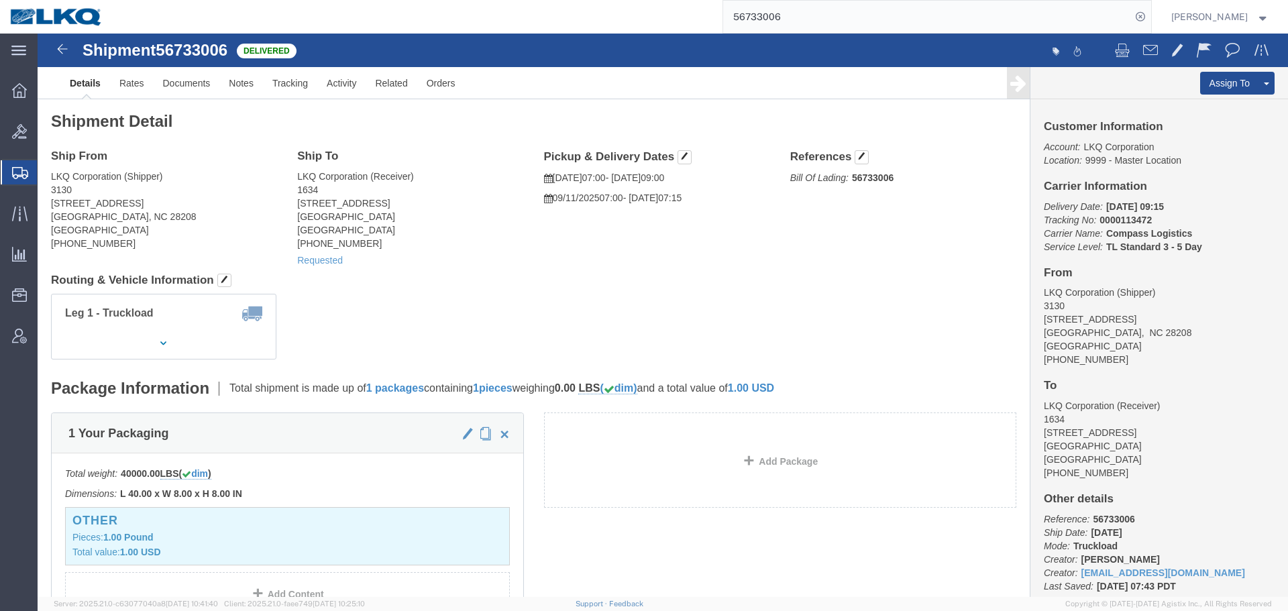
click div "Shipment Detail Ship From LKQ Corporation (Shipper) 3130 1706 Queen City Drive …"
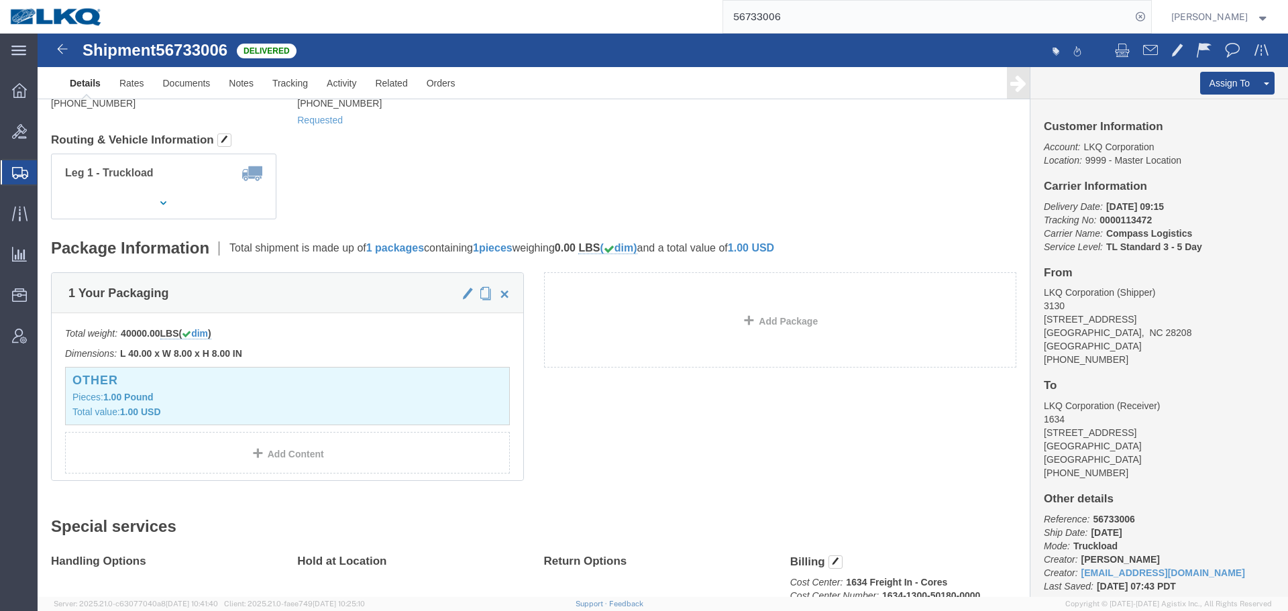
scroll to position [43, 0]
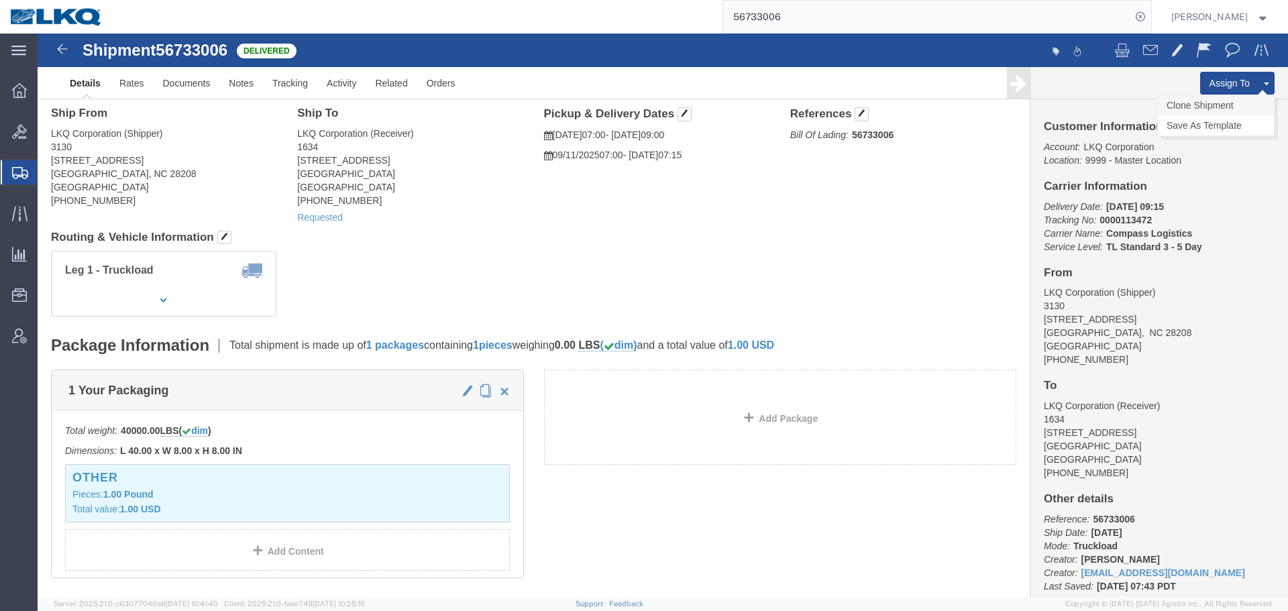
click link "Clone Shipment"
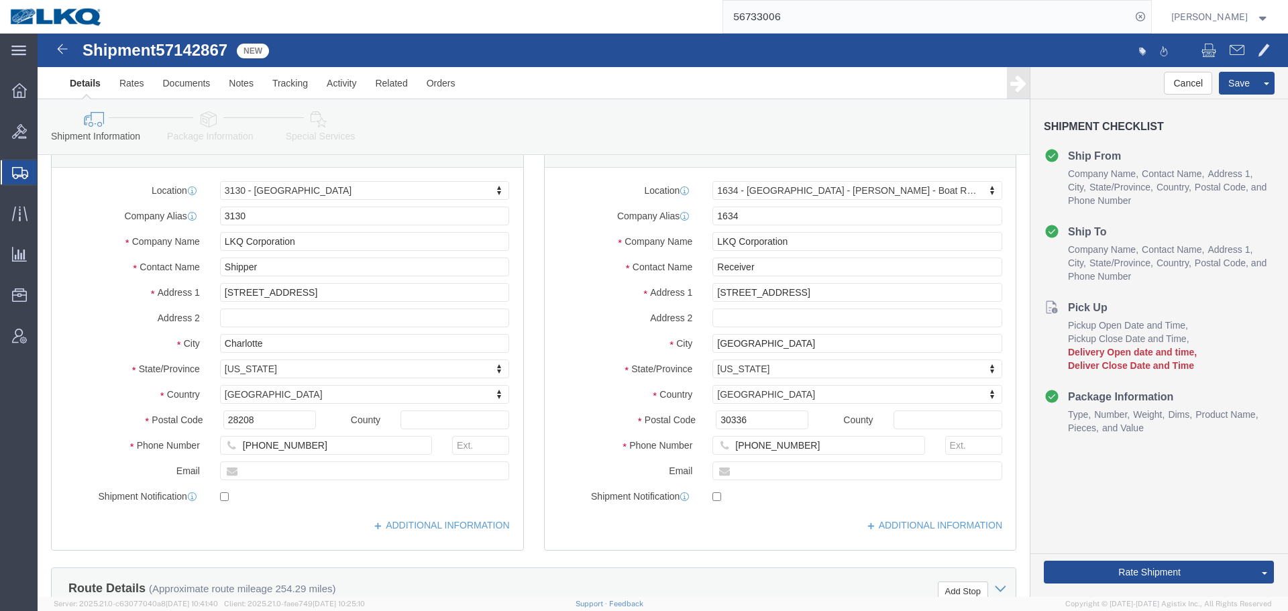
scroll to position [378, 0]
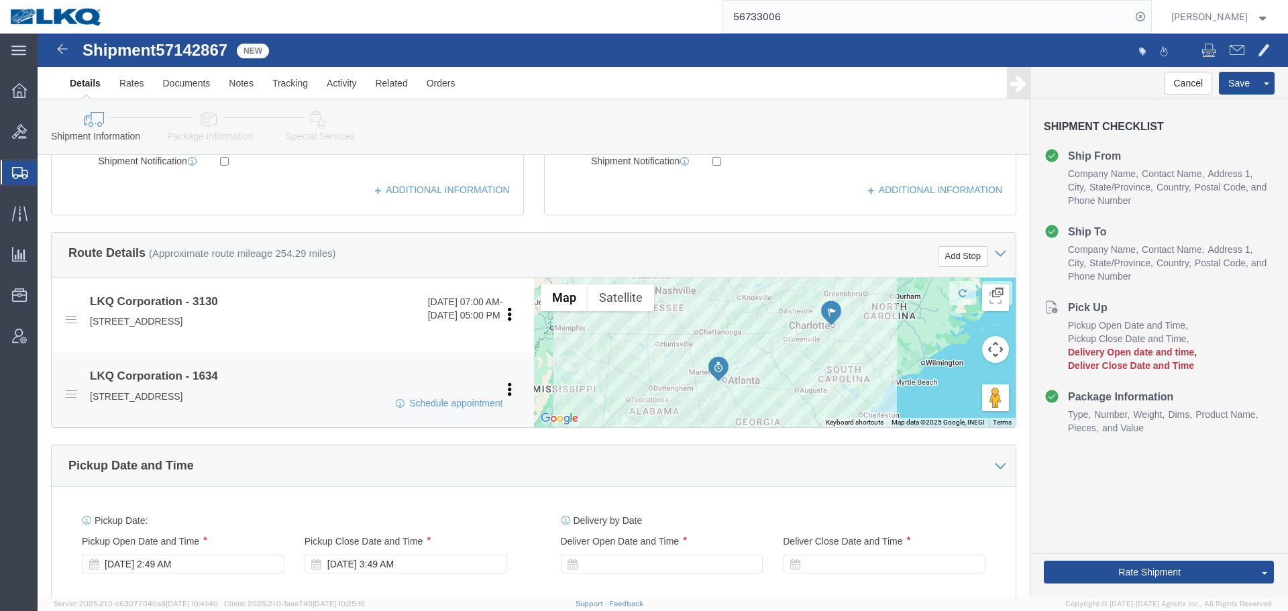
select select "27858"
select select "28712"
click link "Schedule appointment"
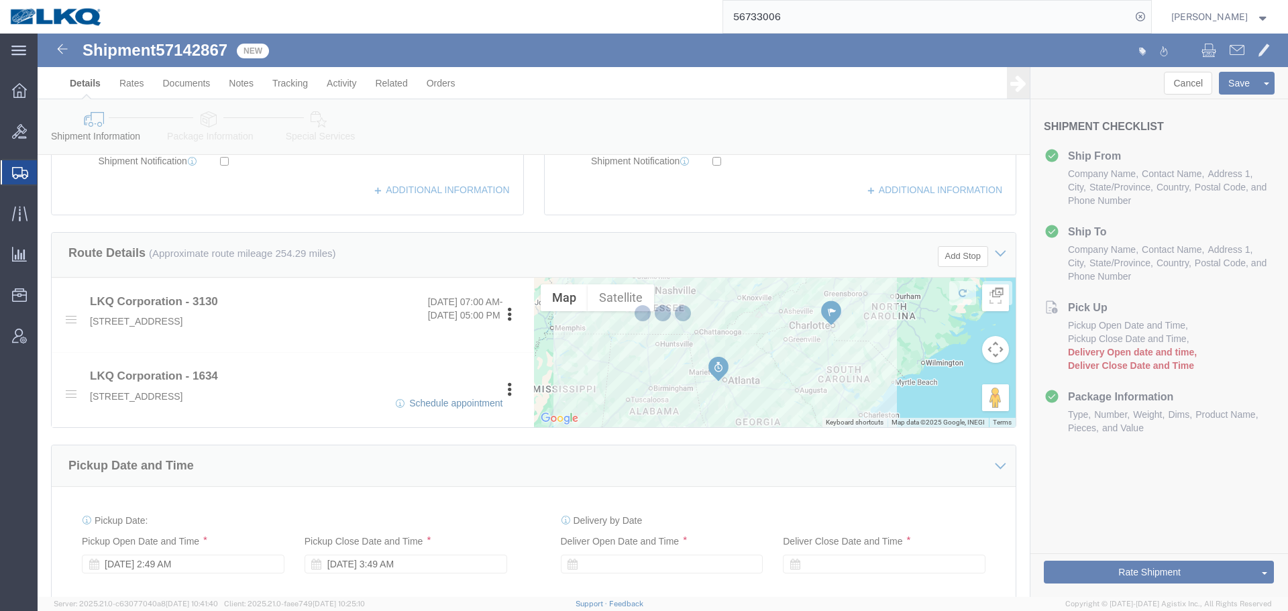
select select
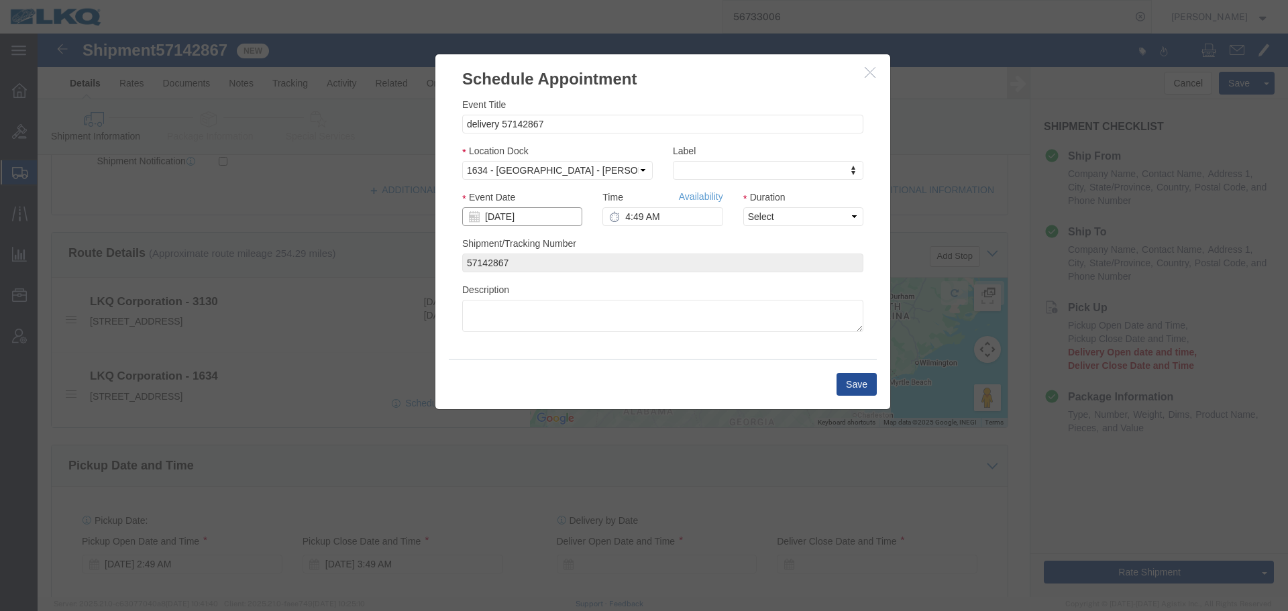
click input "10/16/2025"
click td "21"
type input "10/21/2025"
click input "4:49 AM"
type input "10:00 AM"
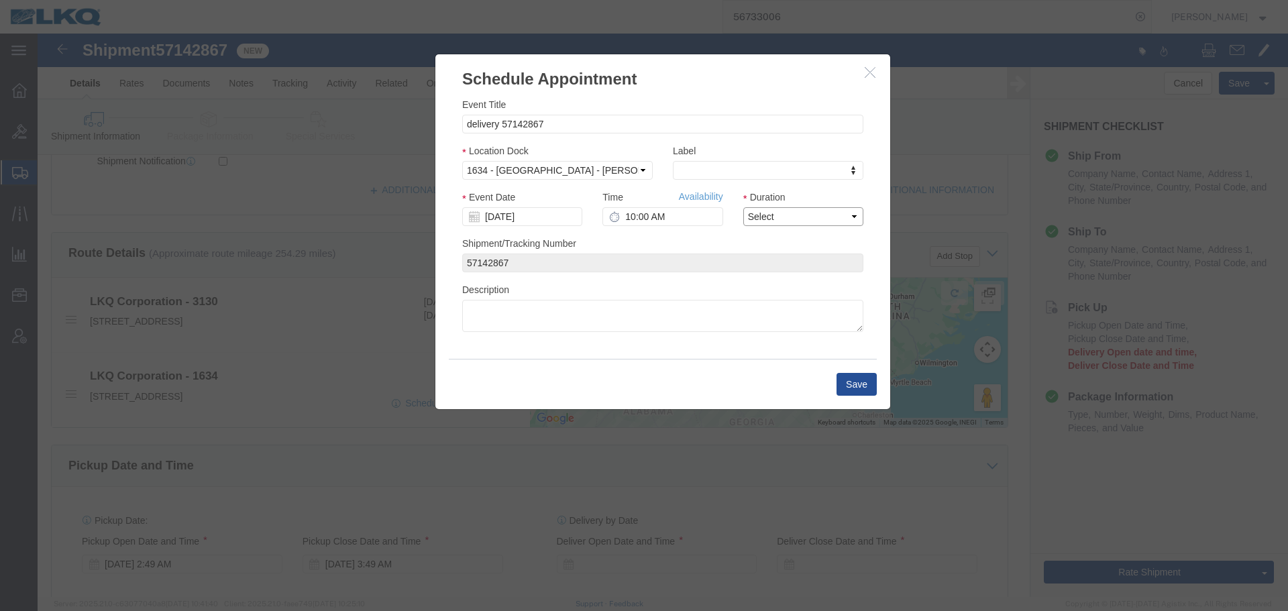
click select "Select 15 min 30 min 45 min 1 hr 2 hr 3 hr 4 hr"
select select "15"
click select "Select 15 min 30 min 45 min 1 hr 2 hr 3 hr 4 hr"
click button "Save"
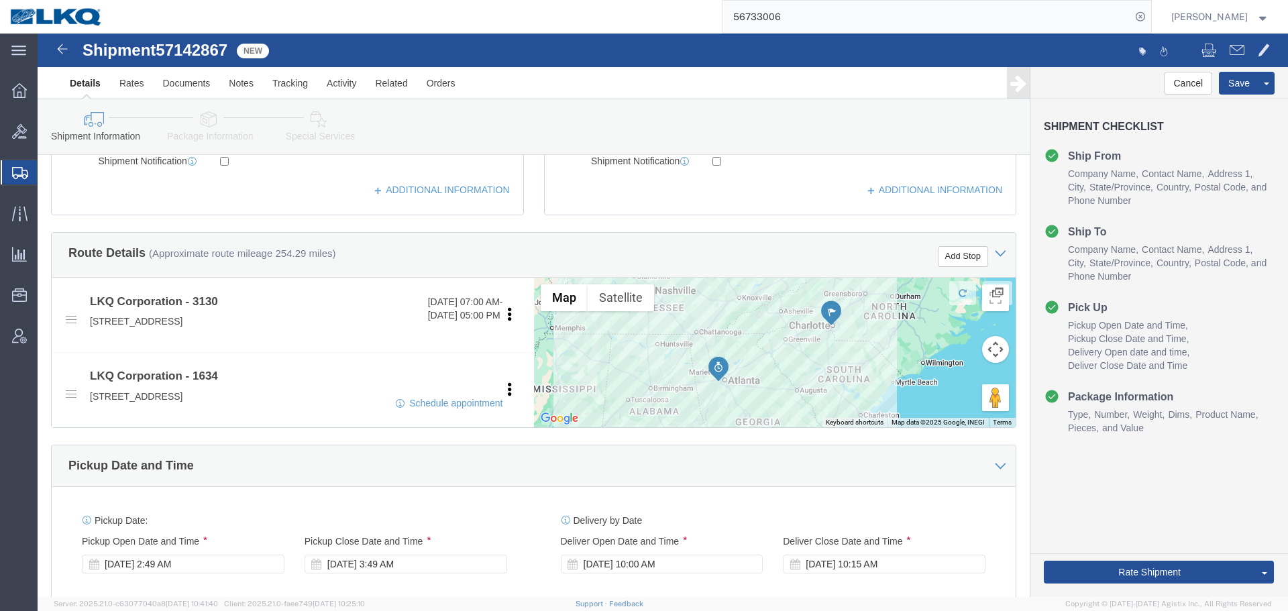
click span "57142867"
copy span "57142867"
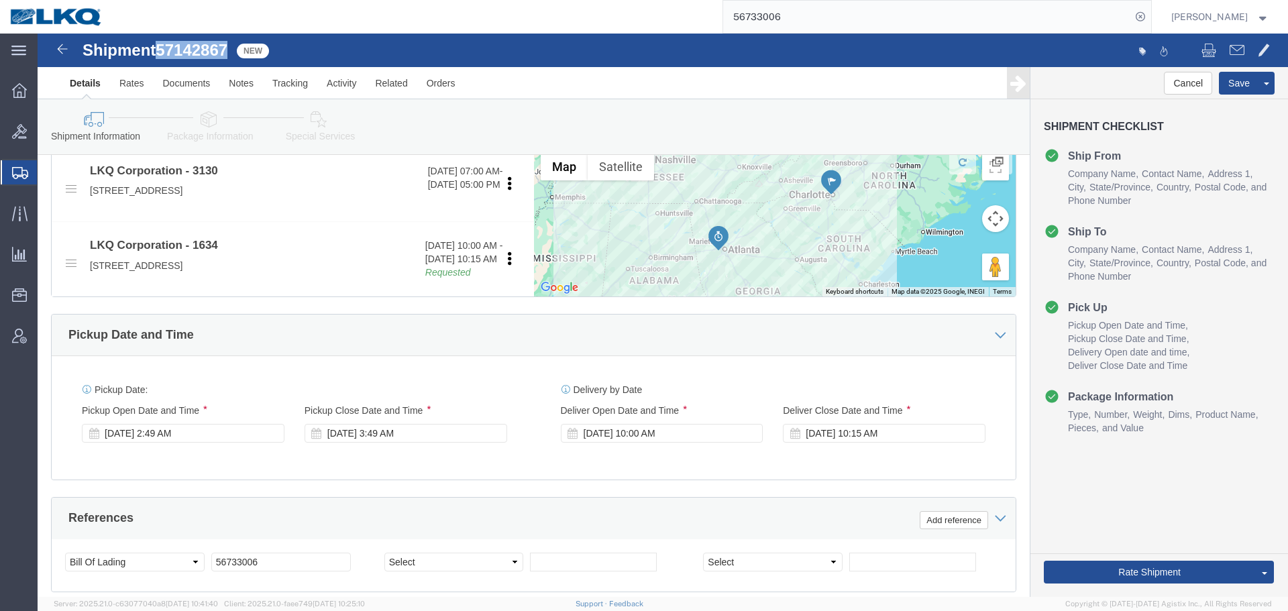
scroll to position [714, 0]
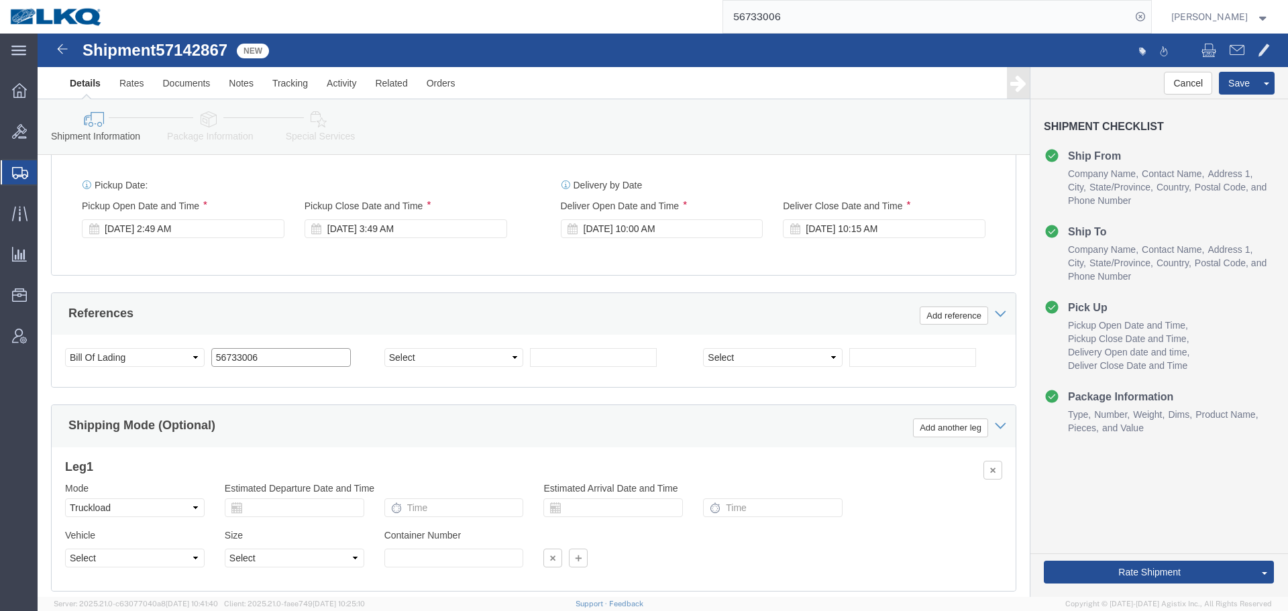
click input "56733006"
paste input "7142867"
type input "57142867"
click div "Oct 16 2025 2:49 AM"
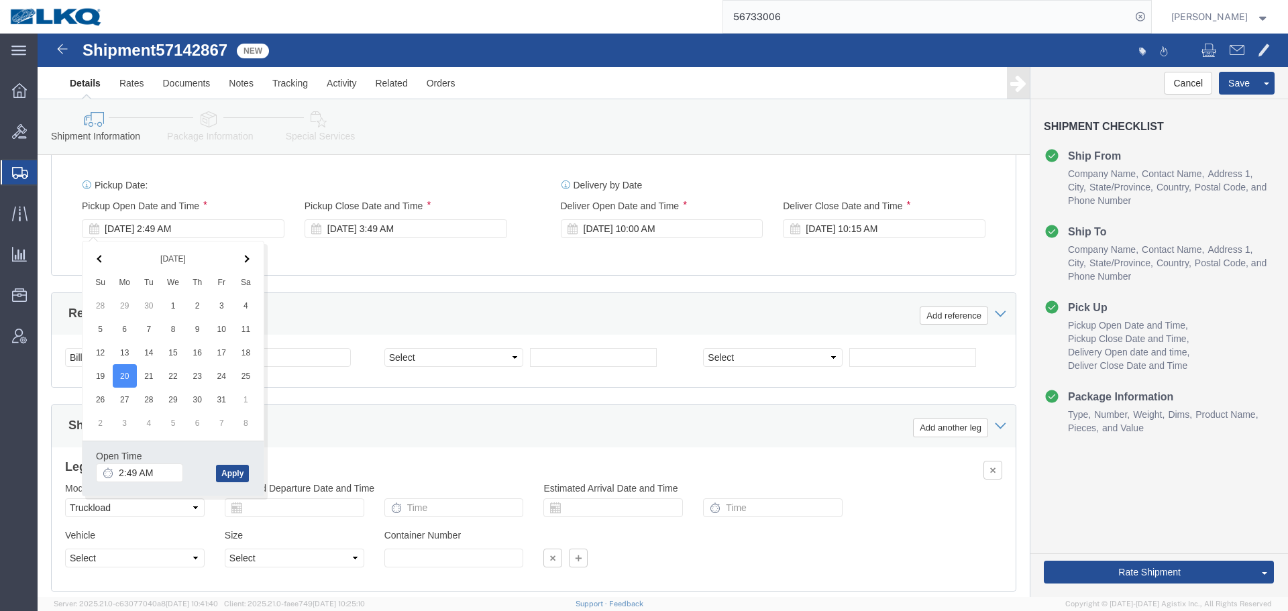
click div "Open Time 2:49 AM"
click input "2:49 AM"
type input "7:00 AM"
click button "Apply"
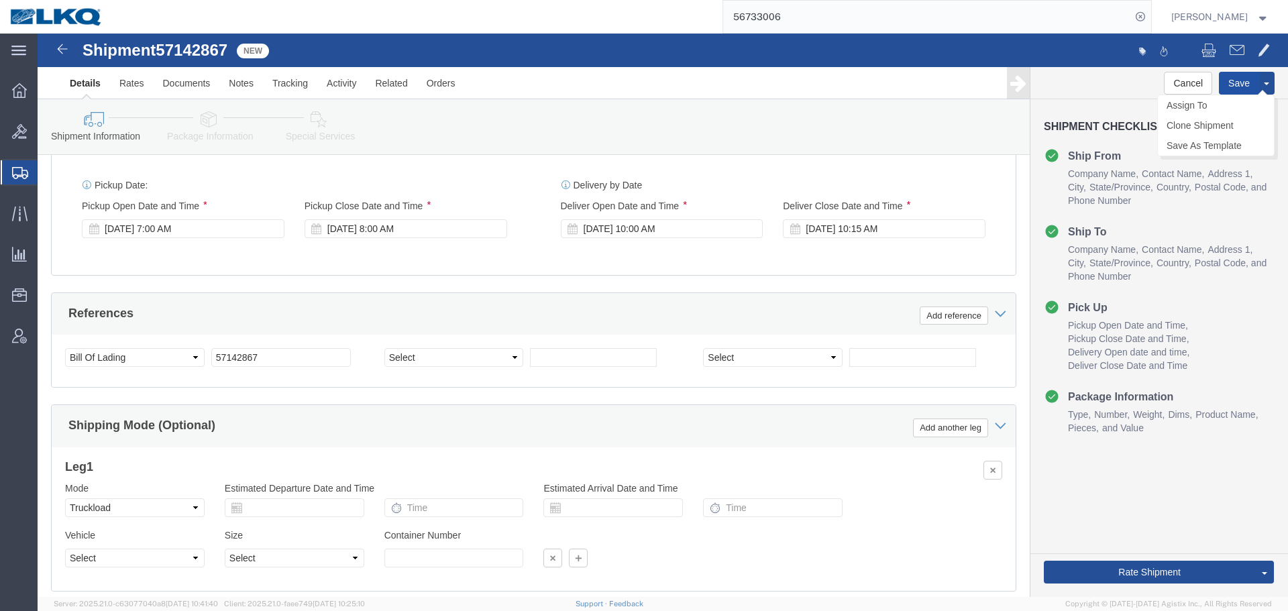
click button "Save"
click button "Rate Shipment"
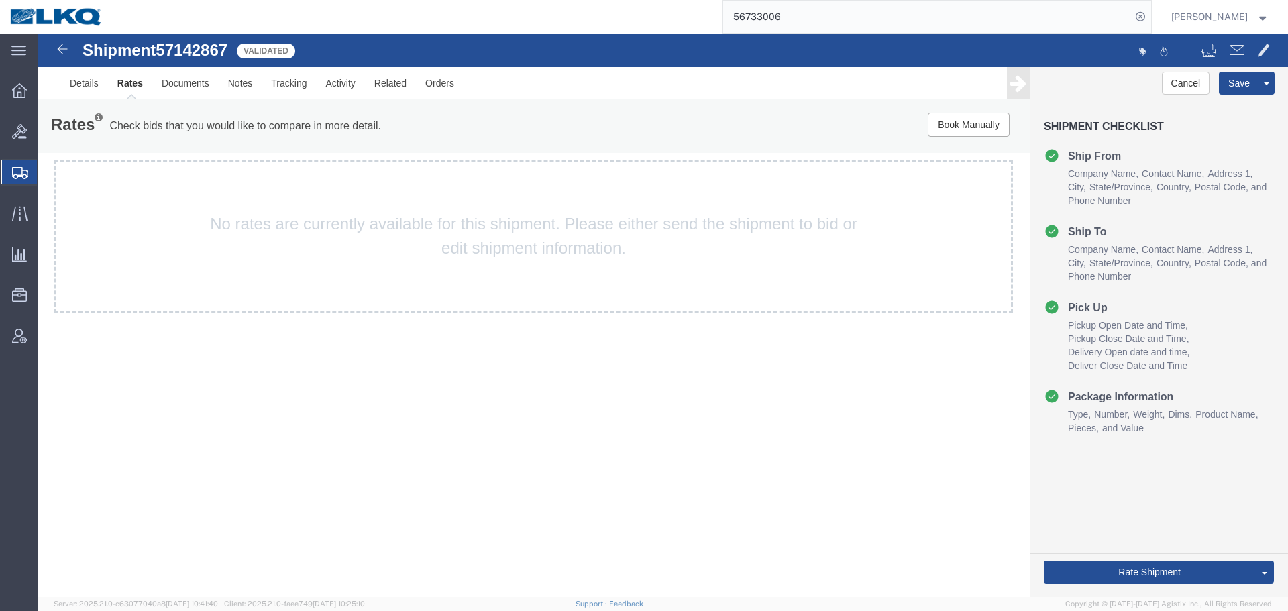
click at [206, 44] on span "57142867" at bounding box center [192, 50] width 72 height 18
copy span "57142867"
click at [1192, 508] on link "Send To Bid" at bounding box center [1216, 510] width 116 height 20
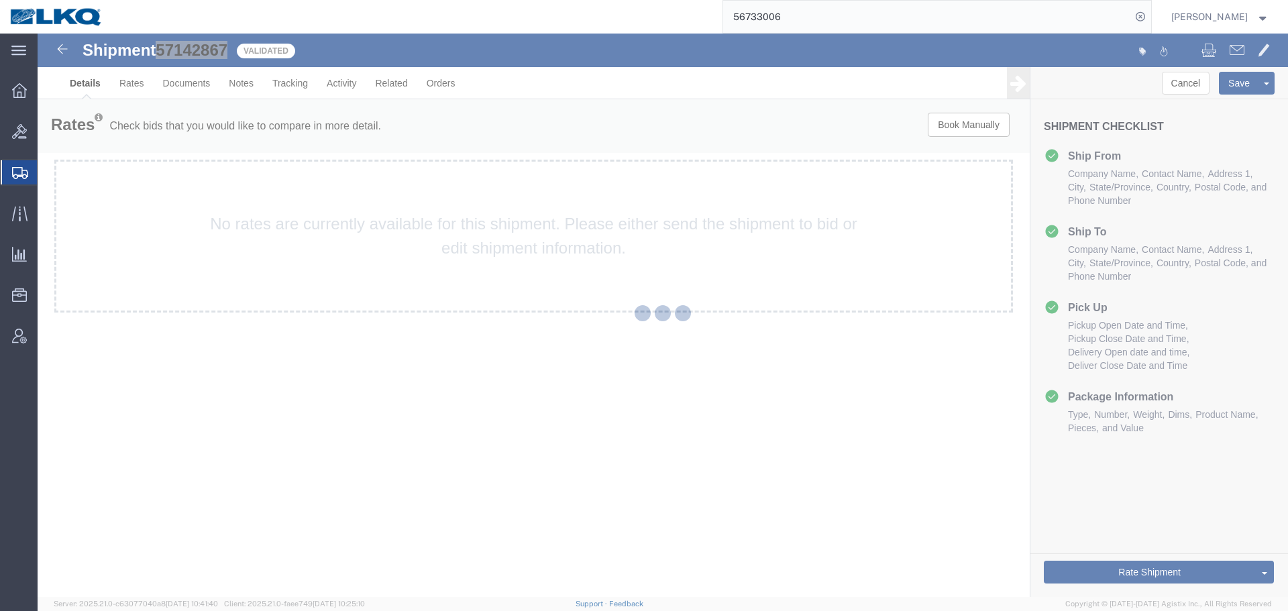
select select "27858"
select select "28712"
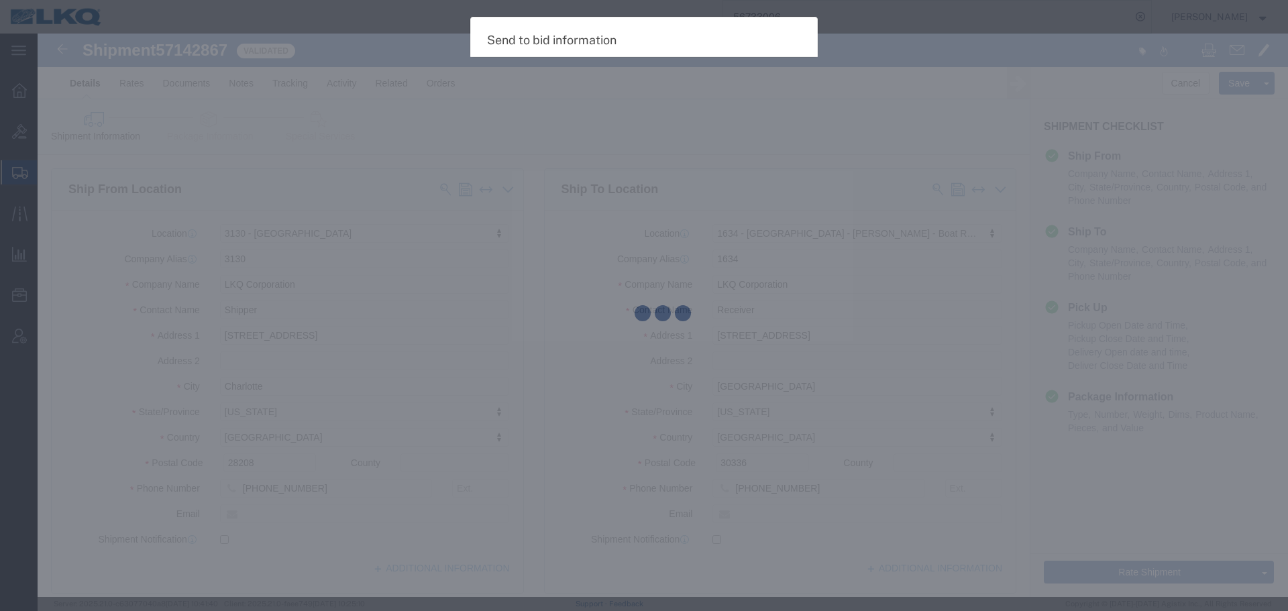
select select "TL"
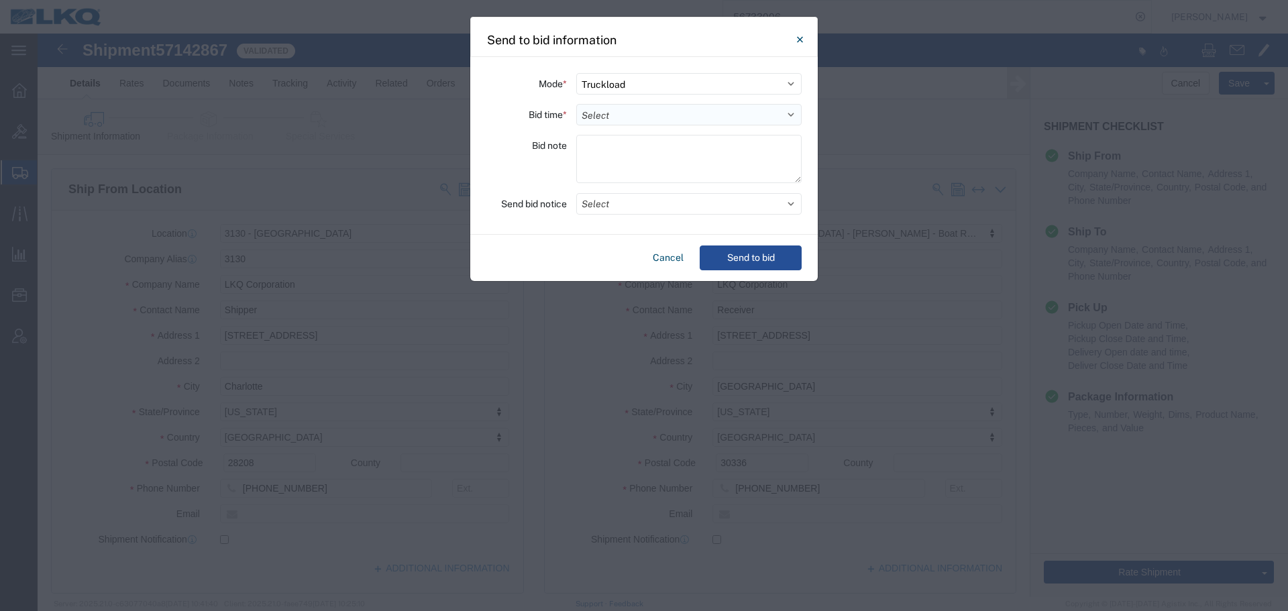
click at [603, 119] on select "Select 30 Min (Rush) 1 Hour (Rush) 2 Hours (Rush) 4 Hours (Rush) 8 Hours (Rush)…" at bounding box center [688, 114] width 225 height 21
select select "12"
click at [576, 104] on select "Select 30 Min (Rush) 1 Hour (Rush) 2 Hours (Rush) 4 Hours (Rush) 8 Hours (Rush)…" at bounding box center [688, 114] width 225 height 21
click at [603, 203] on button "Select" at bounding box center [688, 203] width 225 height 21
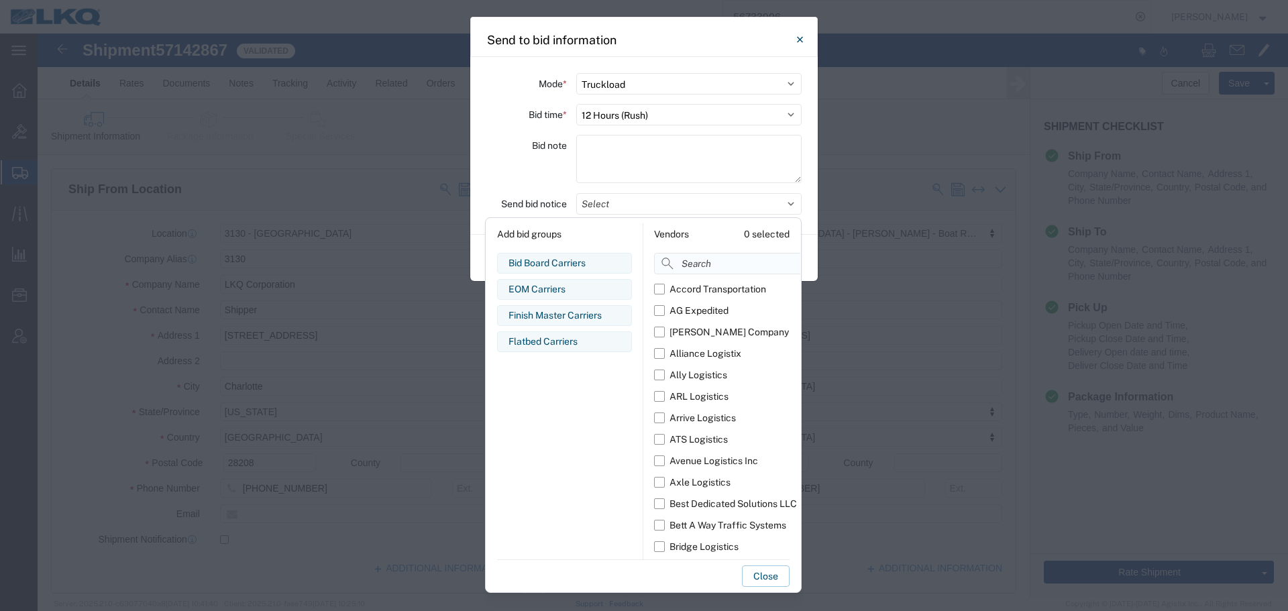
click at [689, 266] on input at bounding box center [757, 263] width 207 height 21
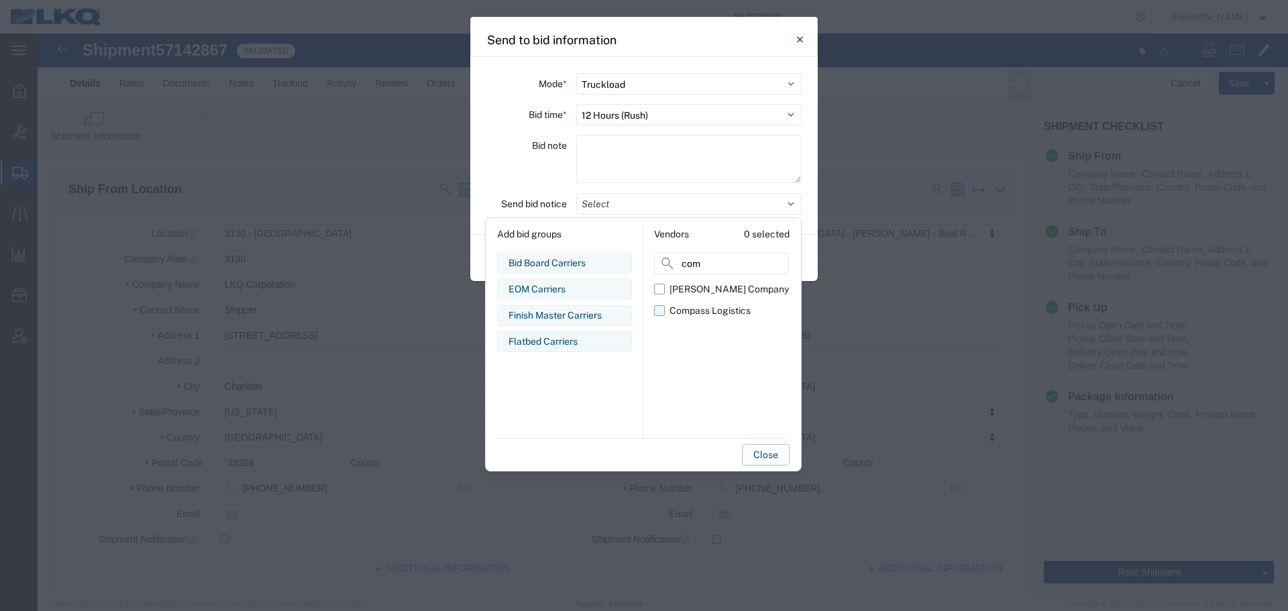
type input "com"
click at [678, 309] on div "Compass Logistics" at bounding box center [710, 311] width 81 height 14
click at [0, 0] on input "Compass Logistics" at bounding box center [0, 0] width 0 height 0
click at [539, 187] on div "Mode * Select Small Parcel Truckload Air Rail Less than Truckload Ocean Freight…" at bounding box center [644, 146] width 348 height 178
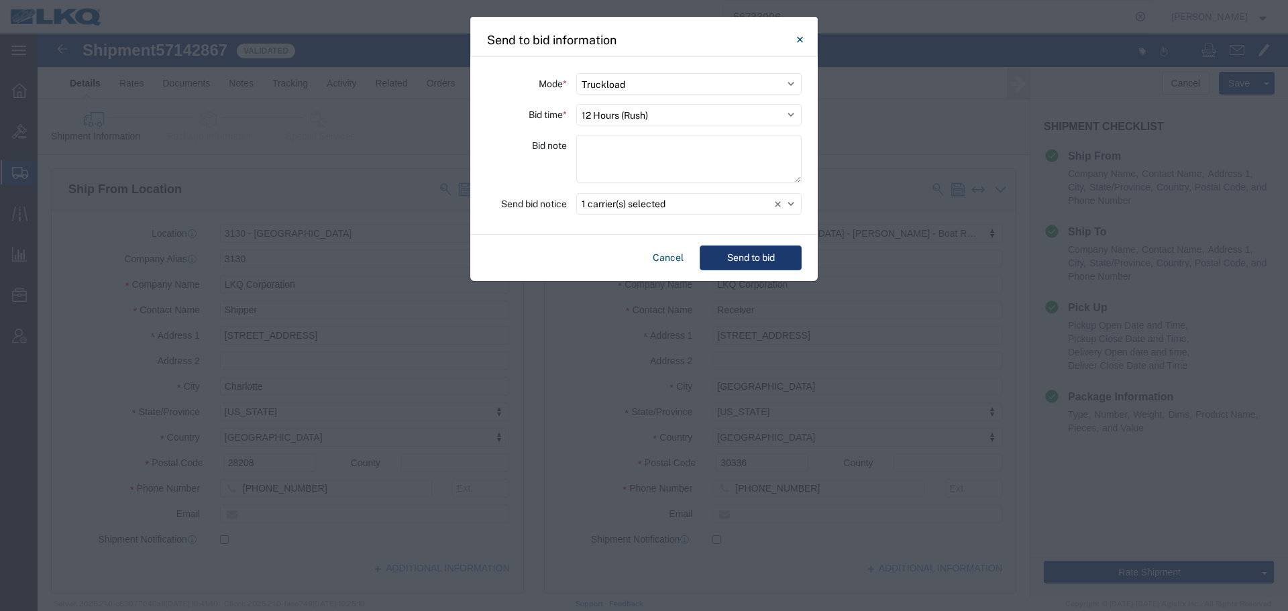
click at [778, 251] on button "Send to bid" at bounding box center [751, 258] width 102 height 25
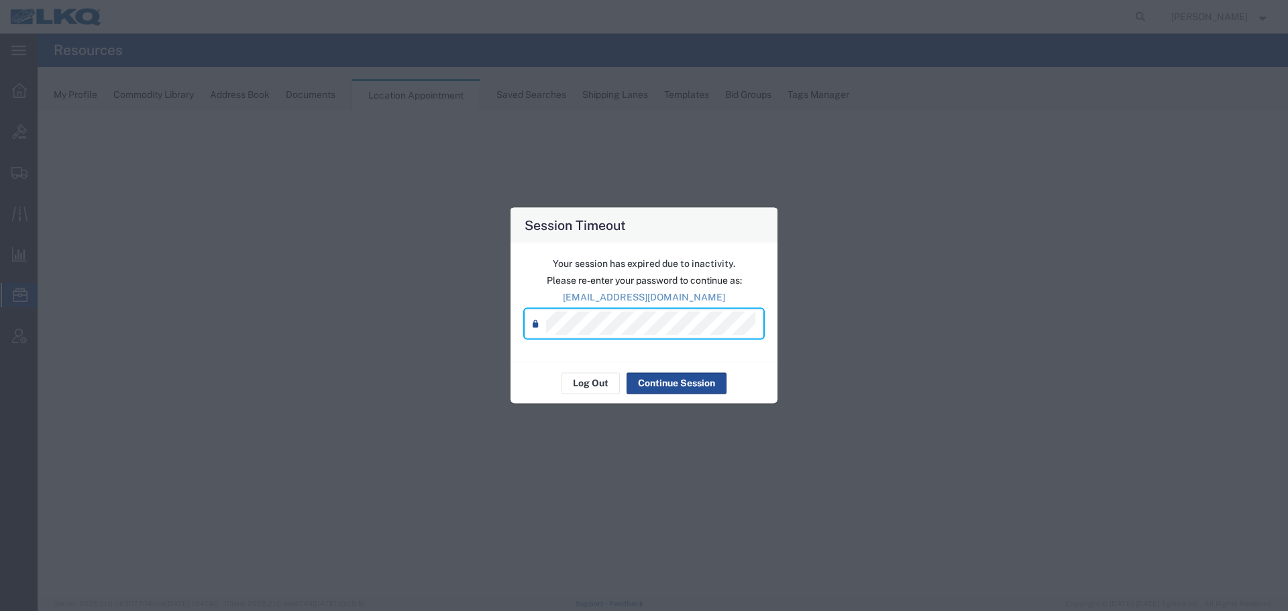
select select "27634"
select select "agendaWeek"
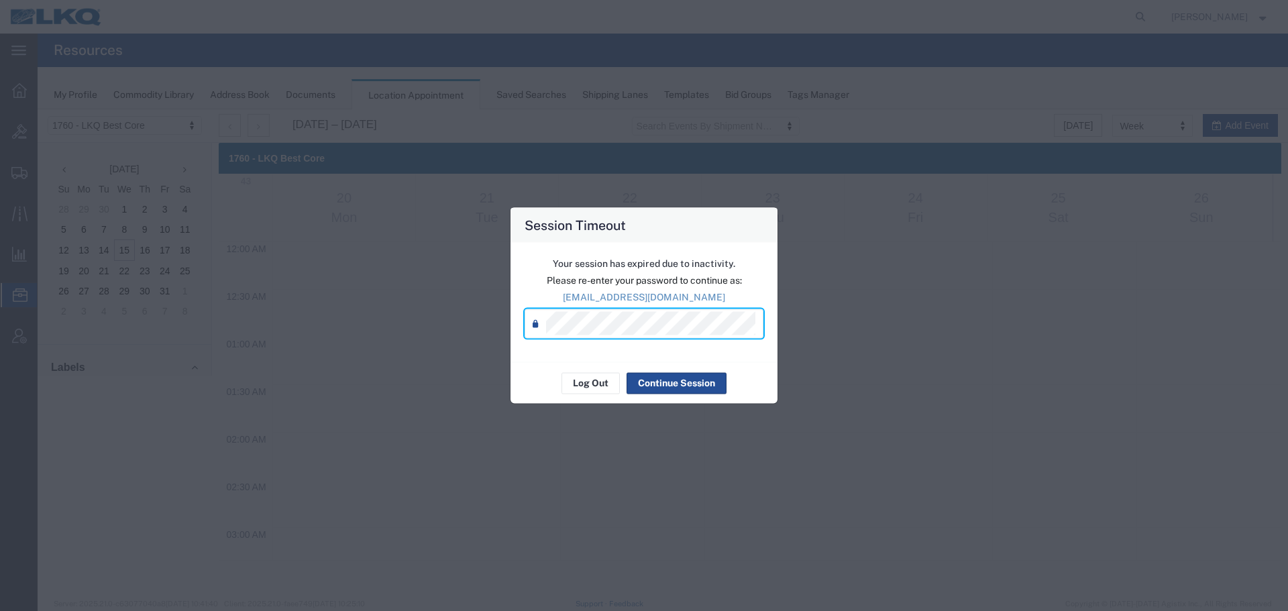
scroll to position [908, 0]
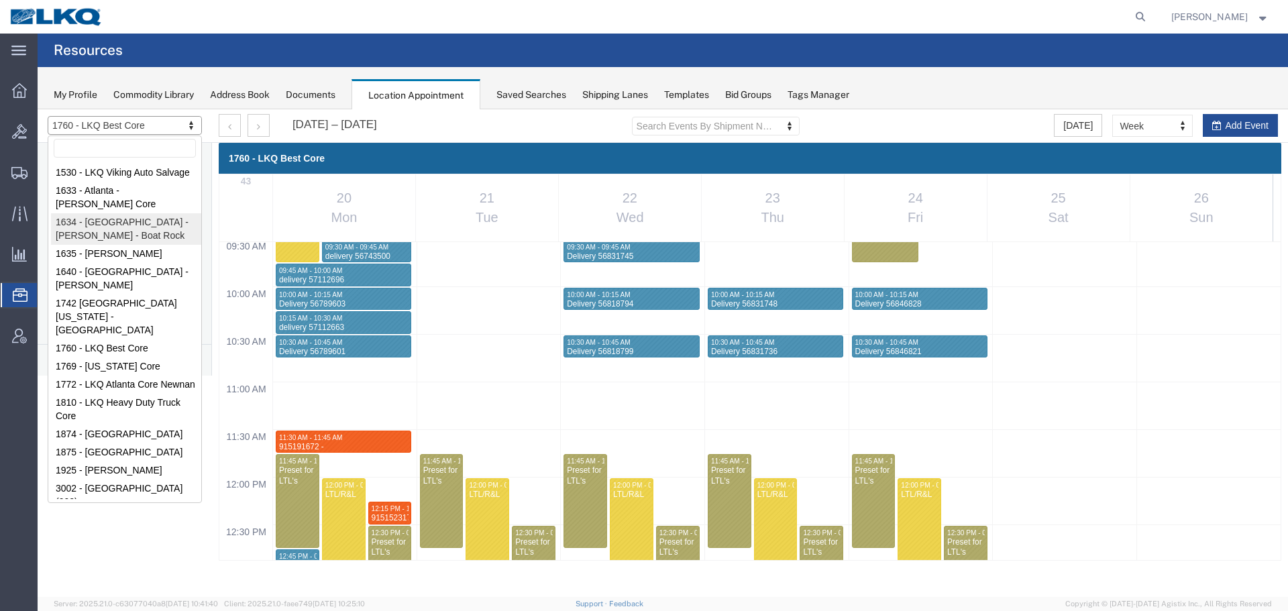
select select "28712"
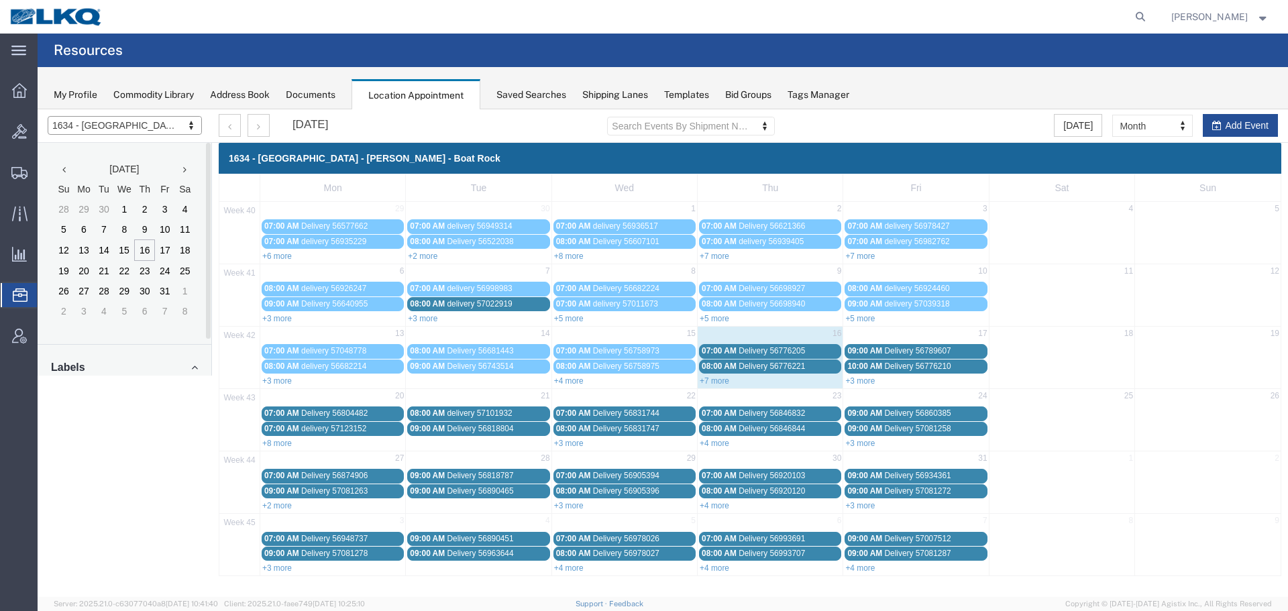
drag, startPoint x: 1160, startPoint y: 123, endPoint x: 1159, endPoint y: 132, distance: 9.4
select select "agendaWeek"
